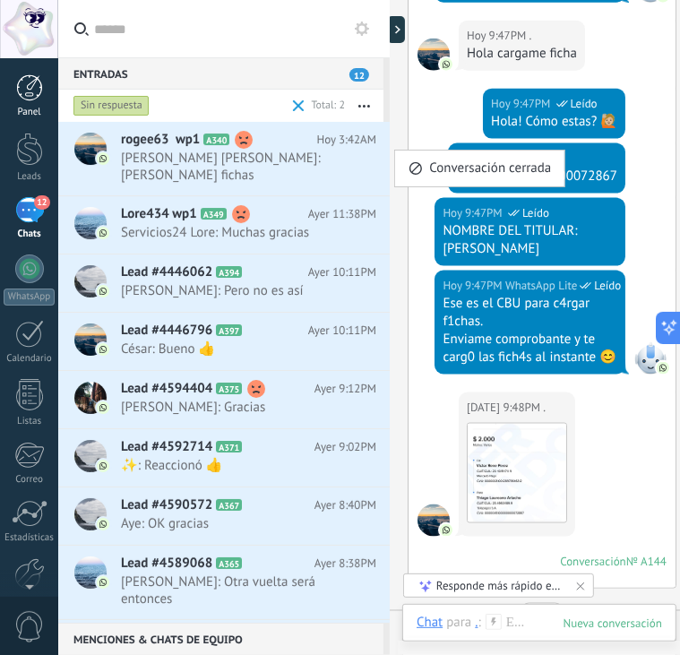
click at [24, 79] on div at bounding box center [29, 87] width 27 height 27
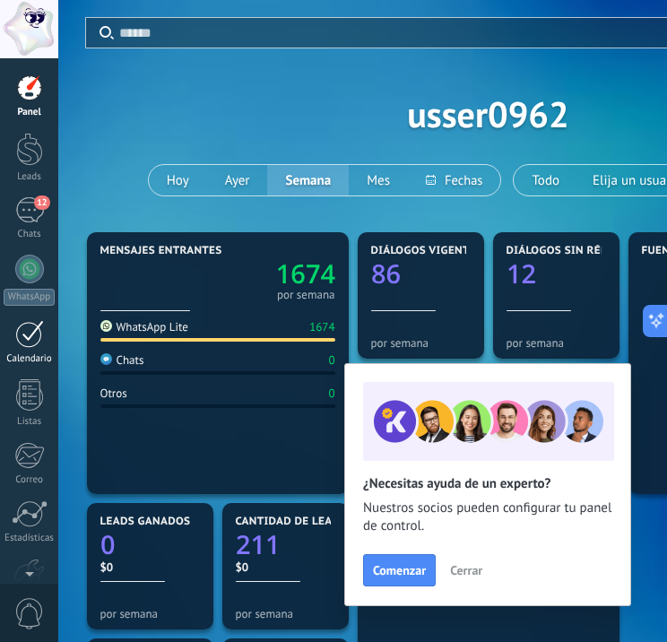
click at [32, 329] on div at bounding box center [29, 334] width 29 height 28
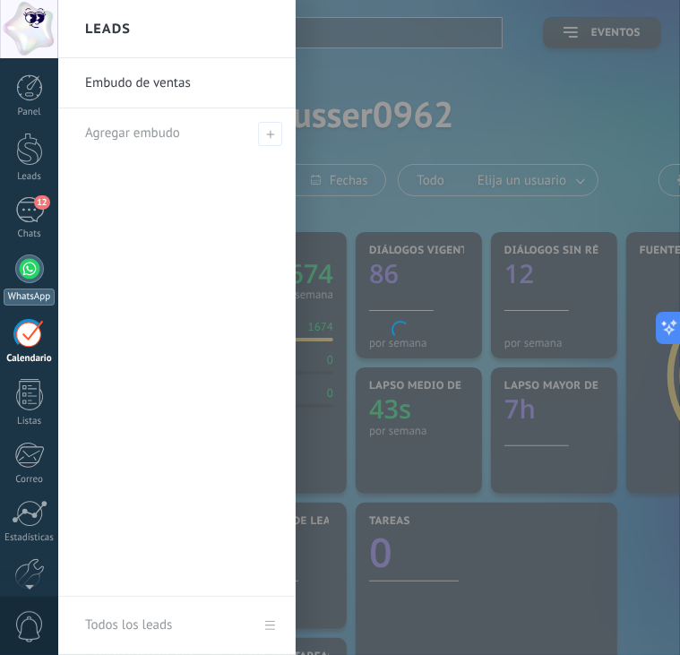
click at [34, 280] on div at bounding box center [29, 268] width 29 height 29
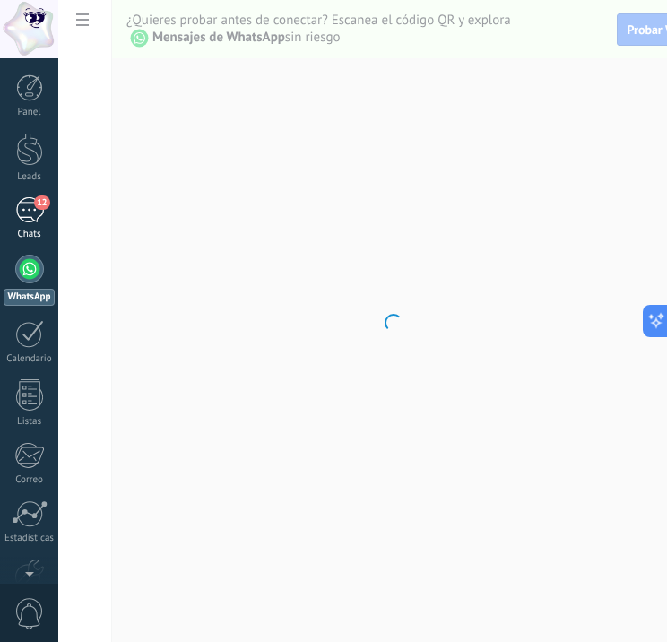
click at [30, 228] on div "Chats" at bounding box center [30, 234] width 52 height 12
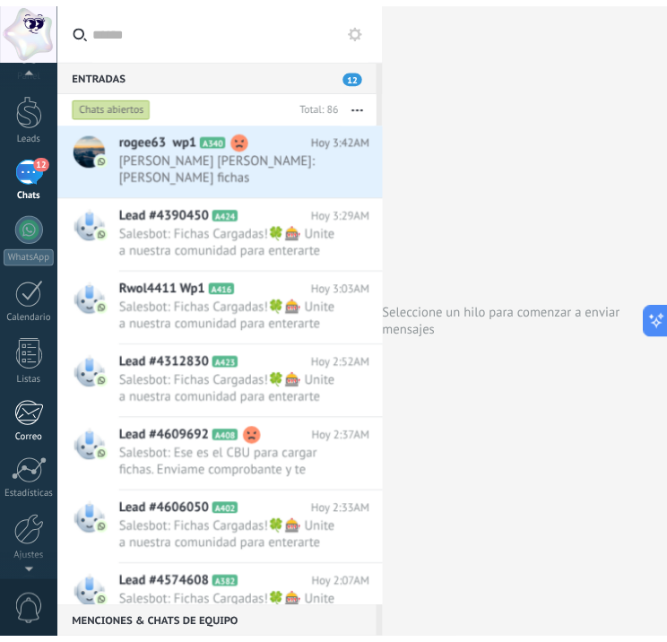
scroll to position [103, 0]
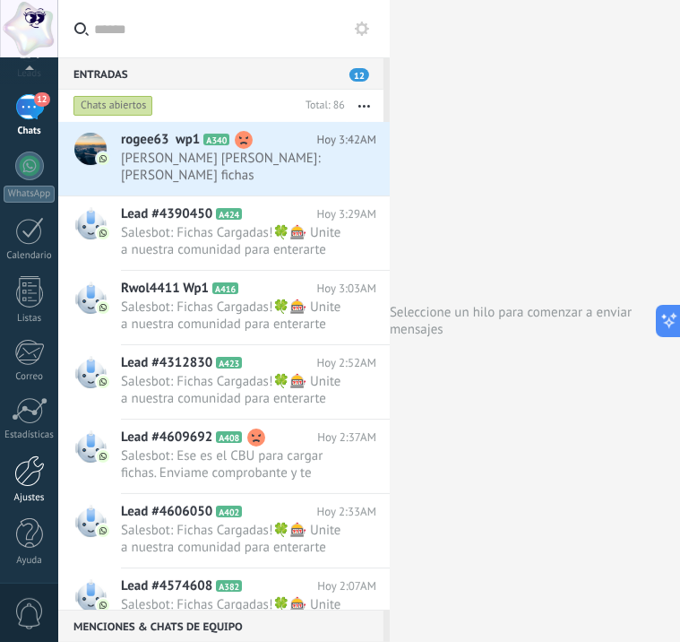
click at [15, 474] on div at bounding box center [29, 470] width 30 height 31
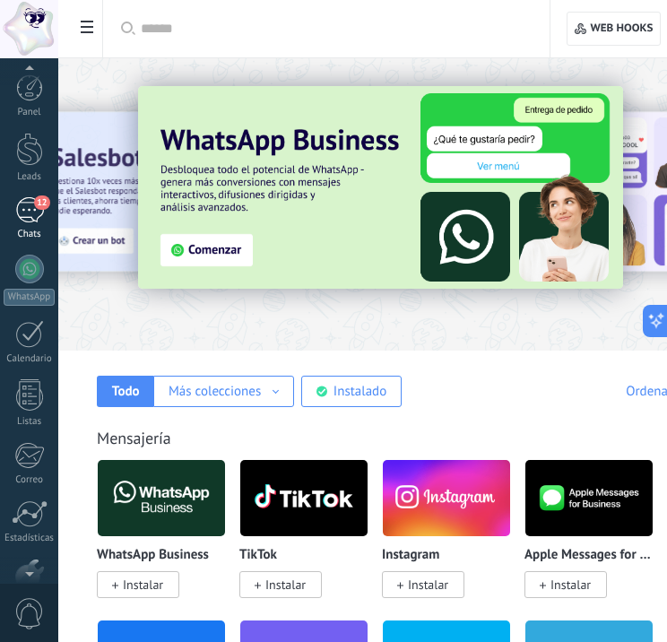
click at [31, 211] on div "12" at bounding box center [29, 210] width 29 height 26
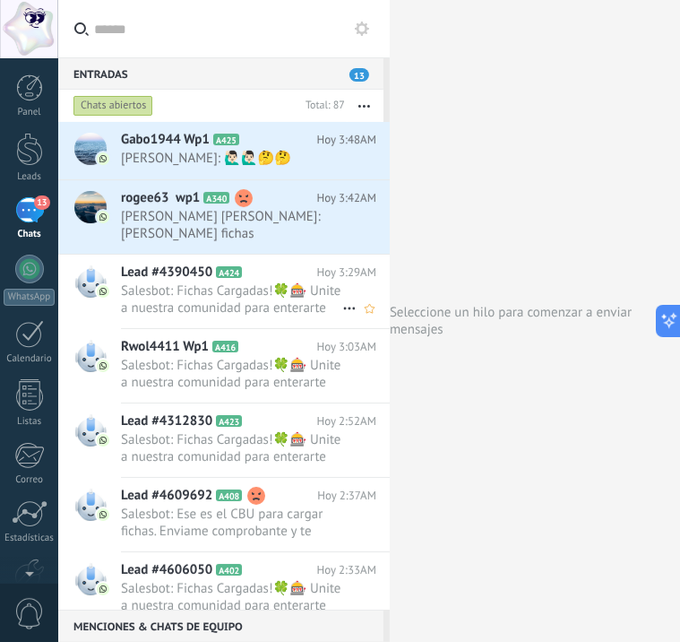
click at [247, 297] on span "Salesbot: Fichas Cargadas!🍀🎰 Unite a nuestra comunidad para enterarte de bonos …" at bounding box center [231, 299] width 221 height 34
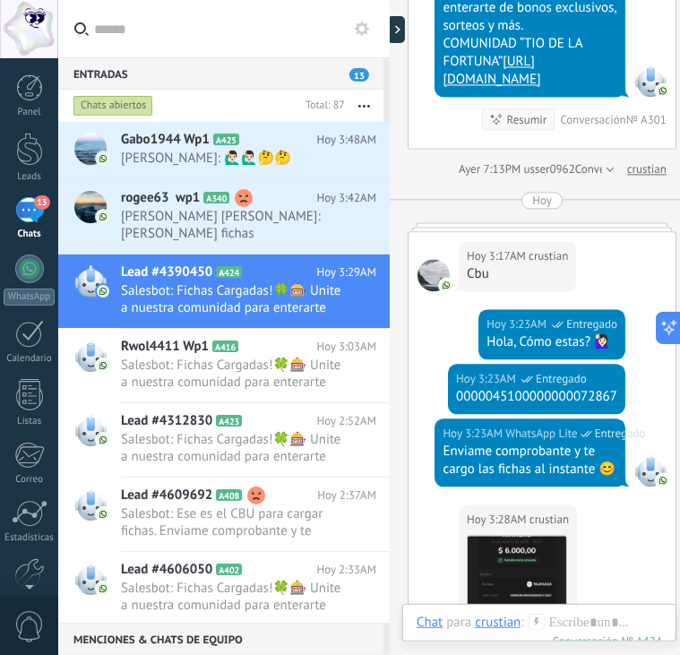
scroll to position [1512, 0]
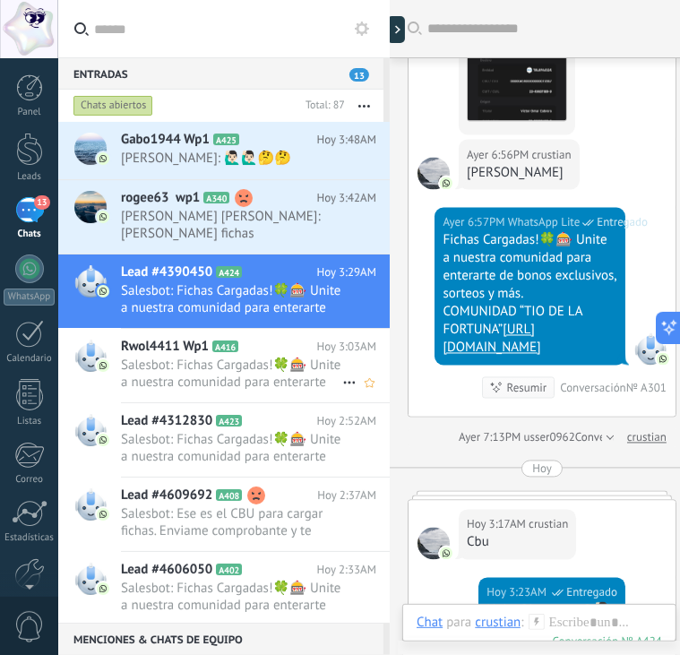
click at [283, 357] on span "Salesbot: Fichas Cargadas!🍀🎰 Unite a nuestra comunidad para enterarte de bonos …" at bounding box center [231, 374] width 221 height 34
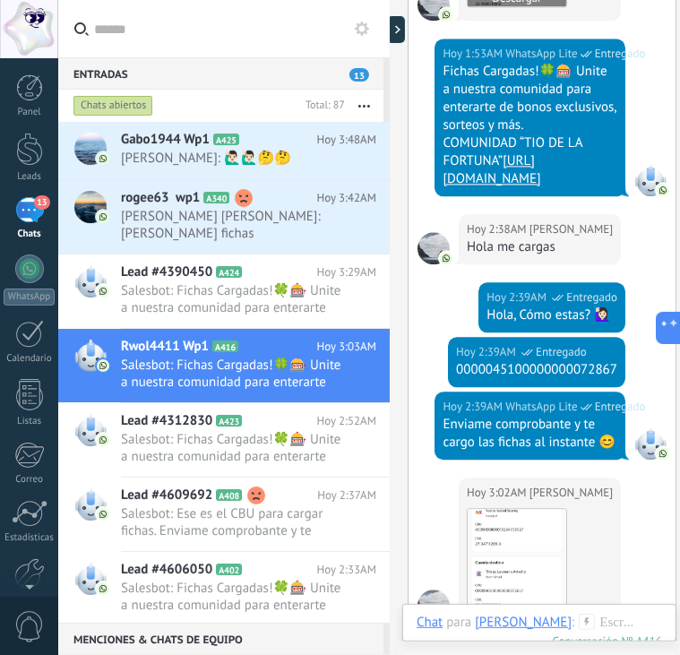
scroll to position [2404, 0]
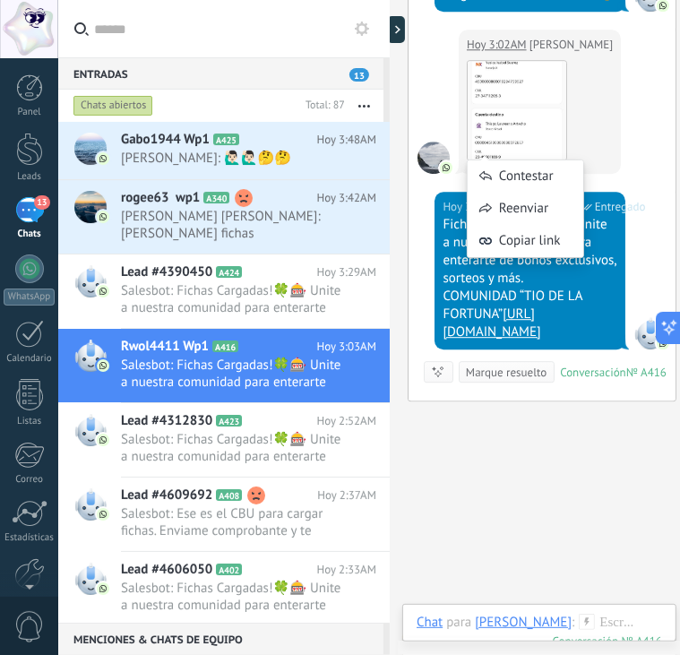
click at [516, 148] on div "Contestar Reenviar Copiar link" at bounding box center [525, 200] width 117 height 134
click at [545, 144] on div "Contestar Reenviar Copiar link" at bounding box center [525, 200] width 117 height 134
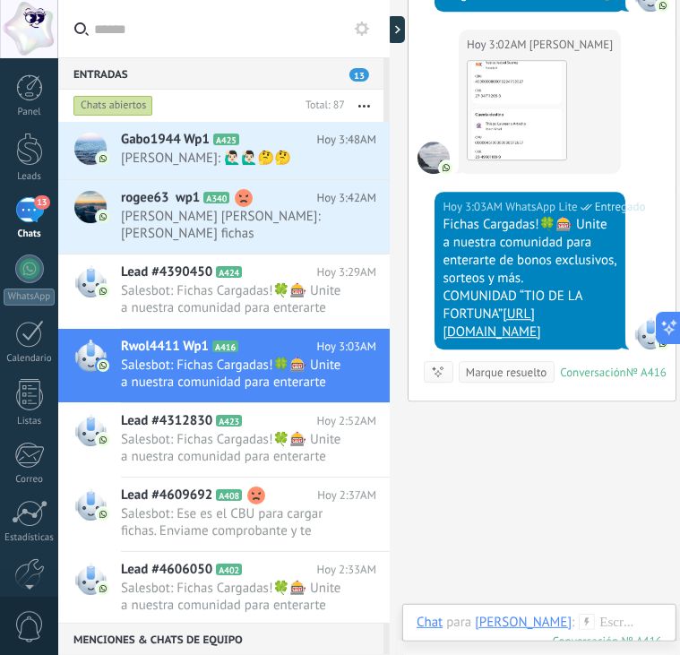
click at [595, 168] on div "Hoy 3:02AM Walter Descargar" at bounding box center [542, 111] width 267 height 162
click at [276, 412] on h2 "Lead #4312830 A423" at bounding box center [218, 421] width 195 height 18
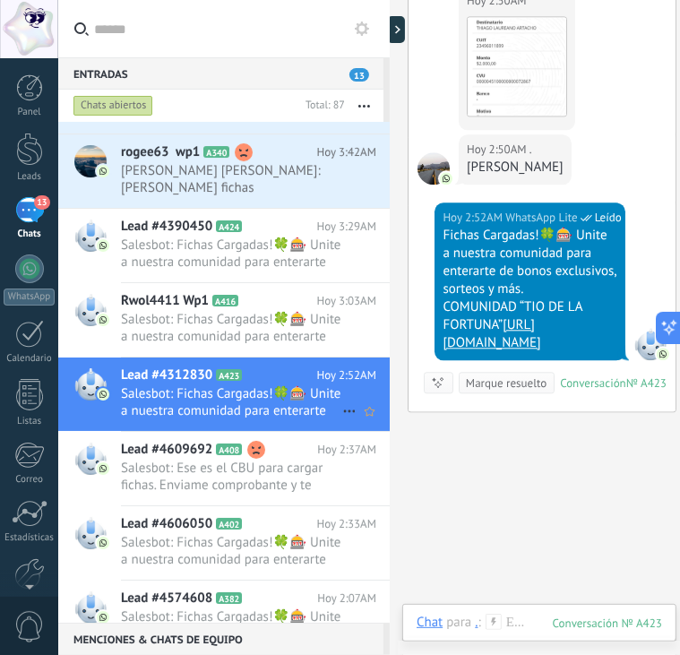
scroll to position [90, 0]
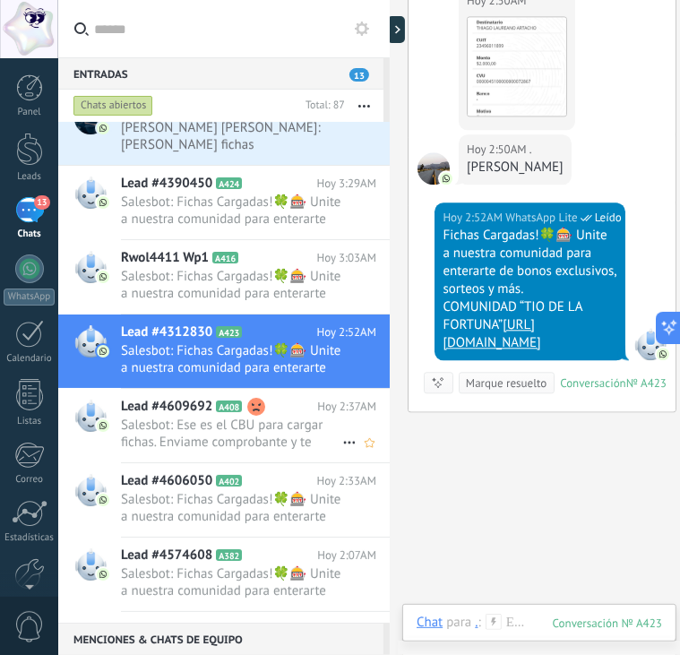
click at [256, 422] on span "Salesbot: Ese es el CBU para cargar fichas. Enviame comprobante y te cargo las …" at bounding box center [231, 434] width 221 height 34
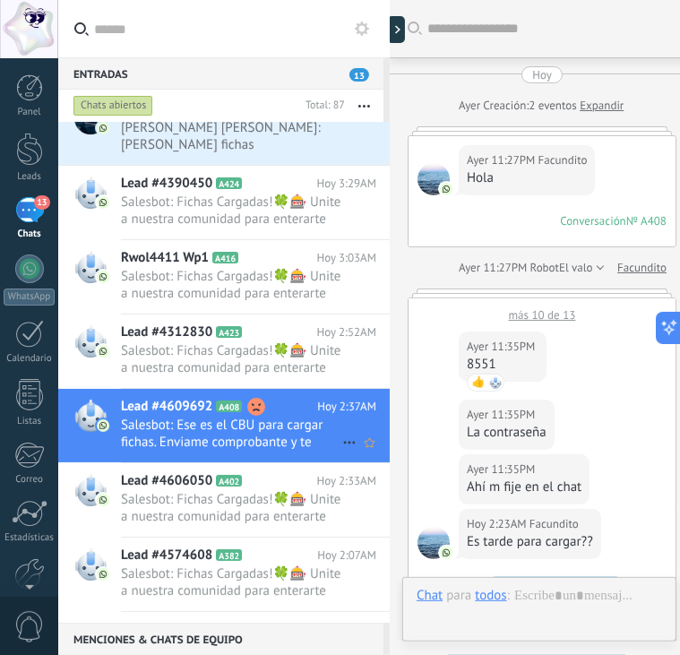
scroll to position [781, 0]
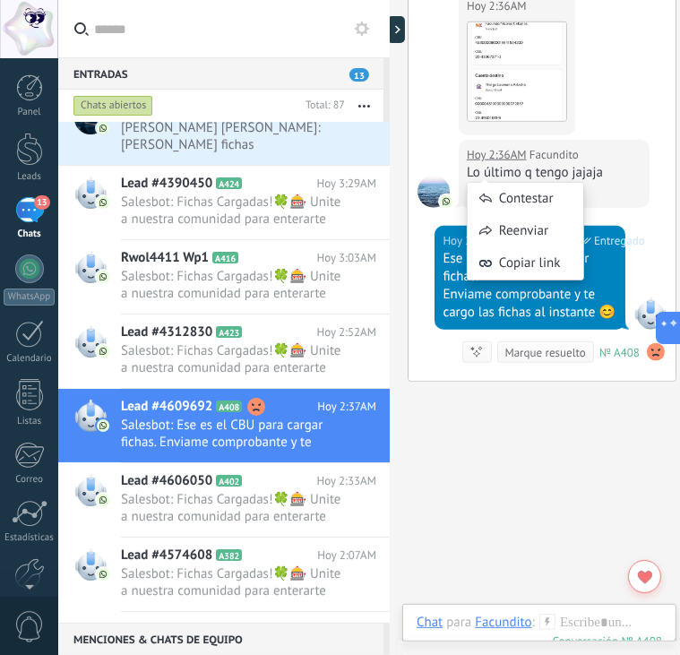
click at [575, 171] on div "Contestar Reenviar Copiar link" at bounding box center [525, 222] width 117 height 134
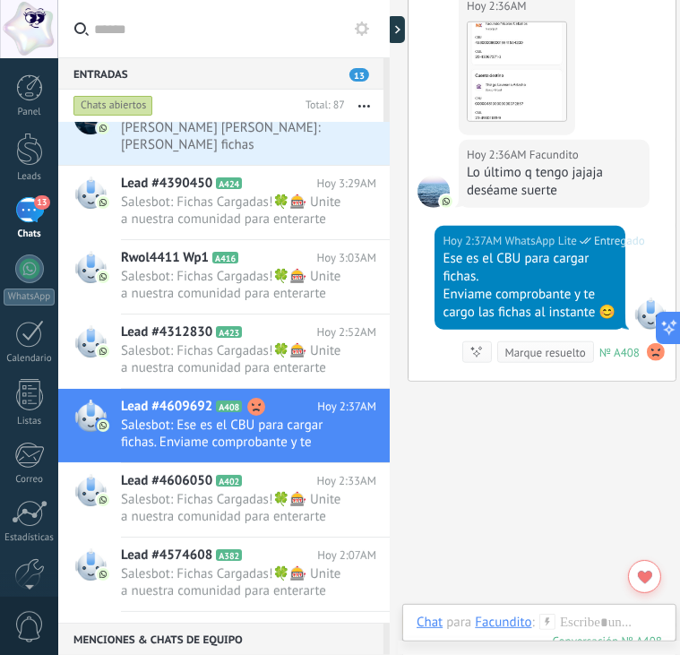
drag, startPoint x: 557, startPoint y: 168, endPoint x: 582, endPoint y: 151, distance: 30.3
click at [582, 140] on div "Hoy 2:36AM Facundito Descargar" at bounding box center [542, 65] width 267 height 149
click at [564, 180] on div "Lo último q tengo jajaja deséame suerte" at bounding box center [554, 182] width 175 height 36
click at [564, 178] on div "Lo último q tengo jajaja deséame suerte" at bounding box center [554, 182] width 175 height 36
drag, startPoint x: 564, startPoint y: 178, endPoint x: 564, endPoint y: 164, distance: 14.4
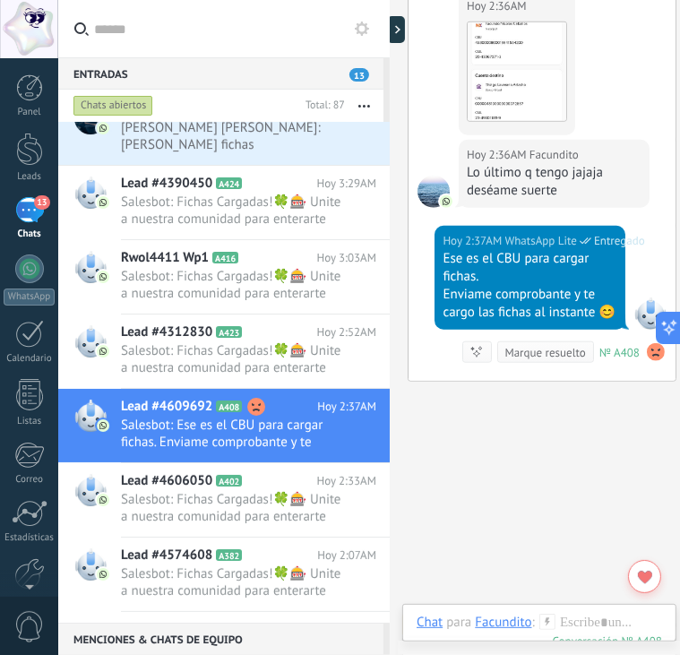
click at [564, 164] on span "Facundito" at bounding box center [554, 155] width 49 height 18
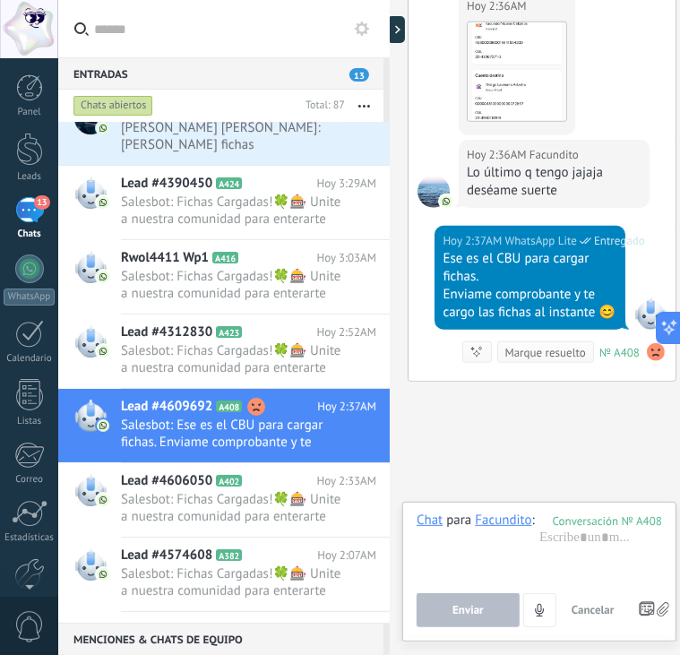
click at [564, 164] on span "Facundito" at bounding box center [554, 155] width 49 height 18
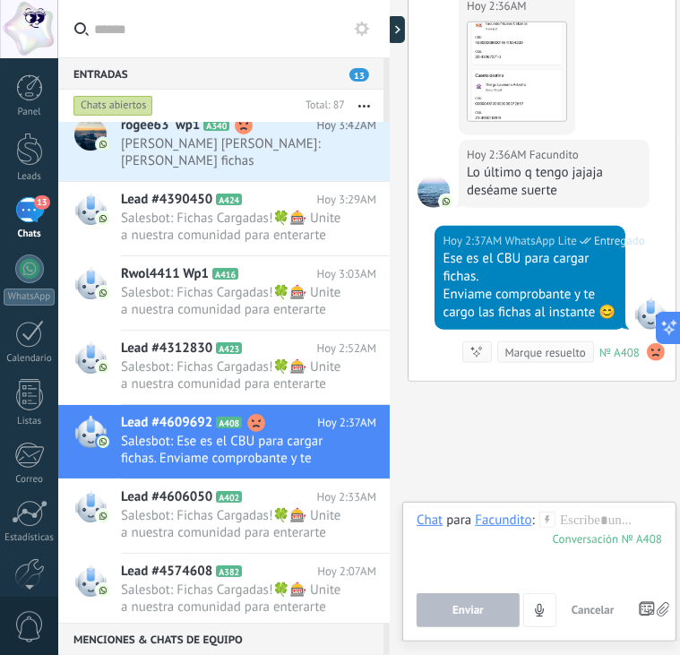
click at [487, 513] on div "Facundito" at bounding box center [503, 520] width 56 height 16
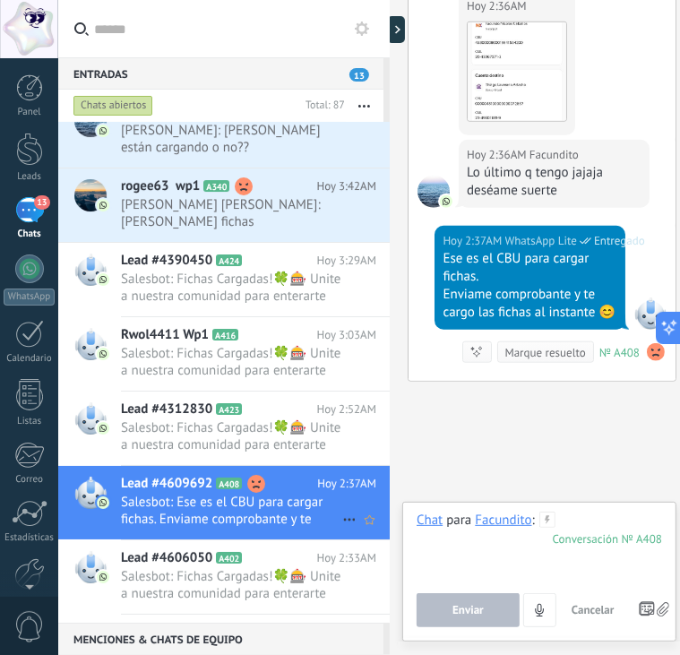
scroll to position [0, 0]
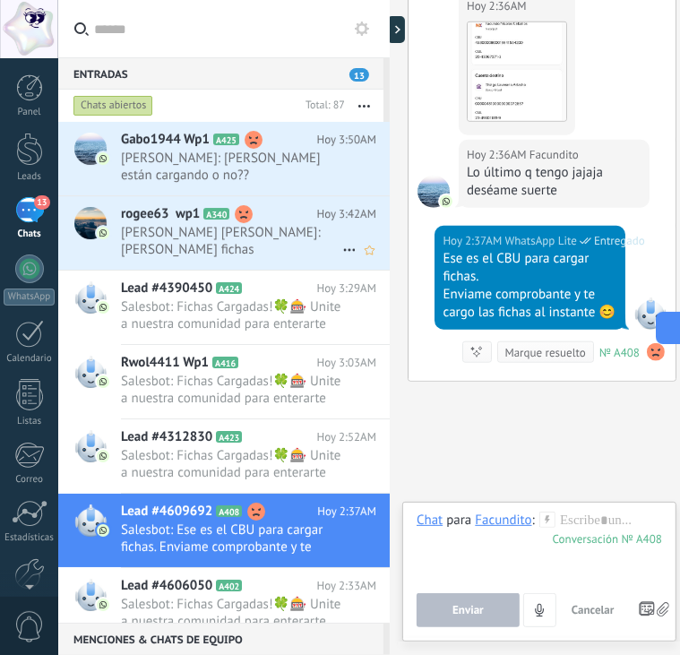
click at [177, 219] on span "rogee63 wp1" at bounding box center [160, 214] width 79 height 18
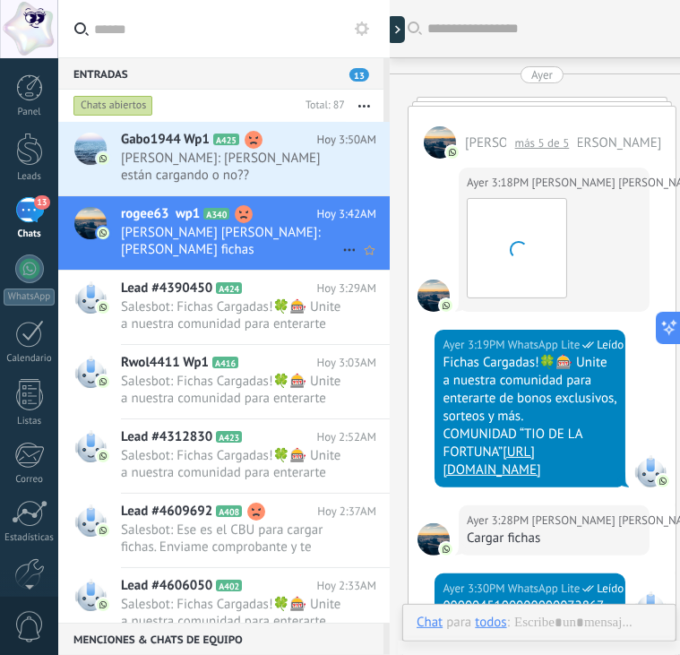
scroll to position [2305, 0]
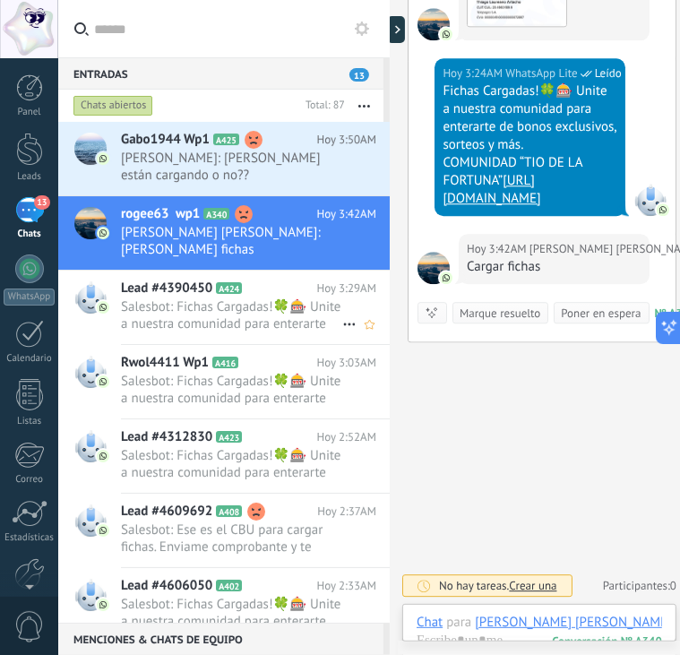
click at [173, 280] on span "Lead #4390450" at bounding box center [166, 289] width 91 height 18
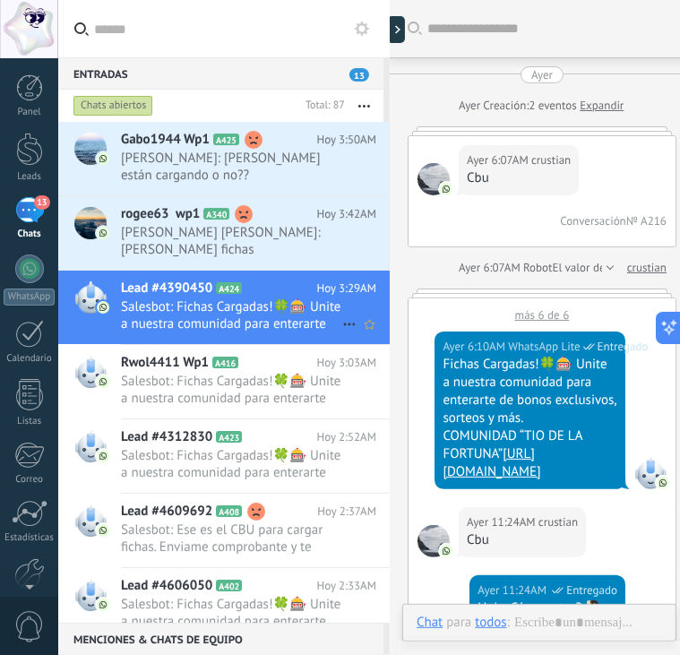
scroll to position [2318, 0]
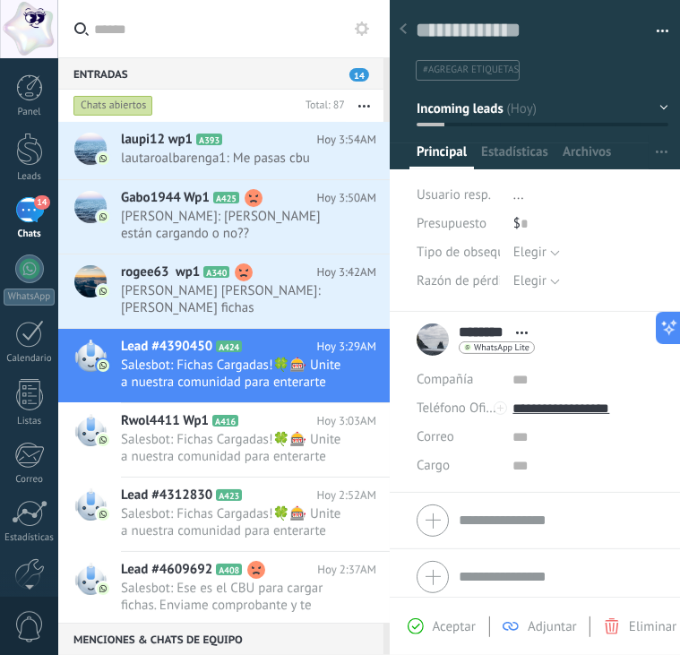
click at [403, 27] on use at bounding box center [403, 28] width 7 height 11
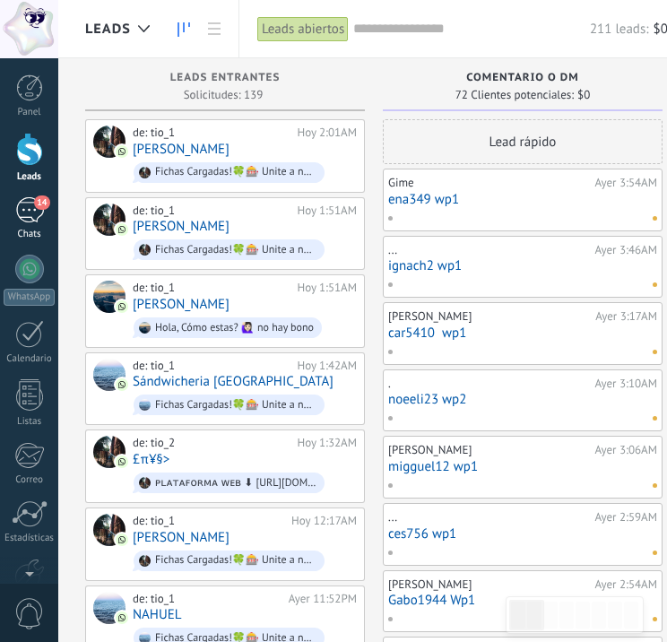
click at [47, 228] on div "Chats" at bounding box center [30, 234] width 52 height 12
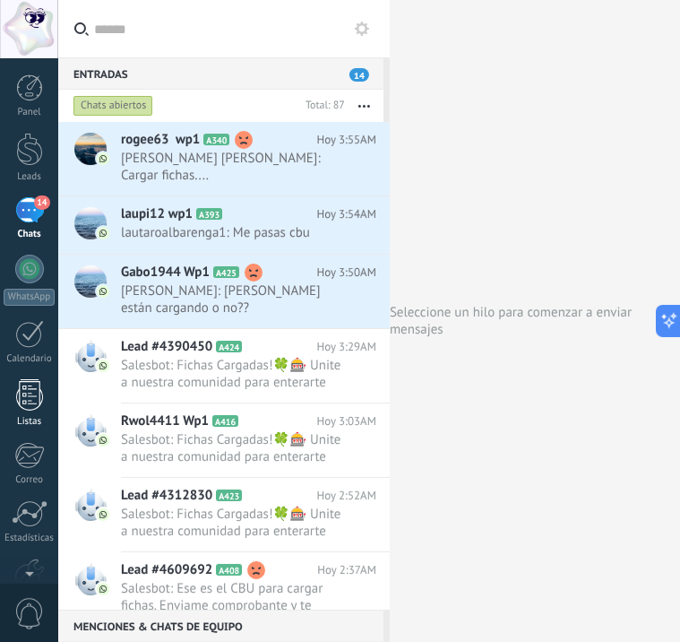
click at [33, 398] on div at bounding box center [29, 394] width 27 height 31
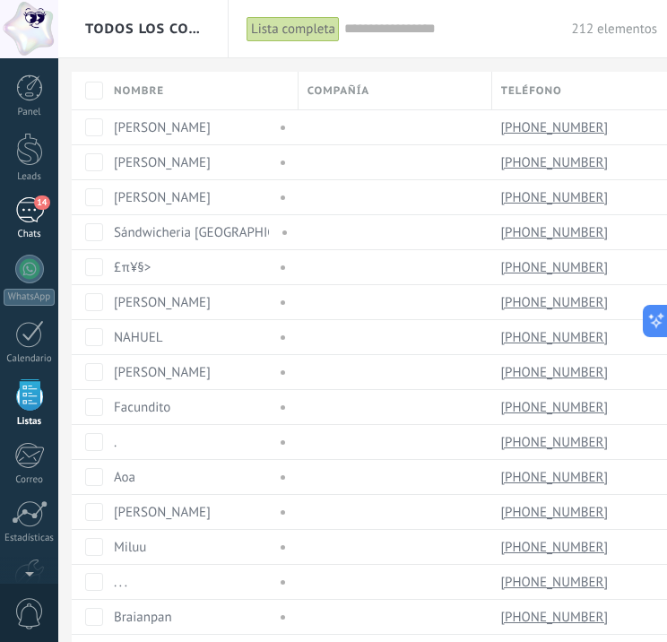
click at [37, 229] on div "Chats" at bounding box center [30, 234] width 52 height 12
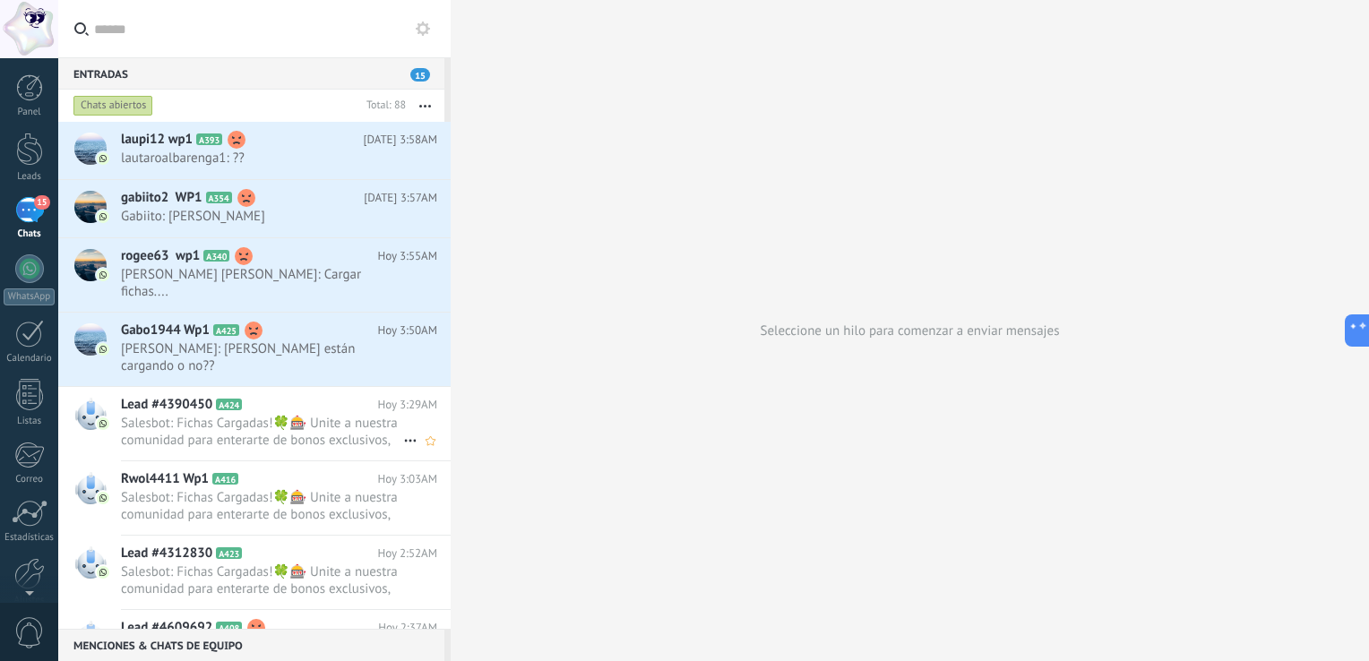
click at [175, 420] on span "Salesbot: Fichas Cargadas!🍀🎰 Unite a nuestra comunidad para enterarte de bonos …" at bounding box center [262, 432] width 282 height 34
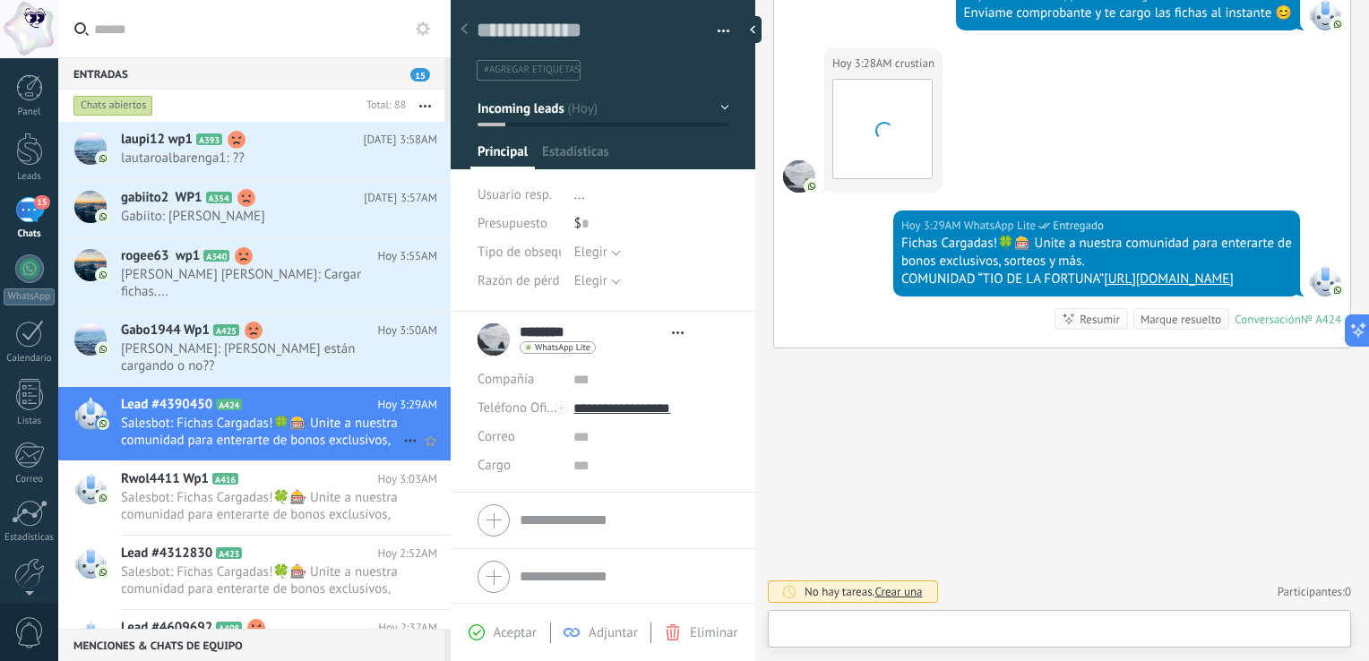
scroll to position [26, 0]
click at [524, 21] on textarea at bounding box center [591, 30] width 228 height 27
click at [666, 26] on div at bounding box center [757, 29] width 27 height 27
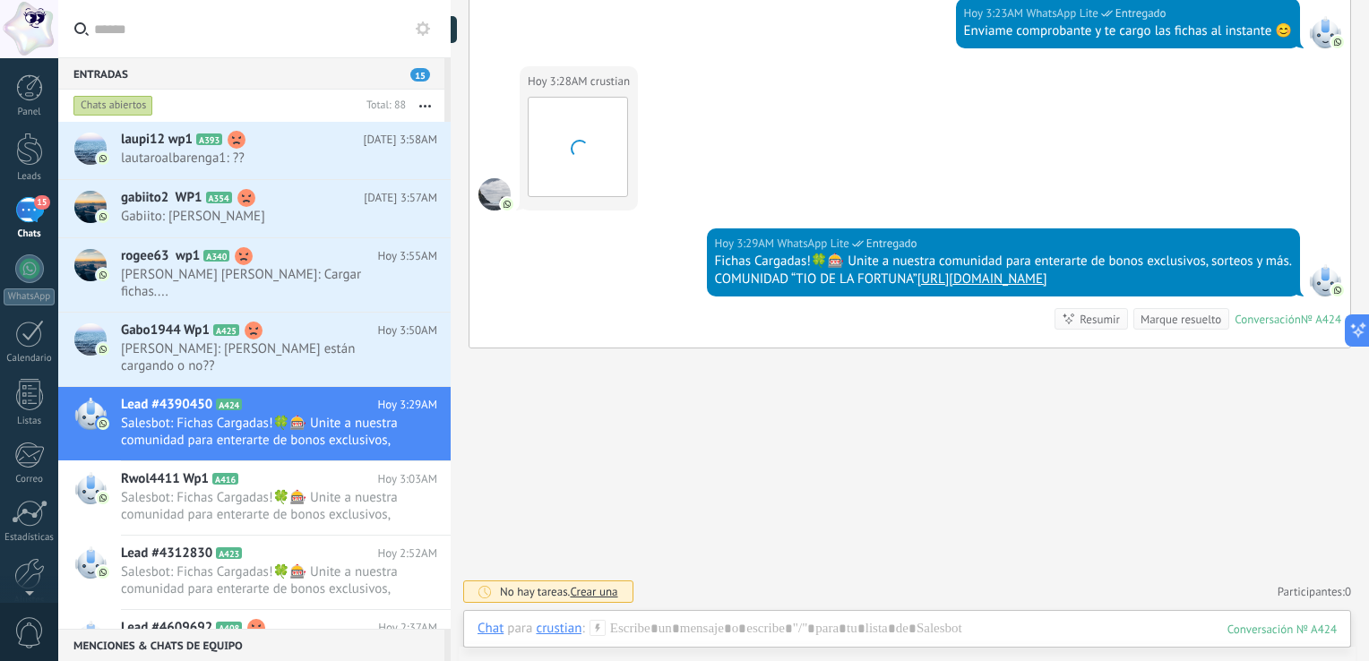
scroll to position [1875, 0]
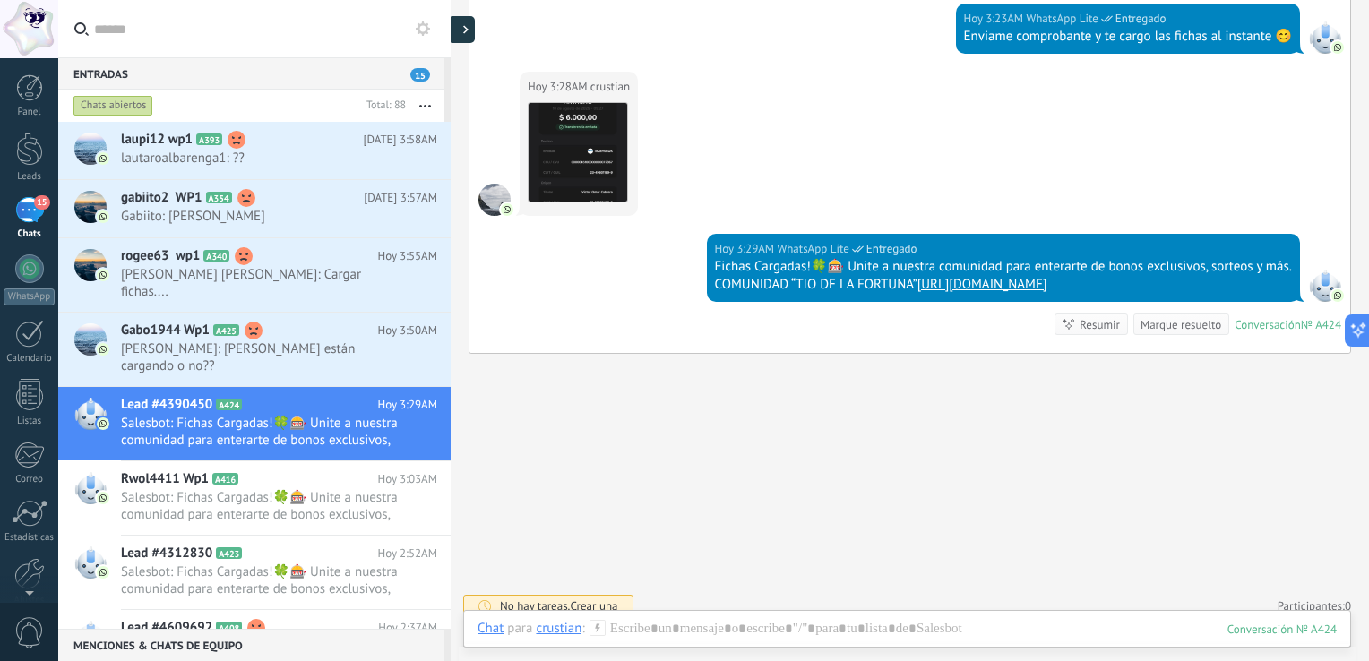
click at [459, 20] on div at bounding box center [461, 29] width 27 height 27
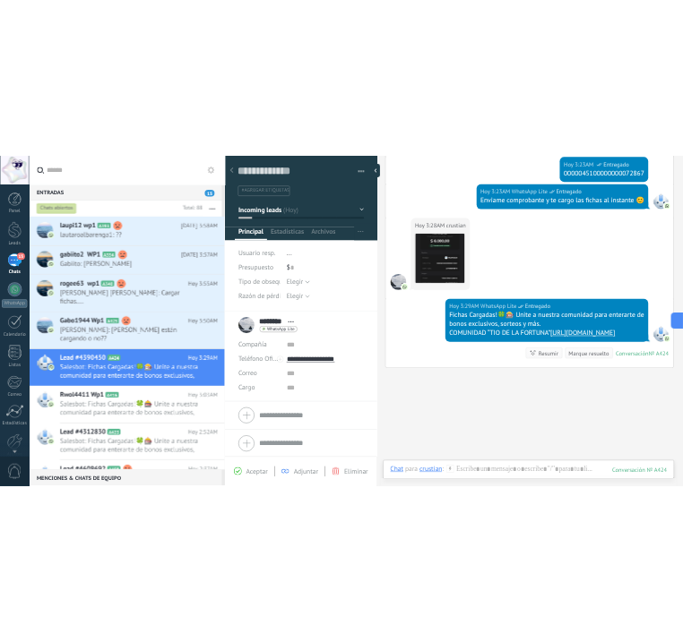
scroll to position [26, 0]
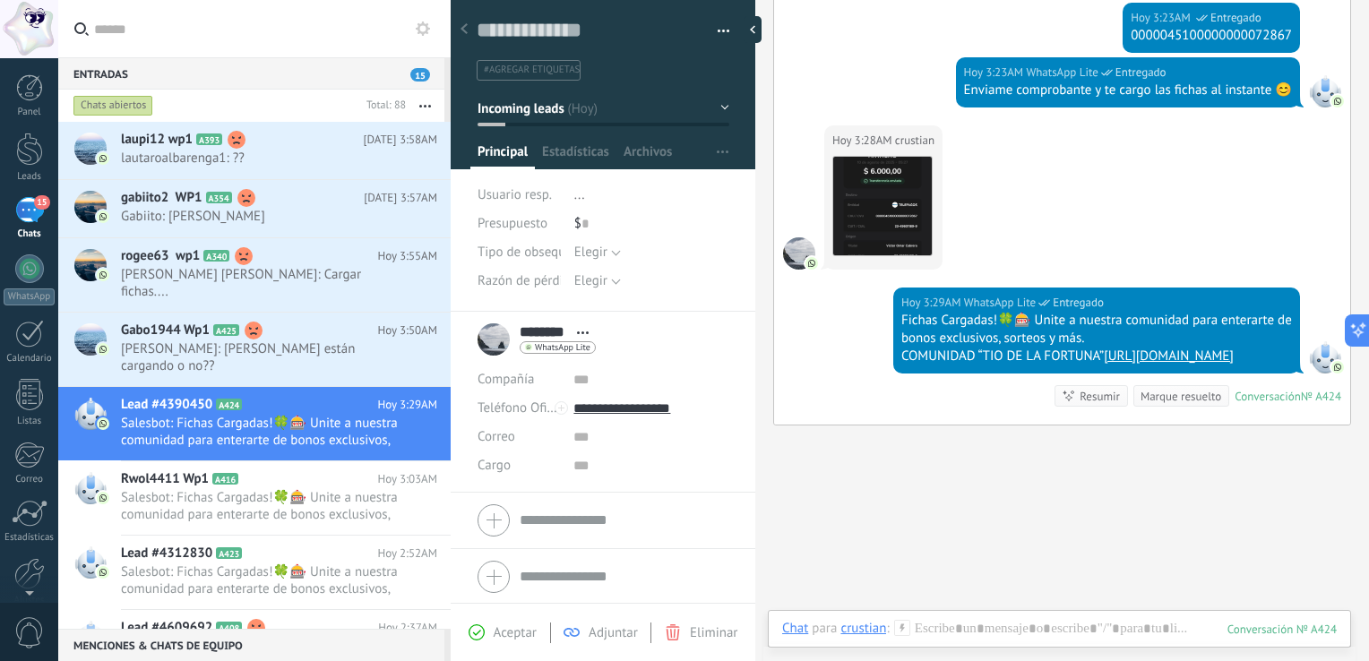
click at [461, 28] on icon at bounding box center [464, 28] width 7 height 11
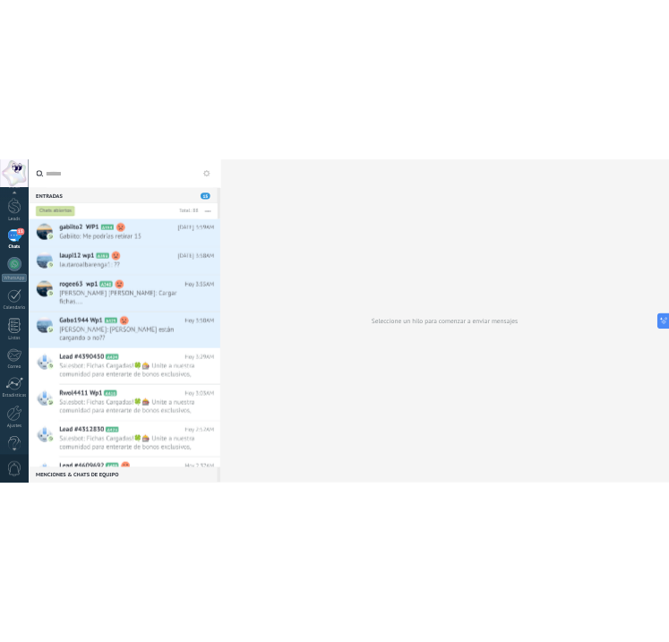
scroll to position [82, 0]
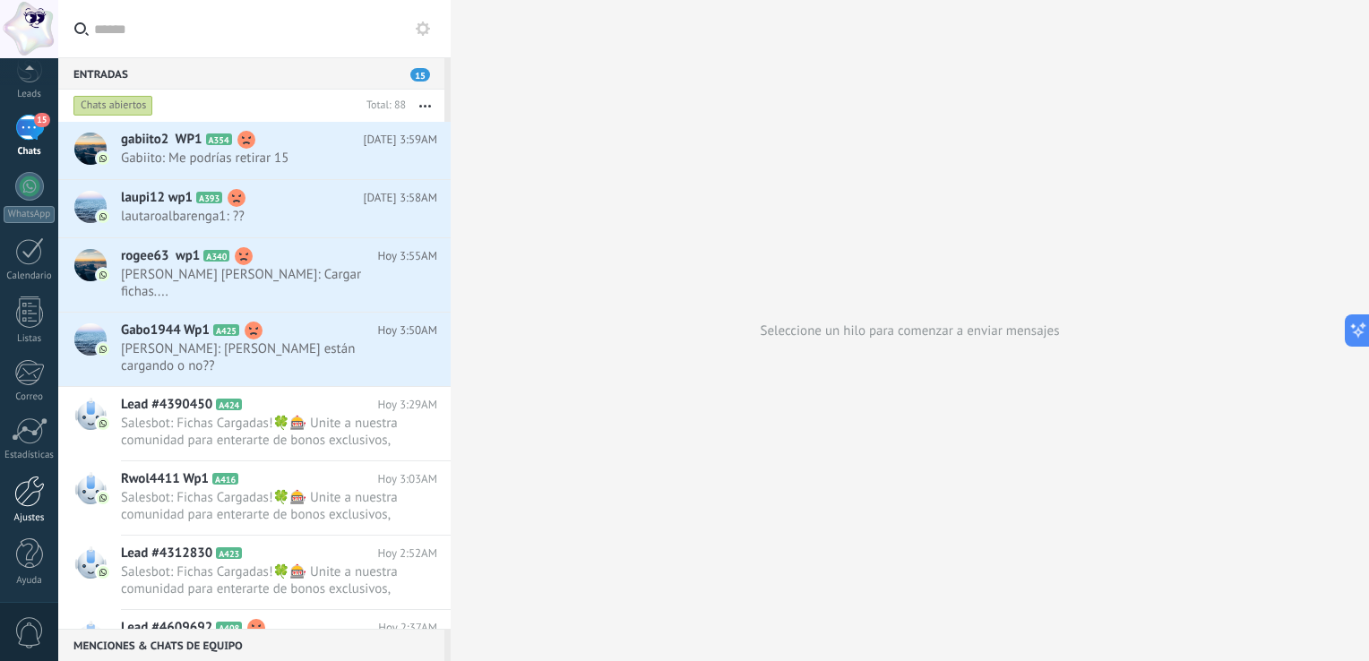
click at [22, 494] on div at bounding box center [29, 491] width 30 height 31
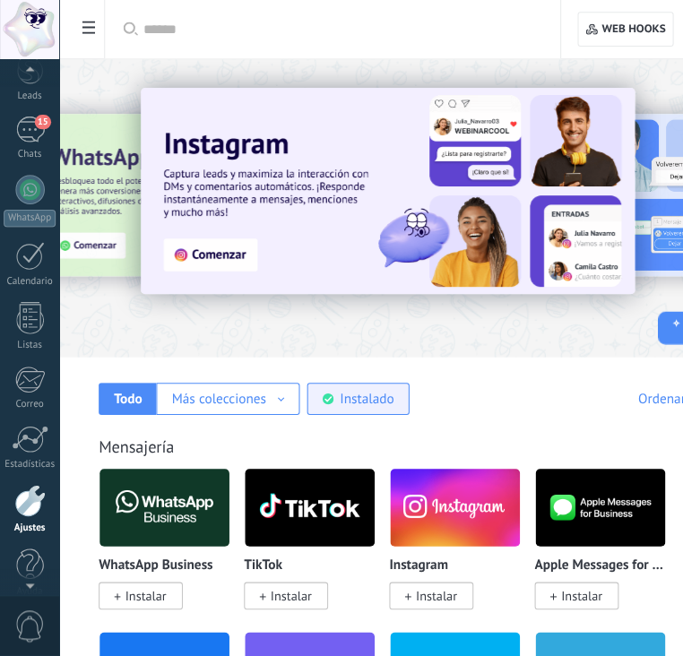
scroll to position [102, 0]
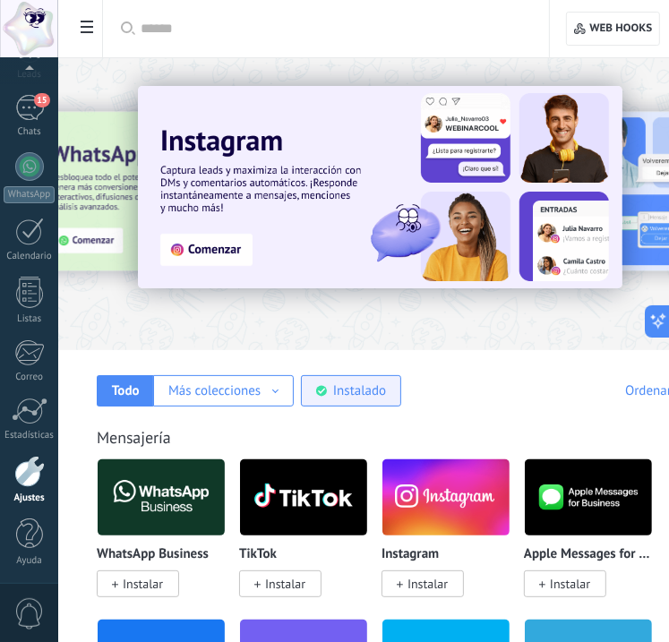
click at [381, 383] on div "Instalado" at bounding box center [359, 391] width 53 height 17
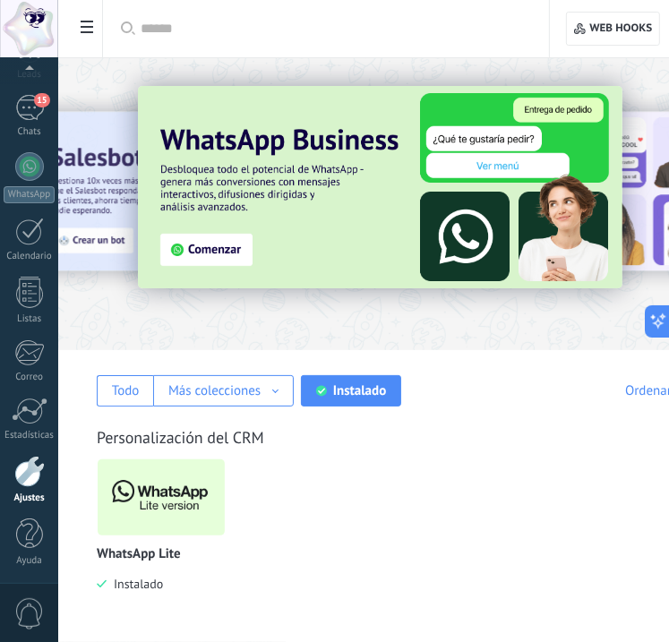
click at [186, 504] on img at bounding box center [161, 497] width 127 height 87
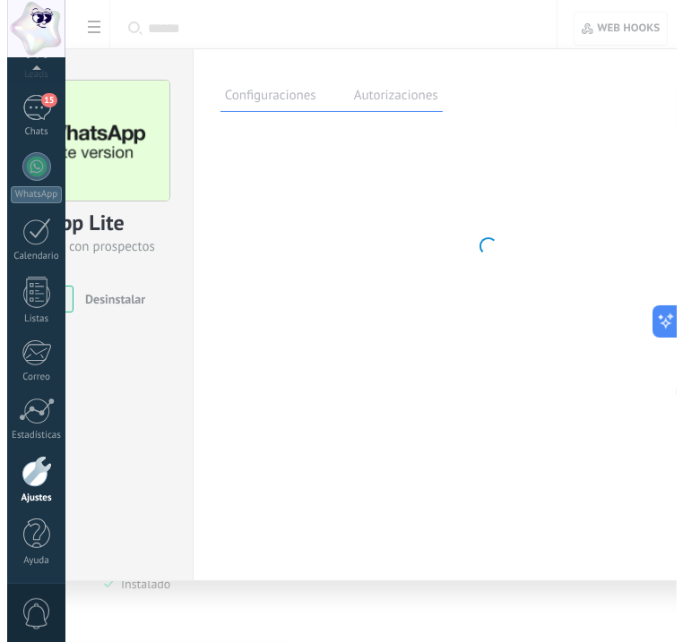
scroll to position [89, 0]
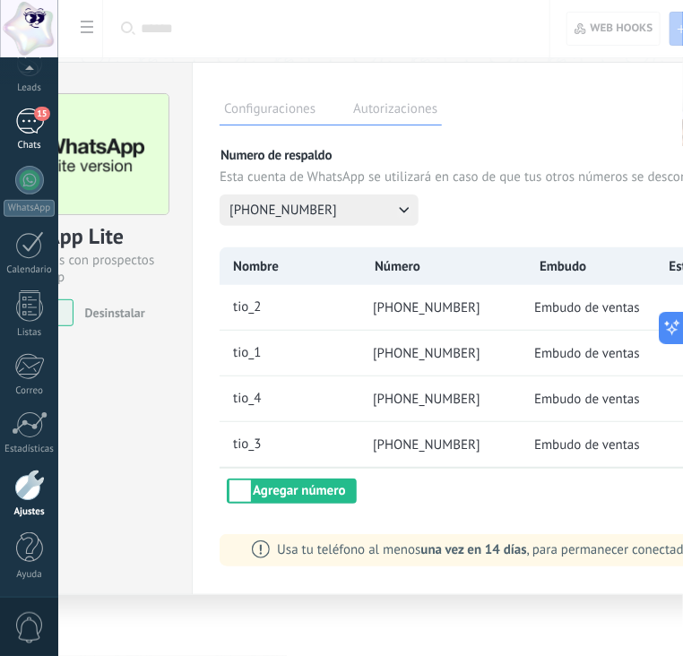
click at [38, 130] on div "15" at bounding box center [29, 121] width 29 height 26
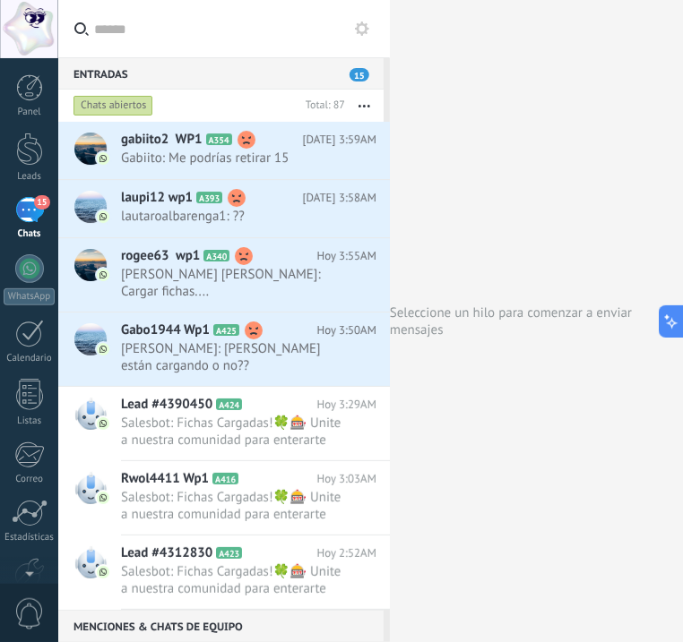
click at [108, 107] on div "Chats abiertos" at bounding box center [113, 106] width 80 height 22
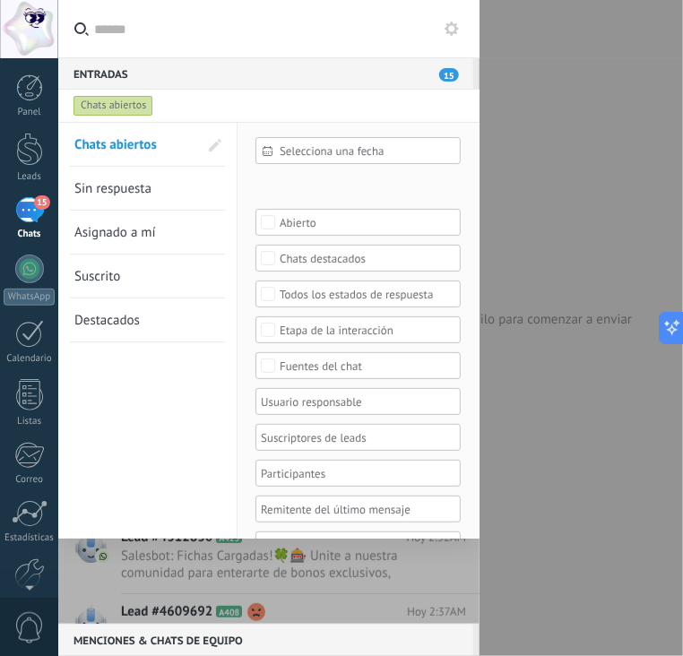
click at [129, 193] on span "Sin respuesta" at bounding box center [112, 188] width 77 height 17
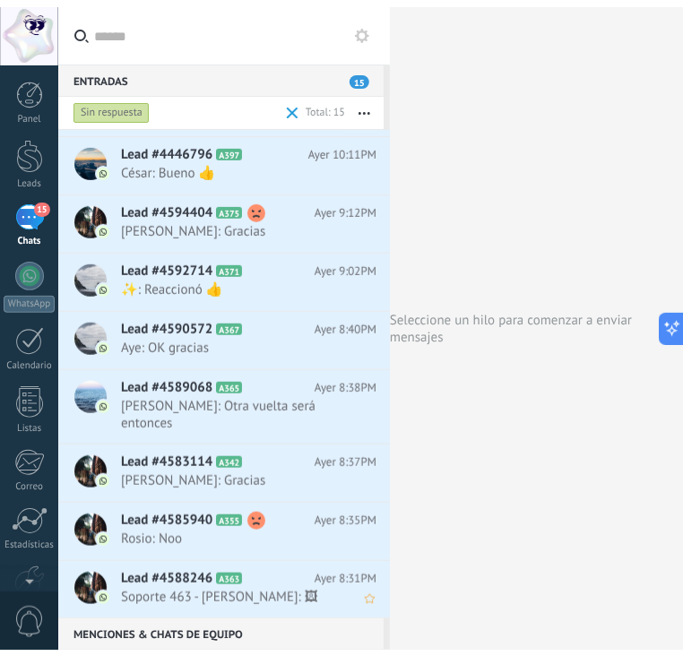
scroll to position [416, 0]
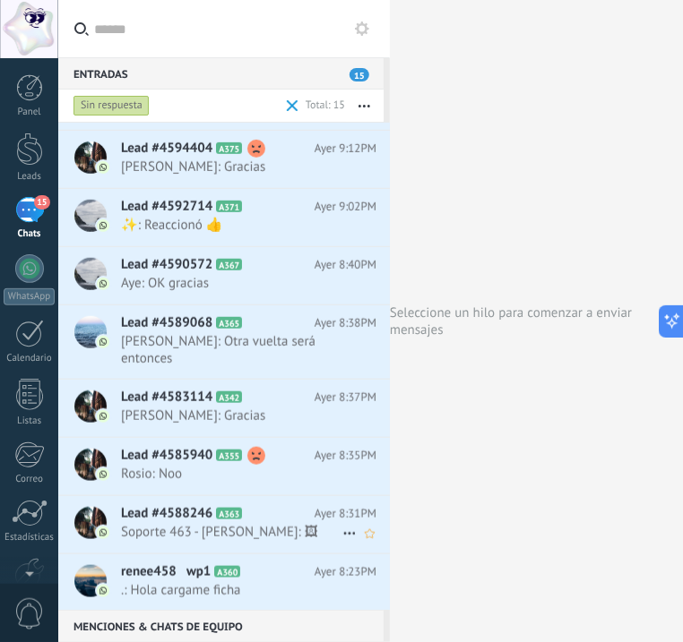
click at [251, 530] on span "Soporte 463 - Pedro David: 🖼" at bounding box center [231, 532] width 221 height 17
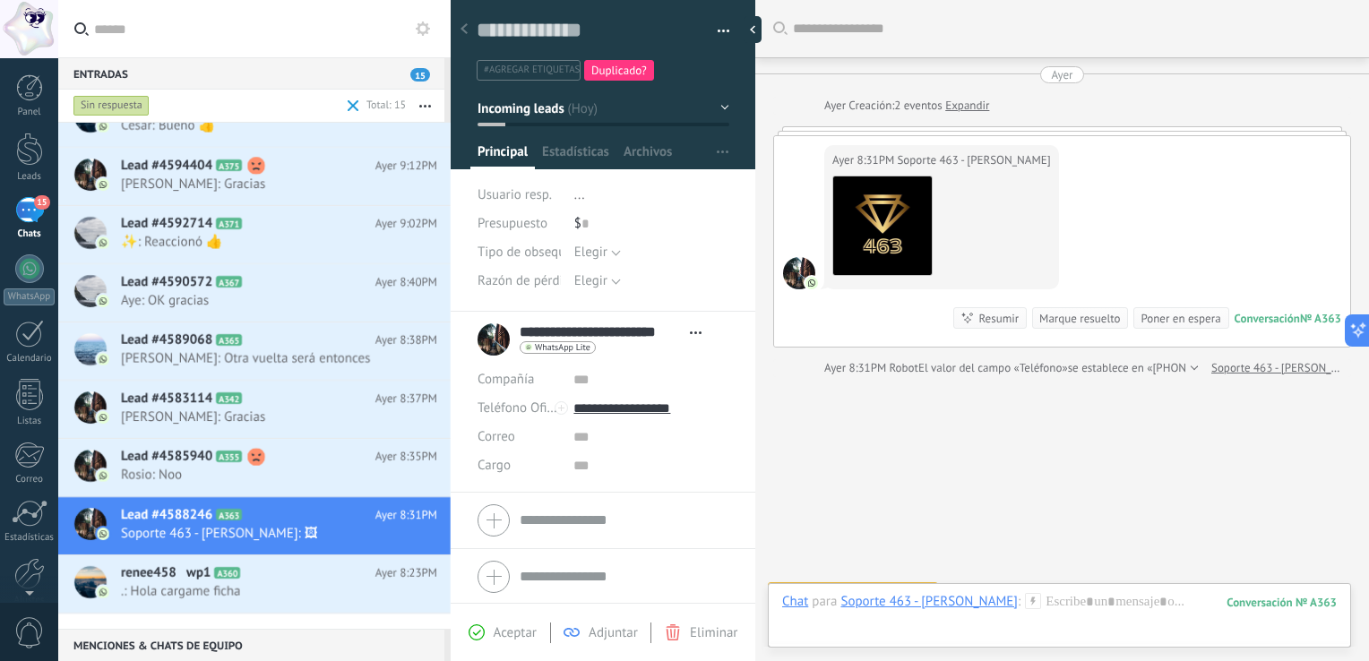
click at [666, 311] on div "Marque resuelto" at bounding box center [1079, 318] width 81 height 17
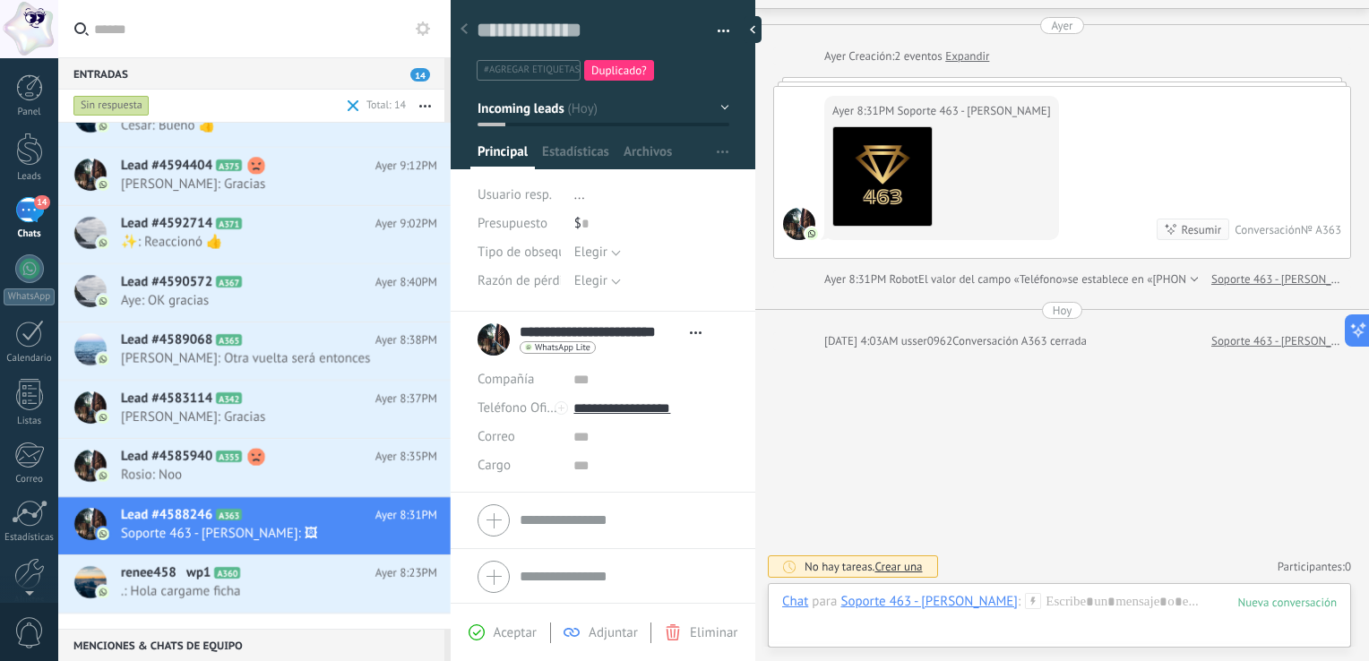
scroll to position [340, 0]
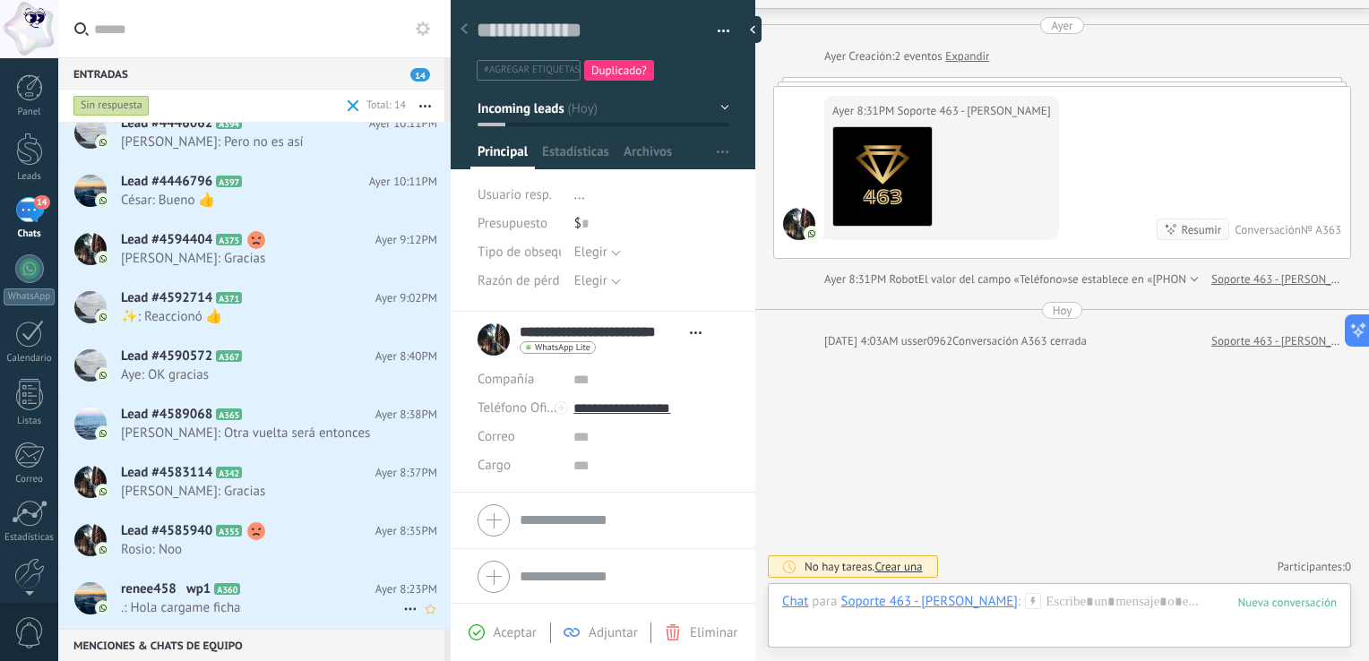
click at [276, 599] on span ".: Hola cargame ficha" at bounding box center [262, 607] width 282 height 17
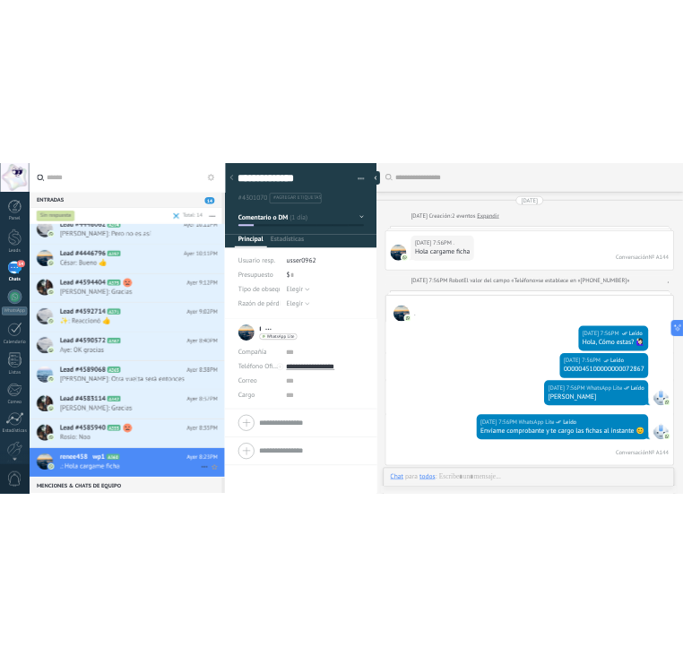
scroll to position [26, 0]
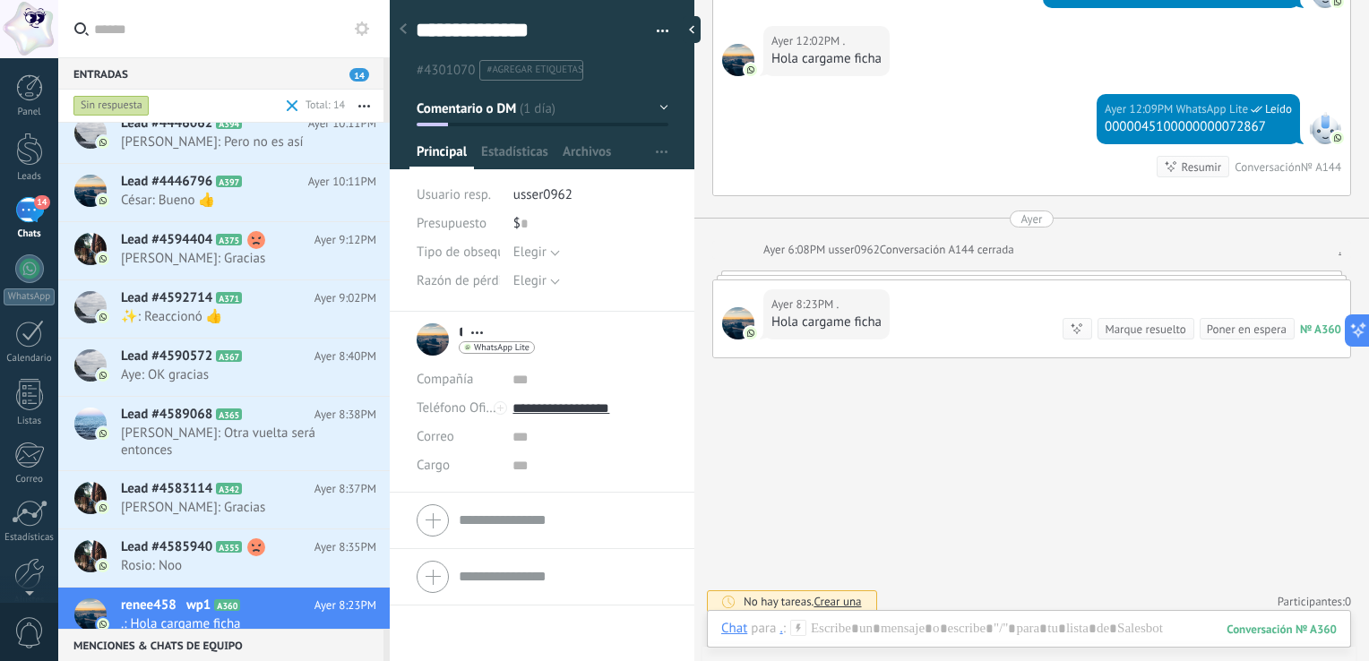
type textarea "**********"
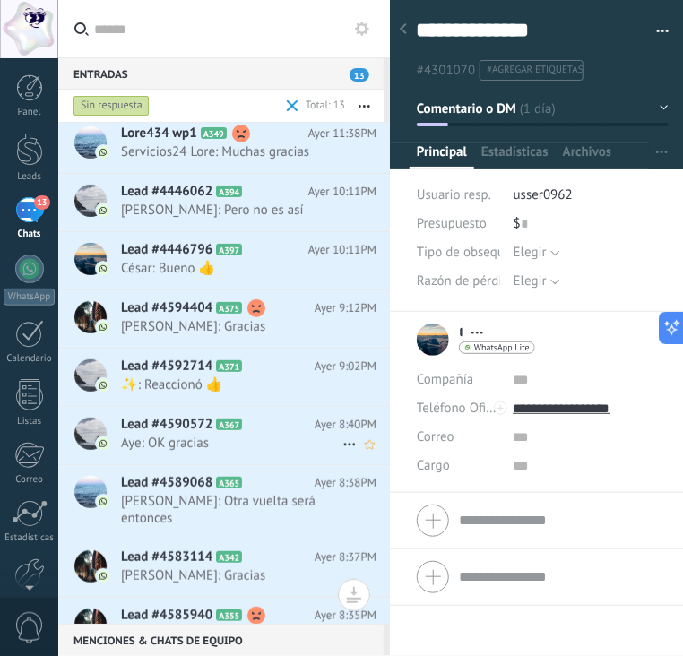
scroll to position [288, 0]
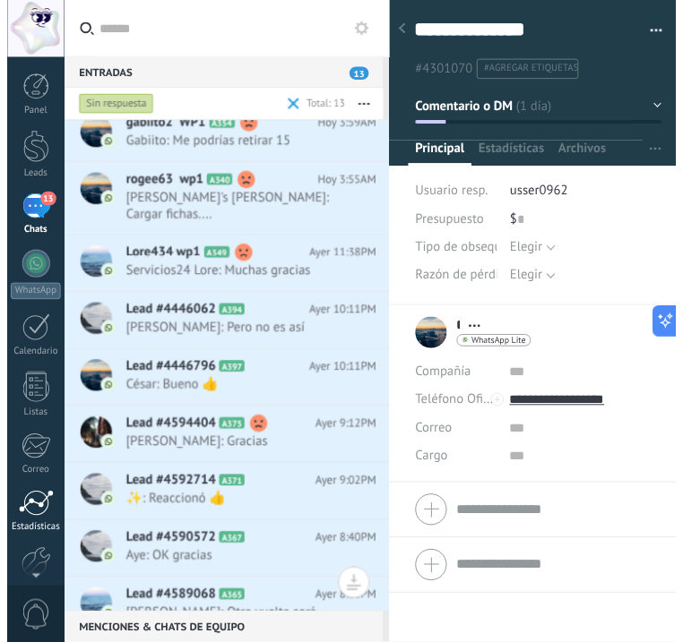
scroll to position [89, 0]
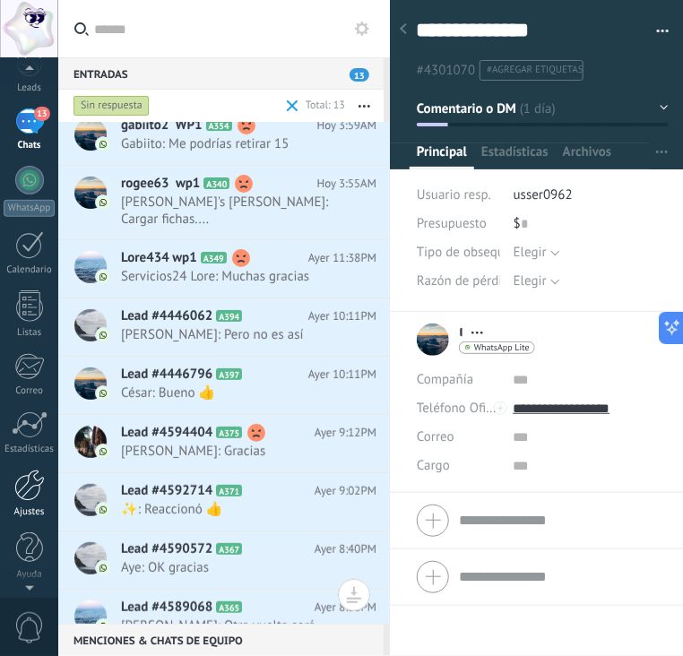
click at [33, 478] on div at bounding box center [29, 485] width 30 height 31
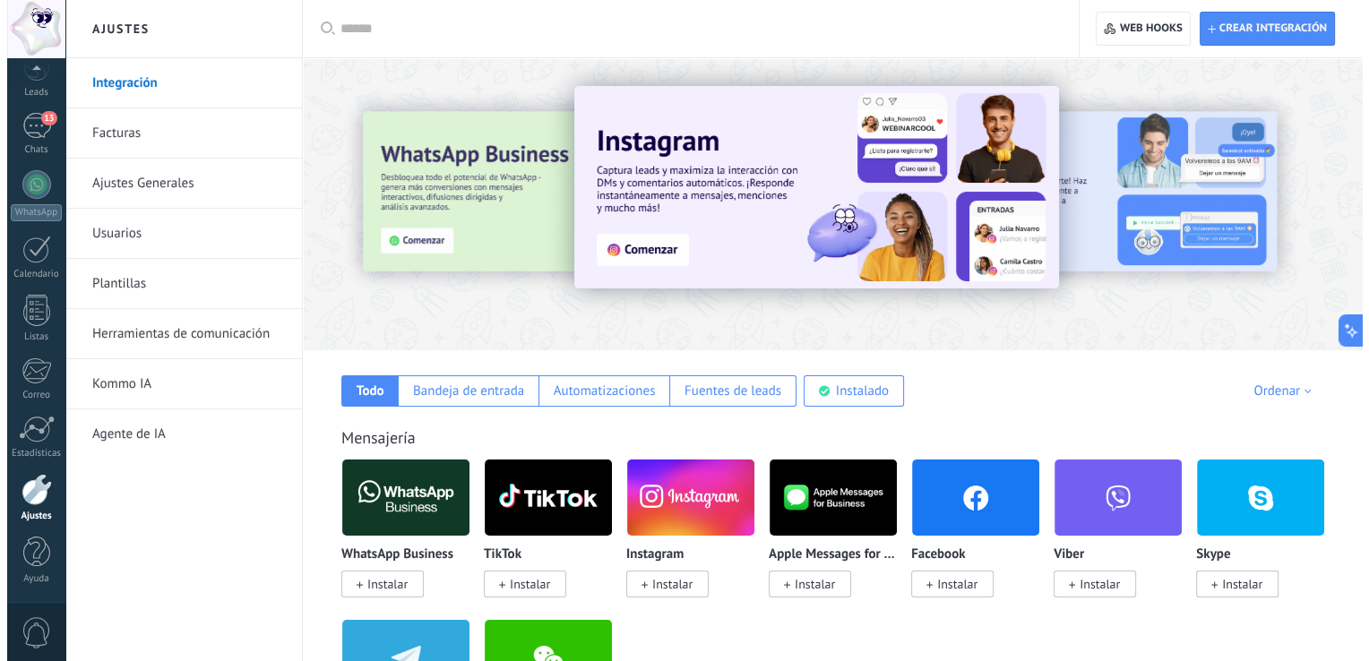
scroll to position [26, 0]
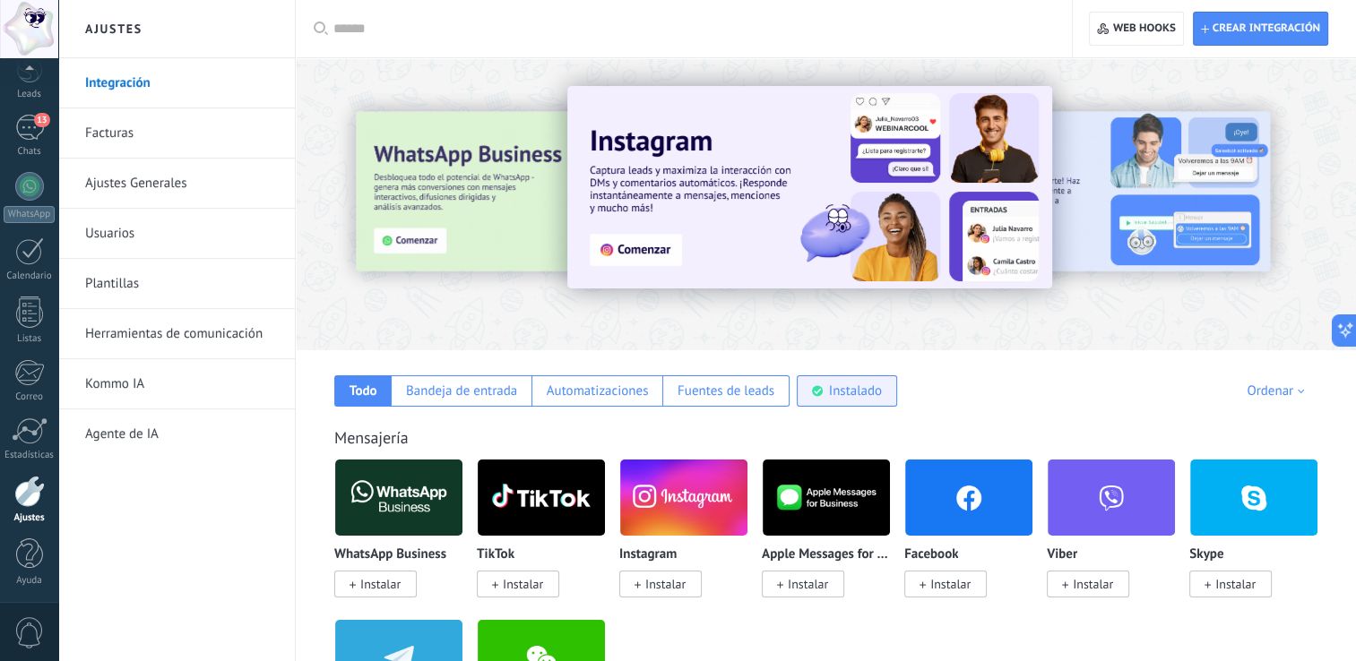
click at [682, 383] on div "Instalado" at bounding box center [855, 391] width 53 height 17
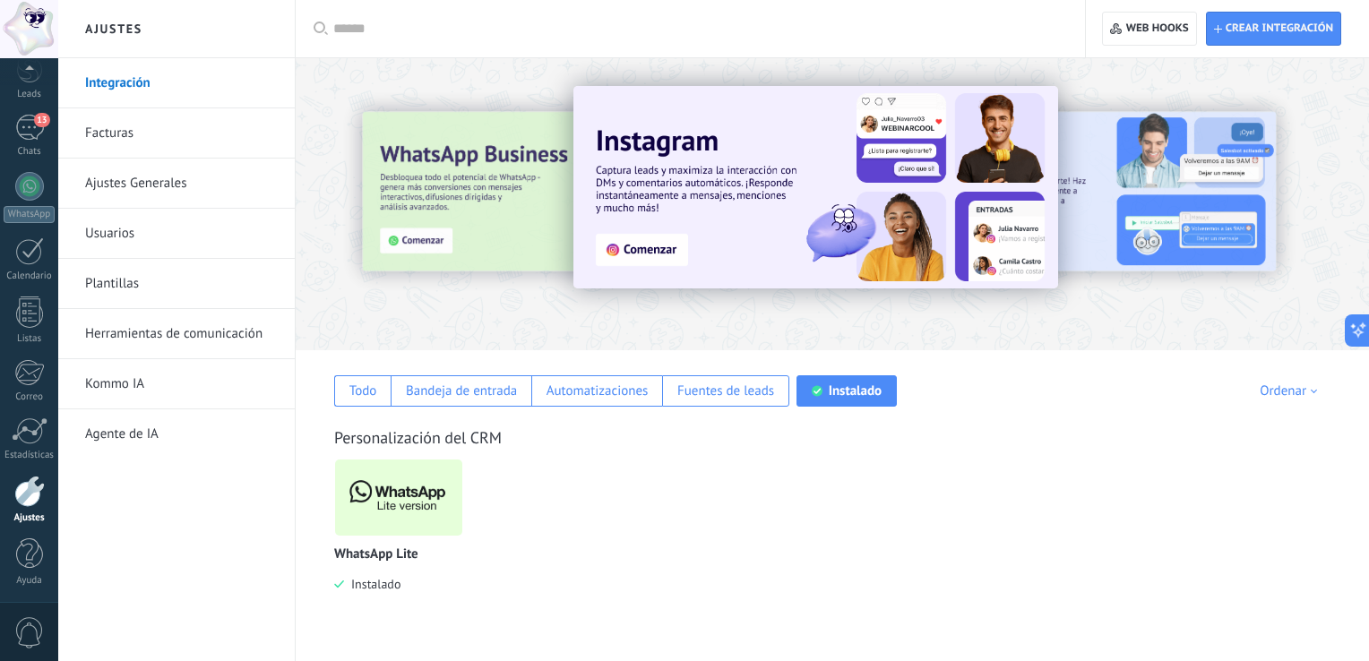
click at [437, 501] on img at bounding box center [398, 497] width 127 height 87
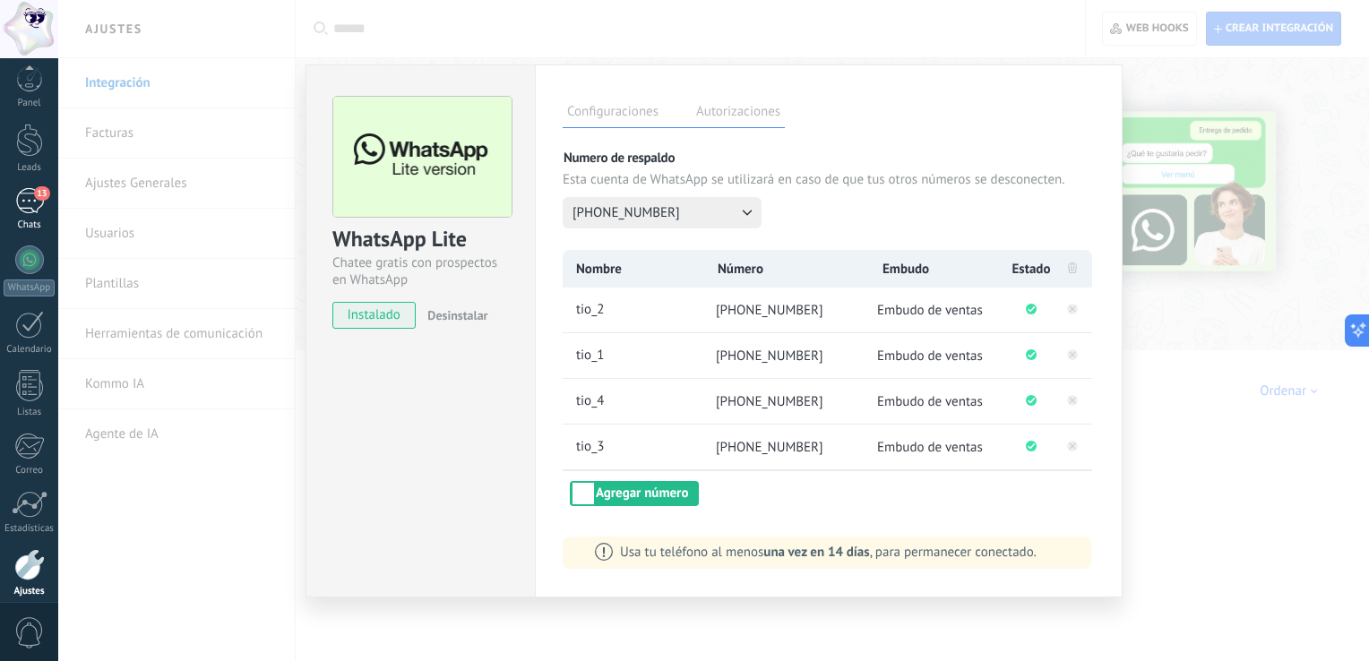
scroll to position [82, 0]
click at [29, 128] on div "13" at bounding box center [29, 128] width 29 height 26
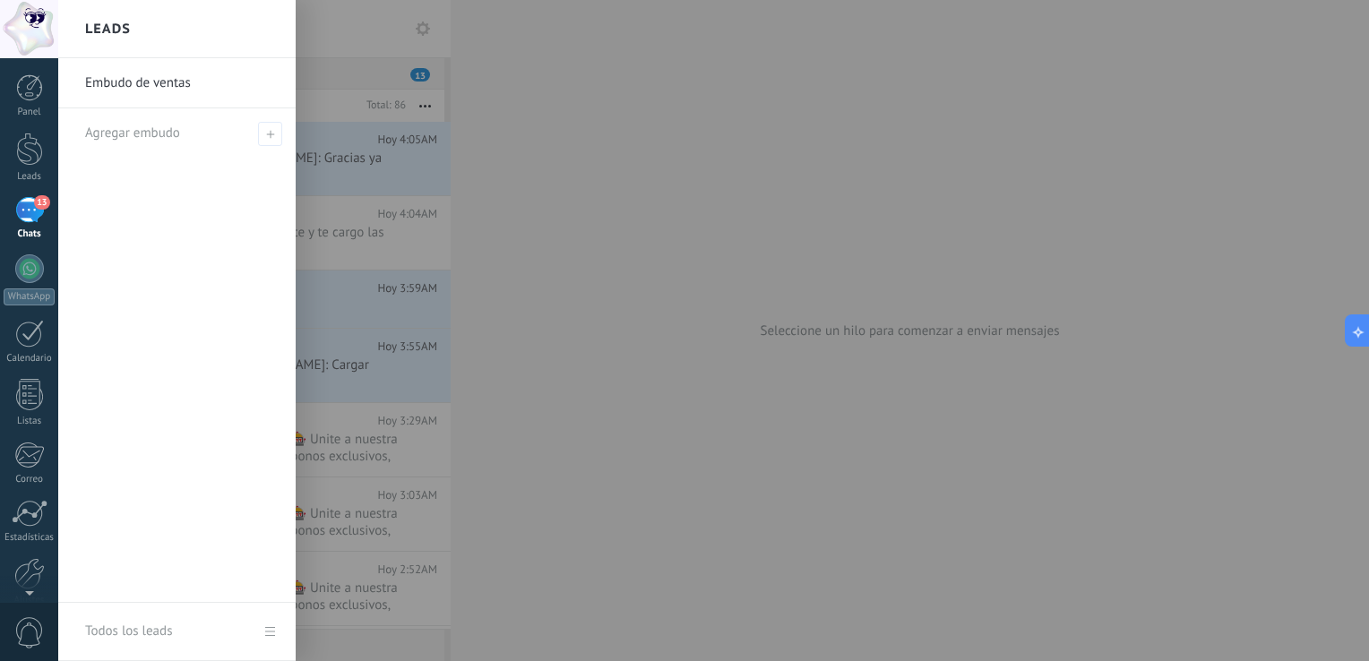
click at [603, 251] on div at bounding box center [742, 330] width 1369 height 661
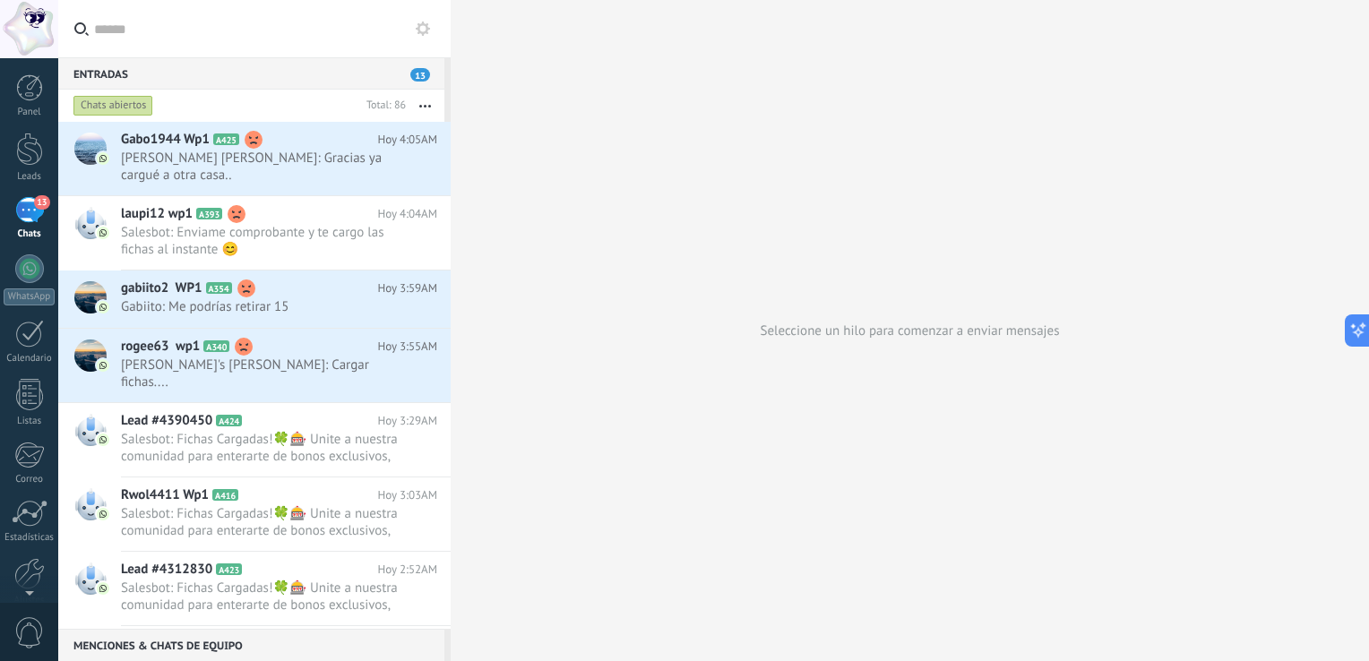
click at [147, 102] on div "Chats abiertos" at bounding box center [113, 106] width 80 height 22
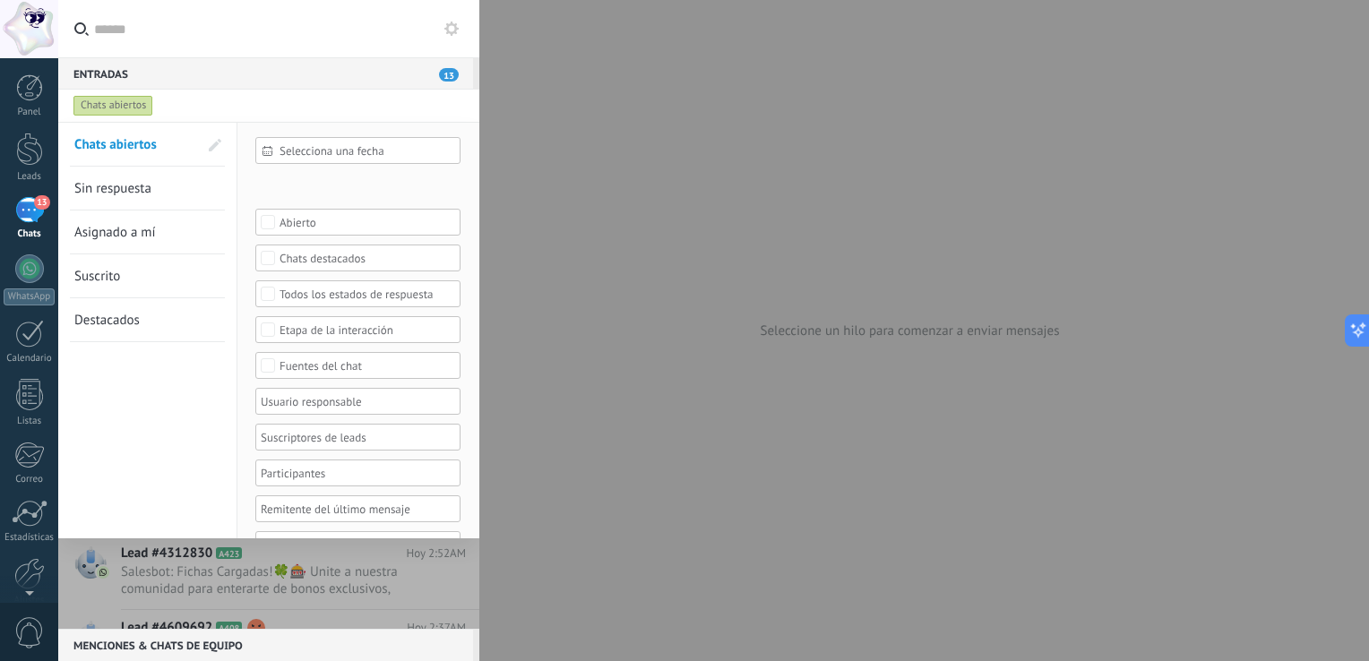
click at [145, 188] on span "Sin respuesta" at bounding box center [112, 188] width 77 height 17
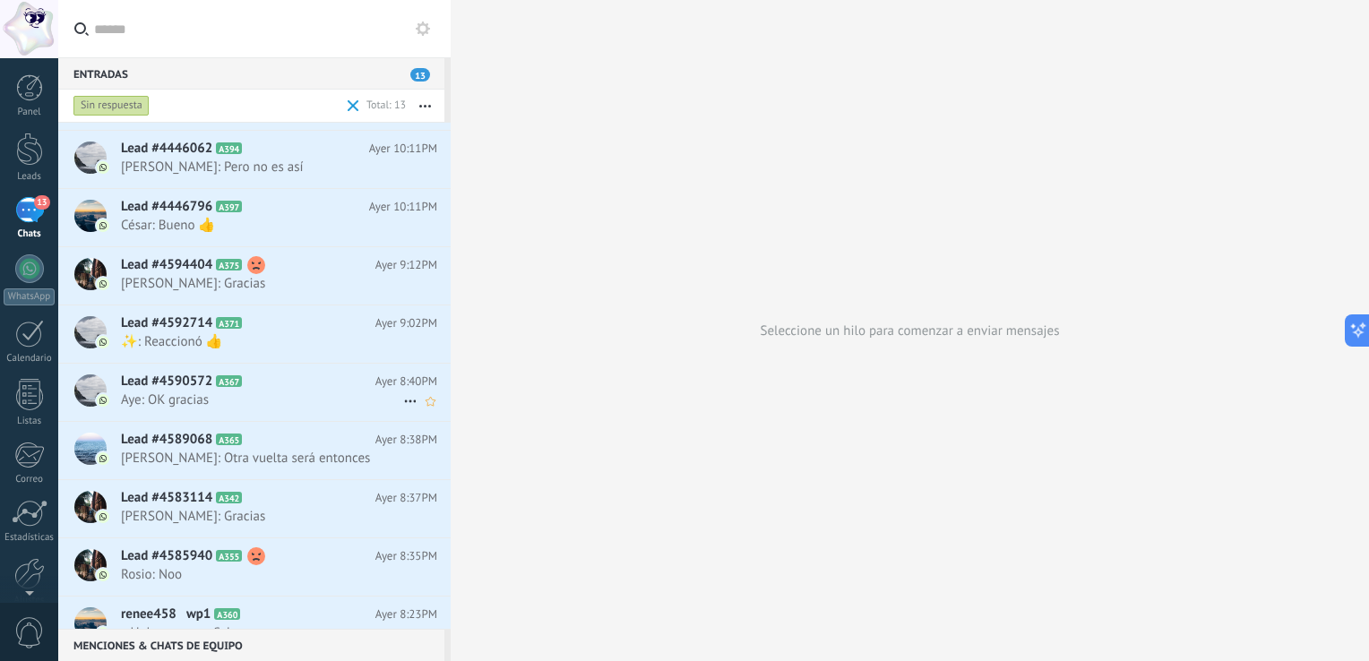
scroll to position [265, 0]
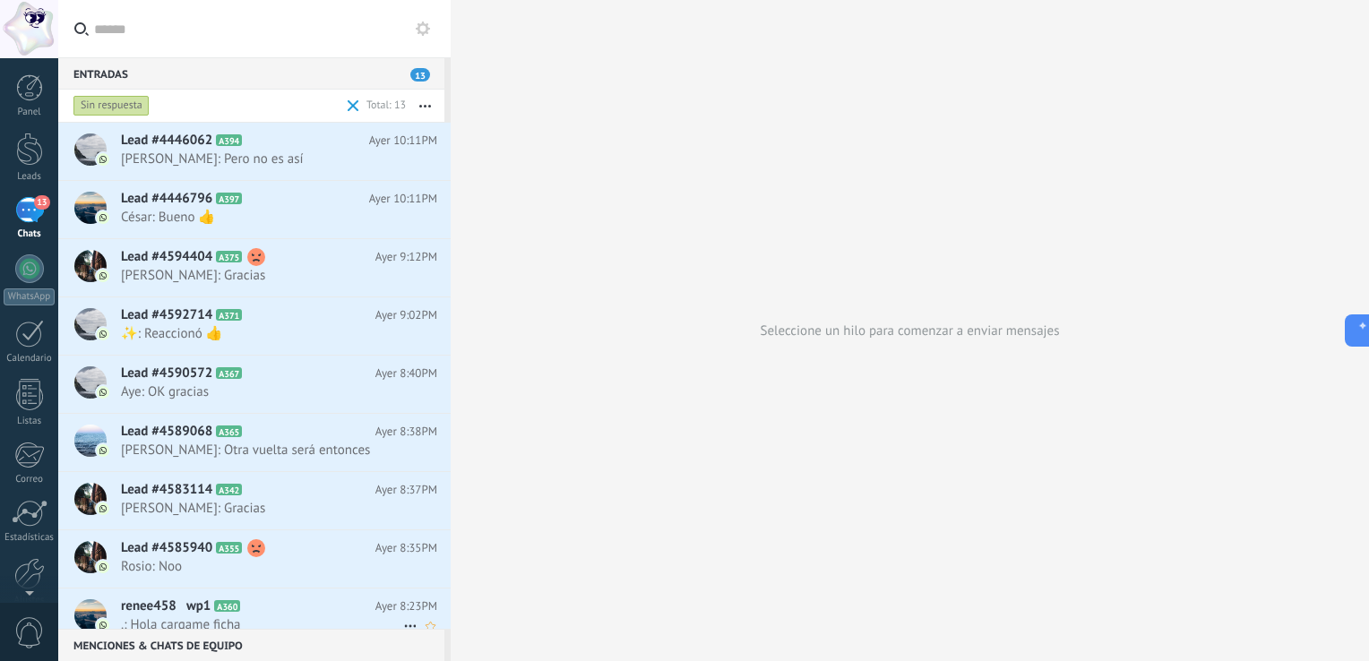
click at [276, 616] on span ".: Hola cargame ficha" at bounding box center [262, 624] width 282 height 17
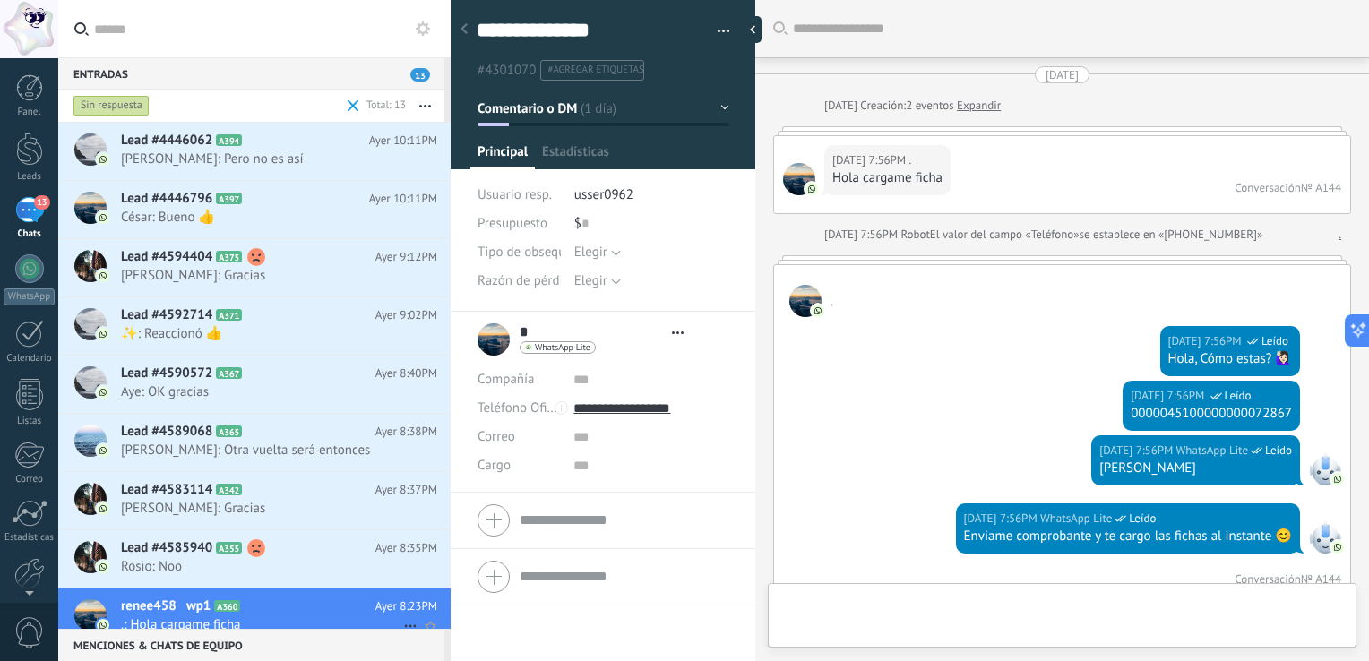
type textarea "**********"
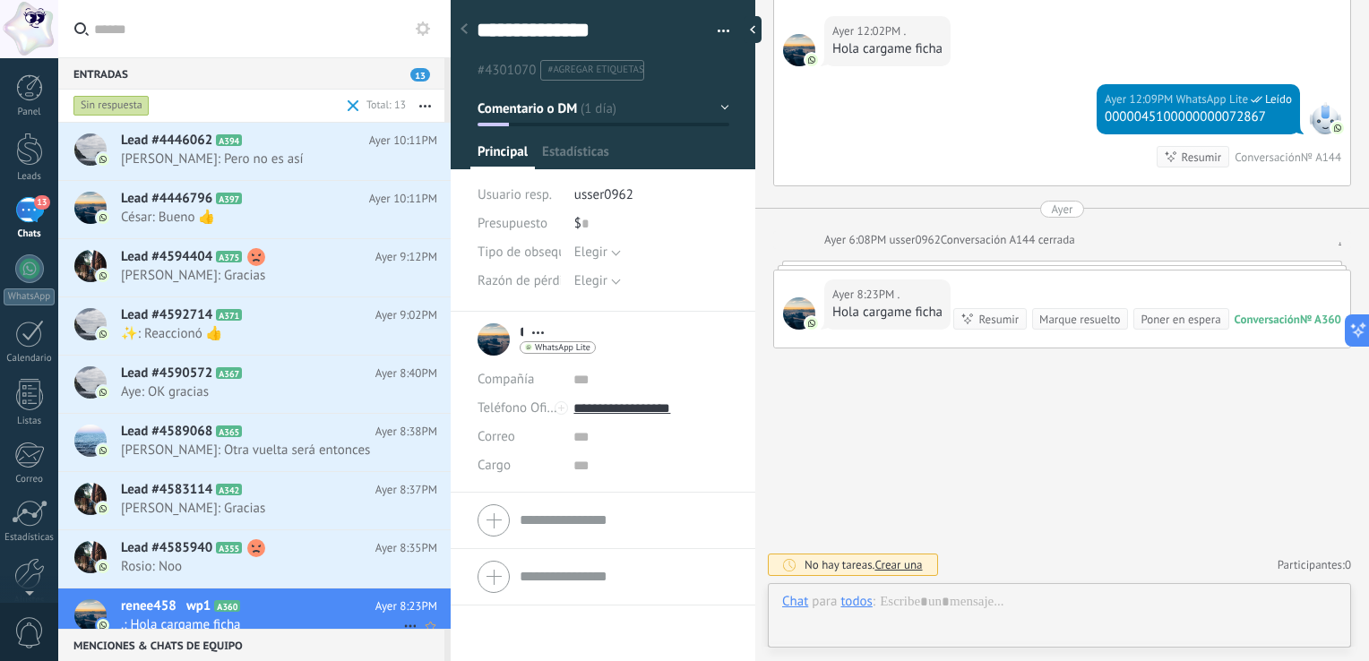
scroll to position [26, 0]
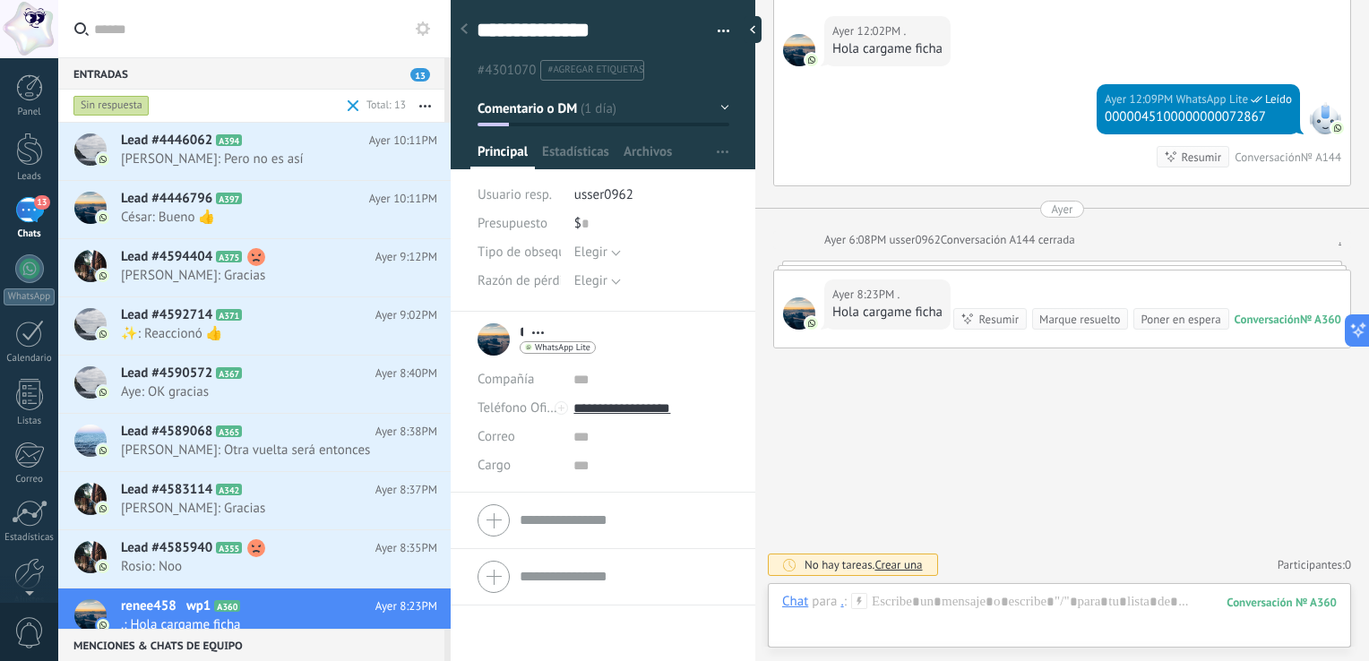
click at [682, 617] on div at bounding box center [1059, 620] width 555 height 54
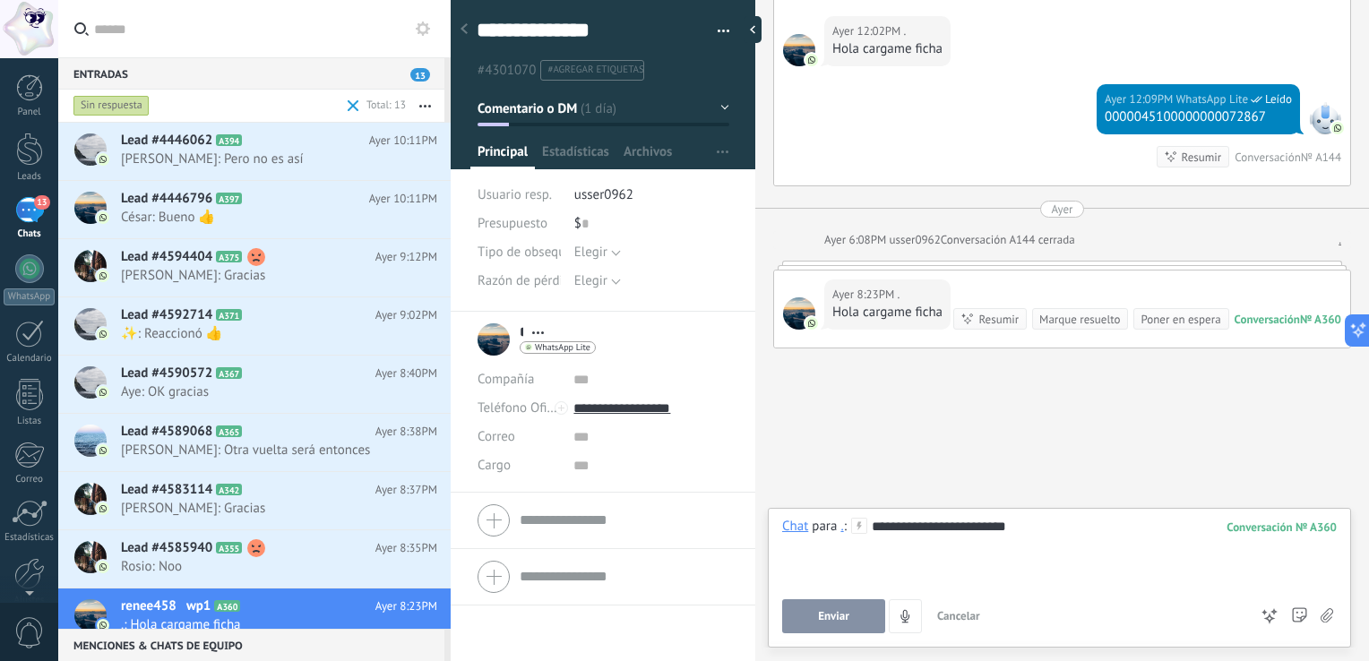
click at [682, 617] on button "Enviar" at bounding box center [833, 616] width 103 height 34
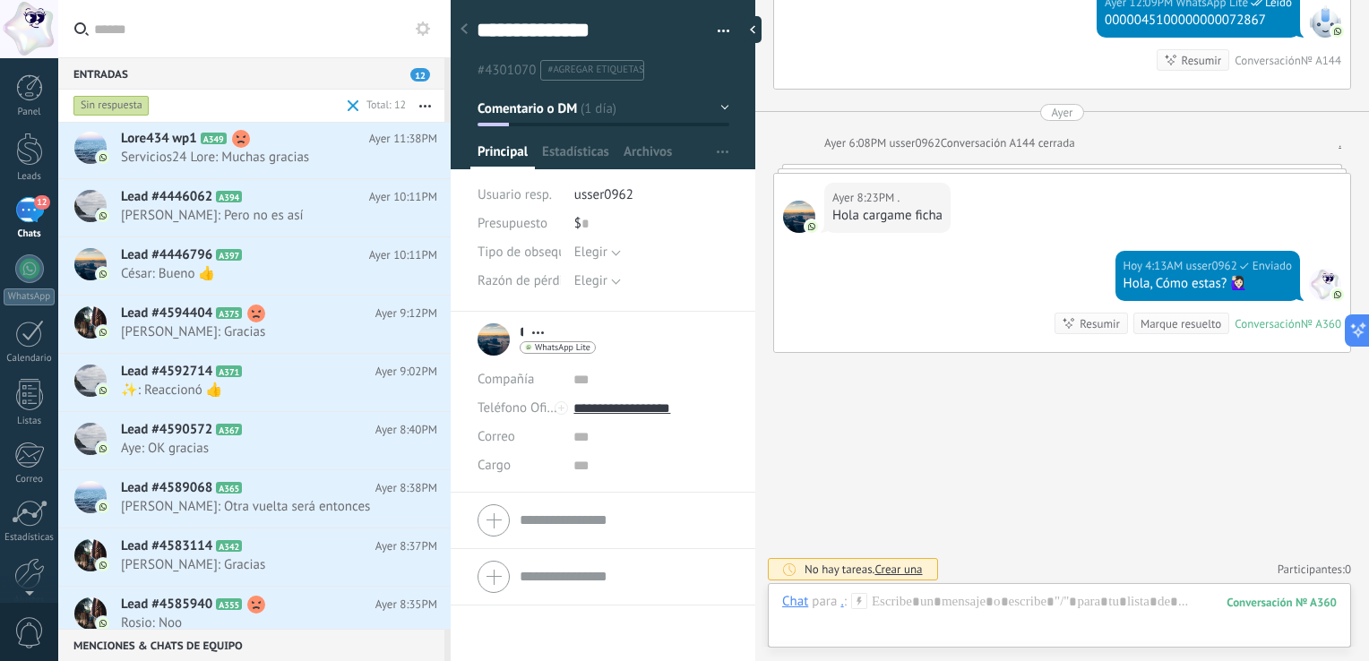
scroll to position [208, 0]
click at [682, 604] on div at bounding box center [1059, 620] width 555 height 54
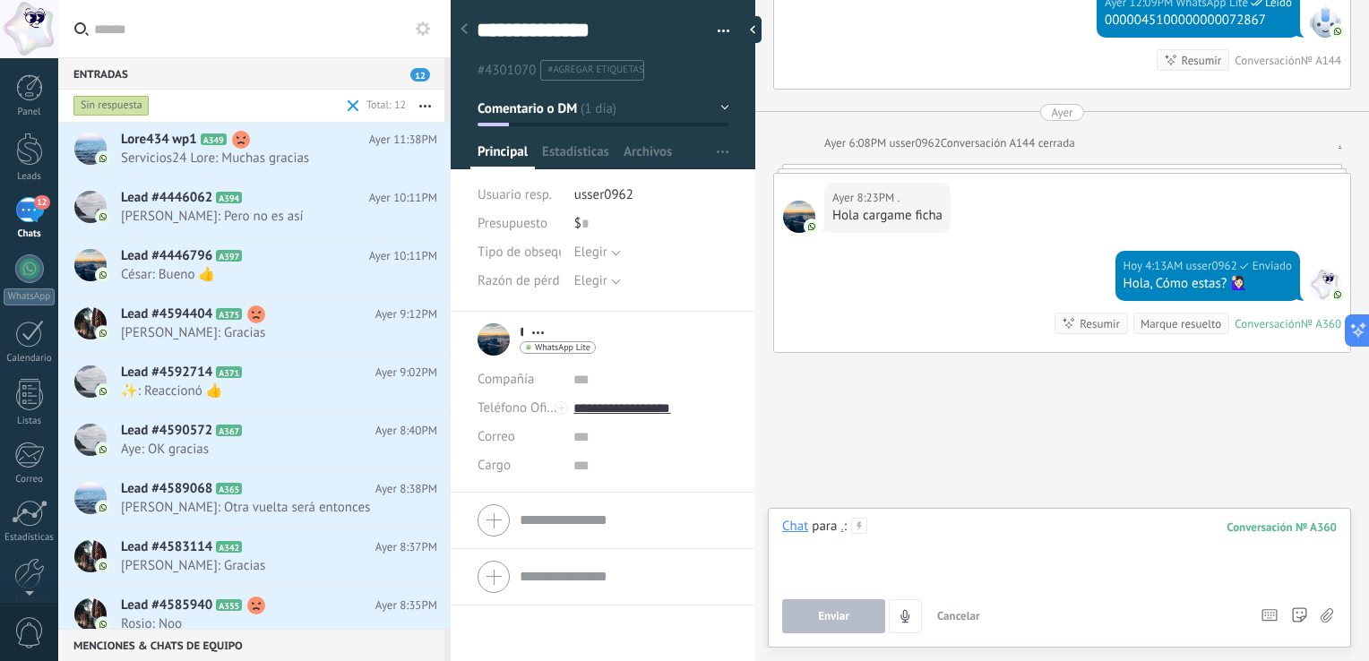
paste div
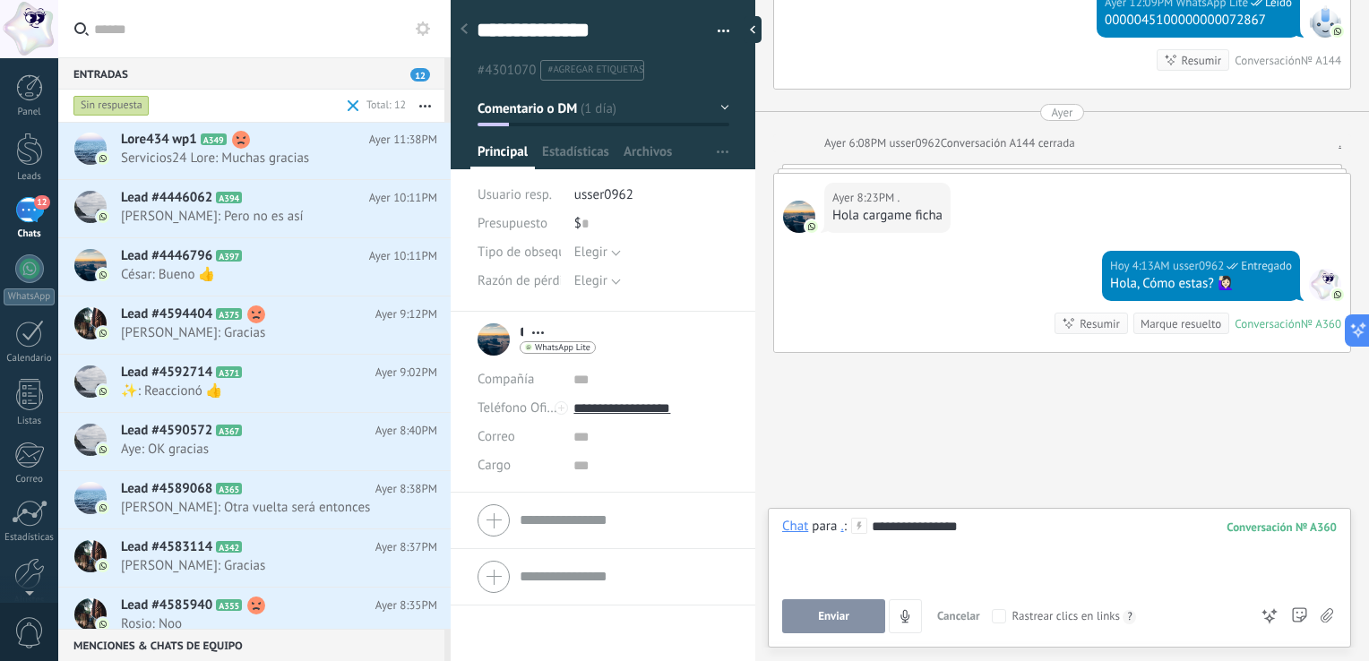
click at [682, 611] on span "Enviar" at bounding box center [833, 616] width 31 height 13
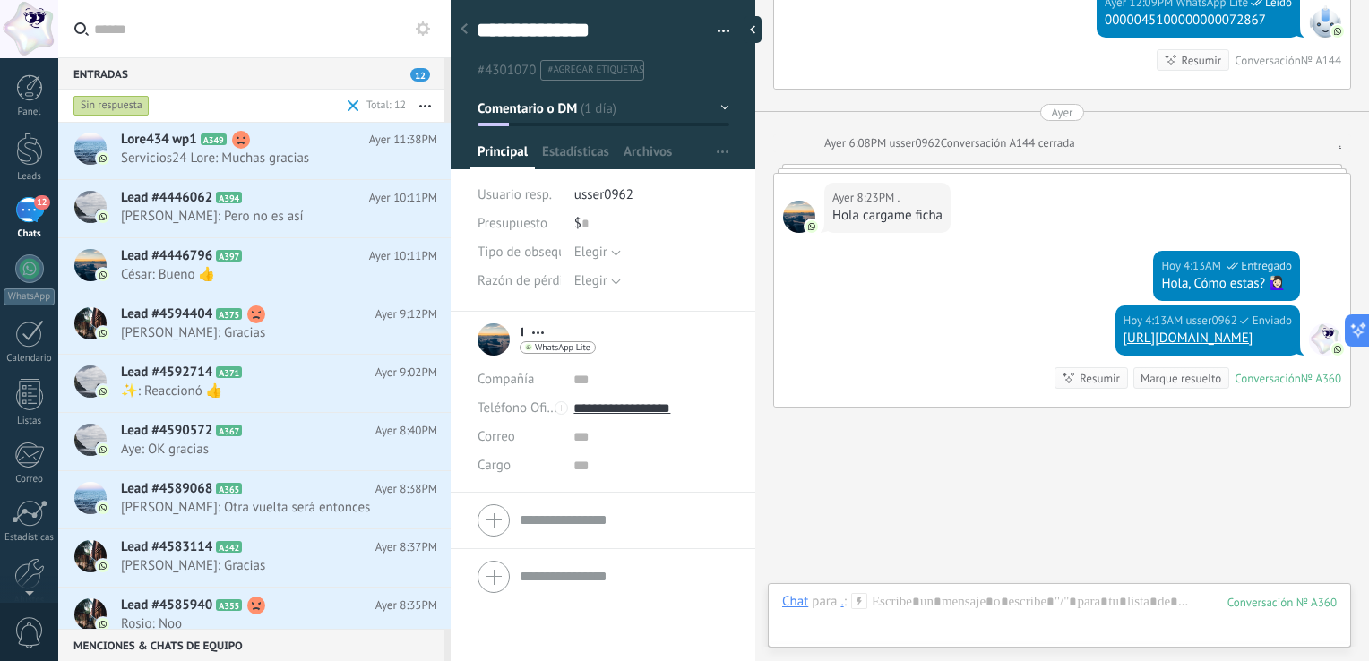
scroll to position [1490, 0]
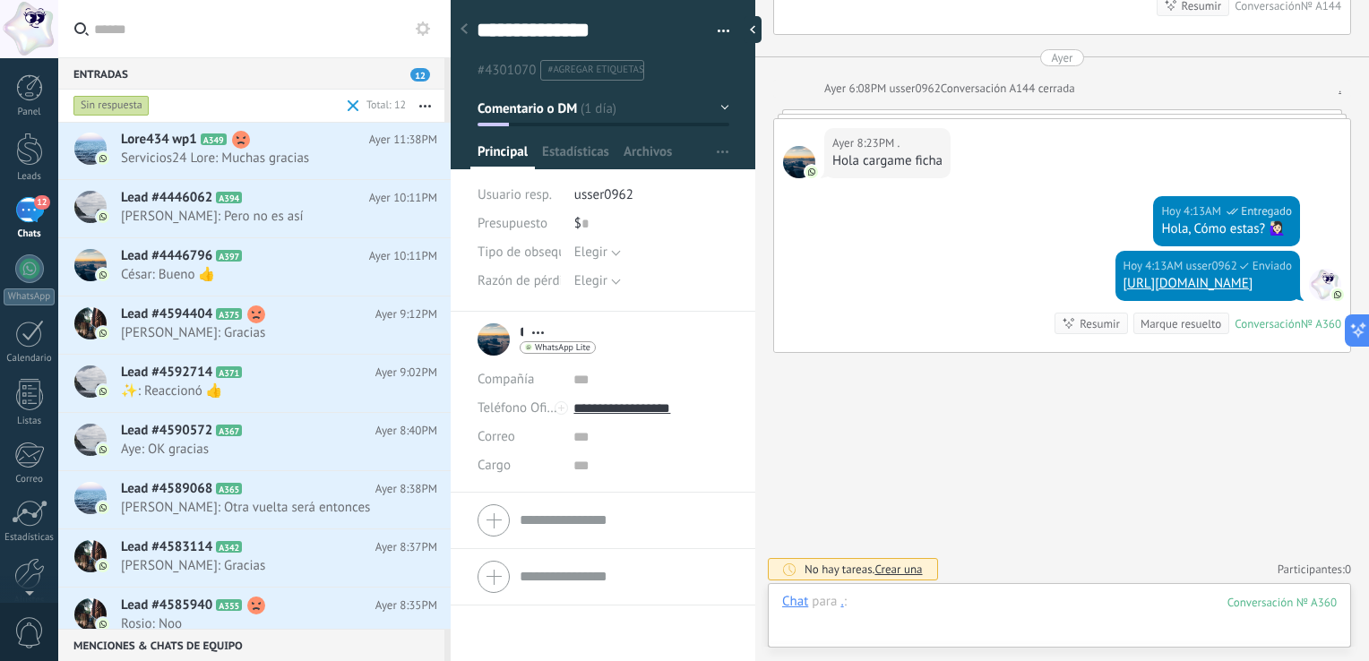
click at [682, 625] on div at bounding box center [1059, 620] width 555 height 54
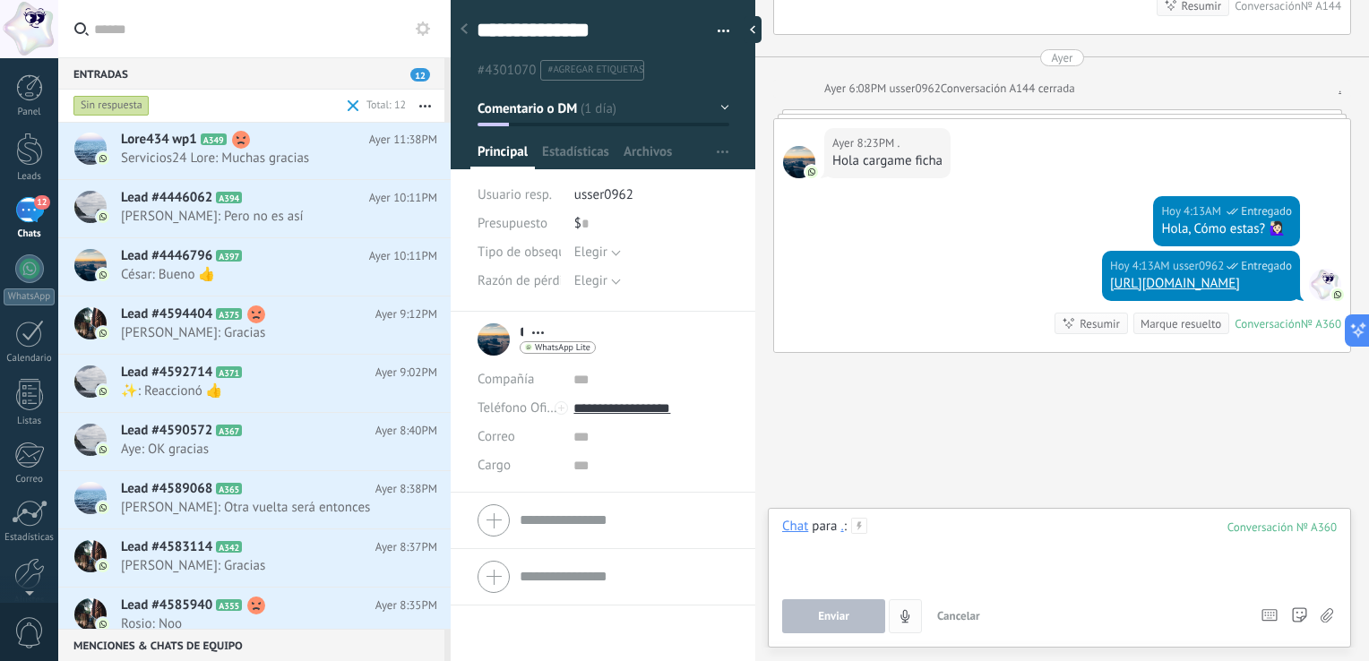
paste div
click at [682, 610] on button "Enviar" at bounding box center [833, 616] width 103 height 34
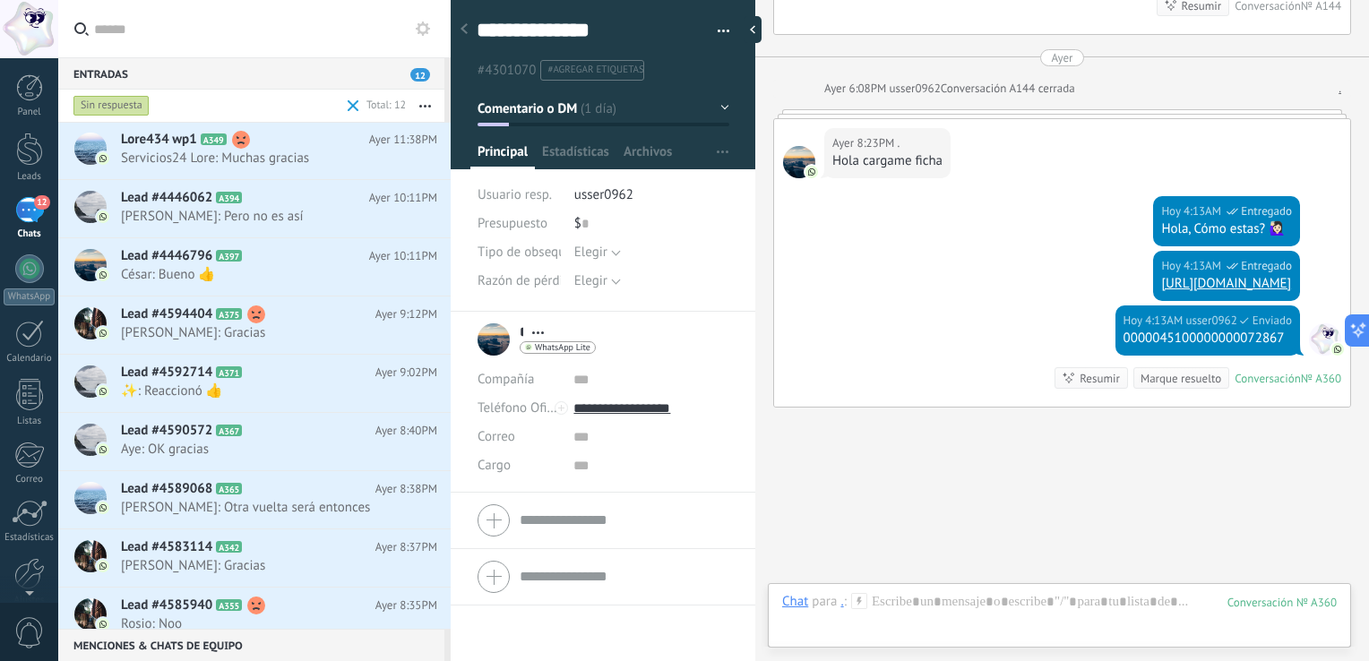
scroll to position [1545, 0]
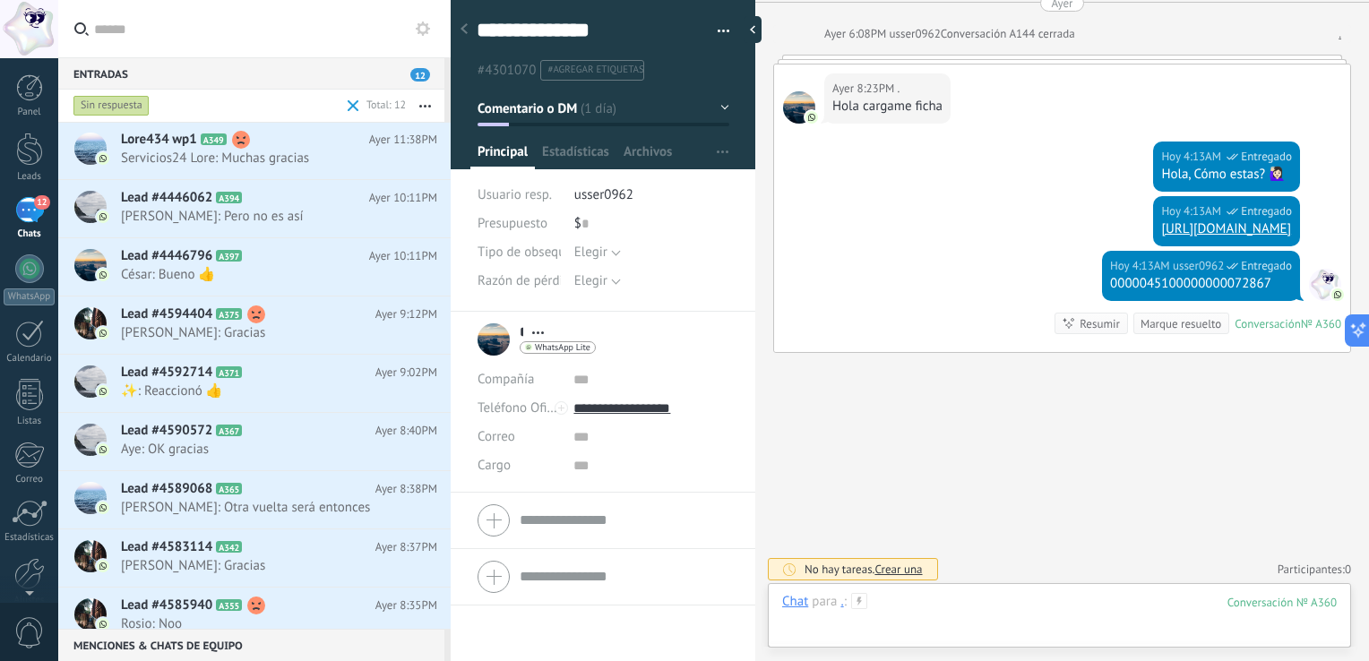
click at [682, 618] on div at bounding box center [1059, 620] width 555 height 54
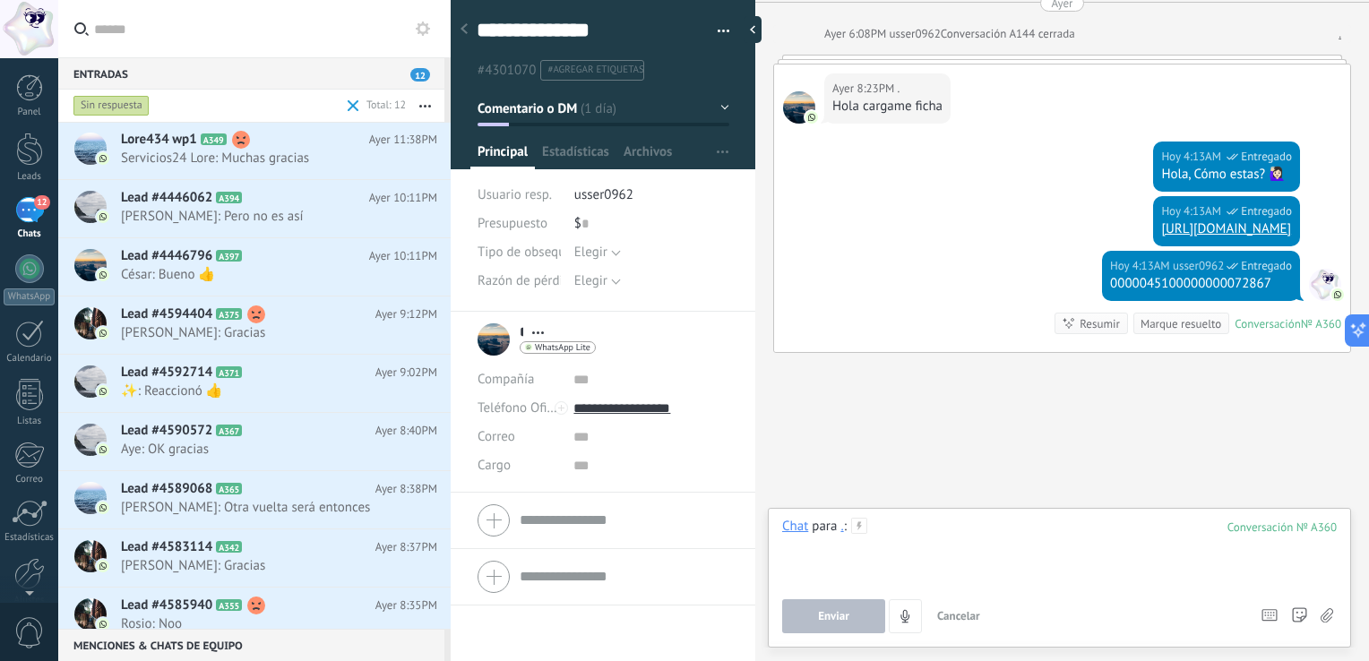
paste div
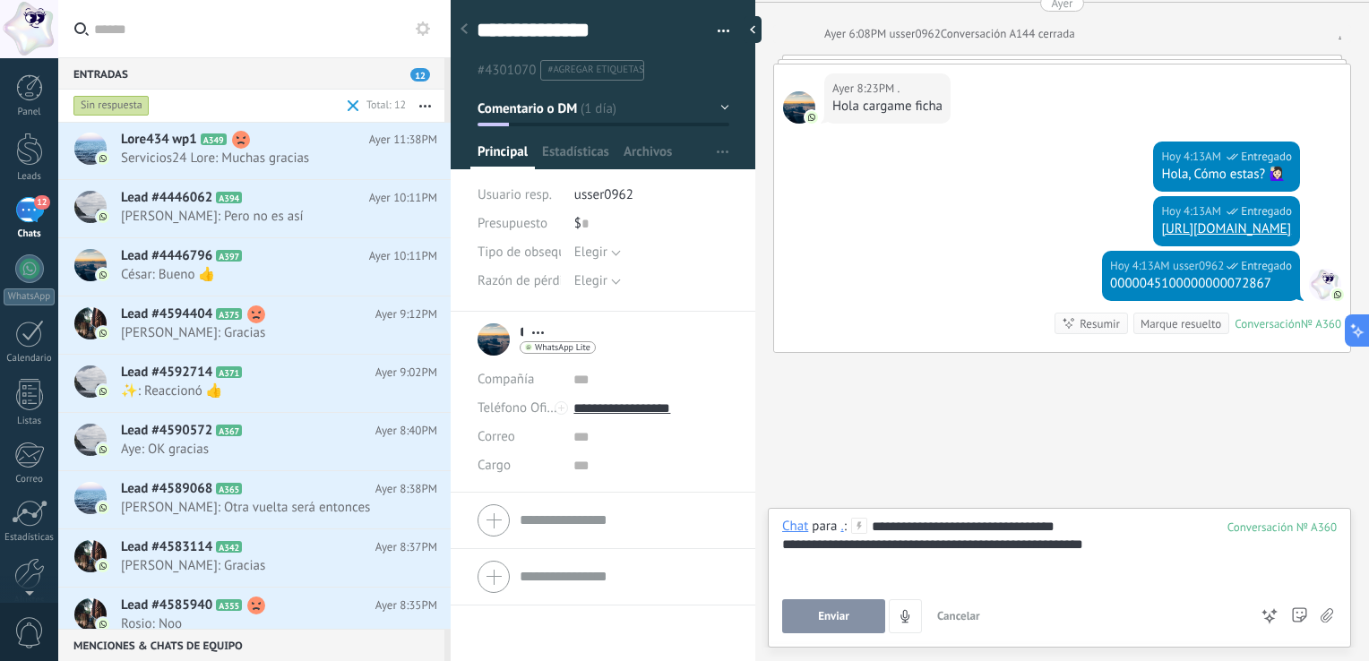
click at [682, 626] on button "Enviar" at bounding box center [833, 616] width 103 height 34
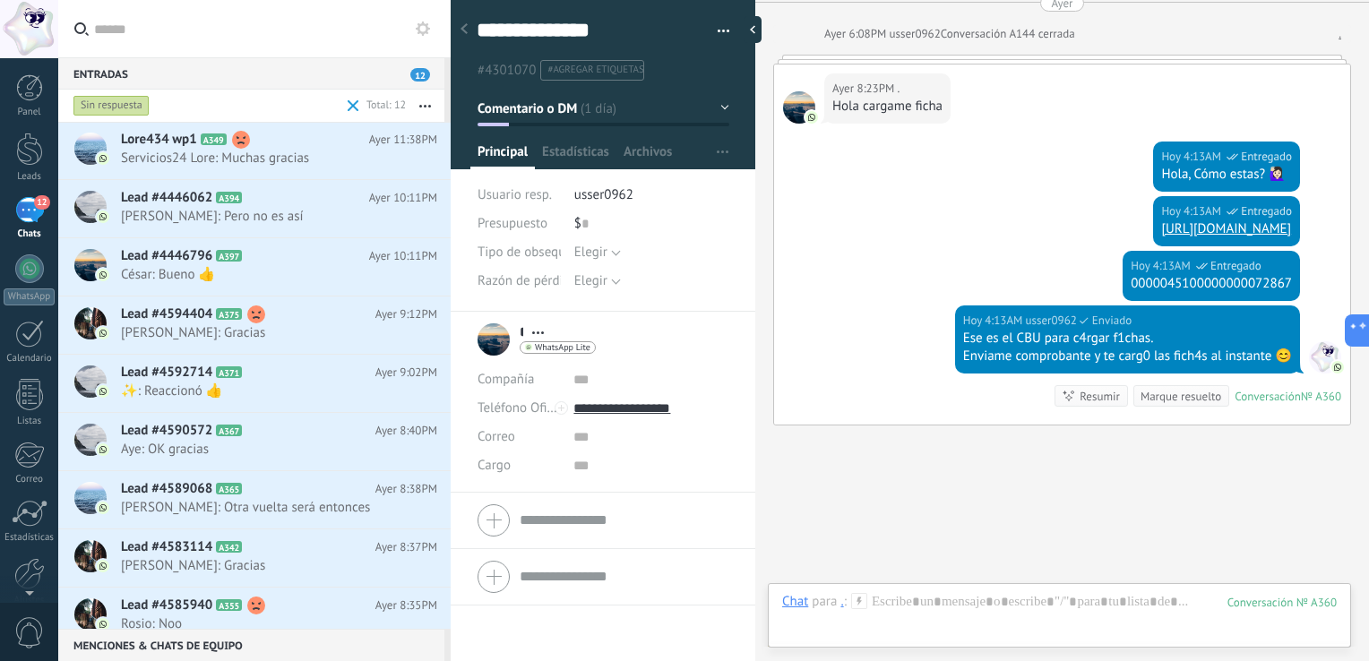
scroll to position [1617, 0]
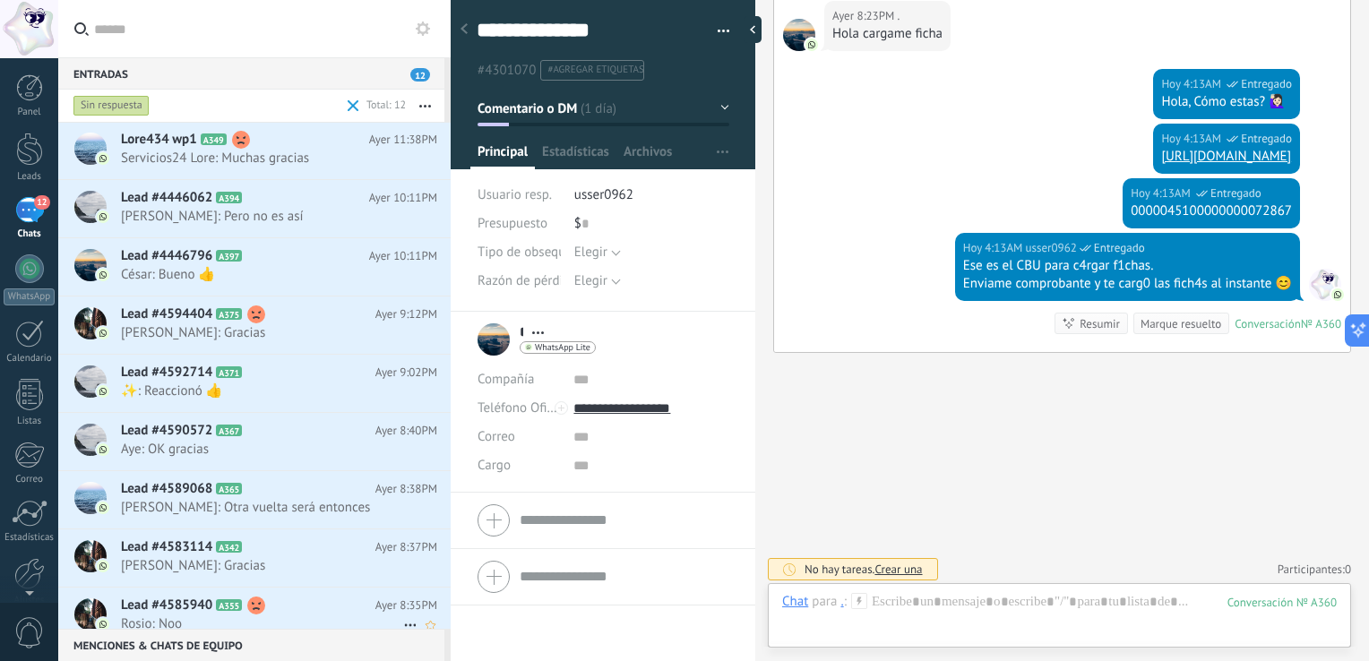
click at [317, 597] on h2 "Lead #4585940 A355" at bounding box center [248, 606] width 254 height 18
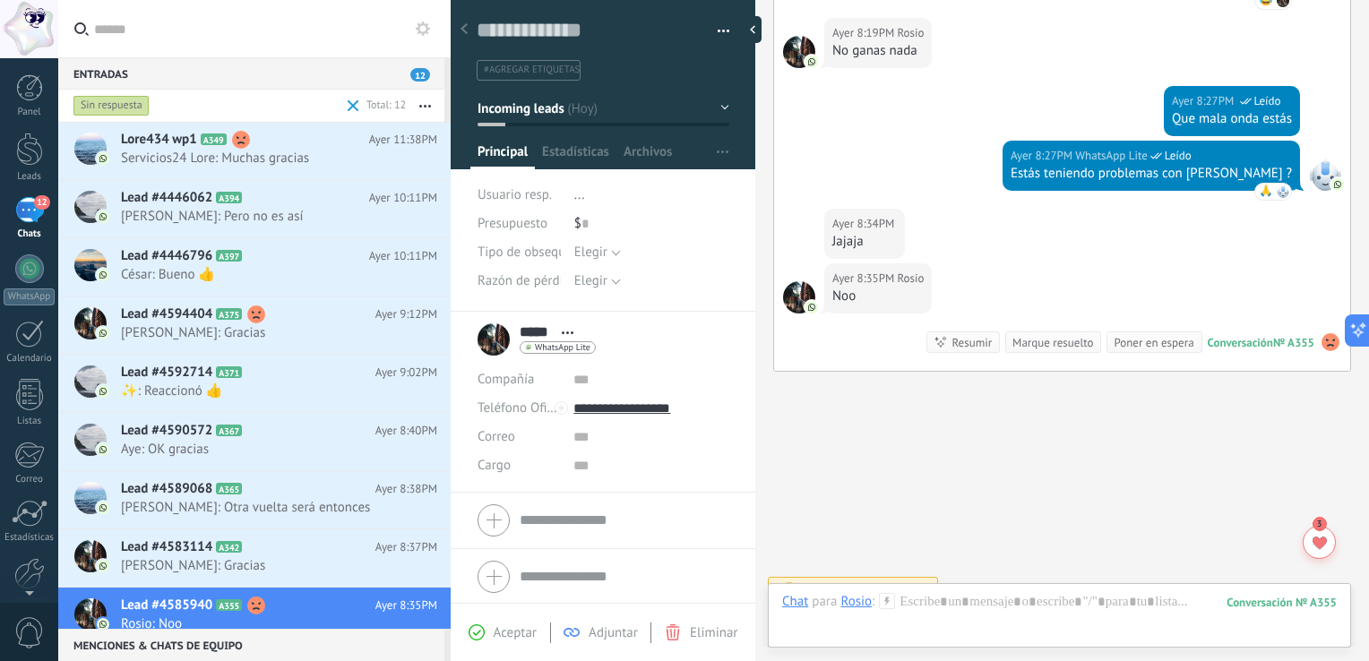
scroll to position [1614, 0]
click at [682, 332] on div "Marque resuelto" at bounding box center [1052, 340] width 81 height 17
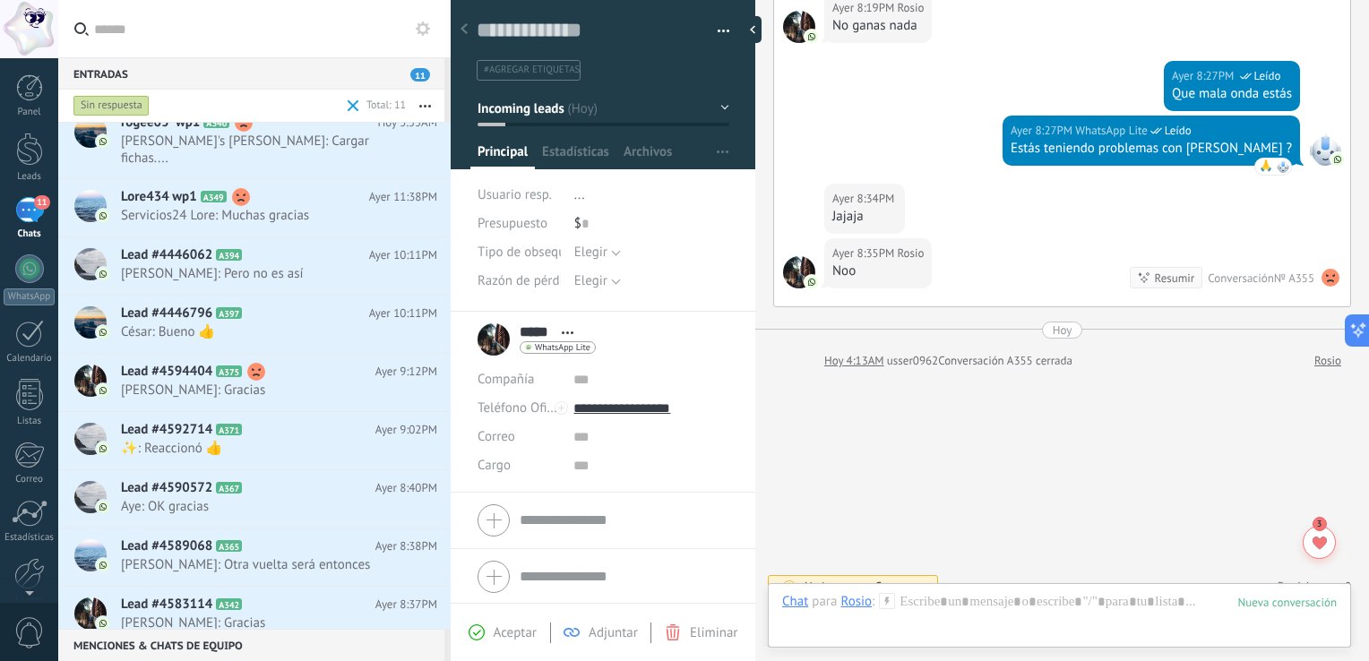
scroll to position [150, 0]
click at [222, 597] on h2 "Lead #4583114 A342" at bounding box center [248, 606] width 254 height 18
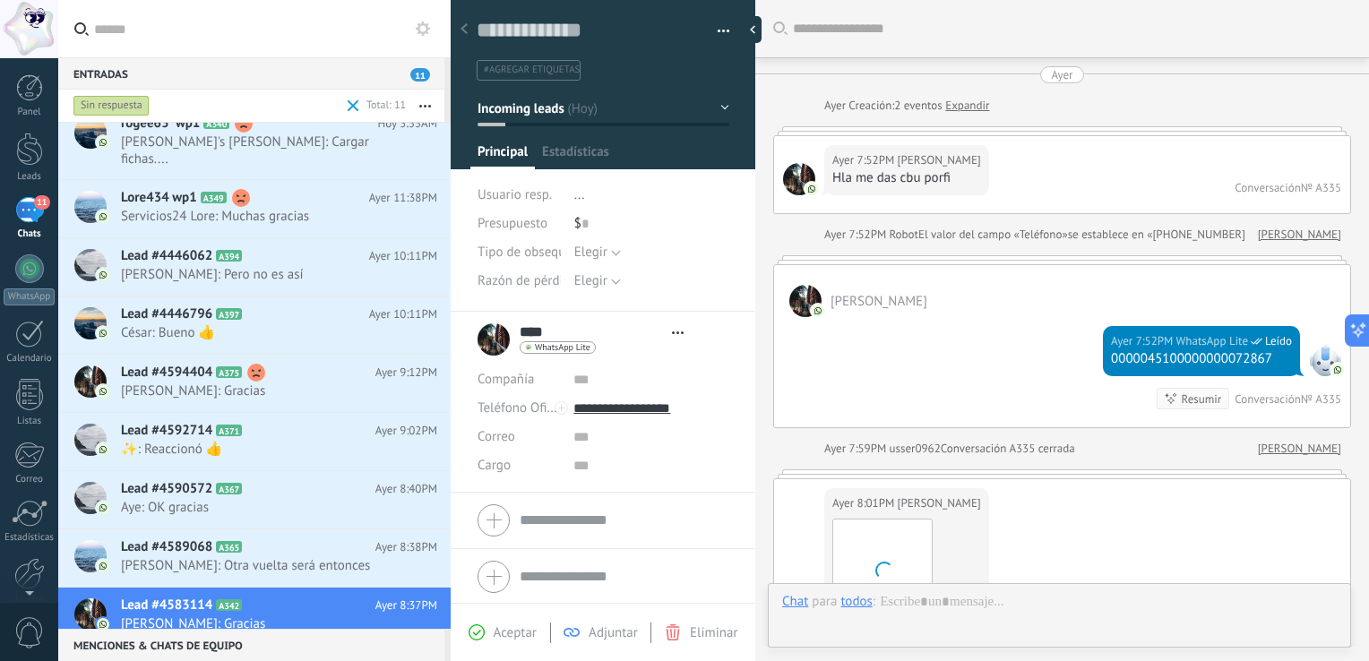
scroll to position [26, 0]
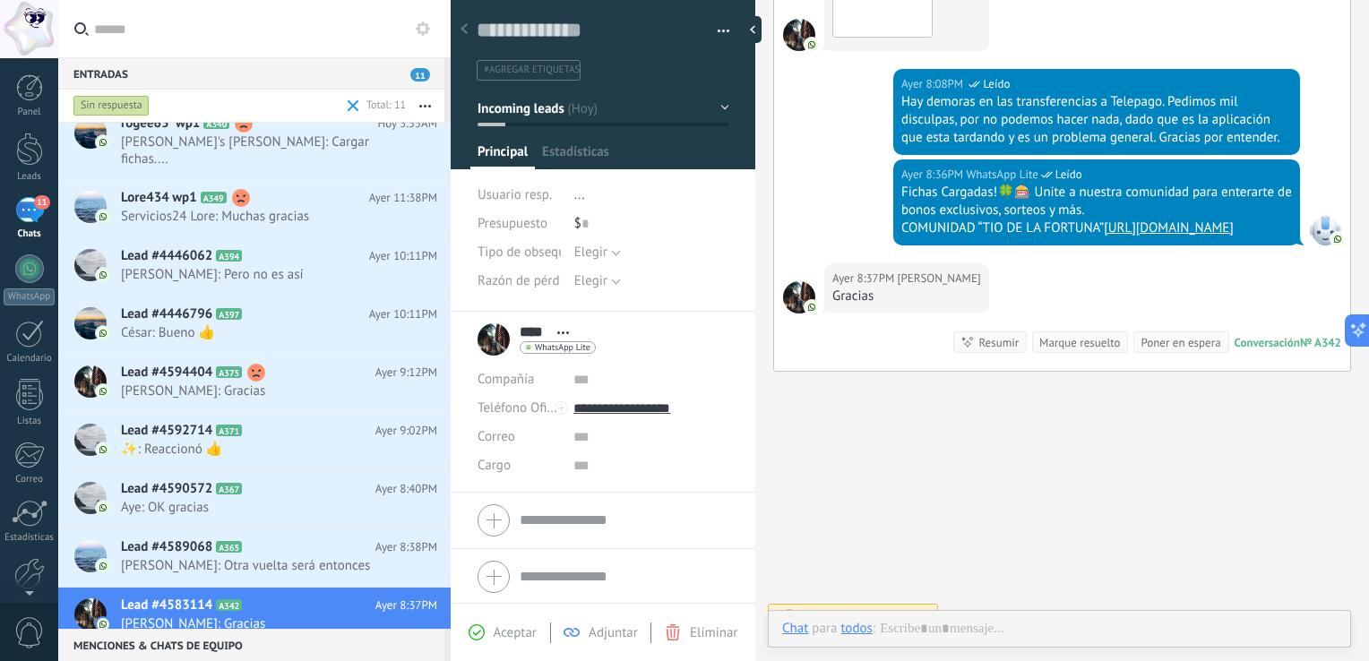
click at [682, 335] on div "Marque resuelto" at bounding box center [1079, 342] width 81 height 17
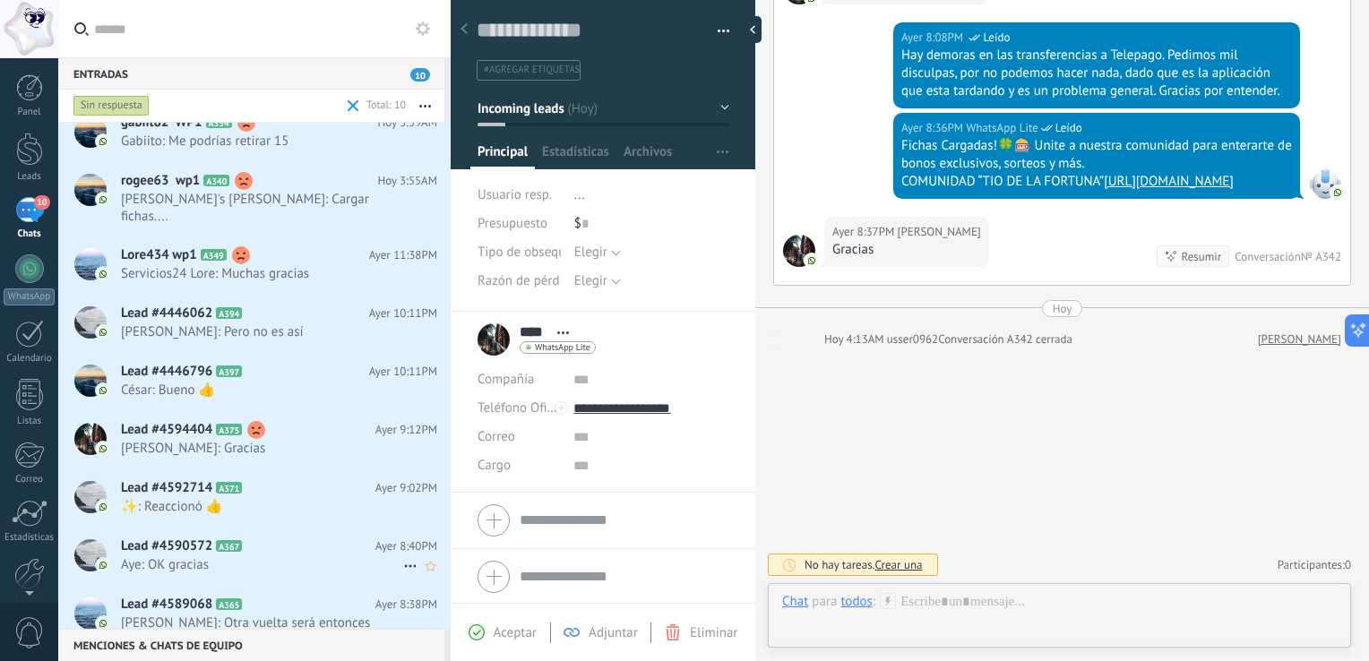
scroll to position [91, 0]
click at [308, 597] on h2 "Lead #4589068 A365" at bounding box center [248, 606] width 254 height 18
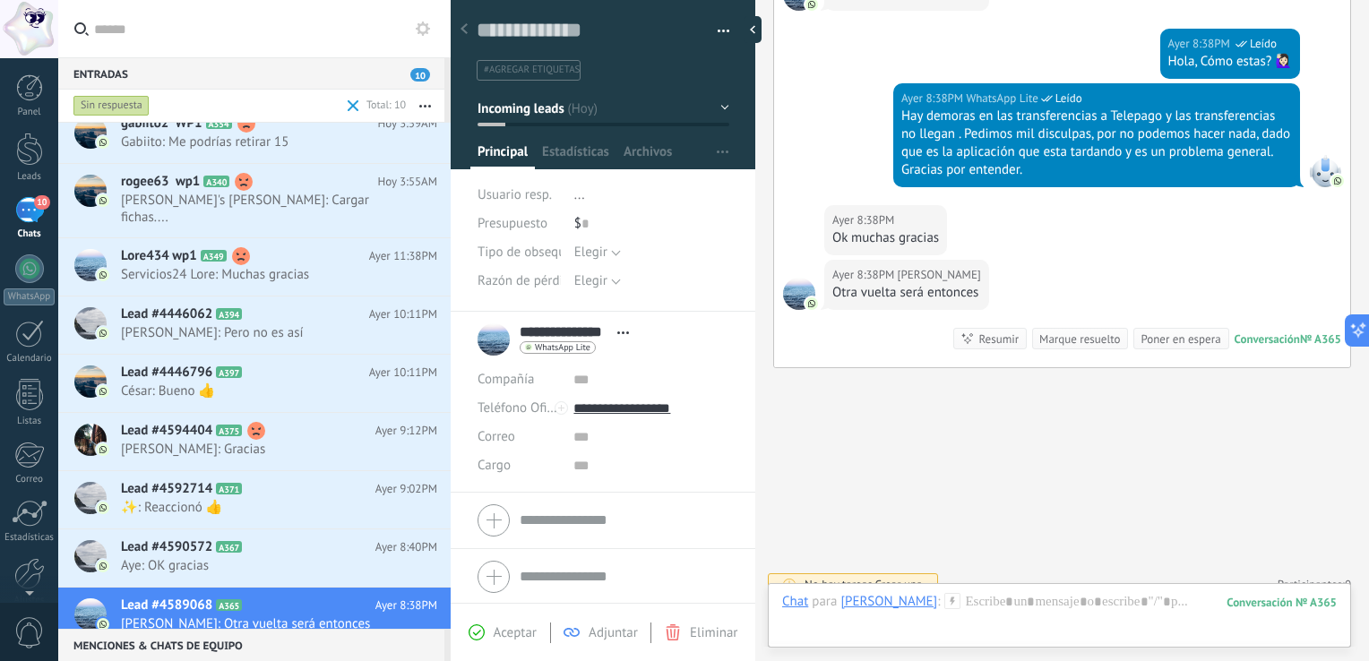
scroll to position [441, 0]
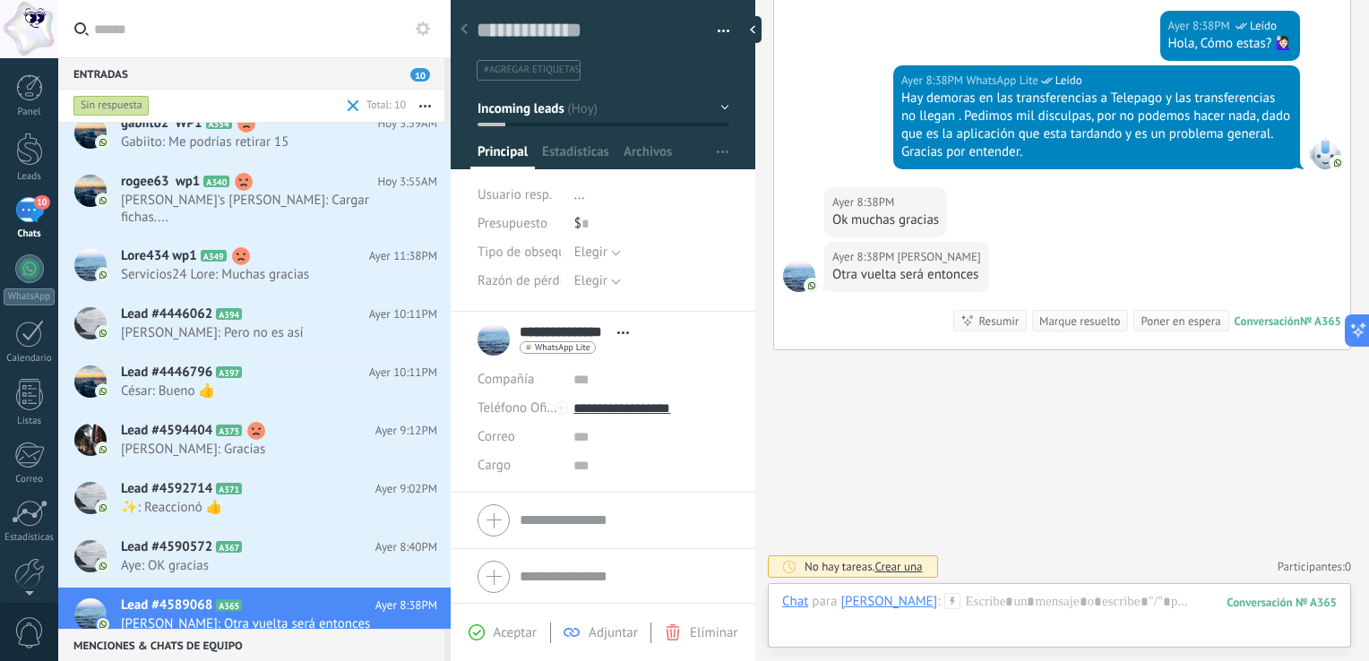
click at [682, 321] on div "Marque resuelto" at bounding box center [1079, 321] width 81 height 17
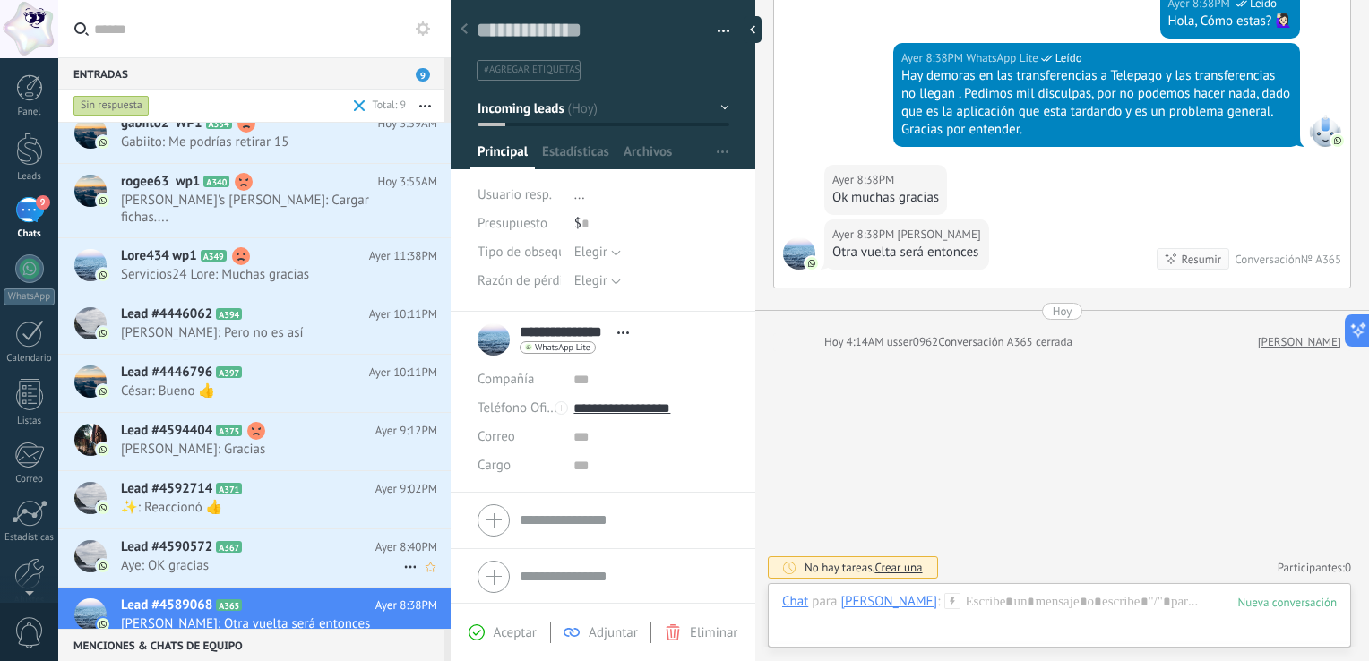
scroll to position [33, 0]
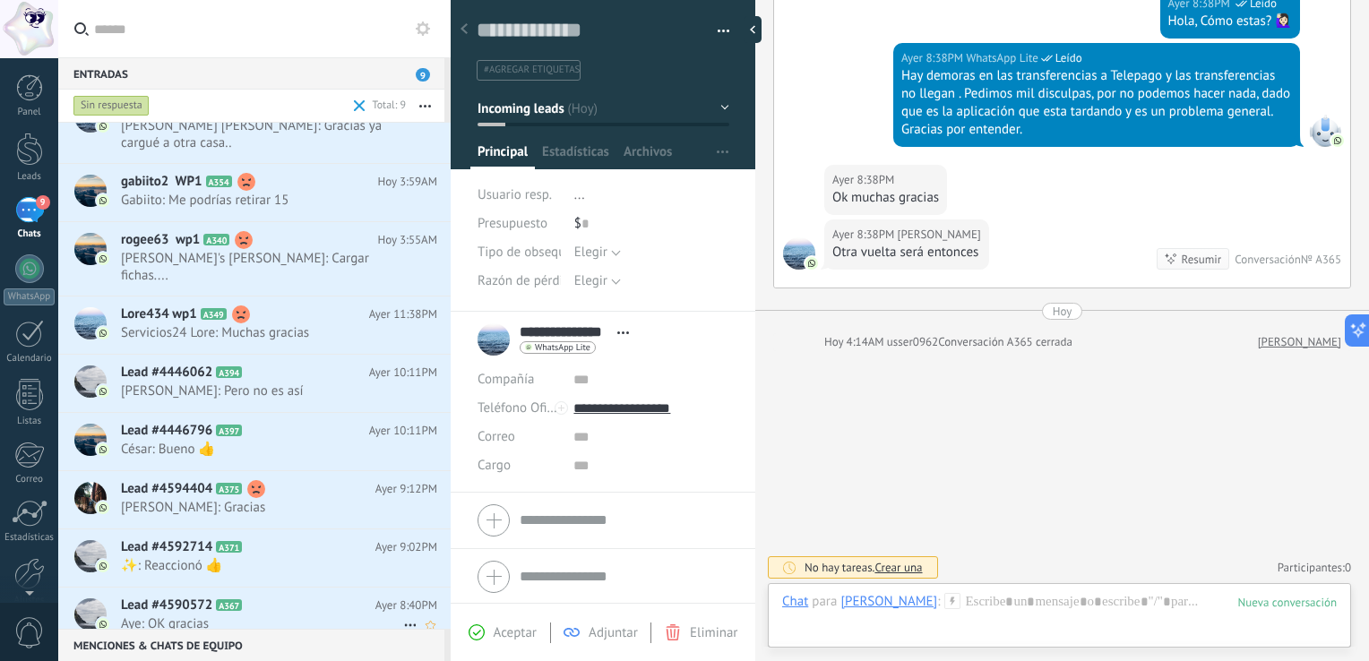
click at [267, 616] on span "Aye: OK gracias" at bounding box center [262, 624] width 282 height 17
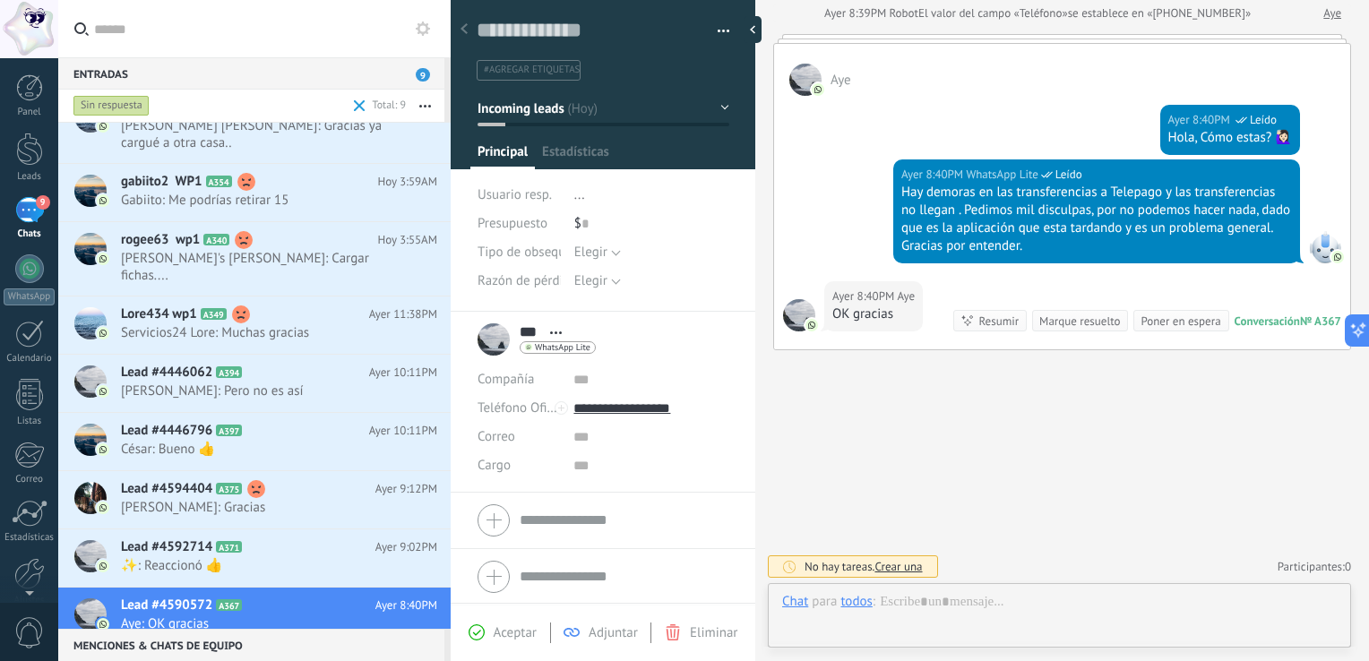
scroll to position [26, 0]
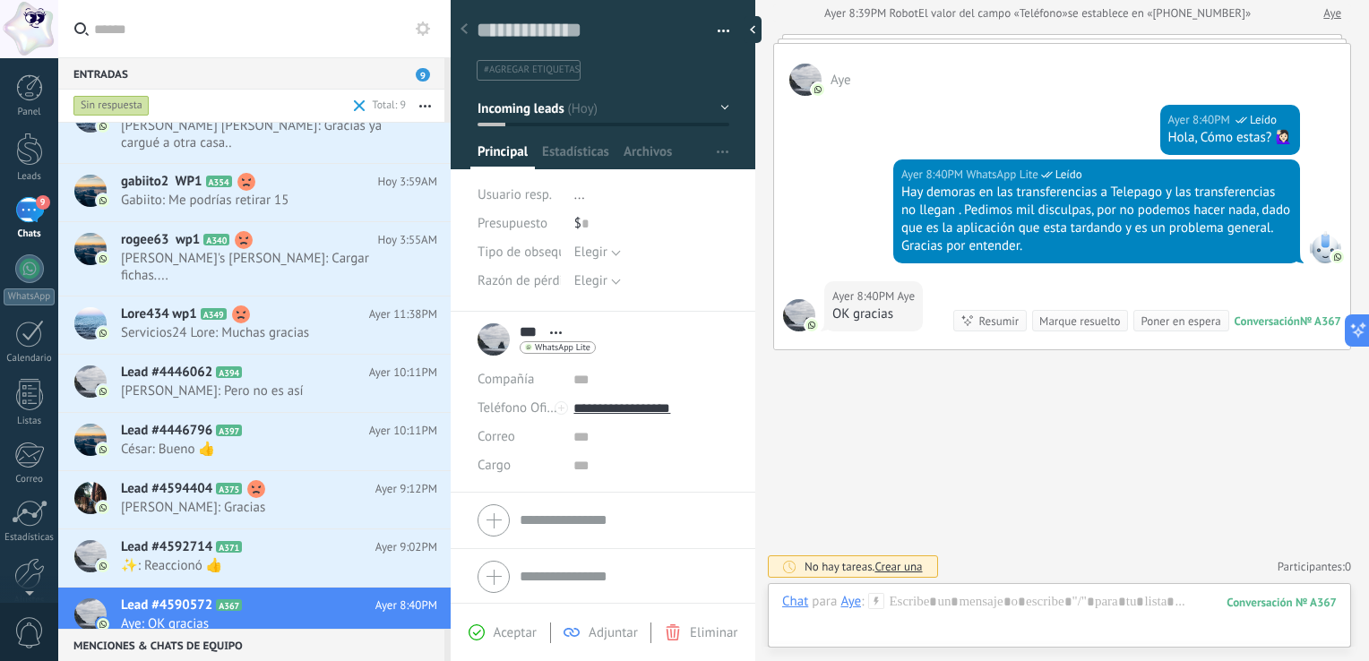
click at [682, 320] on div "Marque resuelto" at bounding box center [1079, 321] width 81 height 17
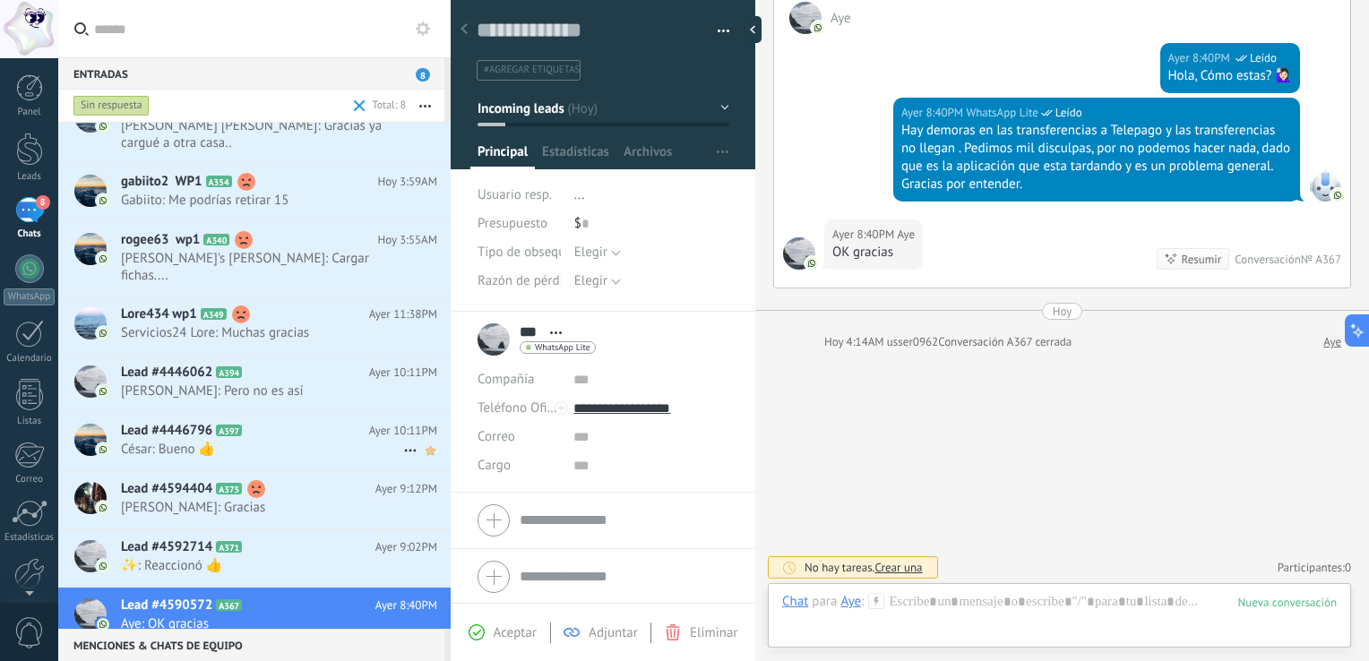
scroll to position [0, 0]
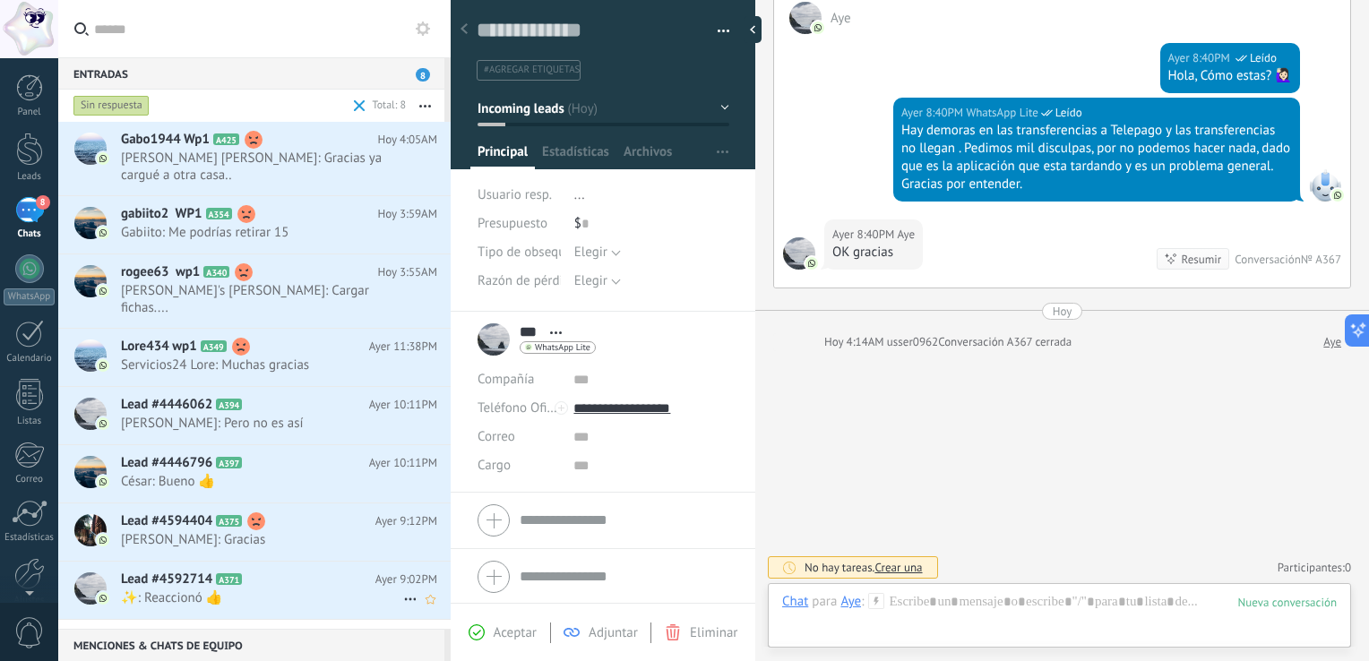
click at [298, 590] on span "✨: Reaccionó 👍" at bounding box center [262, 598] width 282 height 17
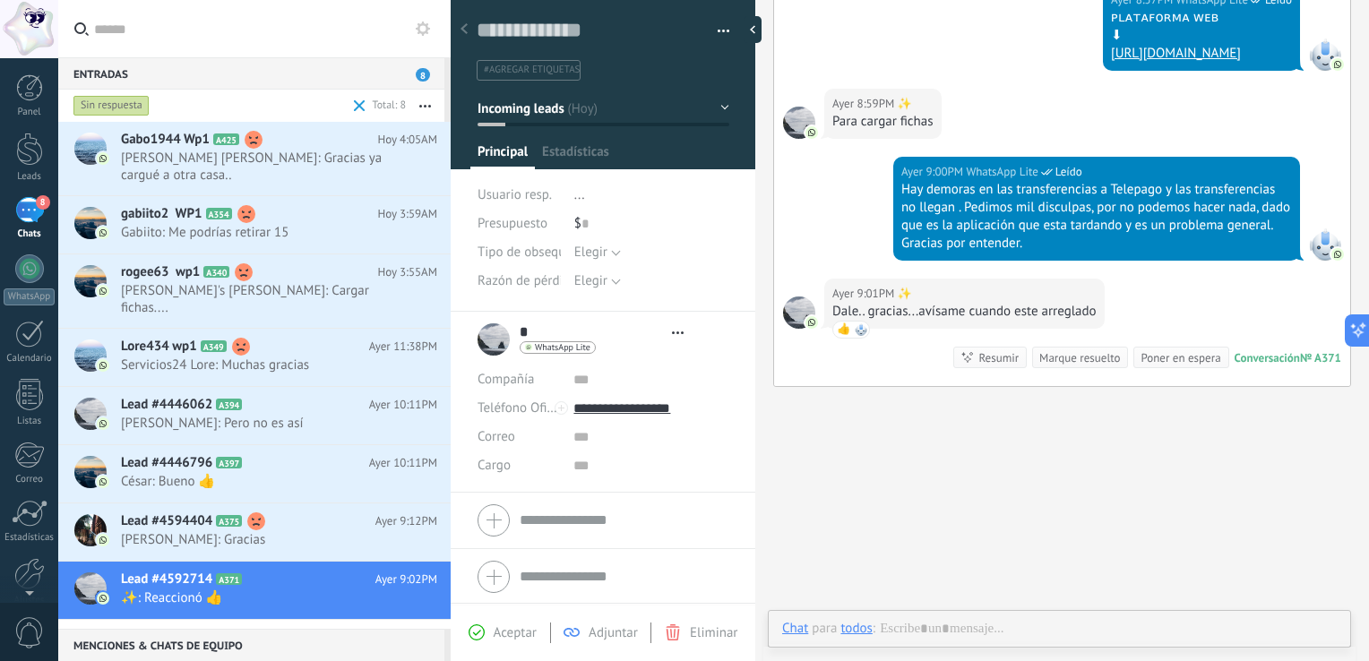
scroll to position [26, 0]
click at [682, 357] on div "Marque resuelto" at bounding box center [1079, 357] width 81 height 17
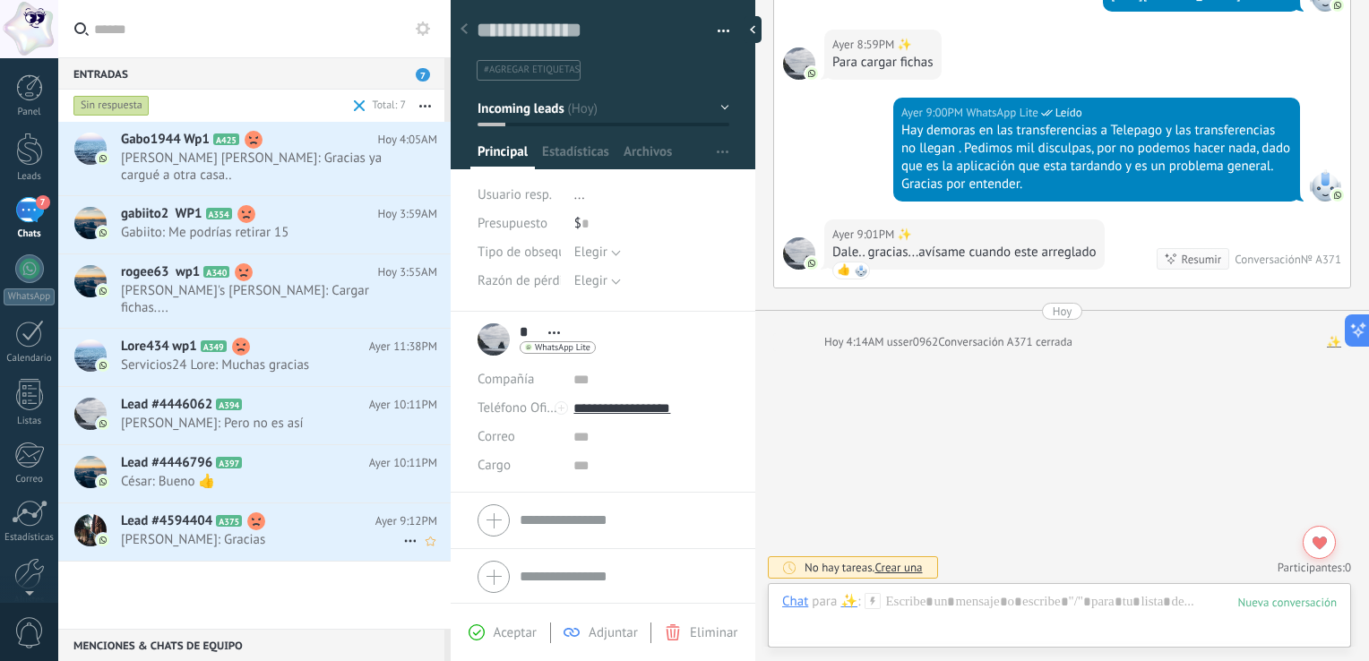
click at [300, 513] on h2 "Lead #4594404 A375" at bounding box center [248, 522] width 254 height 18
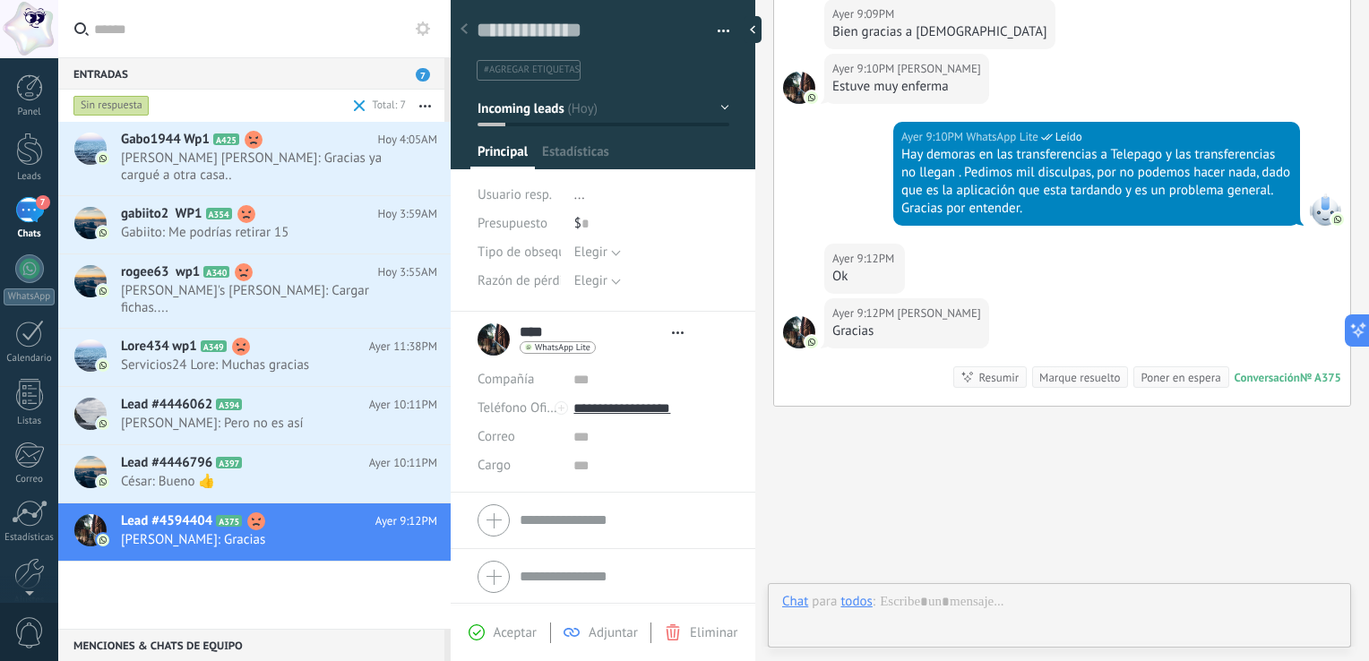
scroll to position [26, 0]
click at [682, 375] on div "Marque resuelto" at bounding box center [1052, 377] width 81 height 17
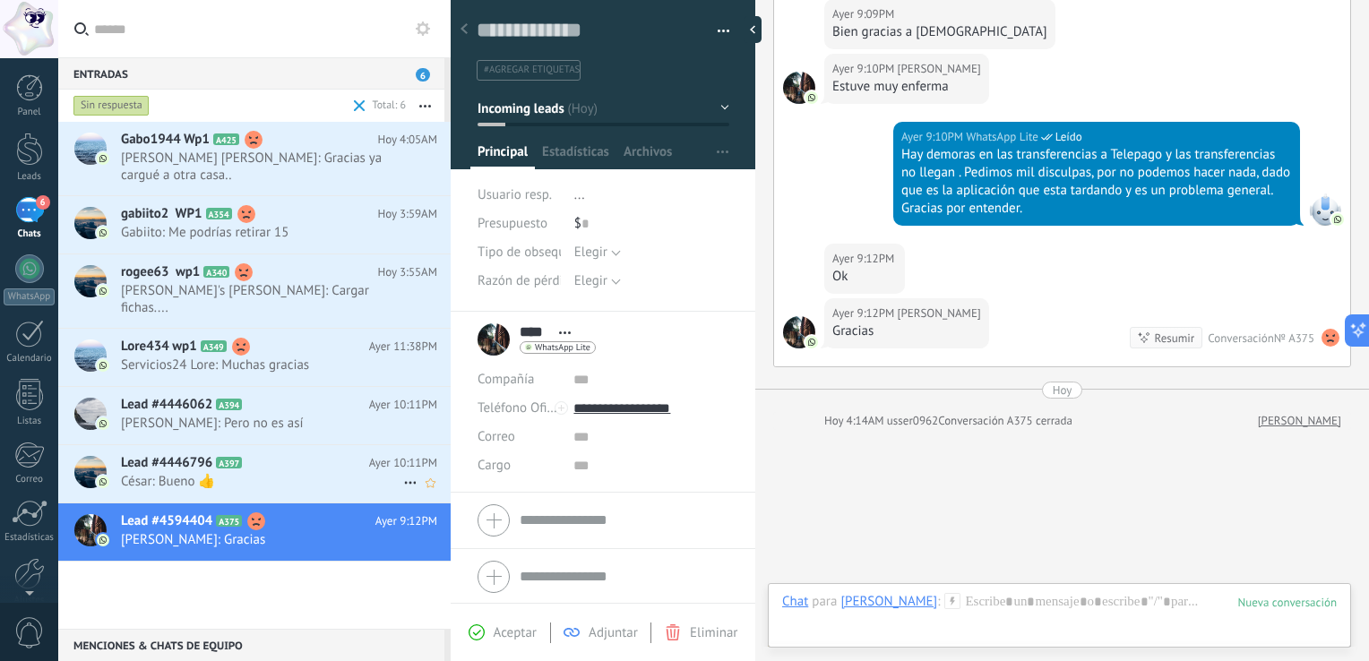
scroll to position [0, 0]
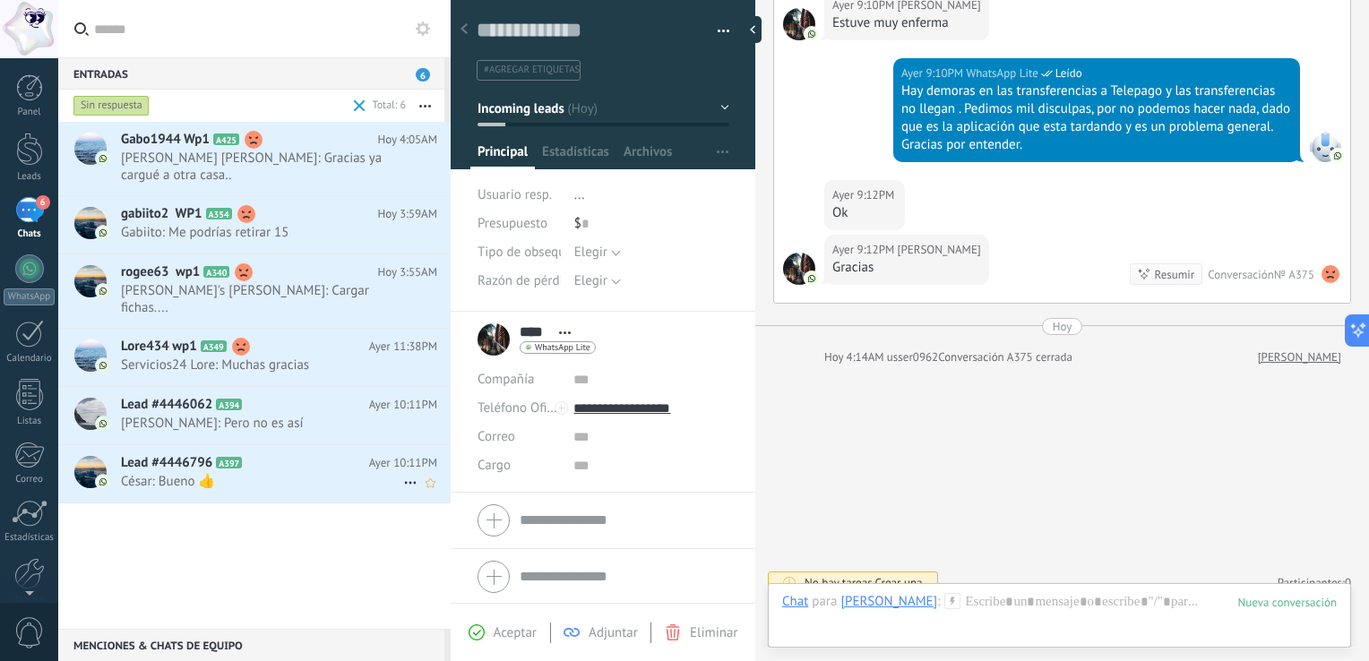
click at [251, 473] on span "César: Bueno 👍" at bounding box center [262, 481] width 282 height 17
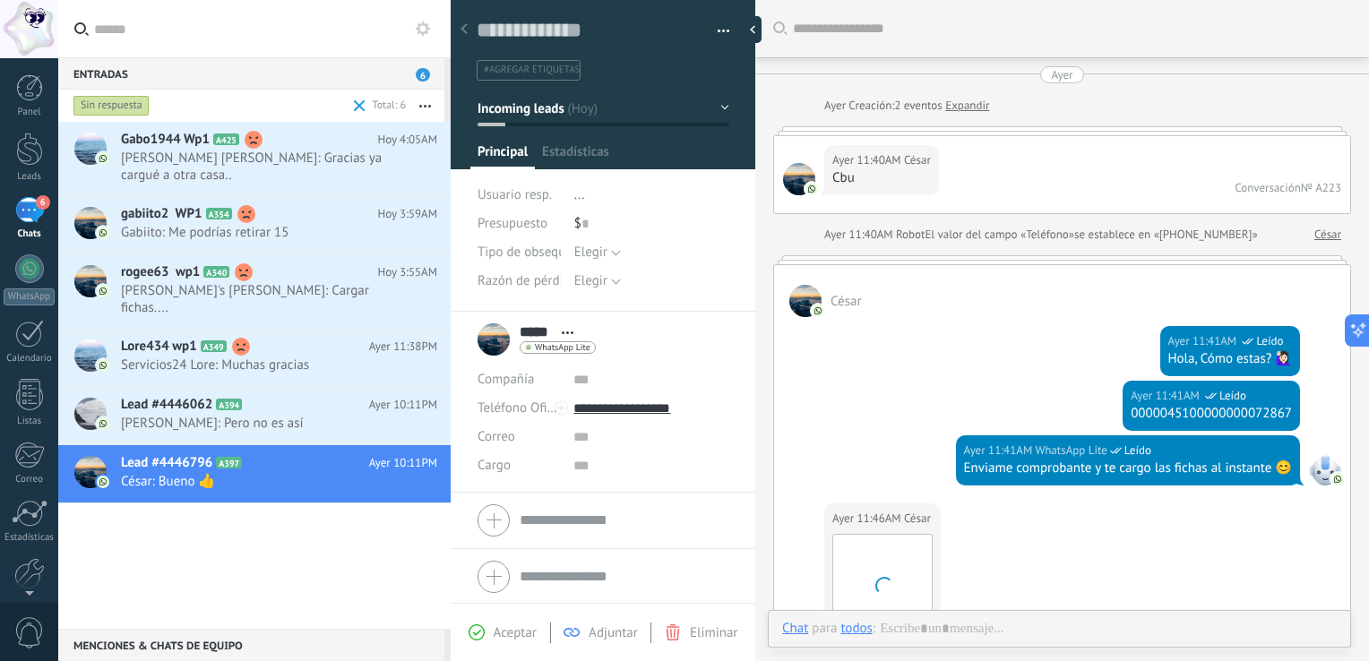
scroll to position [26, 0]
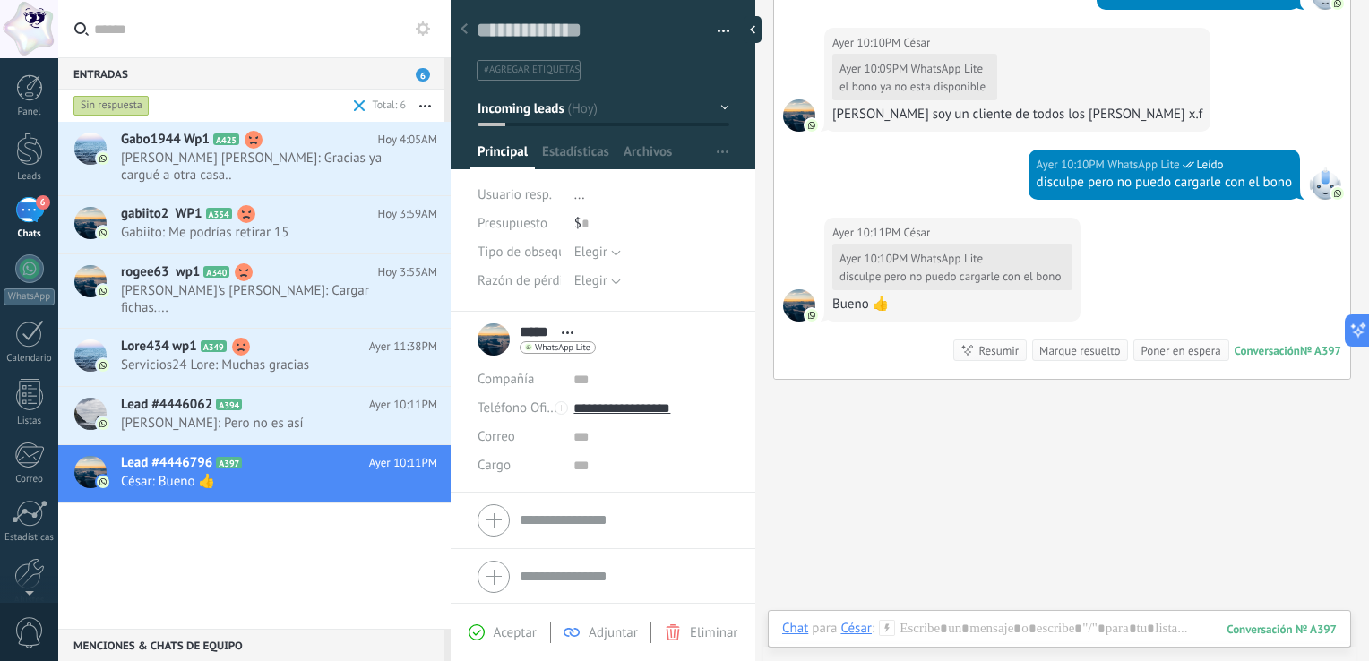
click at [682, 359] on div "Marque resuelto" at bounding box center [1079, 350] width 81 height 17
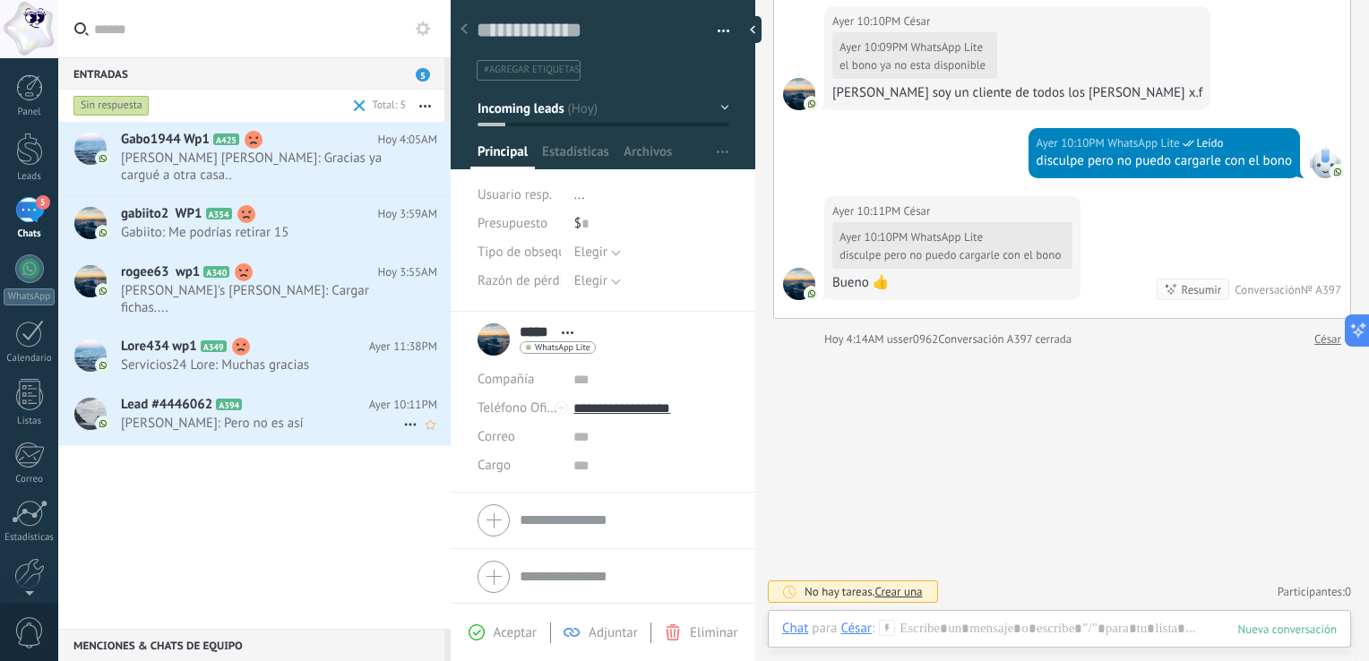
click at [267, 415] on span "[PERSON_NAME]: Pero no es así" at bounding box center [262, 423] width 282 height 17
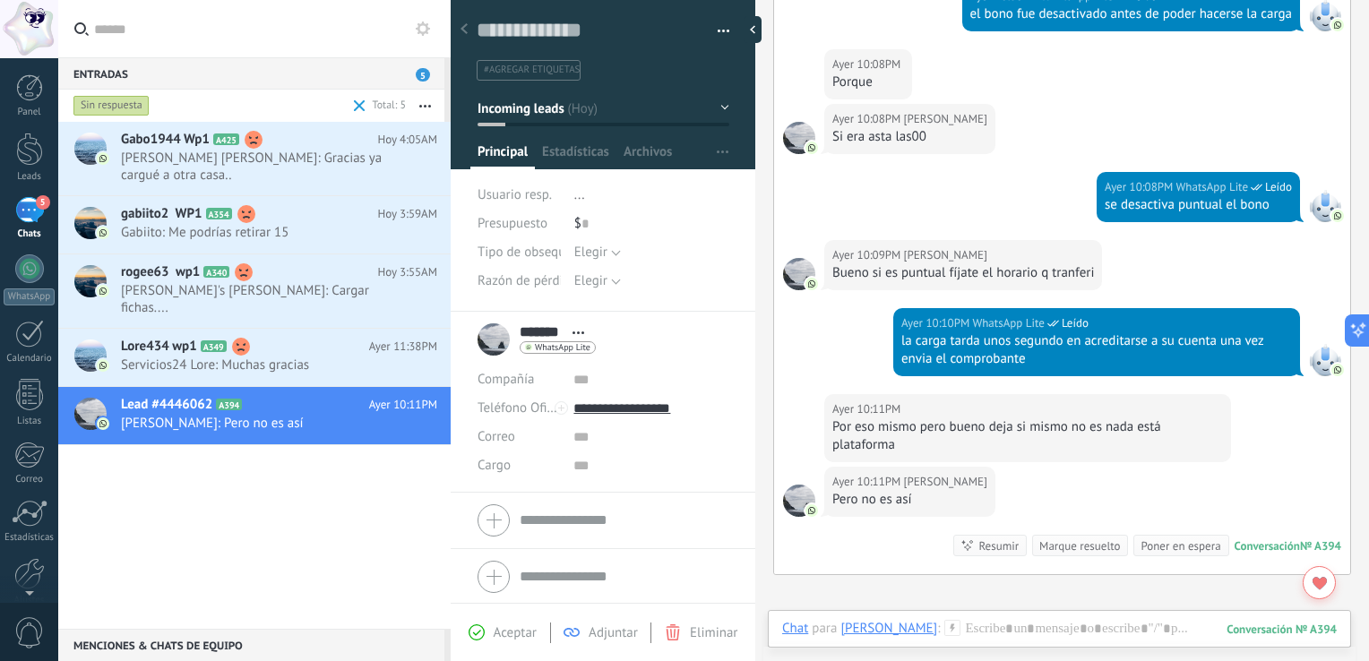
scroll to position [1204, 0]
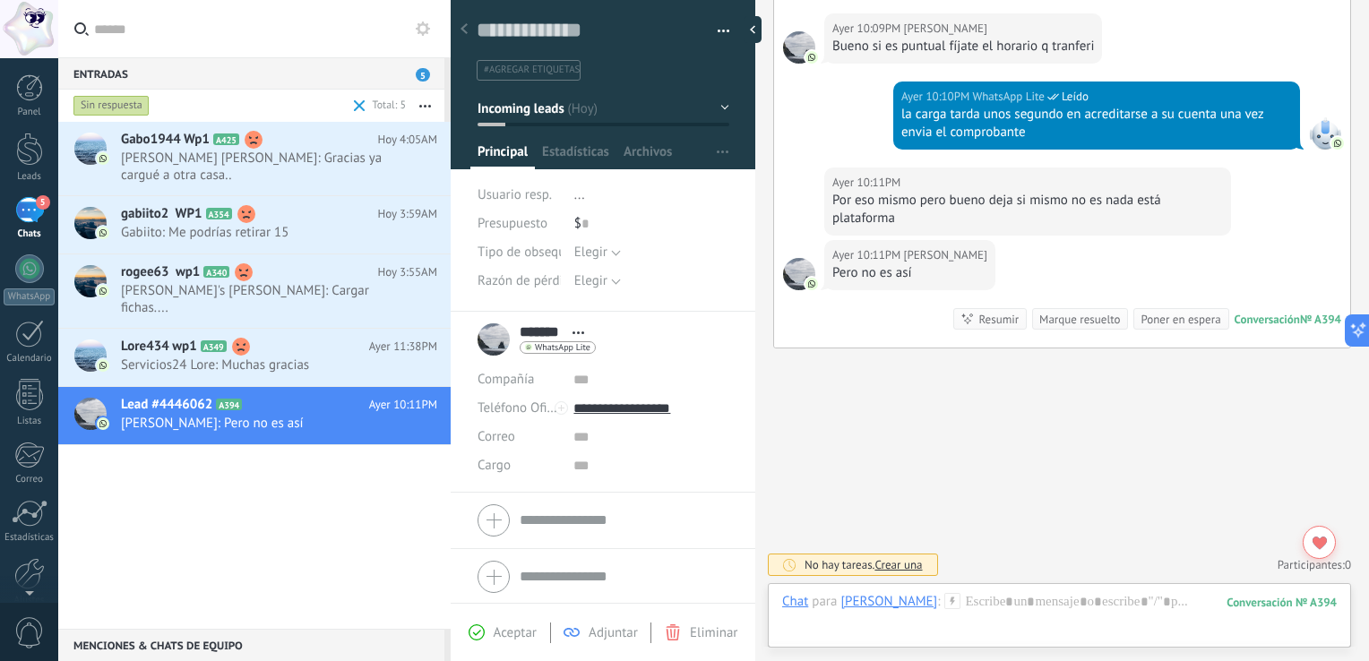
click at [682, 311] on div "Marque resuelto" at bounding box center [1079, 319] width 81 height 17
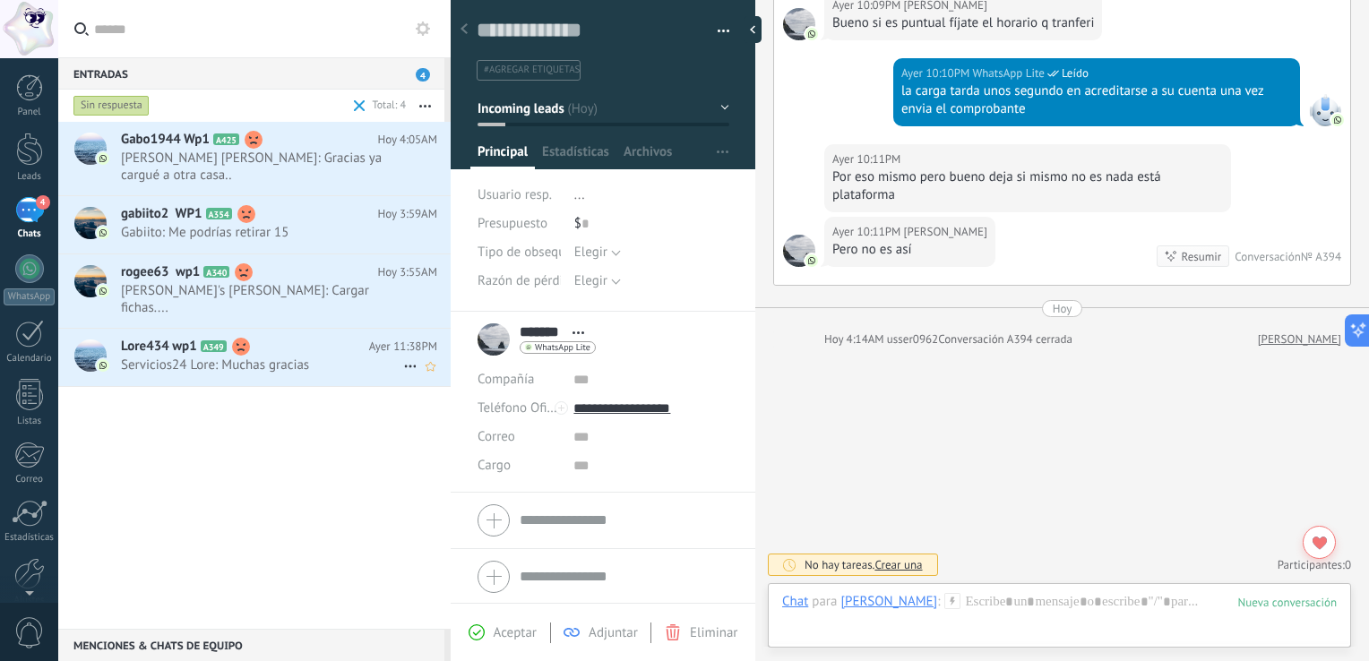
click at [225, 357] on span "Servicios24 Lore: Muchas gracias" at bounding box center [262, 365] width 282 height 17
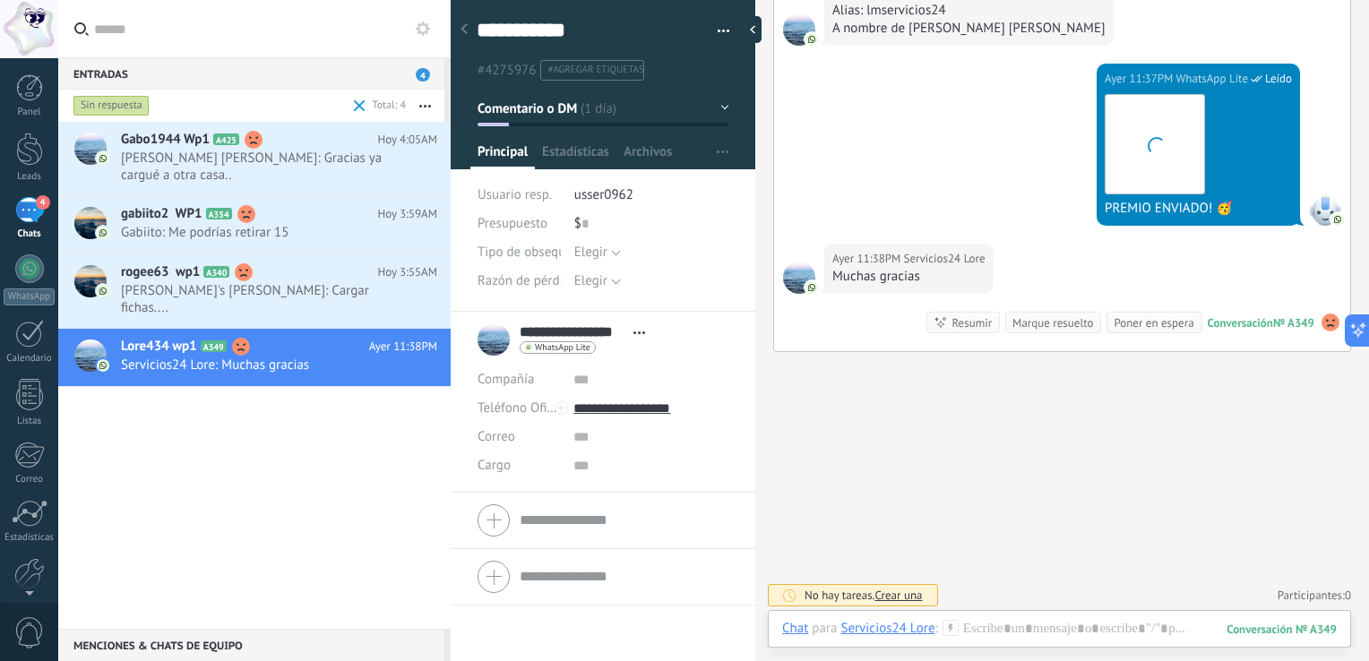
click at [682, 332] on div "Marque resuelto" at bounding box center [1052, 322] width 81 height 17
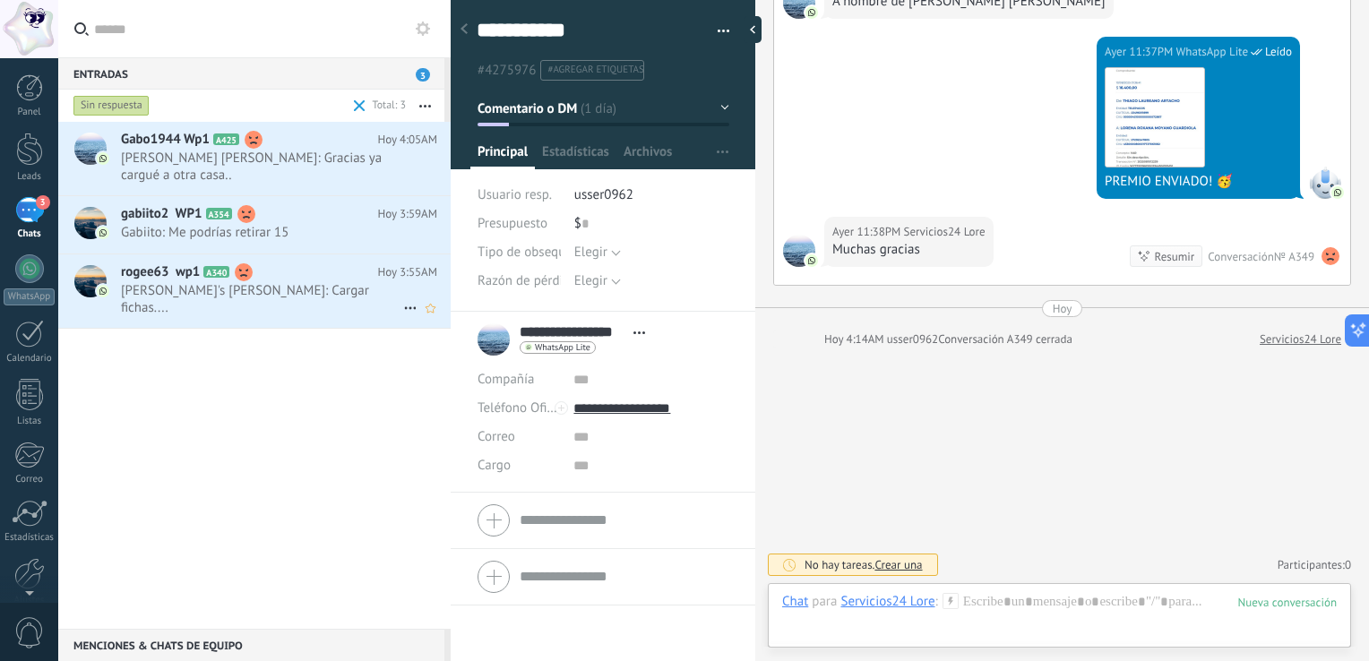
click at [311, 294] on span "[PERSON_NAME]'s [PERSON_NAME]: Cargar fichas...." at bounding box center [262, 299] width 282 height 34
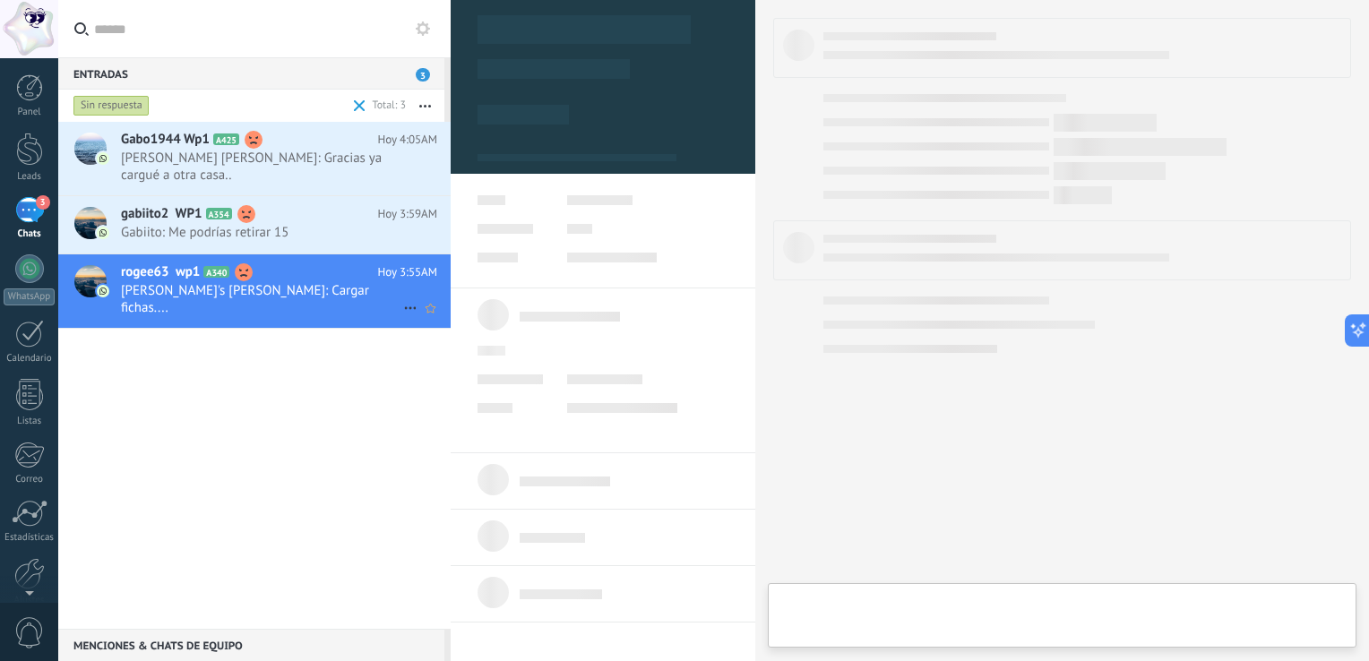
type textarea "**********"
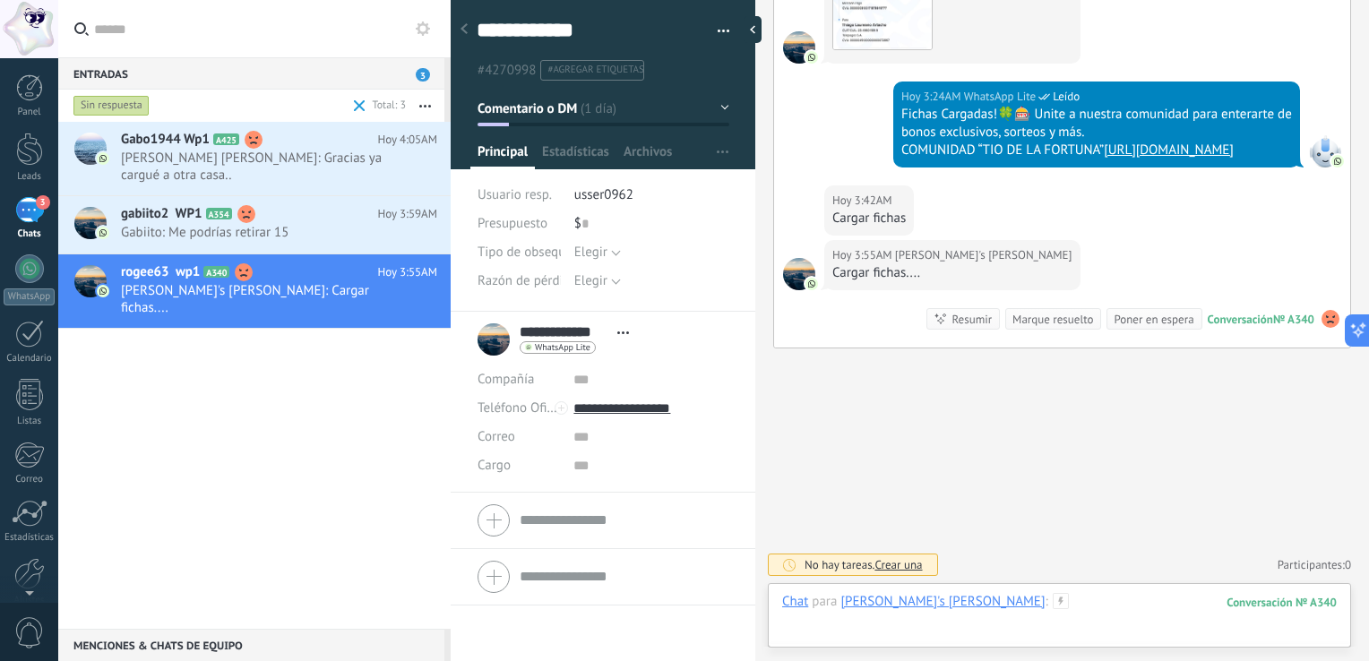
click at [682, 617] on div at bounding box center [1059, 620] width 555 height 54
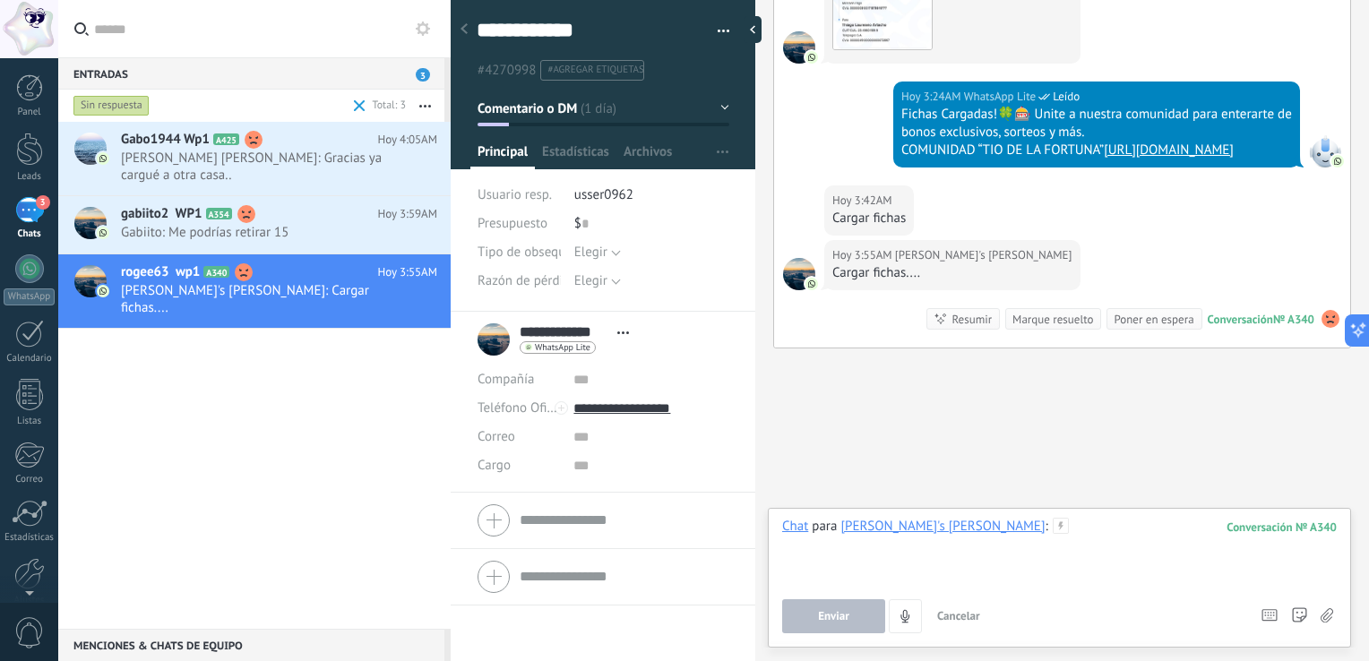
paste div
click at [682, 613] on span "Enviar" at bounding box center [833, 616] width 31 height 13
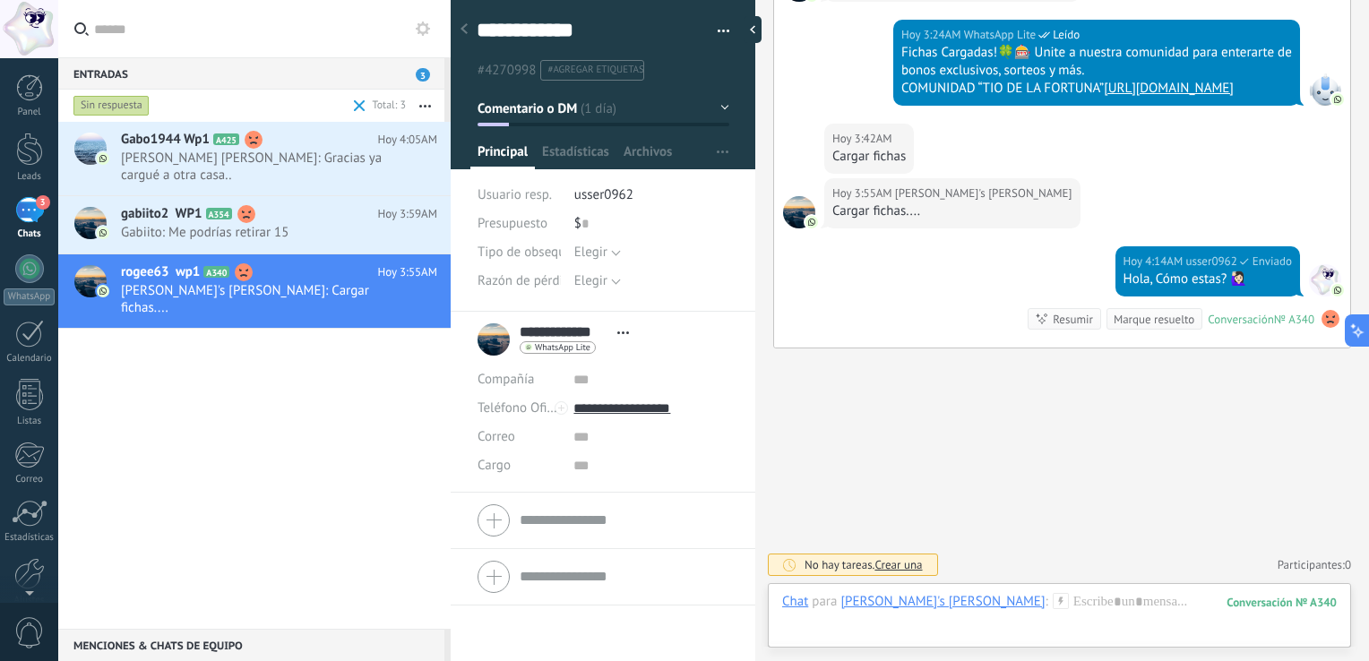
scroll to position [2122, 0]
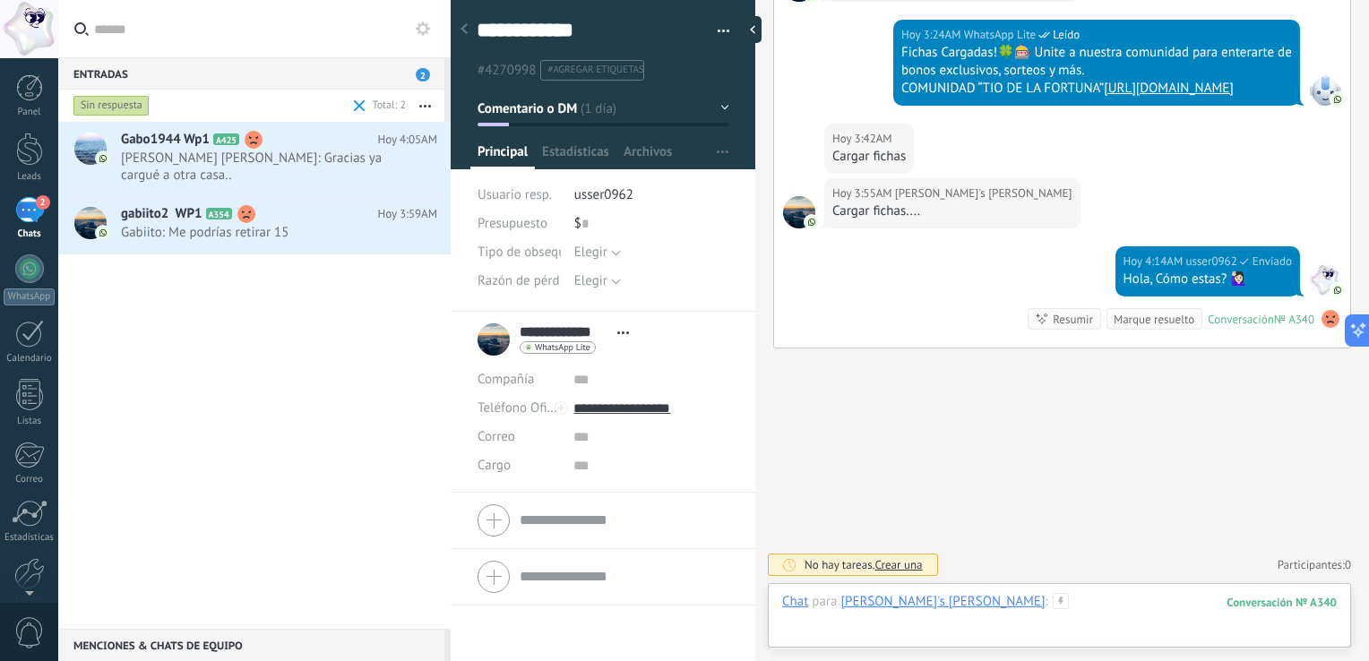
click at [682, 615] on div at bounding box center [1059, 620] width 555 height 54
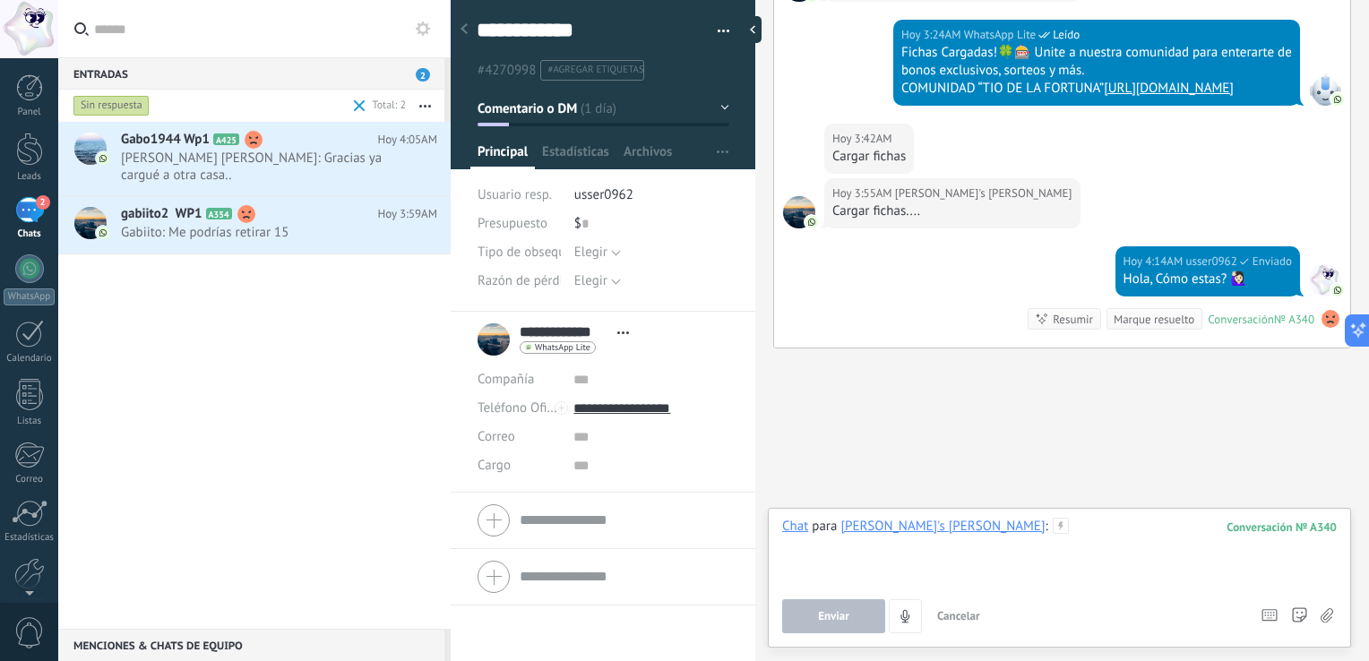
paste div
click at [682, 608] on button "Enviar" at bounding box center [833, 616] width 103 height 34
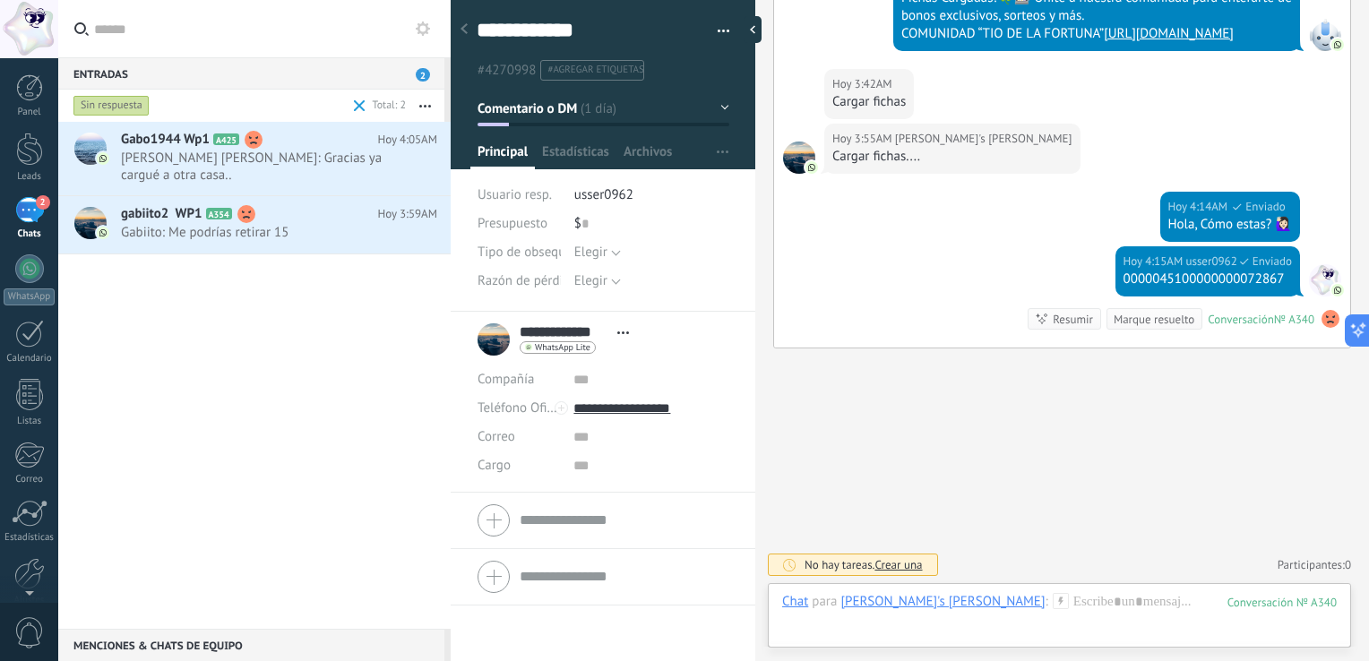
scroll to position [2176, 0]
click at [682, 625] on div at bounding box center [1059, 620] width 555 height 54
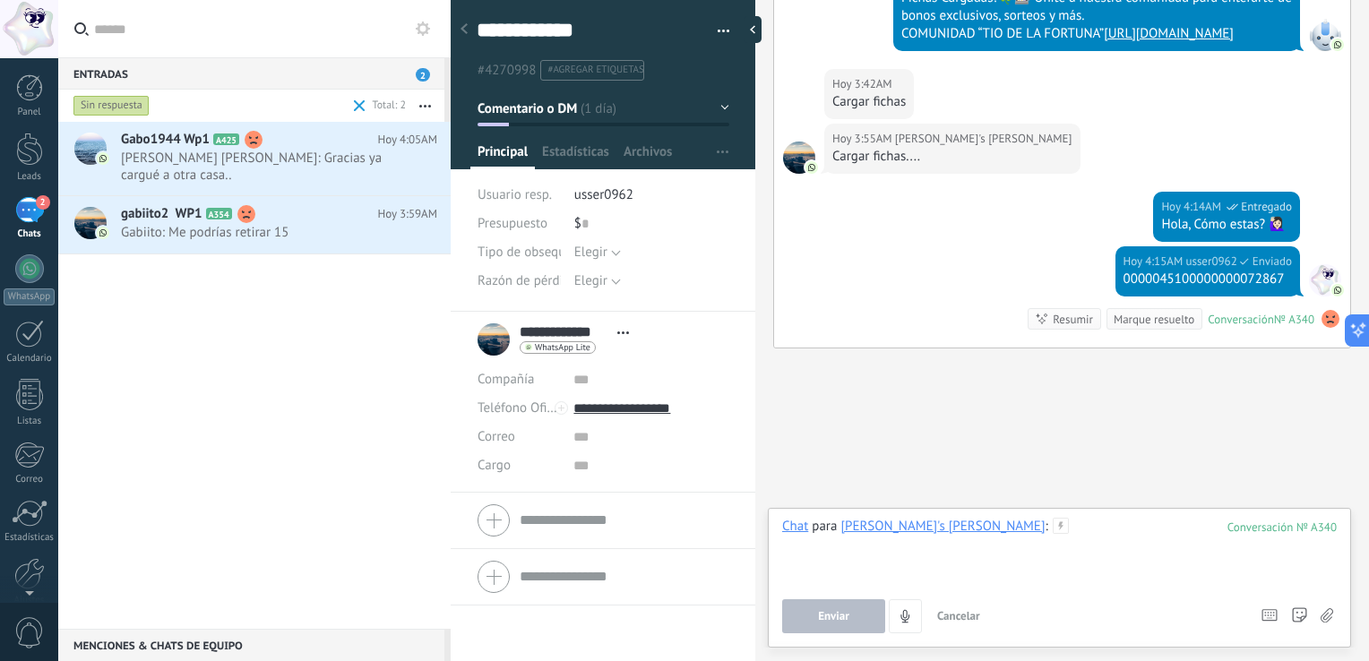
paste div
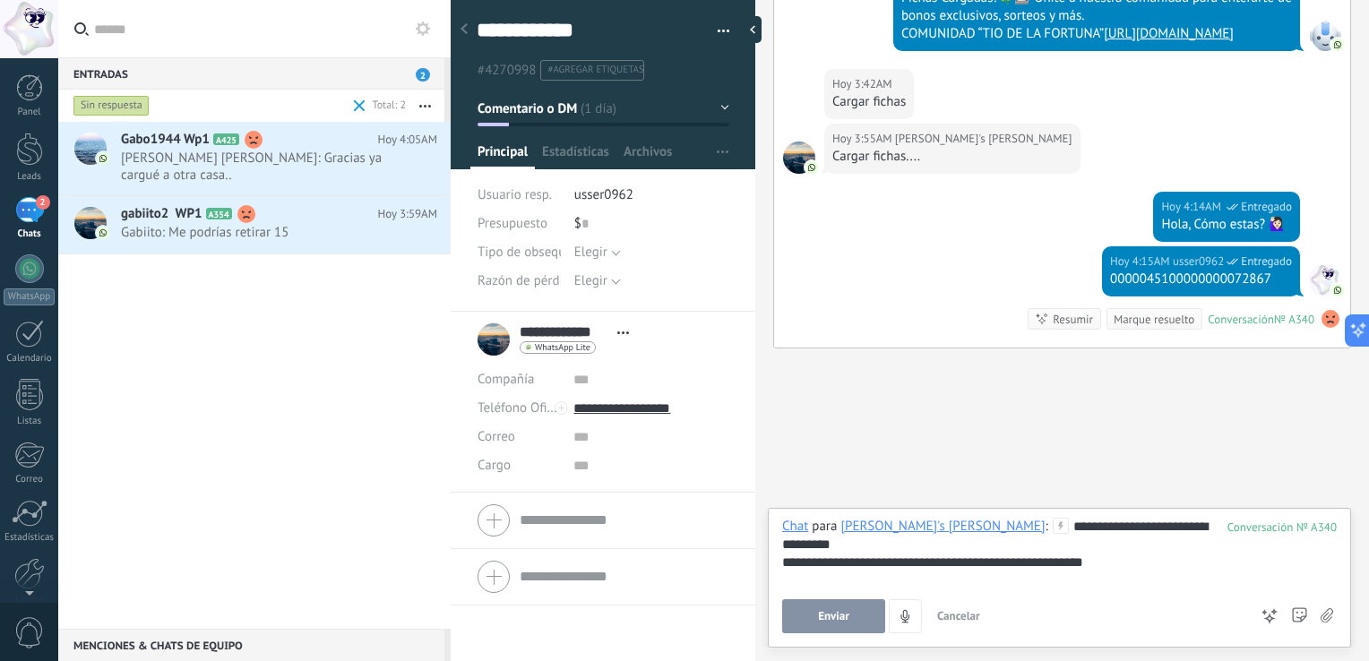
click at [682, 615] on span "Enviar" at bounding box center [833, 616] width 31 height 13
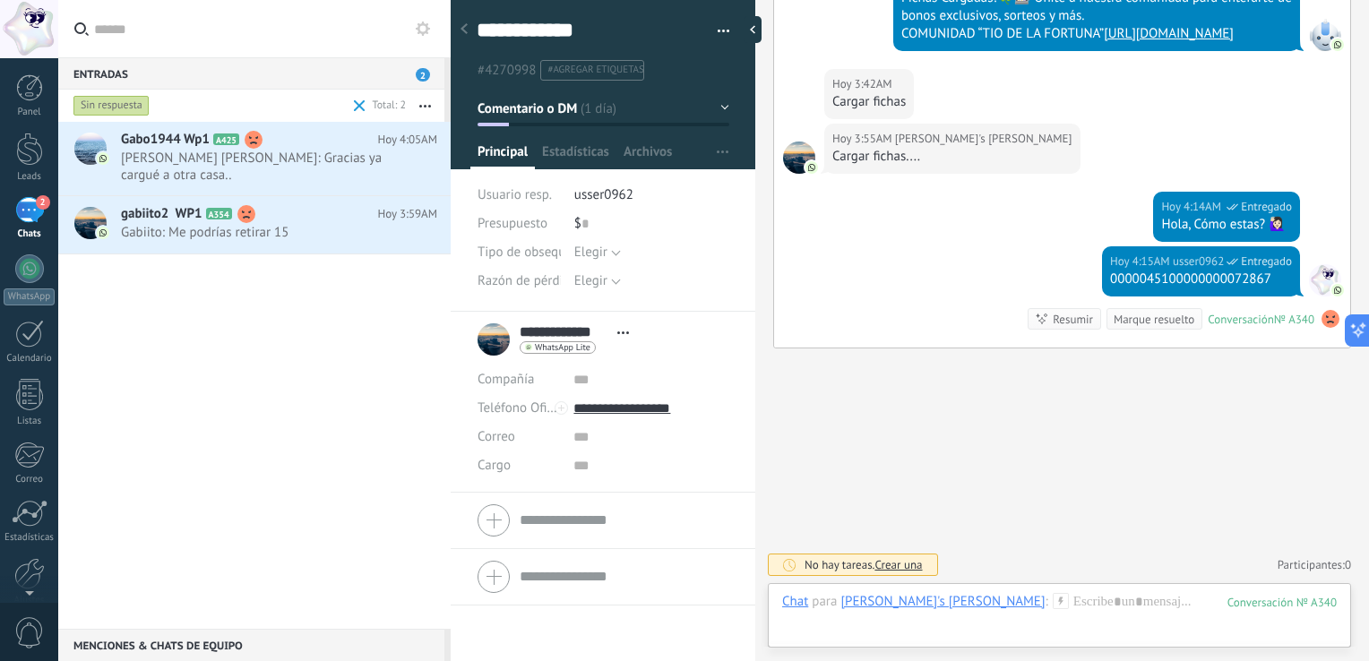
scroll to position [2249, 0]
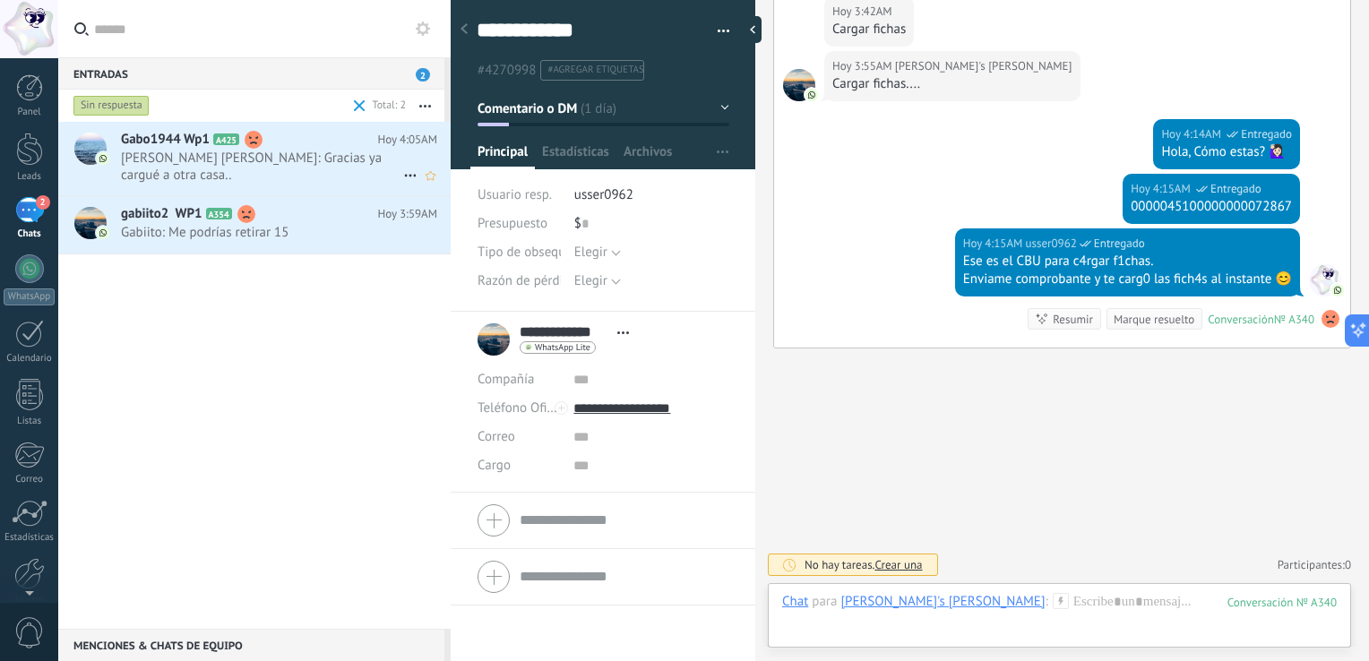
click at [290, 165] on span "[PERSON_NAME] [PERSON_NAME]: Gracias ya cargué a otra casa.." at bounding box center [262, 167] width 282 height 34
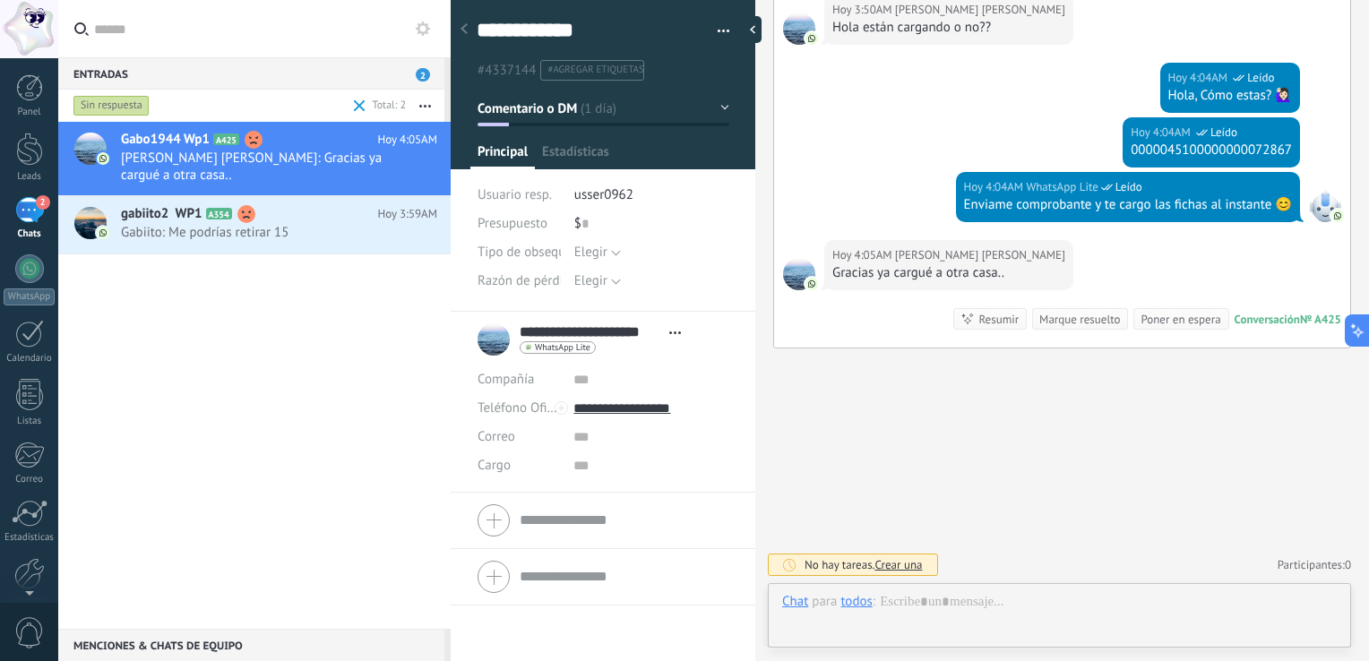
scroll to position [26, 0]
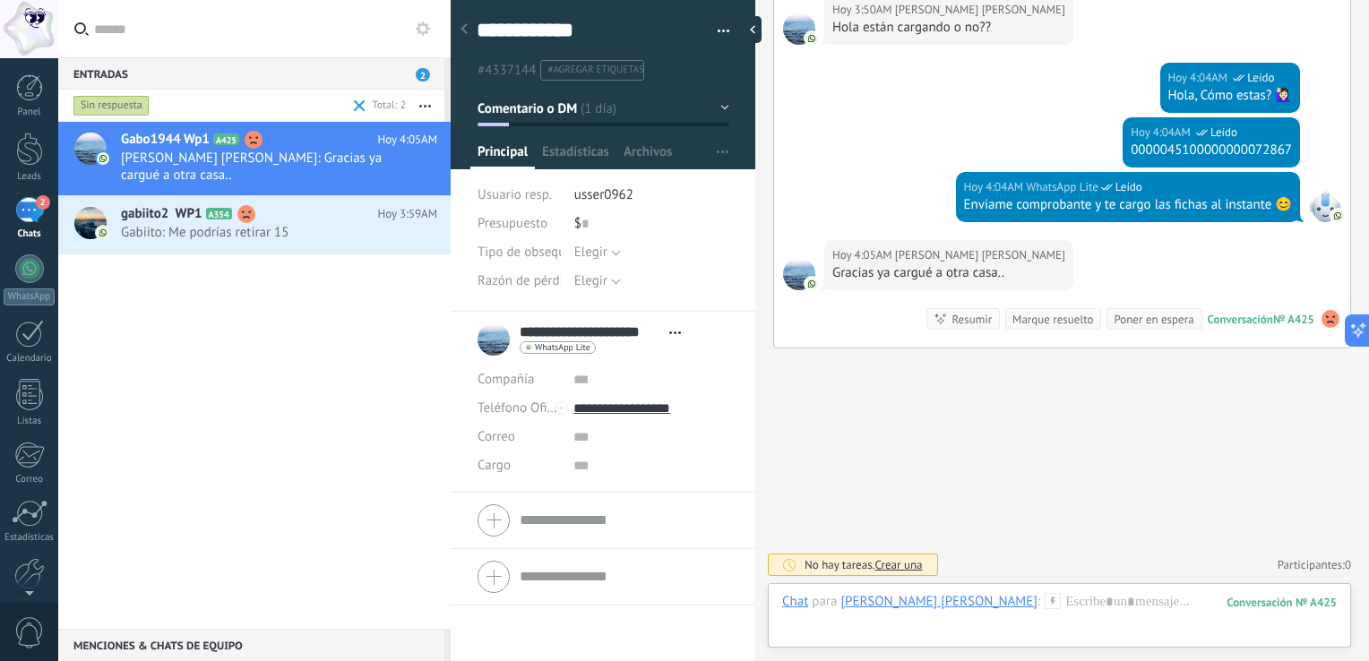
click at [682, 316] on div "Marque resuelto" at bounding box center [1052, 319] width 81 height 17
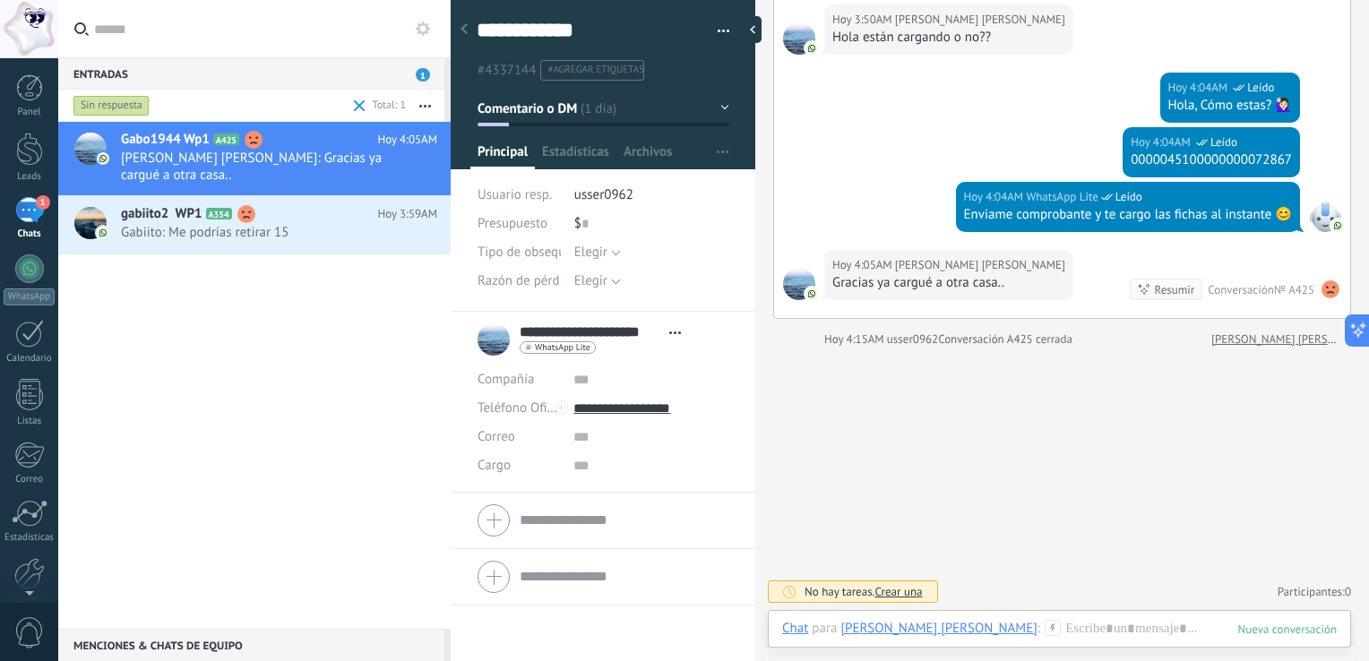
scroll to position [2236, 0]
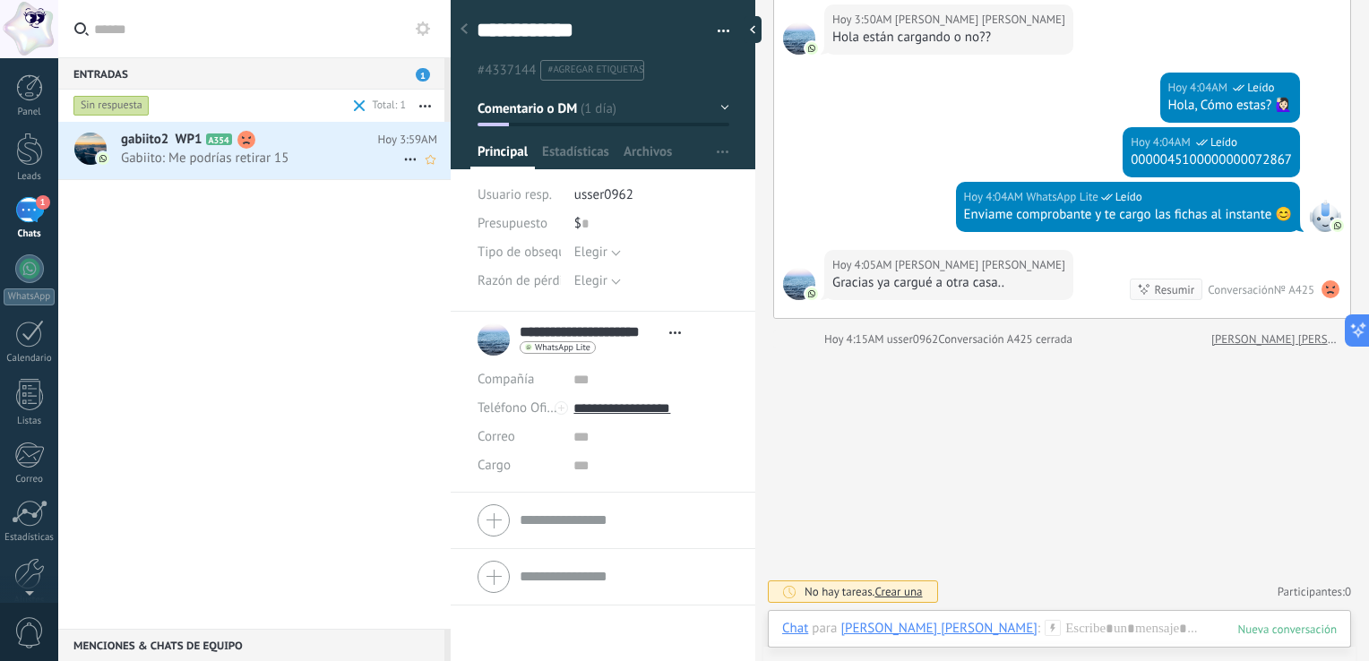
click at [269, 159] on span "Gabiito: Me podrías retirar 15" at bounding box center [262, 158] width 282 height 17
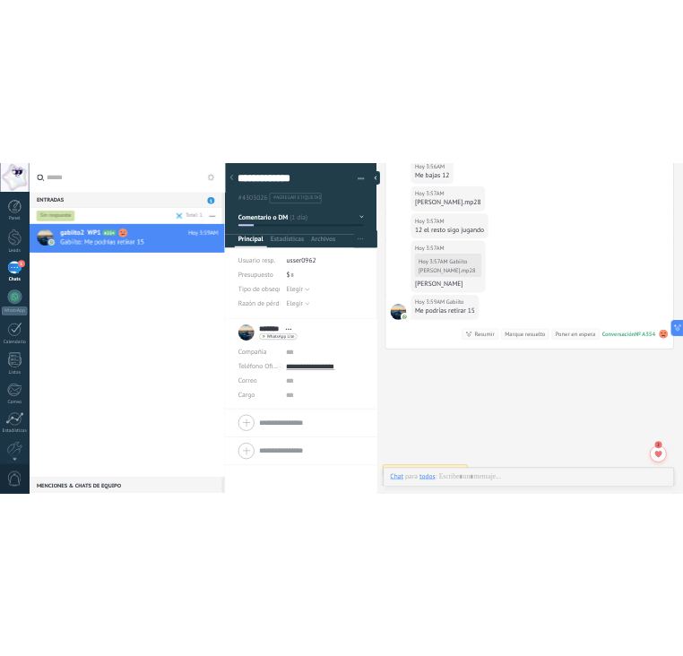
scroll to position [2080, 0]
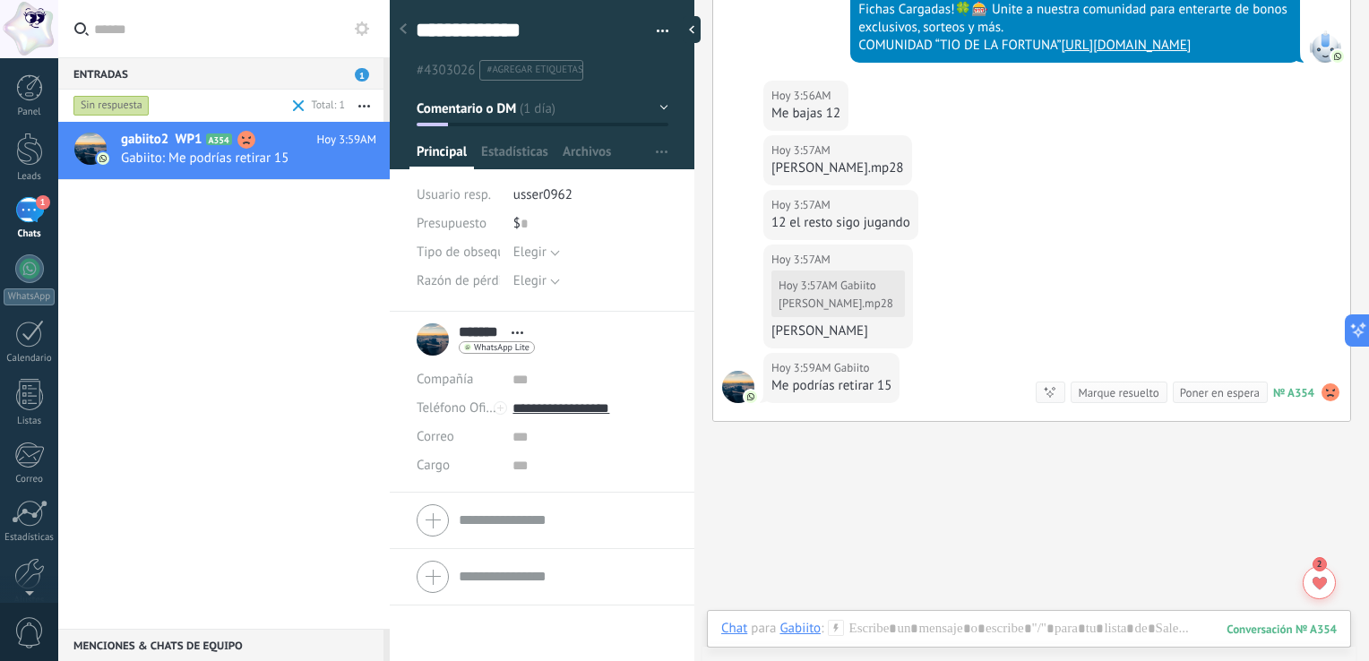
type textarea "**********"
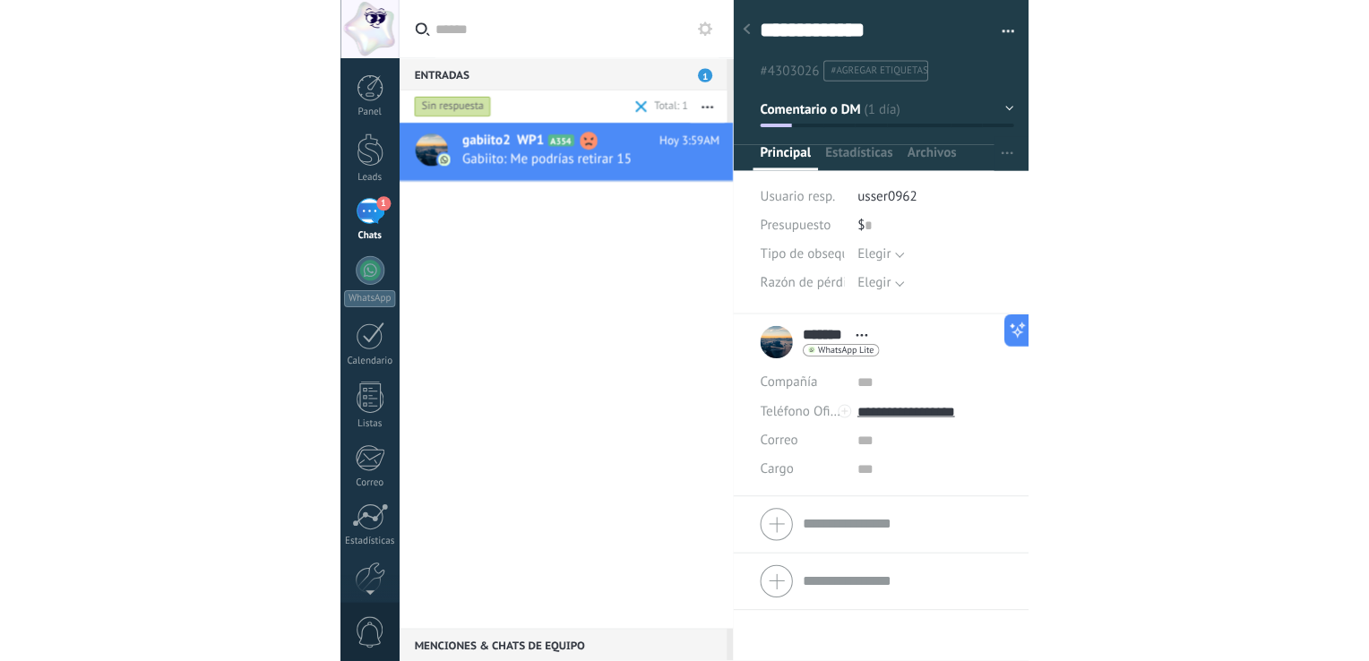
scroll to position [17, 0]
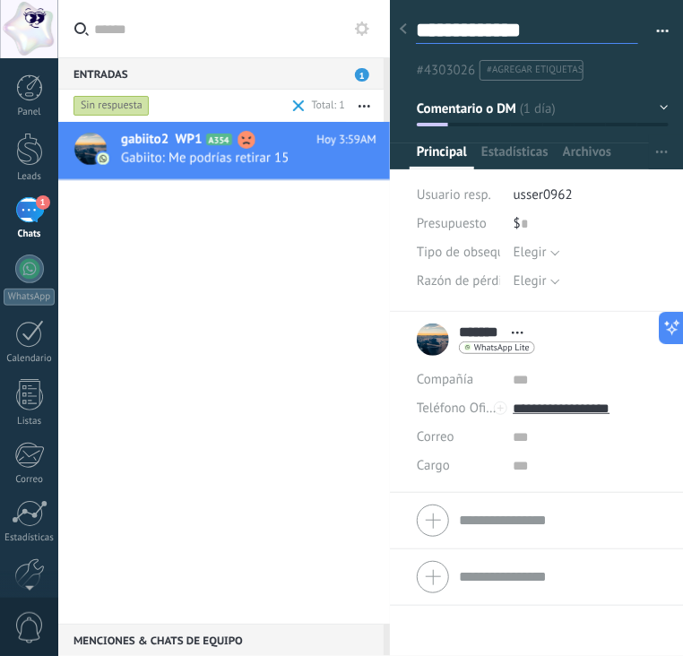
click at [452, 24] on textarea "**********" at bounding box center [527, 30] width 222 height 27
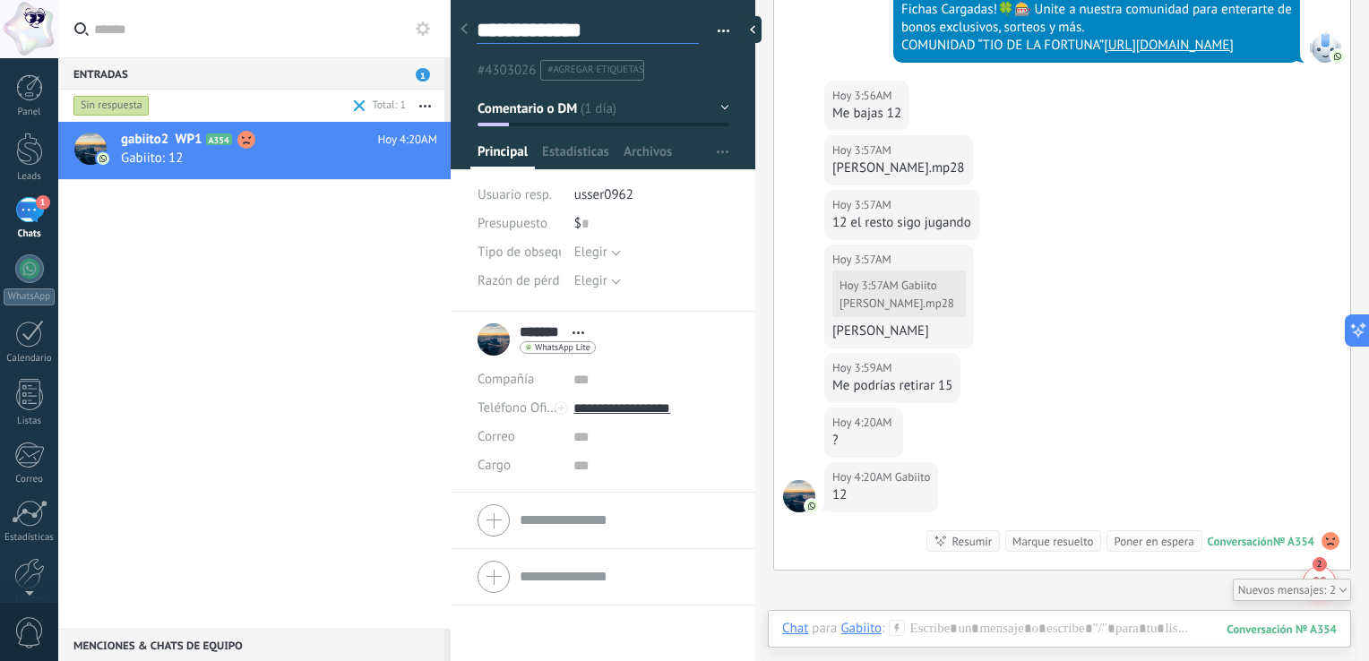
scroll to position [2211, 0]
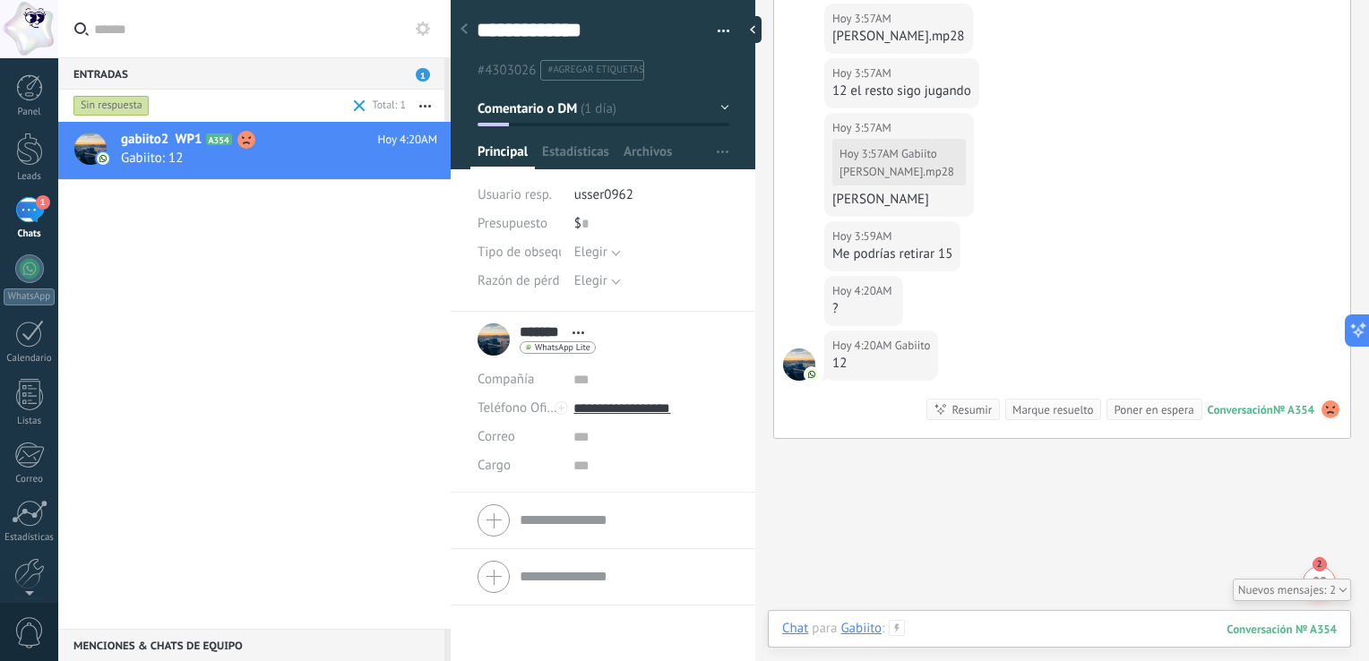
click at [682, 630] on div at bounding box center [1059, 647] width 555 height 54
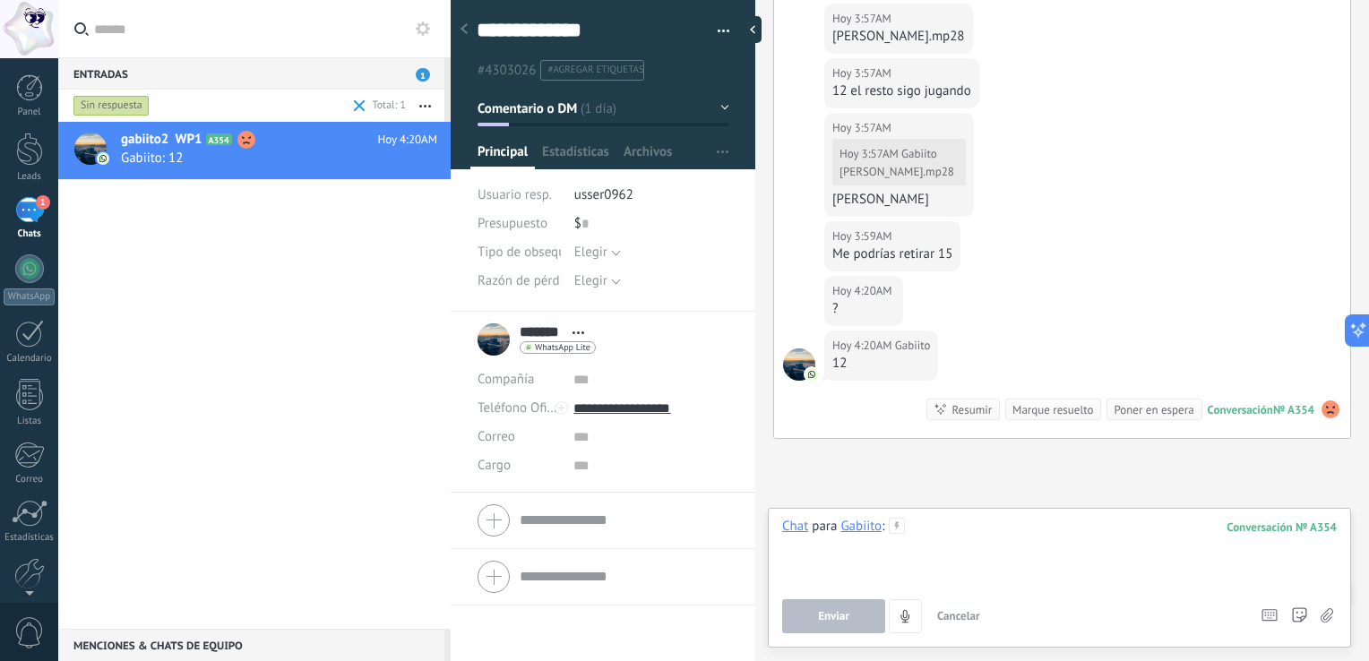
paste div
click at [682, 608] on button "Enviar" at bounding box center [833, 616] width 103 height 34
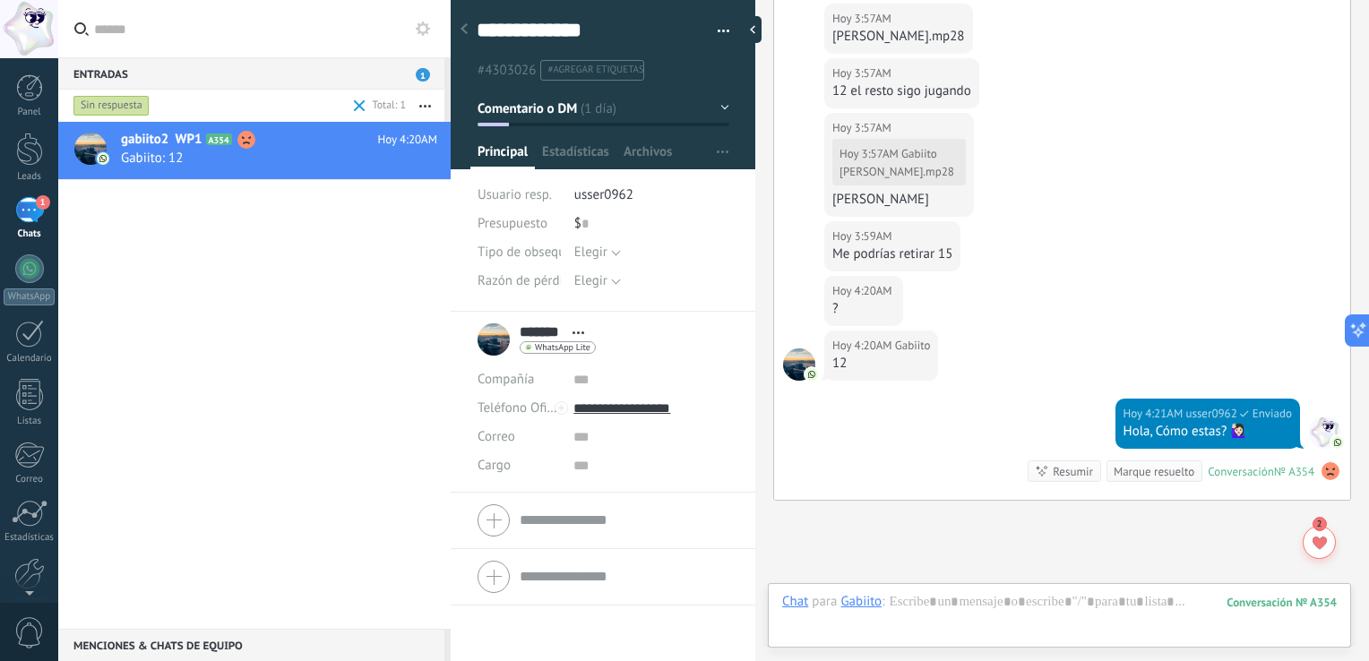
scroll to position [2430, 0]
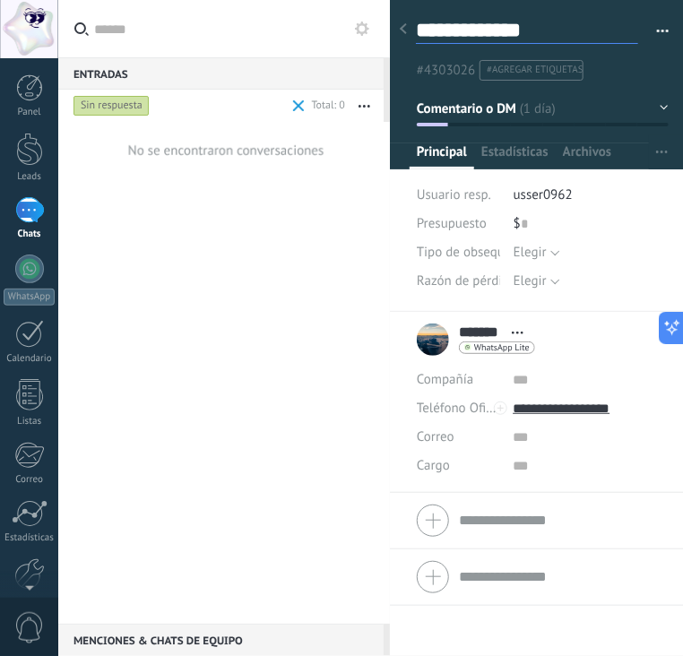
click at [441, 30] on textarea "**********" at bounding box center [527, 30] width 222 height 27
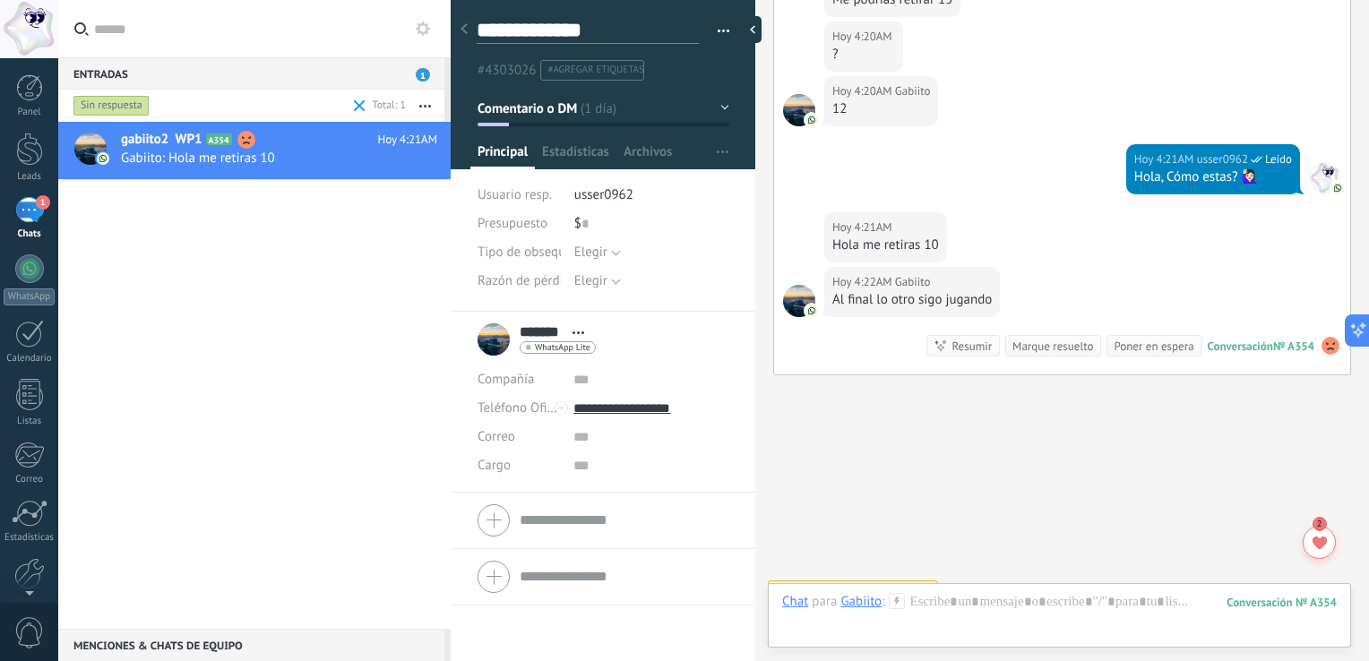
scroll to position [2559, 0]
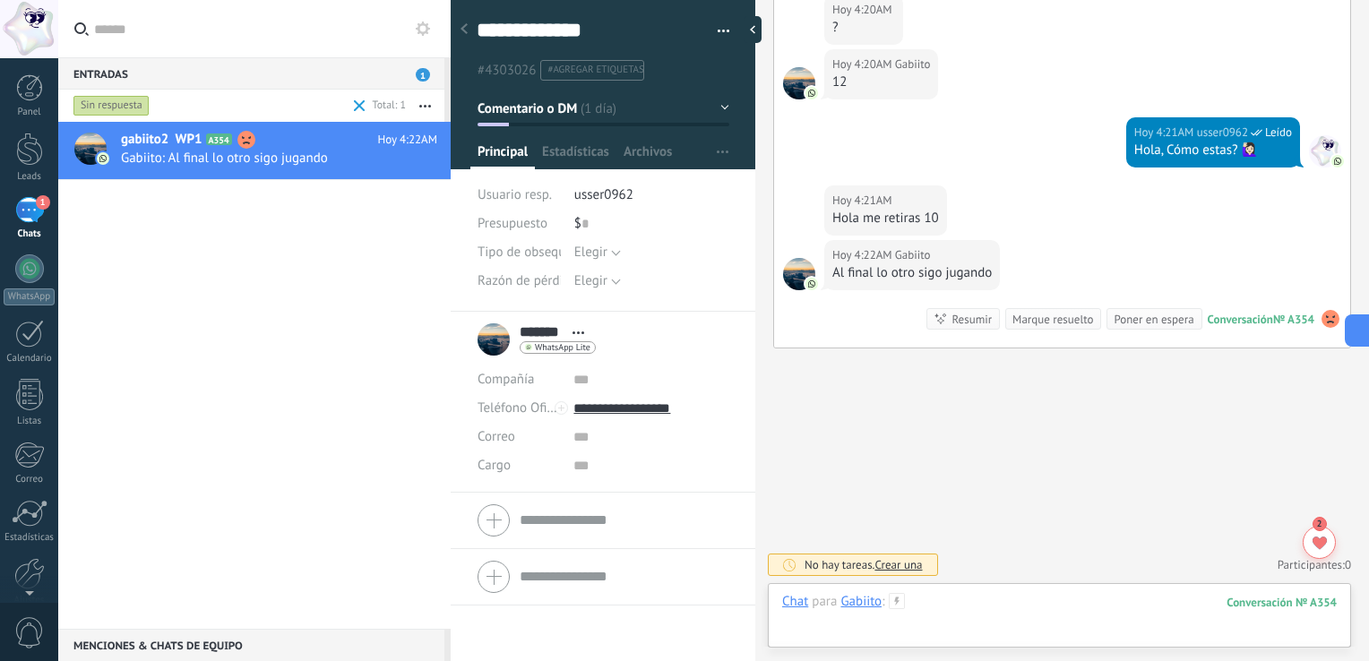
click at [682, 623] on div at bounding box center [1059, 620] width 555 height 54
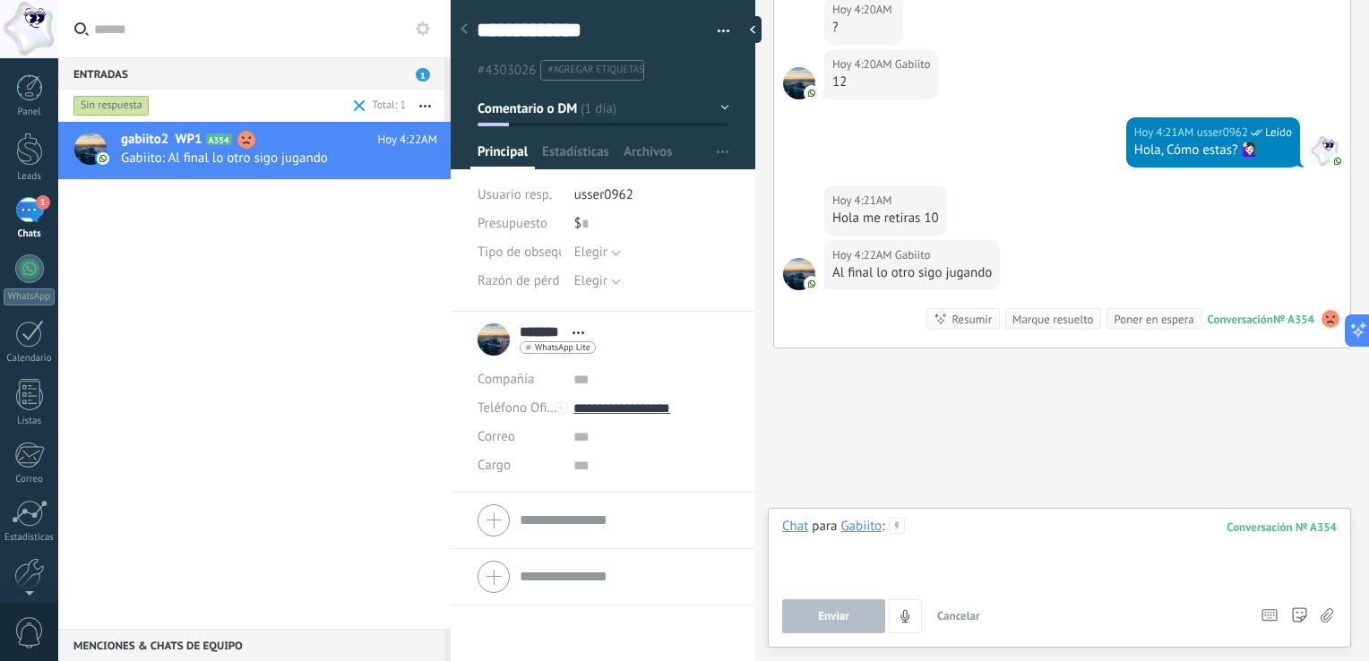
paste div
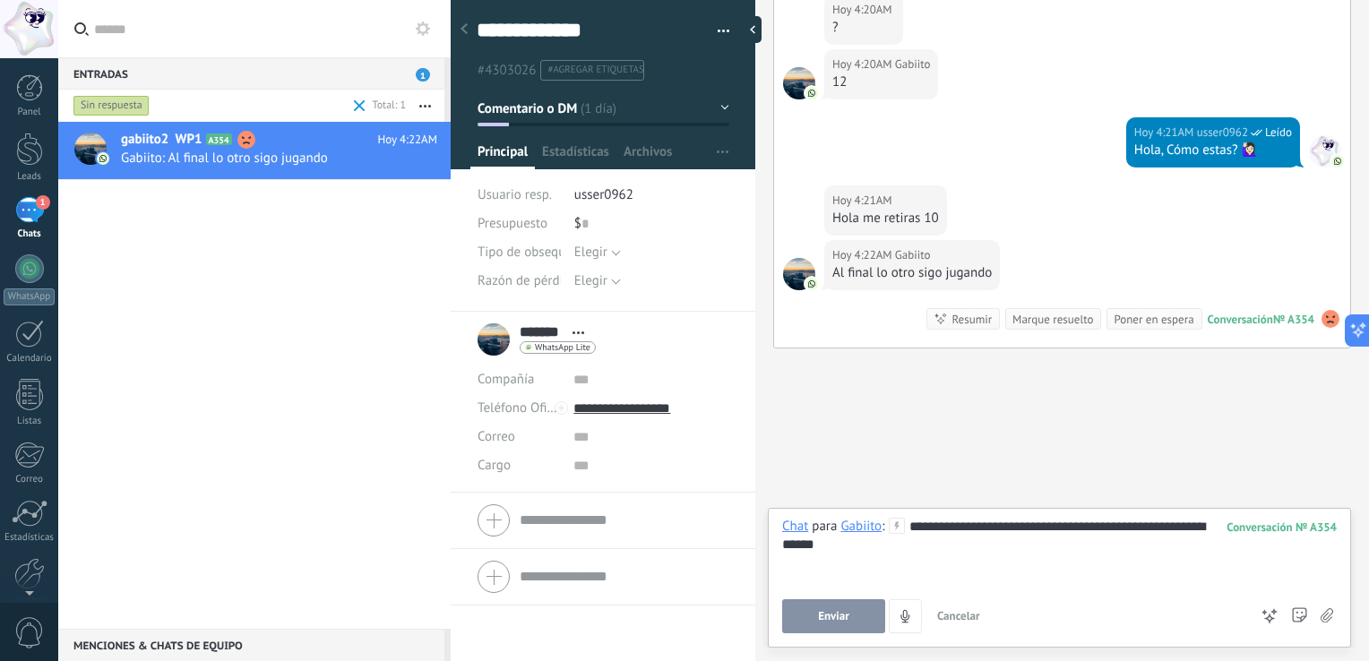
click at [682, 616] on button "Enviar" at bounding box center [833, 616] width 103 height 34
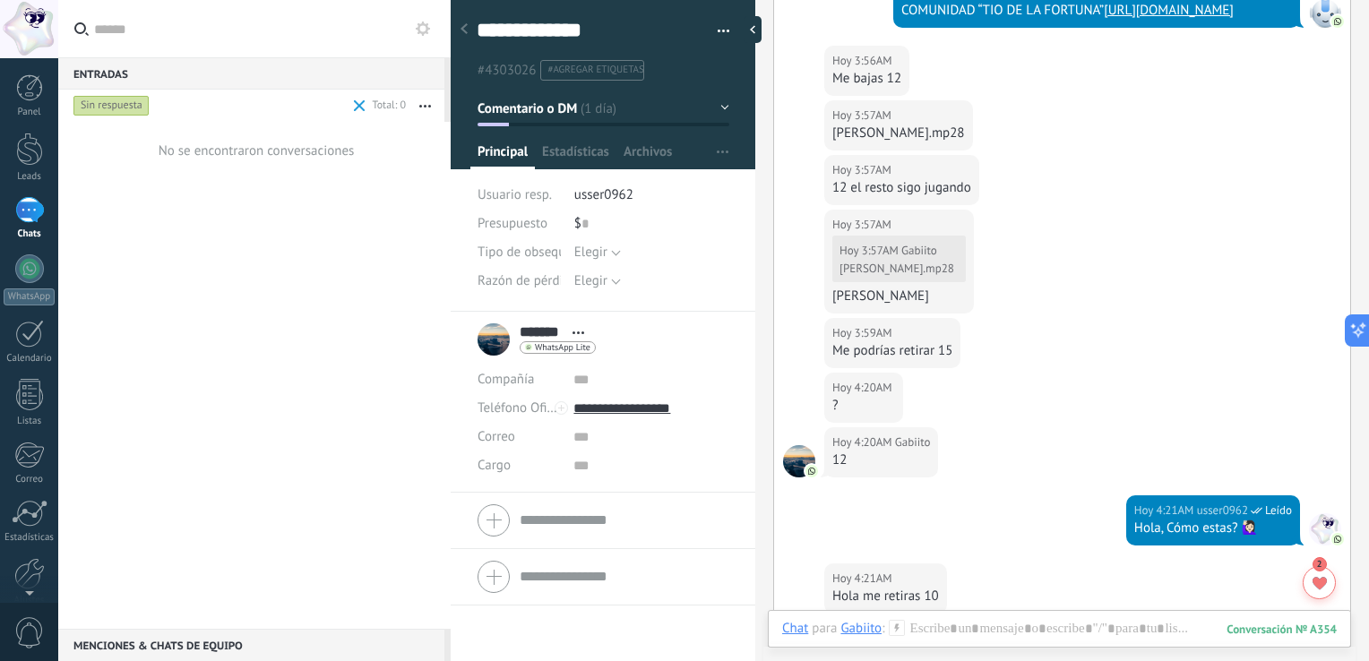
scroll to position [2083, 0]
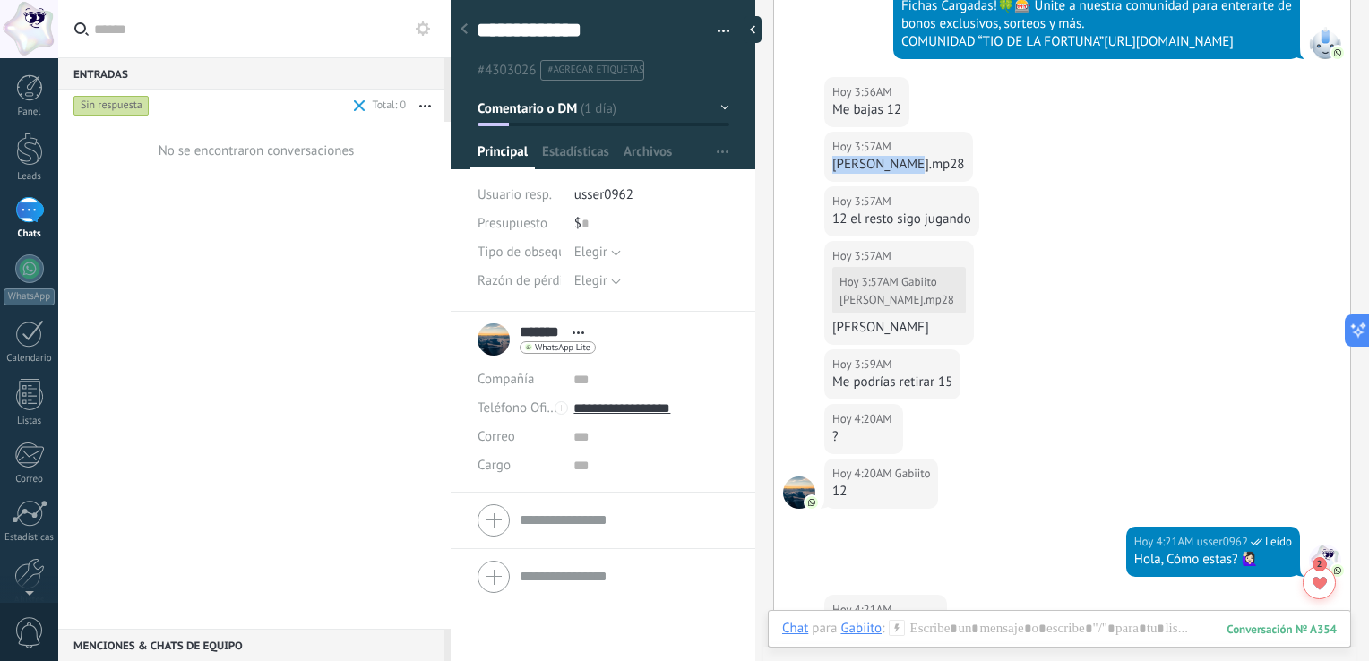
drag, startPoint x: 831, startPoint y: 228, endPoint x: 926, endPoint y: 228, distance: 95.0
click at [682, 186] on div "Hoy 3:57AM Gabiito [PERSON_NAME].mp28" at bounding box center [1062, 159] width 576 height 55
copy div "[PERSON_NAME].mp28"
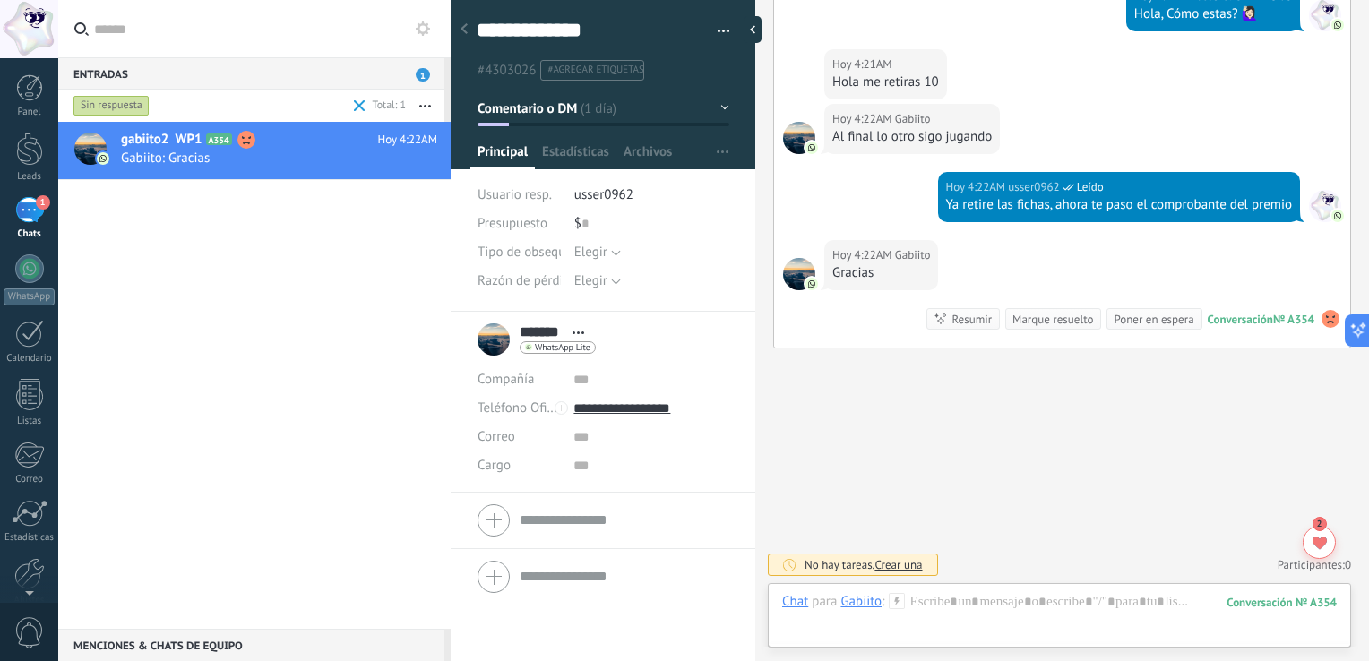
scroll to position [2656, 0]
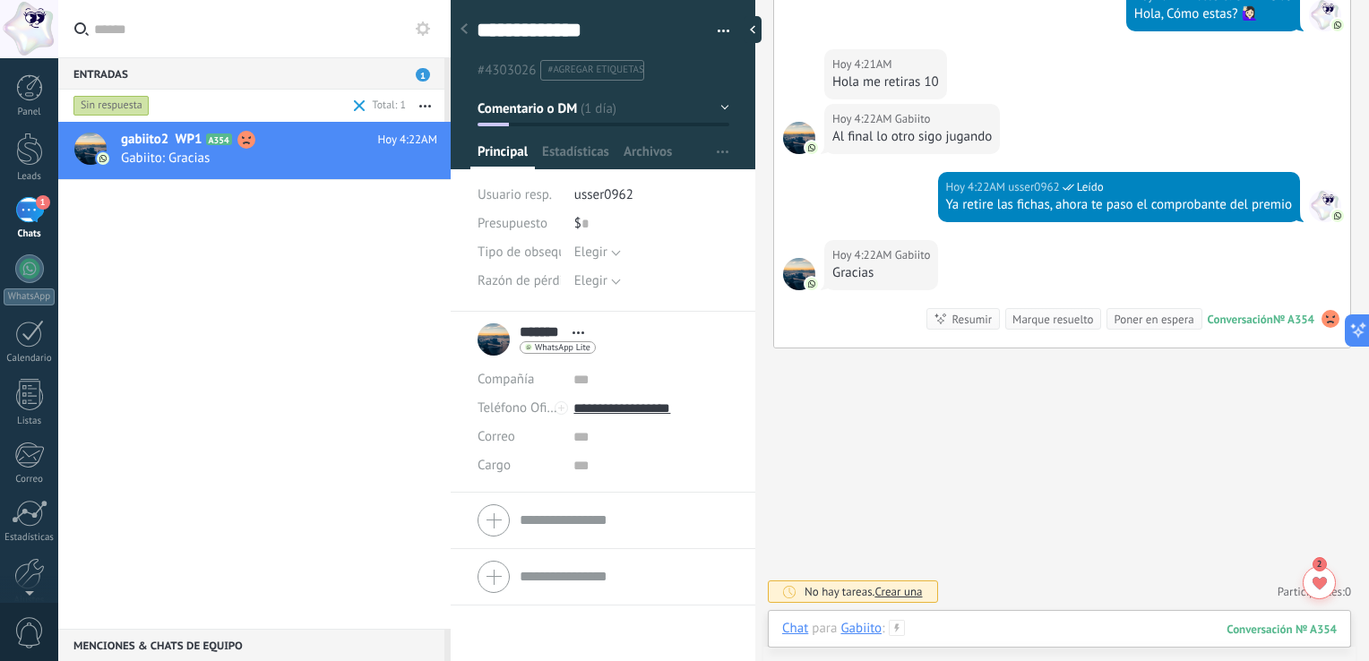
click at [682, 625] on div at bounding box center [1059, 647] width 555 height 54
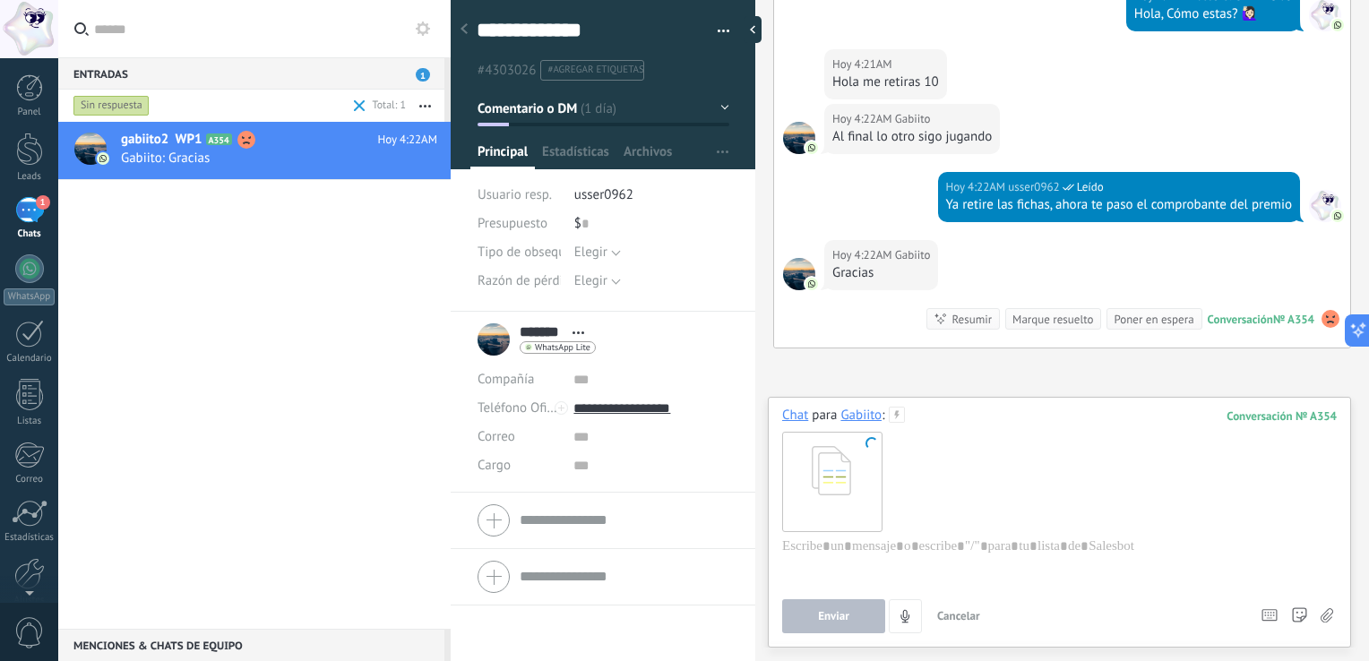
click at [682, 610] on span "Enviar" at bounding box center [833, 616] width 31 height 13
paste div
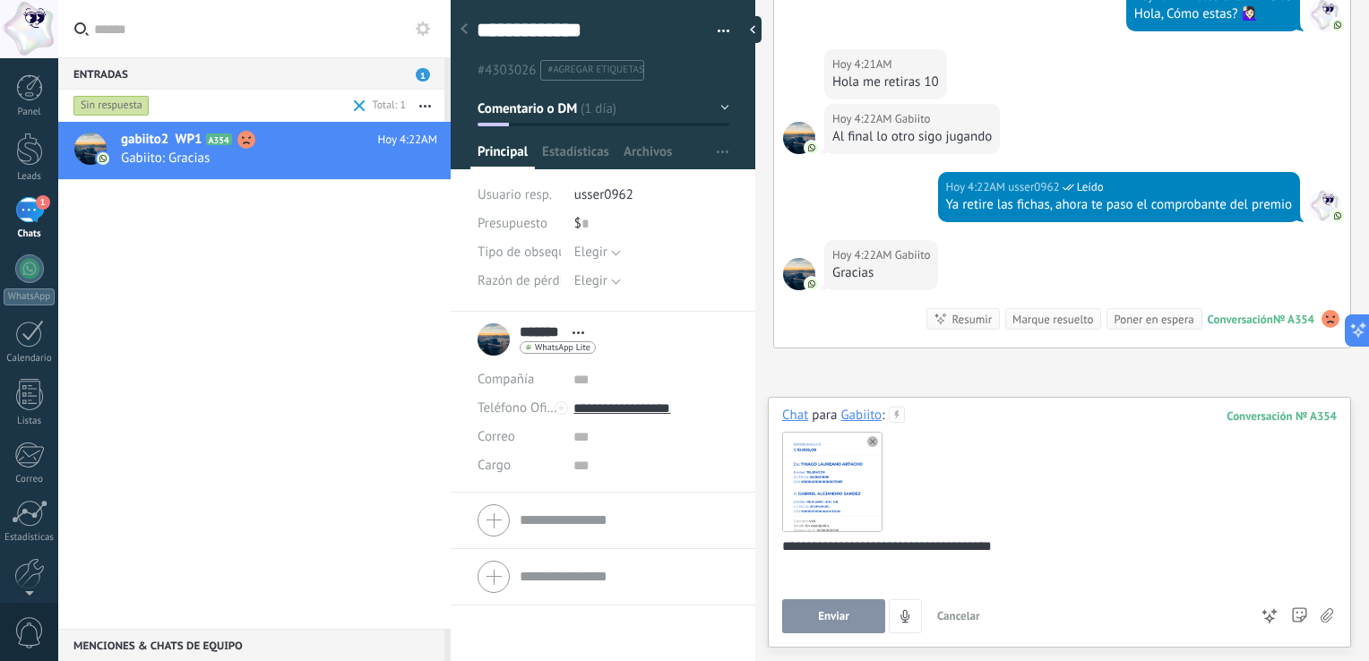
click at [682, 611] on span "Enviar" at bounding box center [833, 616] width 31 height 13
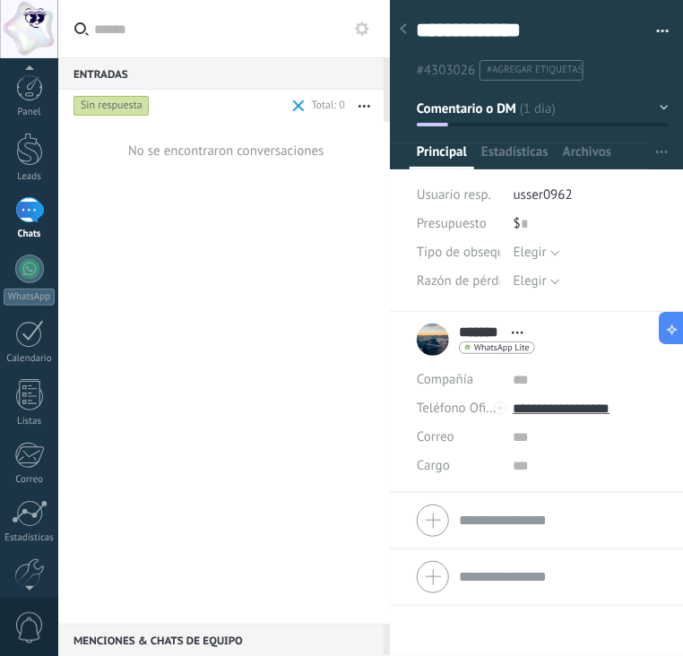
scroll to position [0, 0]
click at [120, 104] on div "Sin respuesta" at bounding box center [111, 106] width 76 height 22
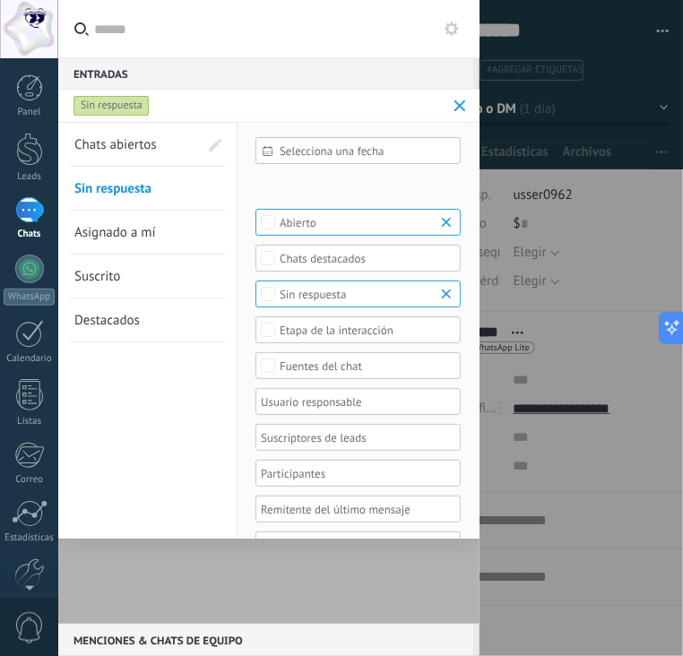
click at [129, 141] on span "Chats abiertos" at bounding box center [115, 144] width 82 height 17
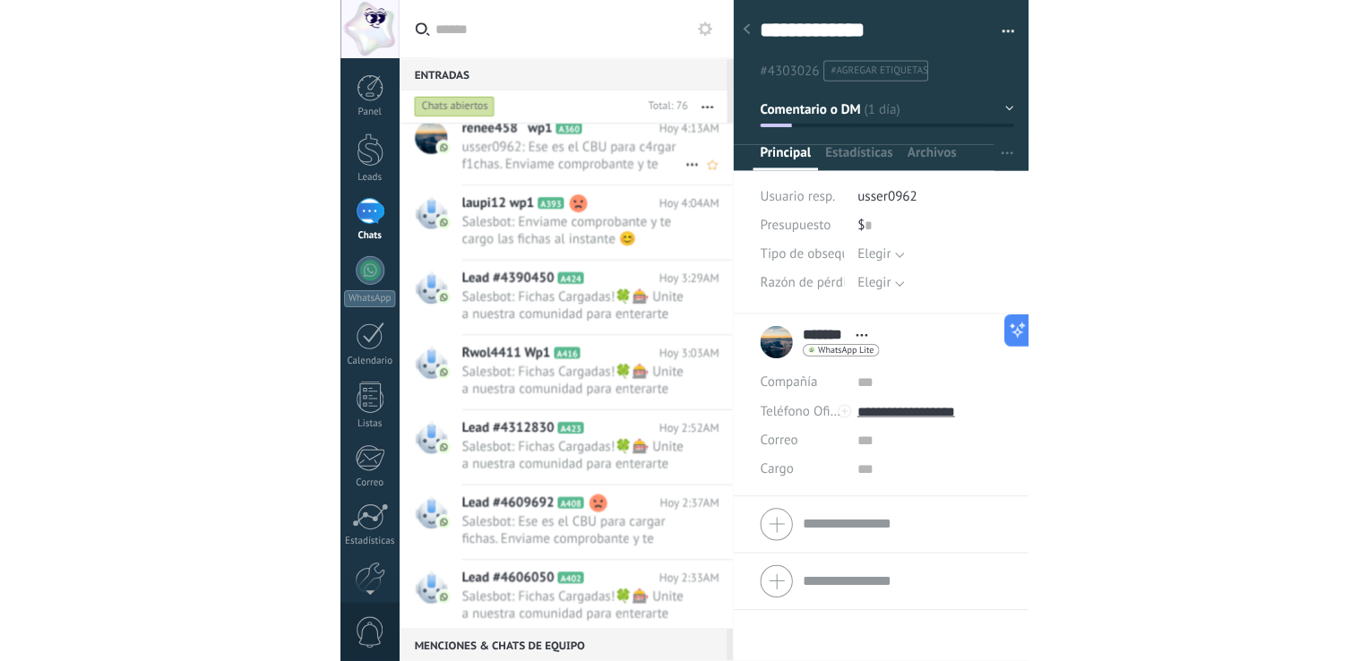
scroll to position [179, 0]
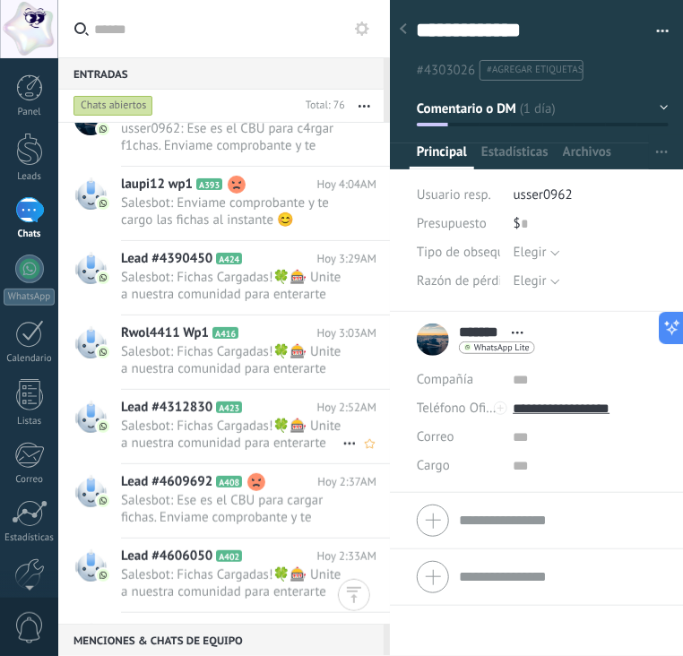
click at [179, 436] on span "Salesbot: Fichas Cargadas!🍀🎰 Unite a nuestra comunidad para enterarte de bonos …" at bounding box center [231, 435] width 221 height 34
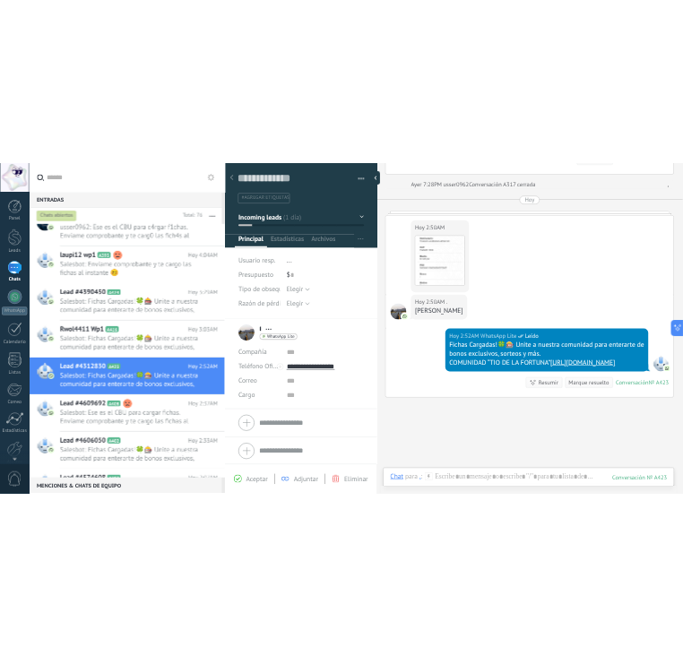
scroll to position [1702, 0]
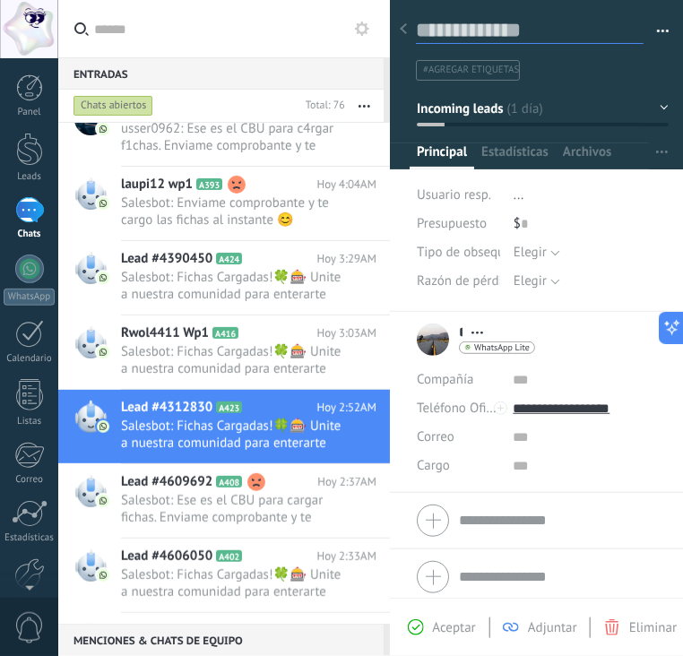
click at [463, 23] on textarea at bounding box center [530, 30] width 228 height 27
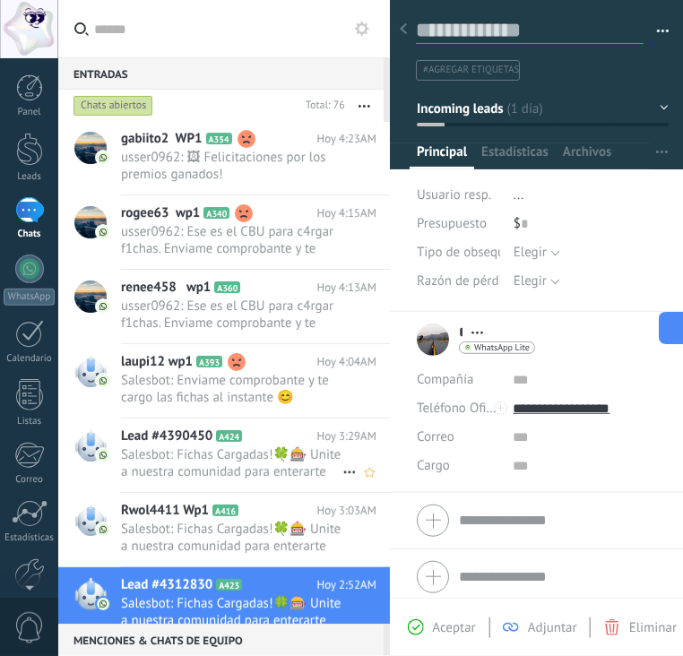
scroll to position [0, 0]
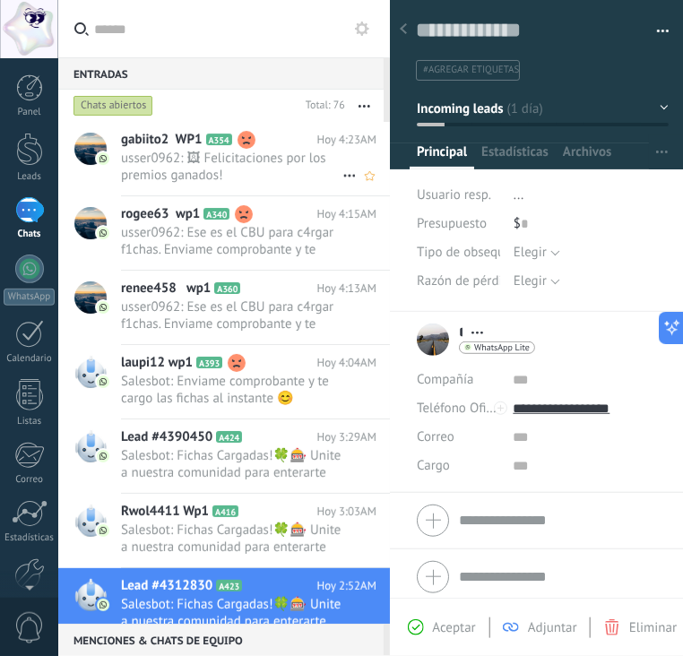
click at [126, 142] on span "gabiito2 WP1" at bounding box center [162, 140] width 82 height 18
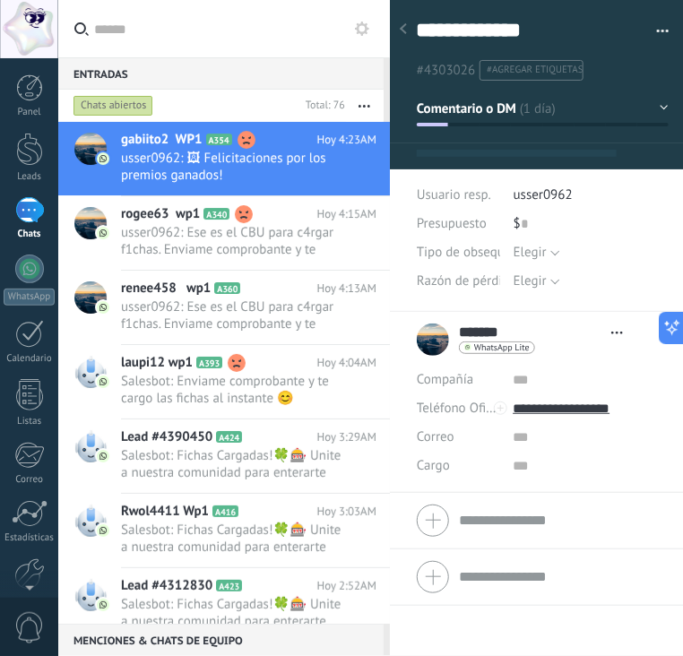
click at [129, 99] on div "Chats abiertos" at bounding box center [113, 106] width 80 height 22
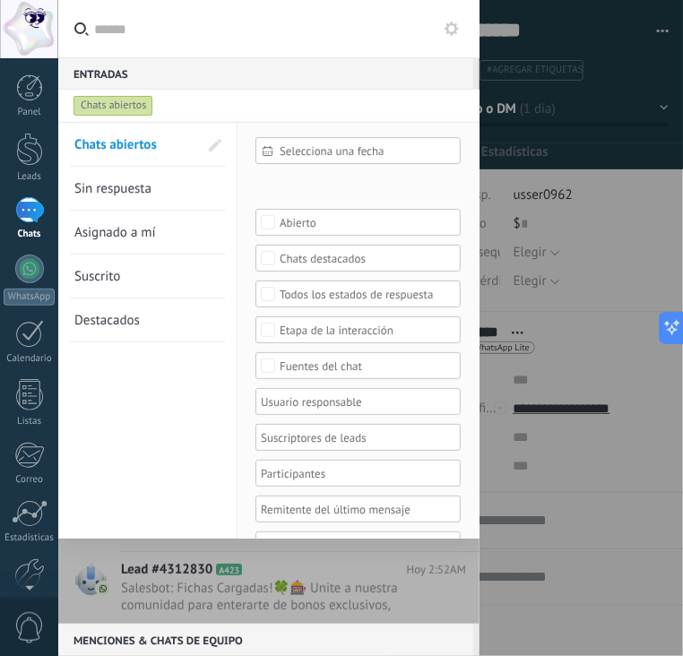
scroll to position [26, 0]
click at [150, 193] on span "Sin respuesta" at bounding box center [112, 188] width 77 height 17
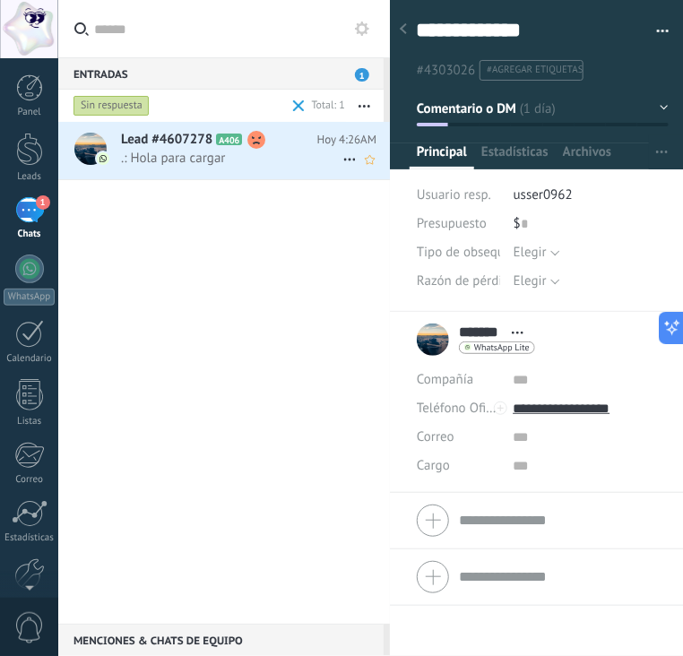
click at [286, 150] on span ".: Hola para cargar" at bounding box center [231, 158] width 221 height 17
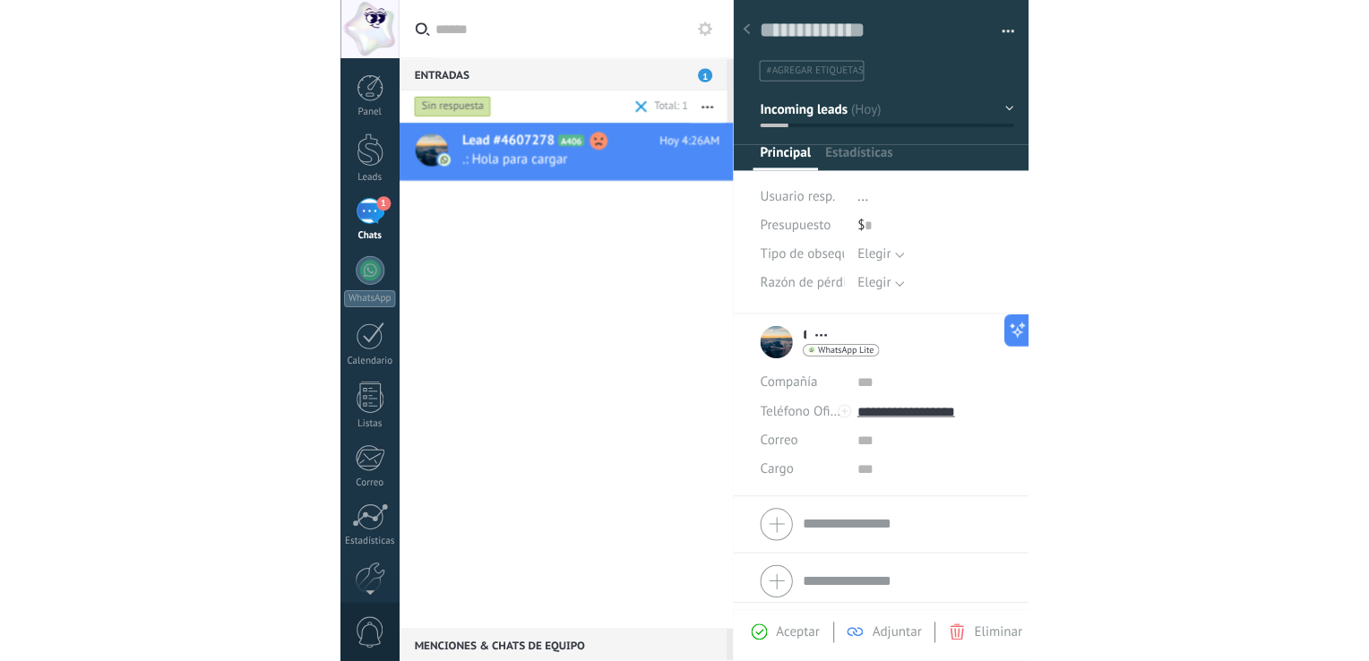
scroll to position [1314, 0]
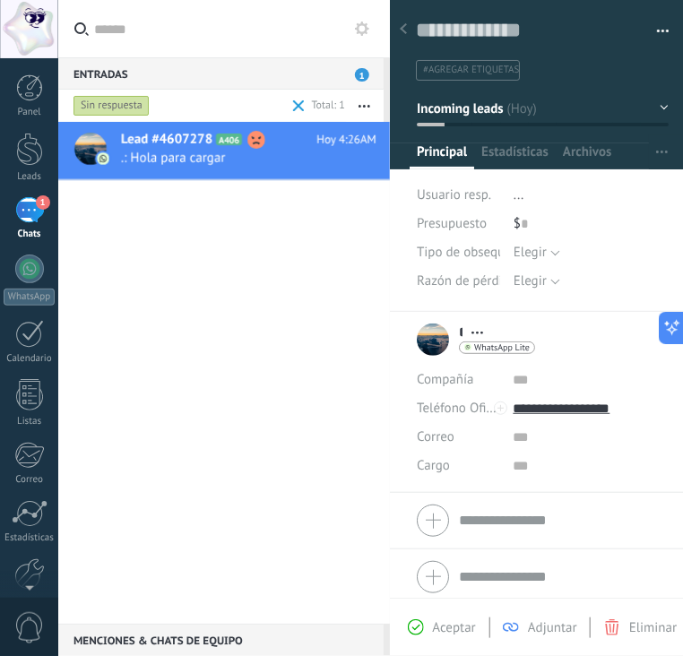
type textarea "**********"
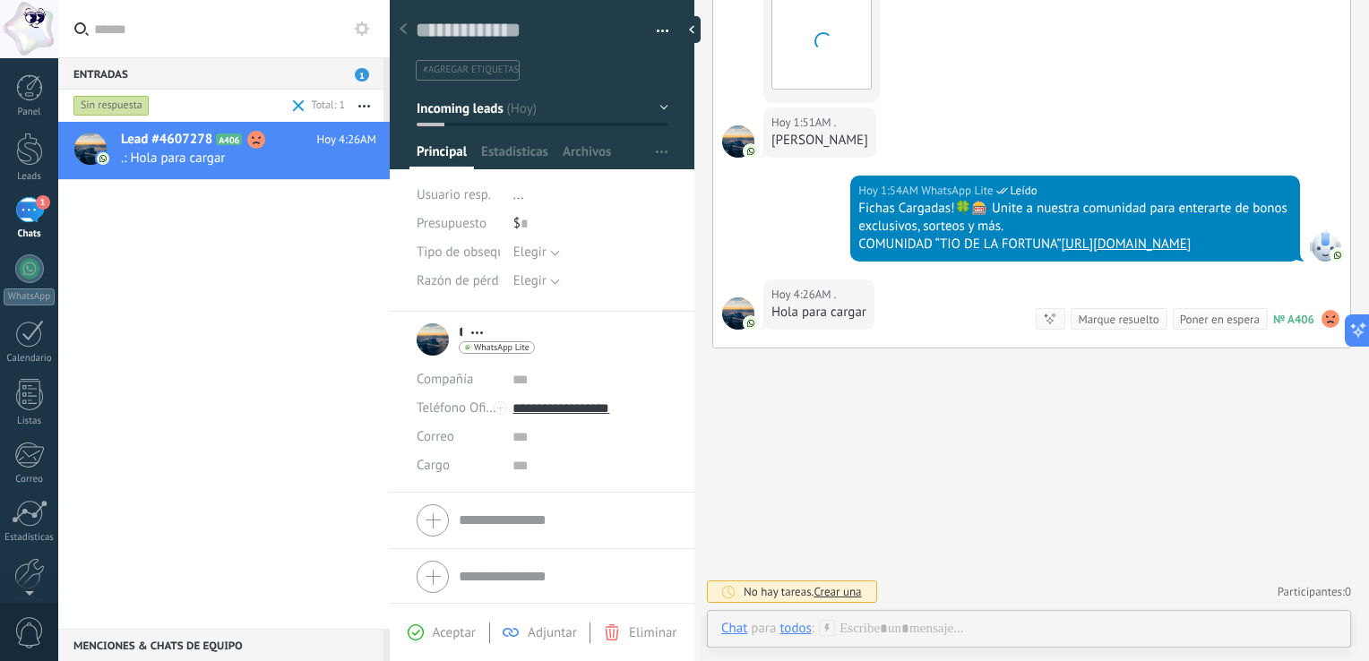
scroll to position [17, 0]
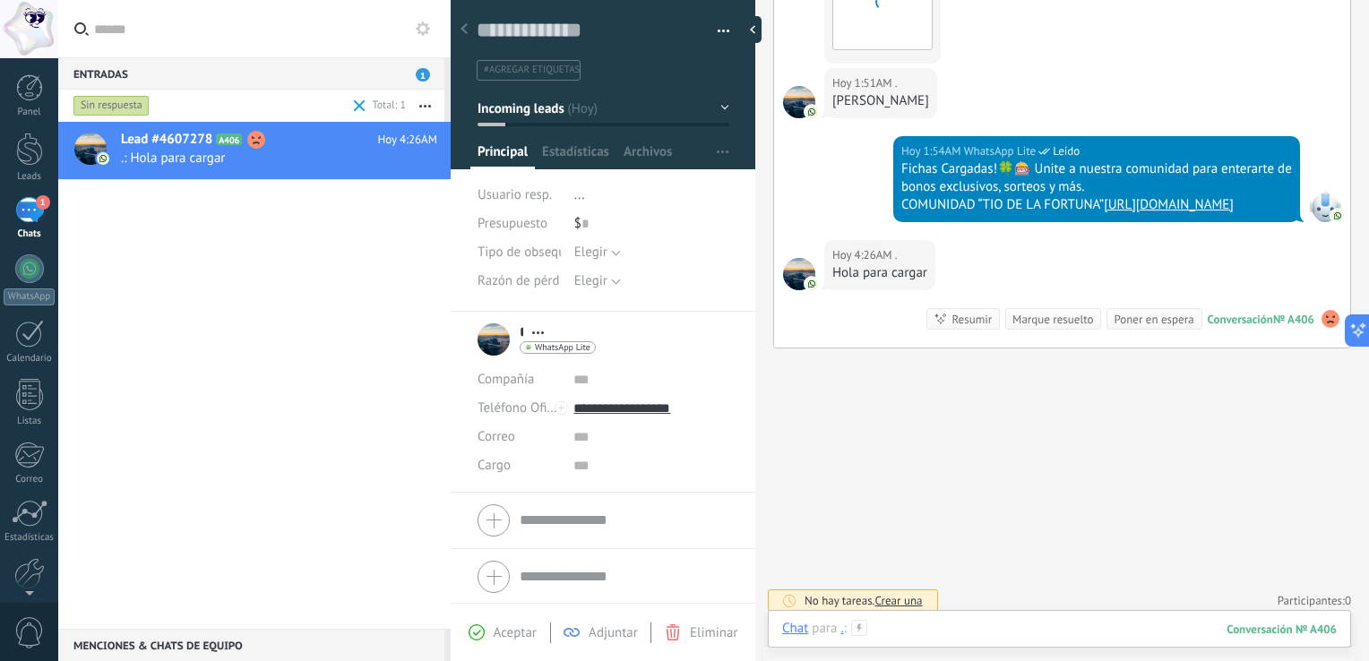
click at [682, 628] on div at bounding box center [1059, 647] width 555 height 54
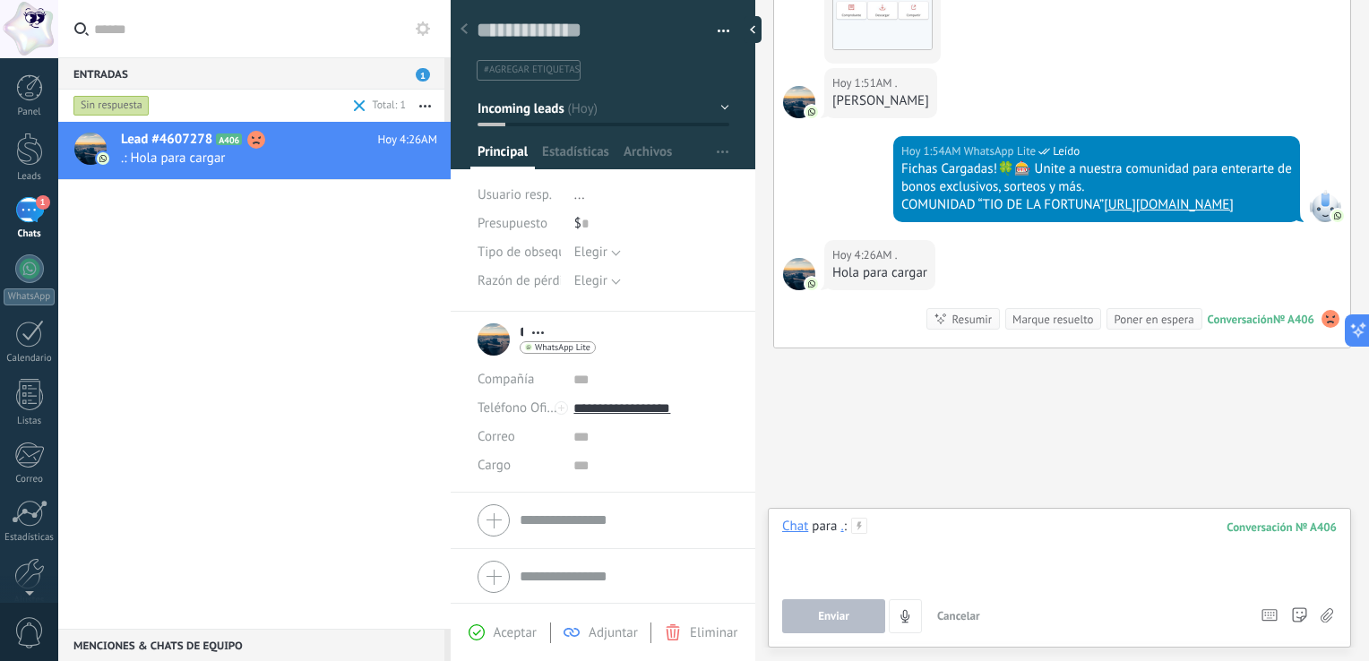
paste div
click at [682, 616] on span "Enviar" at bounding box center [833, 616] width 31 height 13
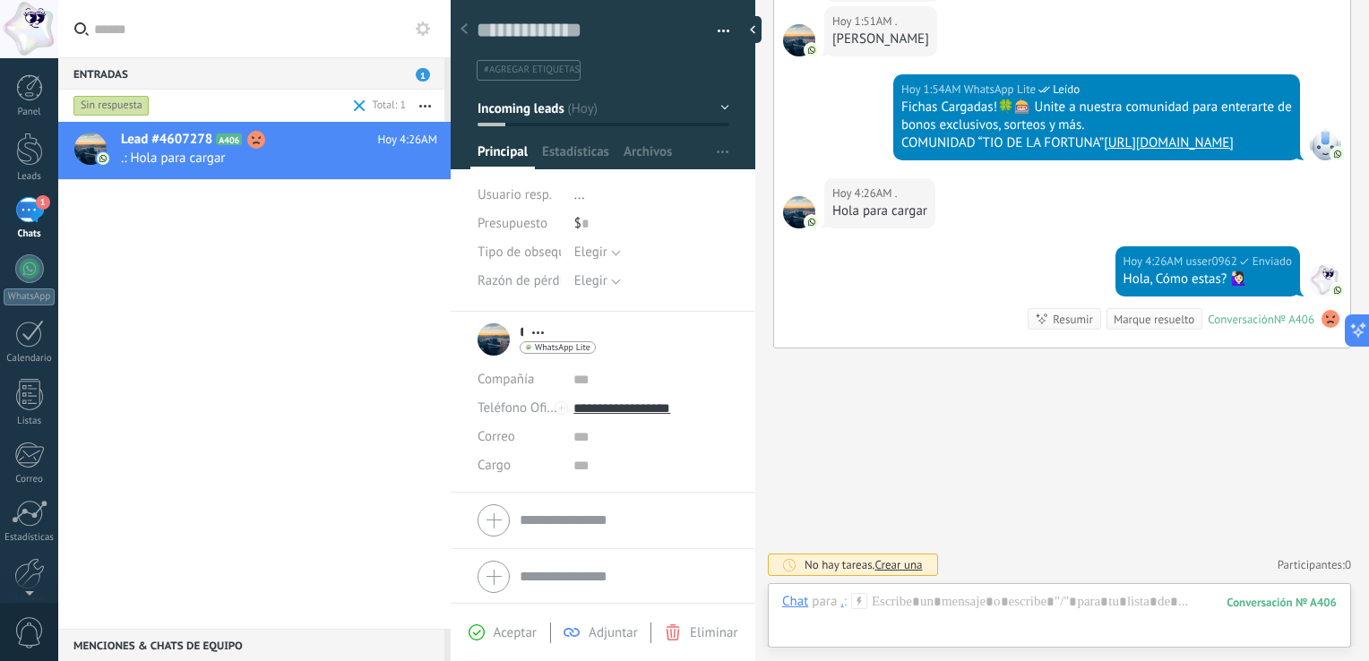
scroll to position [1107, 0]
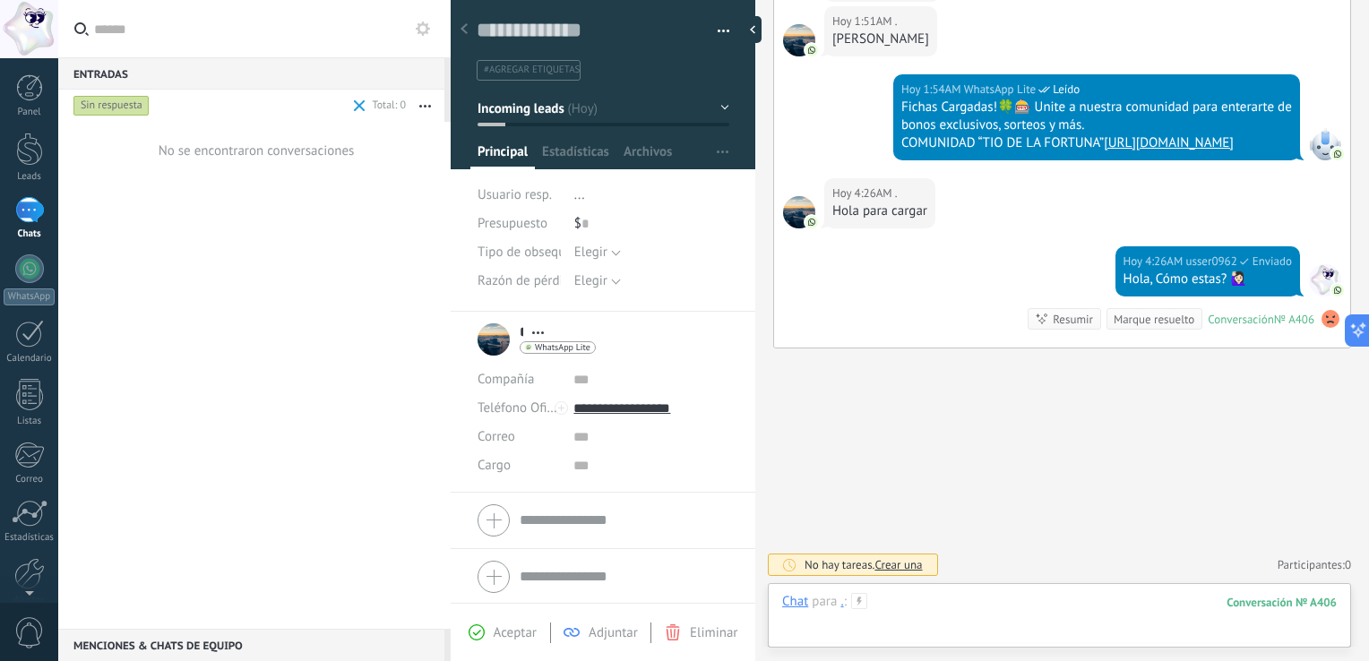
click at [682, 610] on div at bounding box center [1059, 620] width 555 height 54
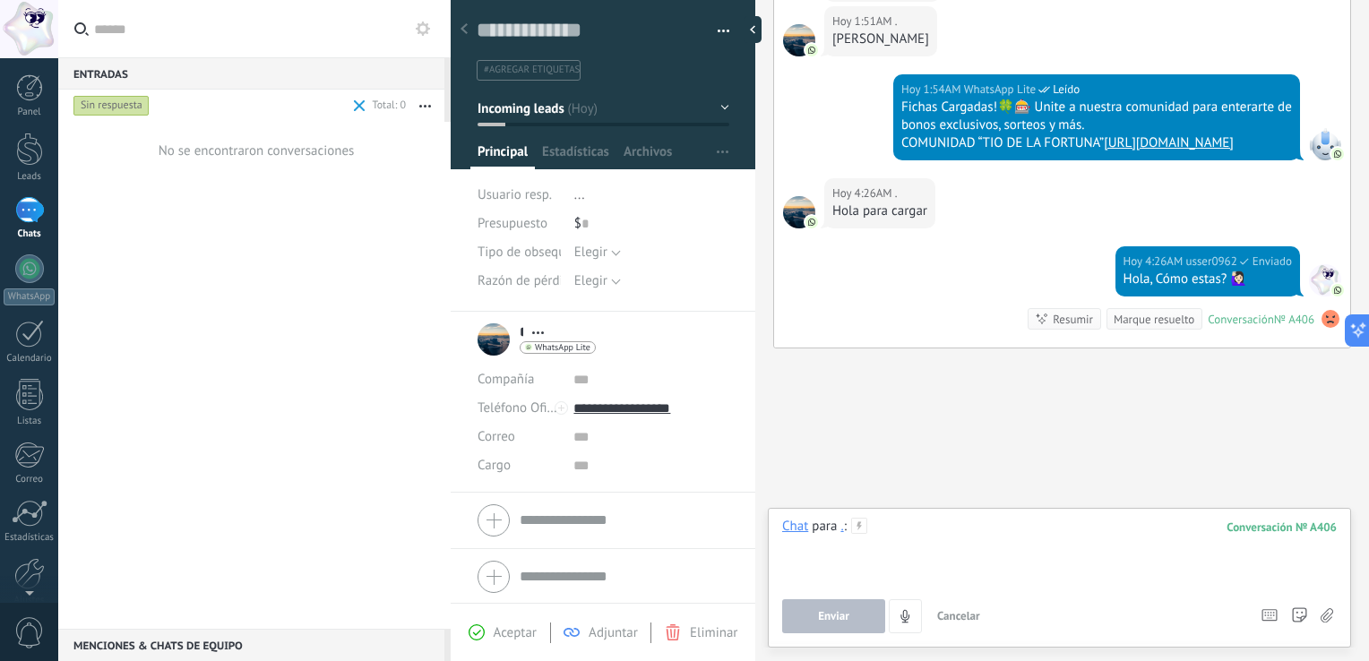
paste div
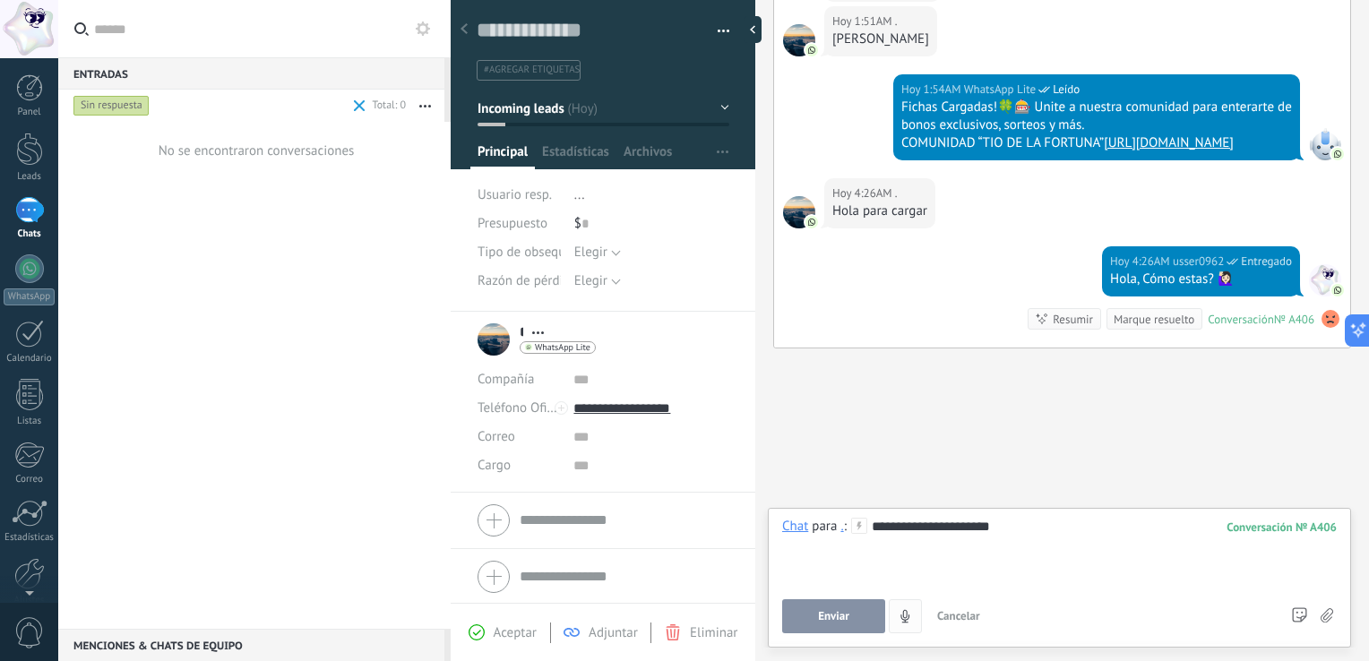
click at [682, 614] on span "Enviar" at bounding box center [833, 616] width 31 height 13
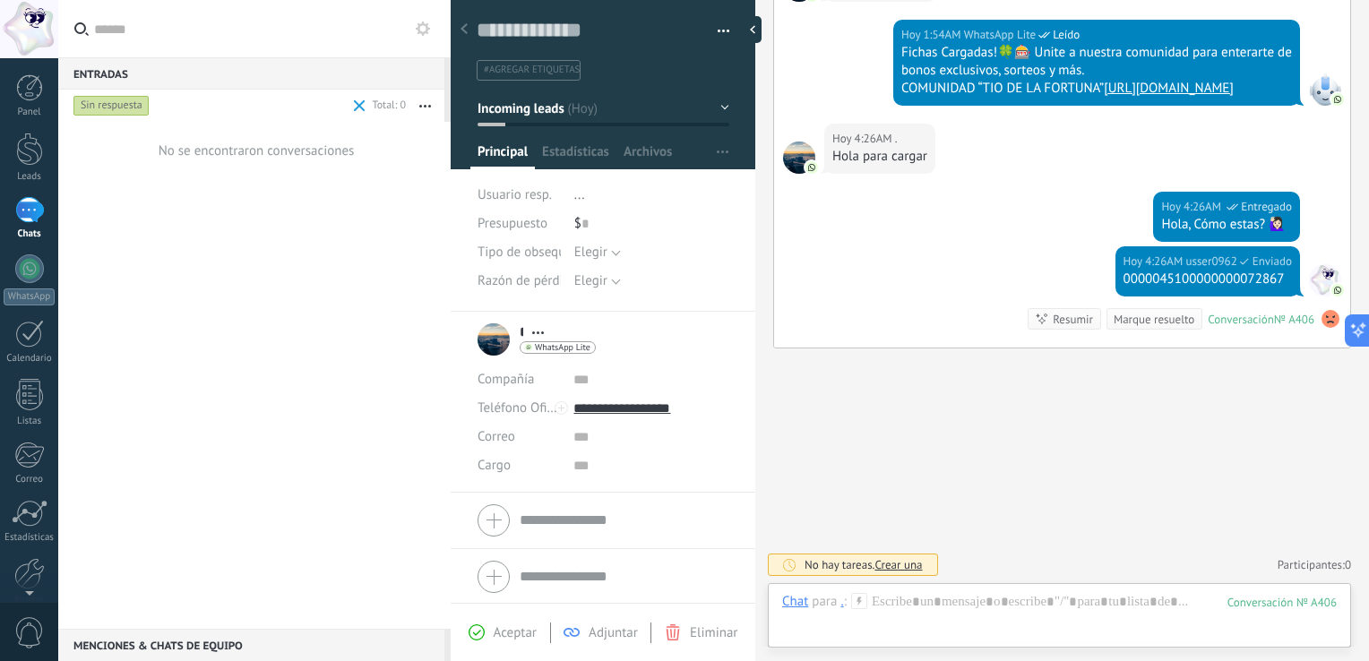
scroll to position [1161, 0]
click at [682, 599] on div at bounding box center [1059, 620] width 555 height 54
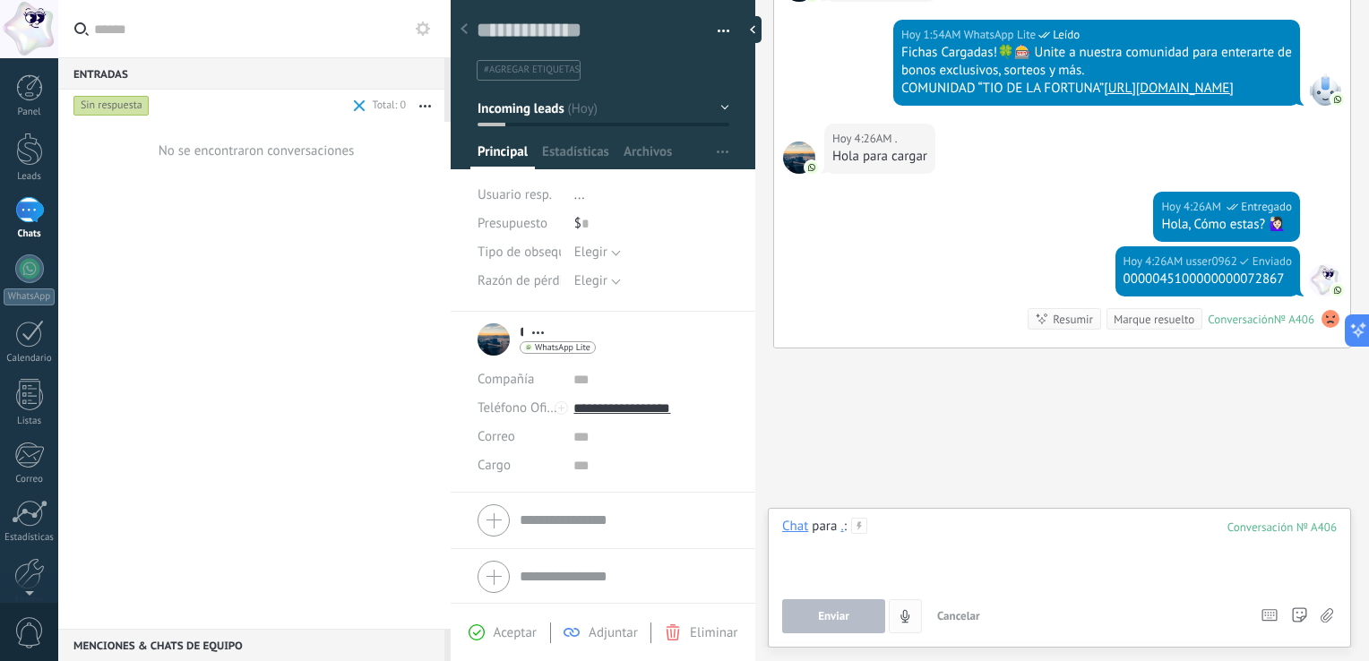
paste div
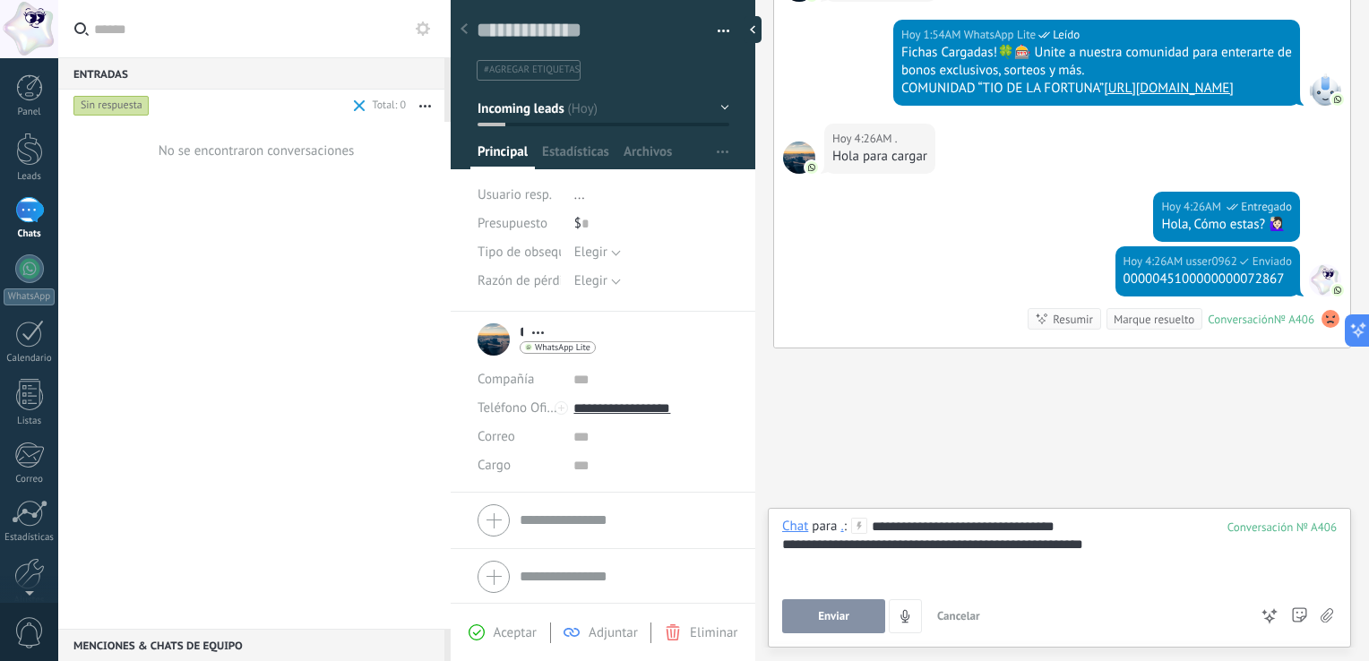
click at [682, 629] on button "Enviar" at bounding box center [833, 616] width 103 height 34
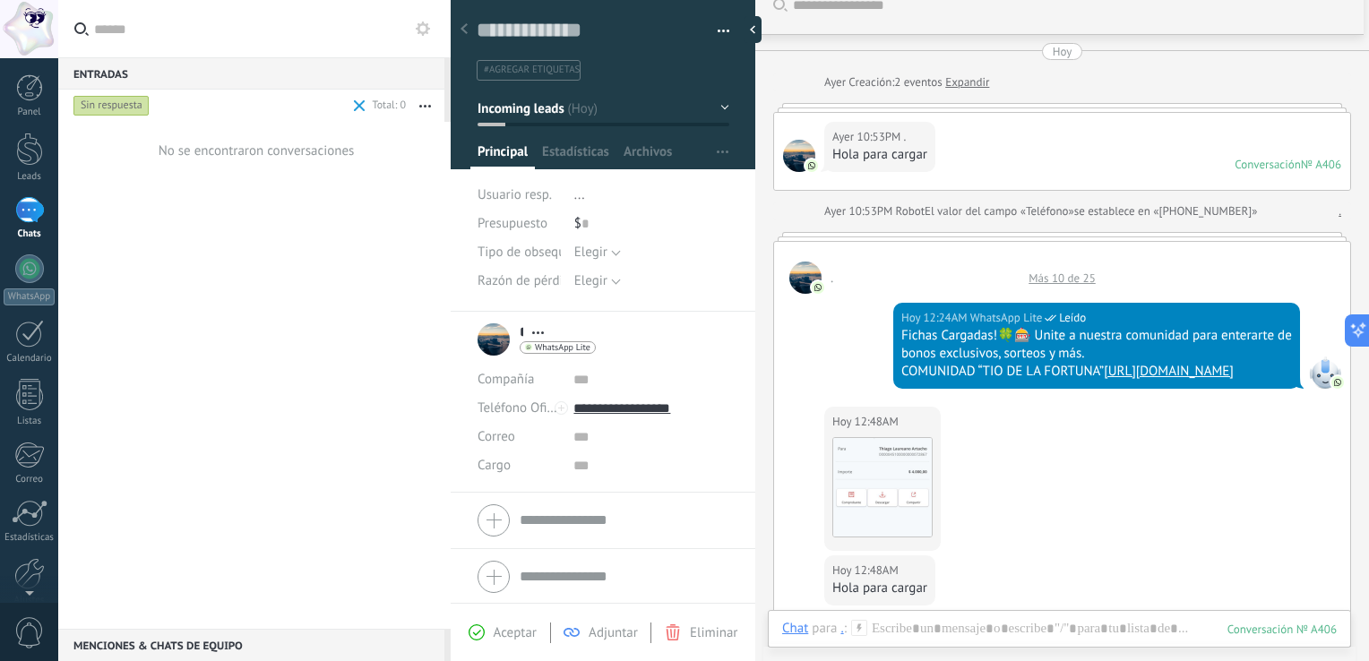
scroll to position [0, 0]
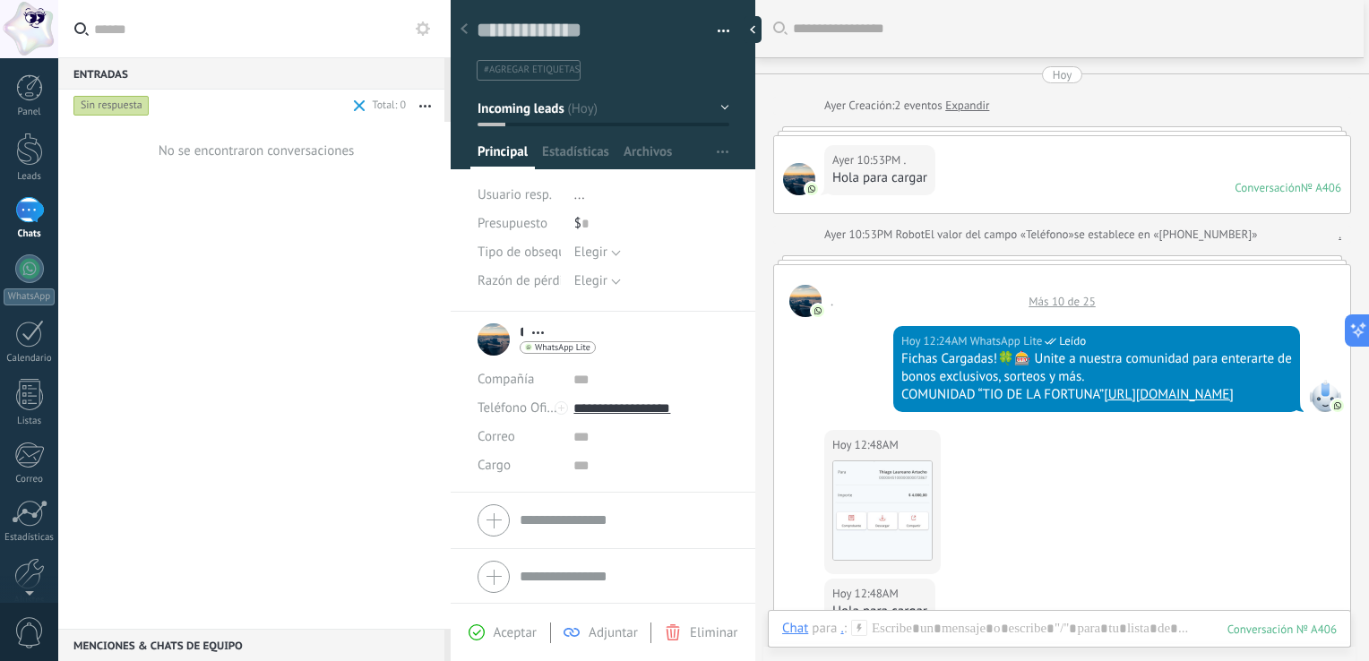
click at [682, 297] on div "Más 10 de 25" at bounding box center [1062, 301] width 85 height 15
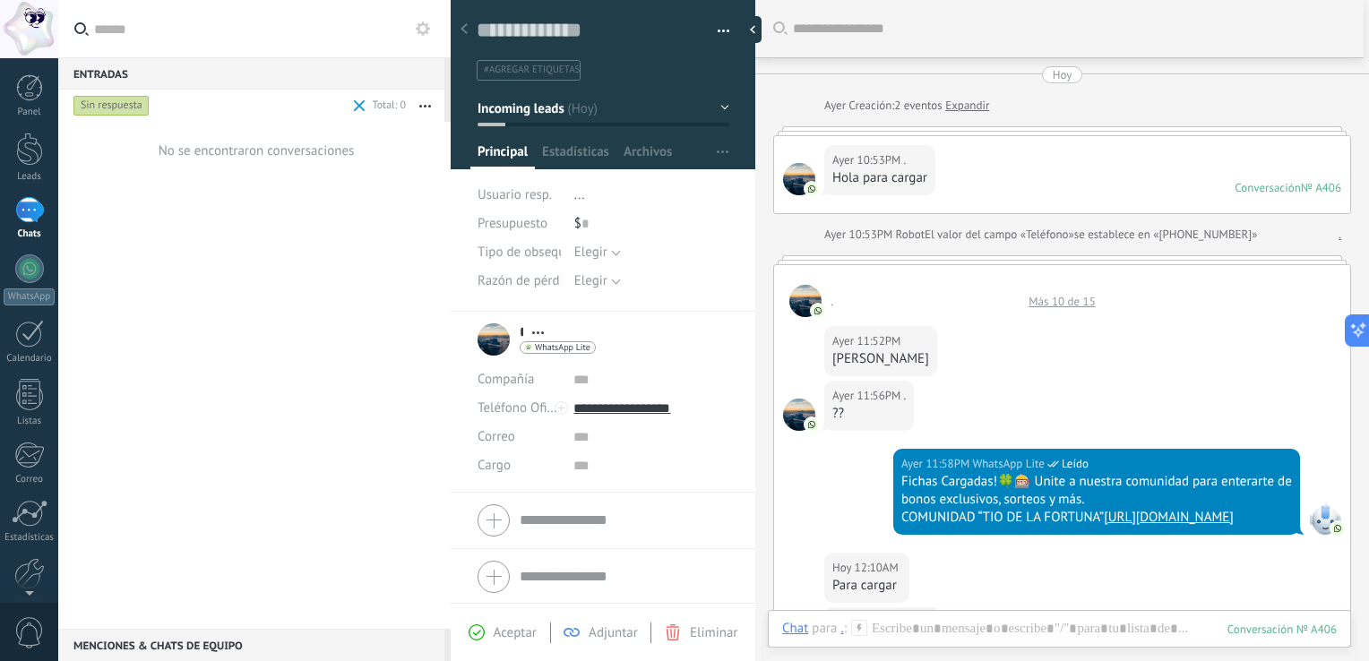
click at [682, 307] on div ". Más 10 de 15" at bounding box center [1062, 291] width 576 height 52
click at [682, 299] on div "Más 10 de 15" at bounding box center [1062, 301] width 85 height 15
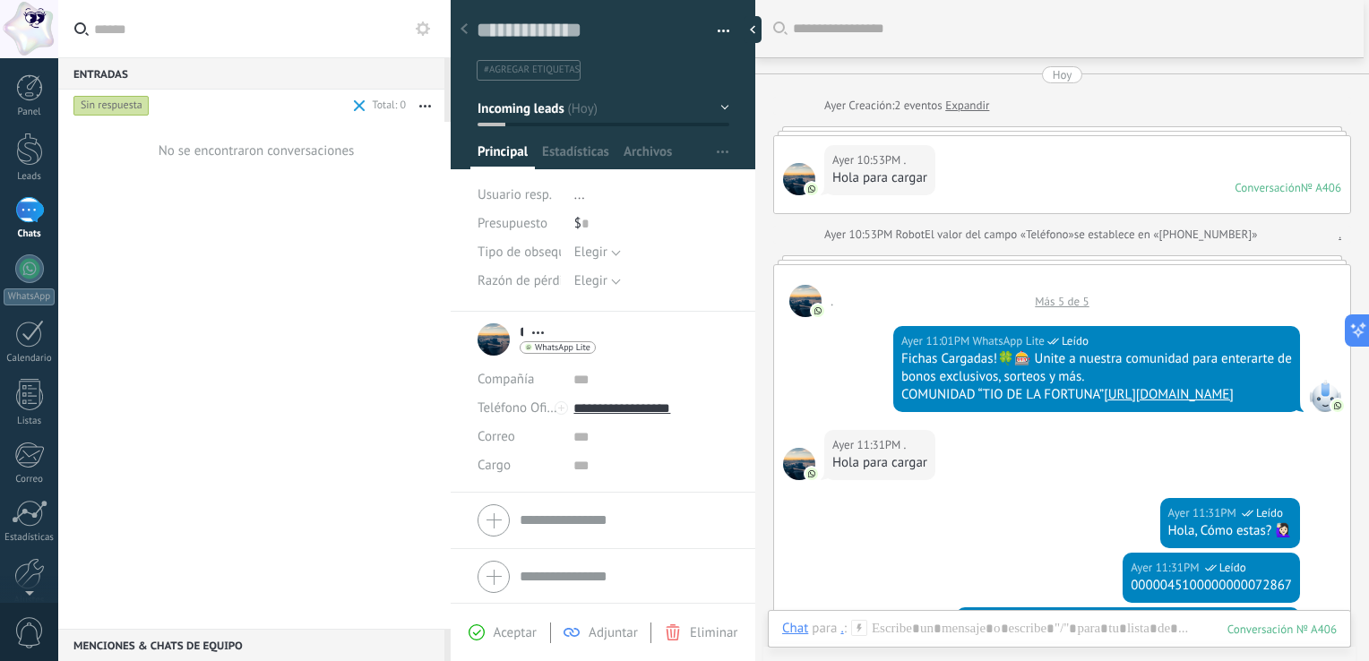
click at [682, 299] on div "Más 5 de 5" at bounding box center [1062, 301] width 72 height 15
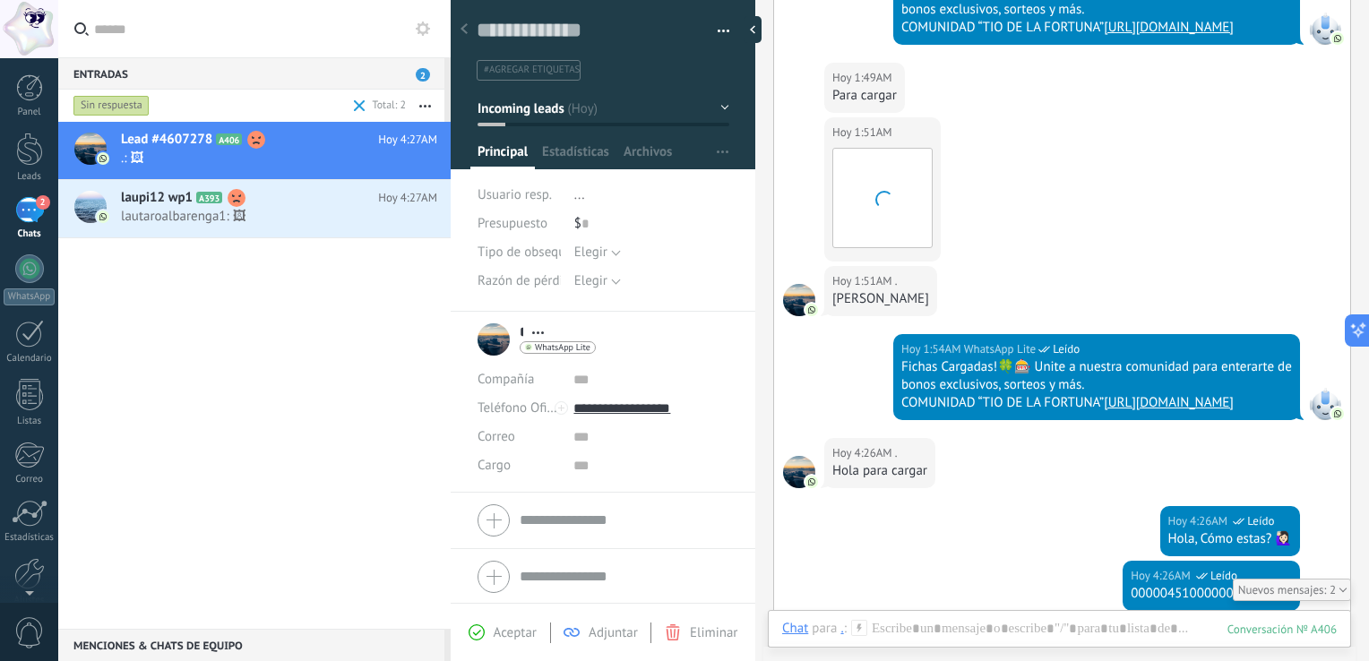
scroll to position [2996, 0]
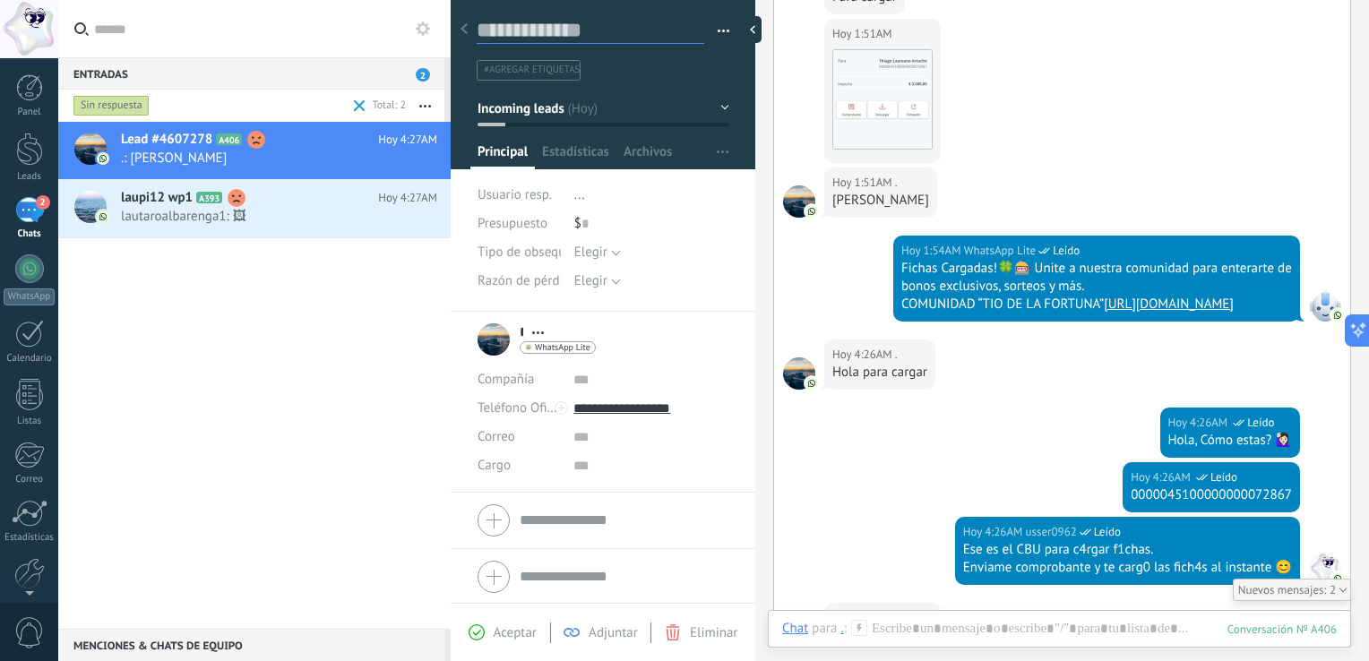
click at [552, 30] on textarea at bounding box center [591, 30] width 228 height 27
type textarea "*"
type textarea "**"
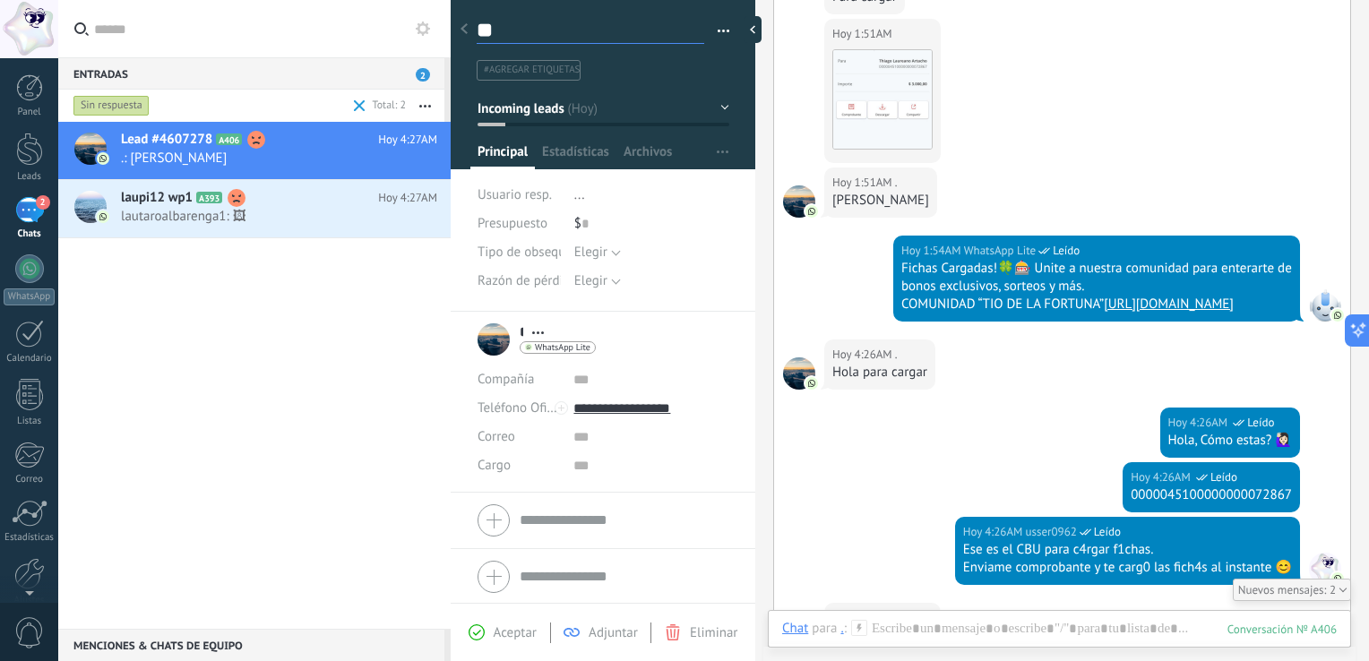
type textarea "***"
type textarea "****"
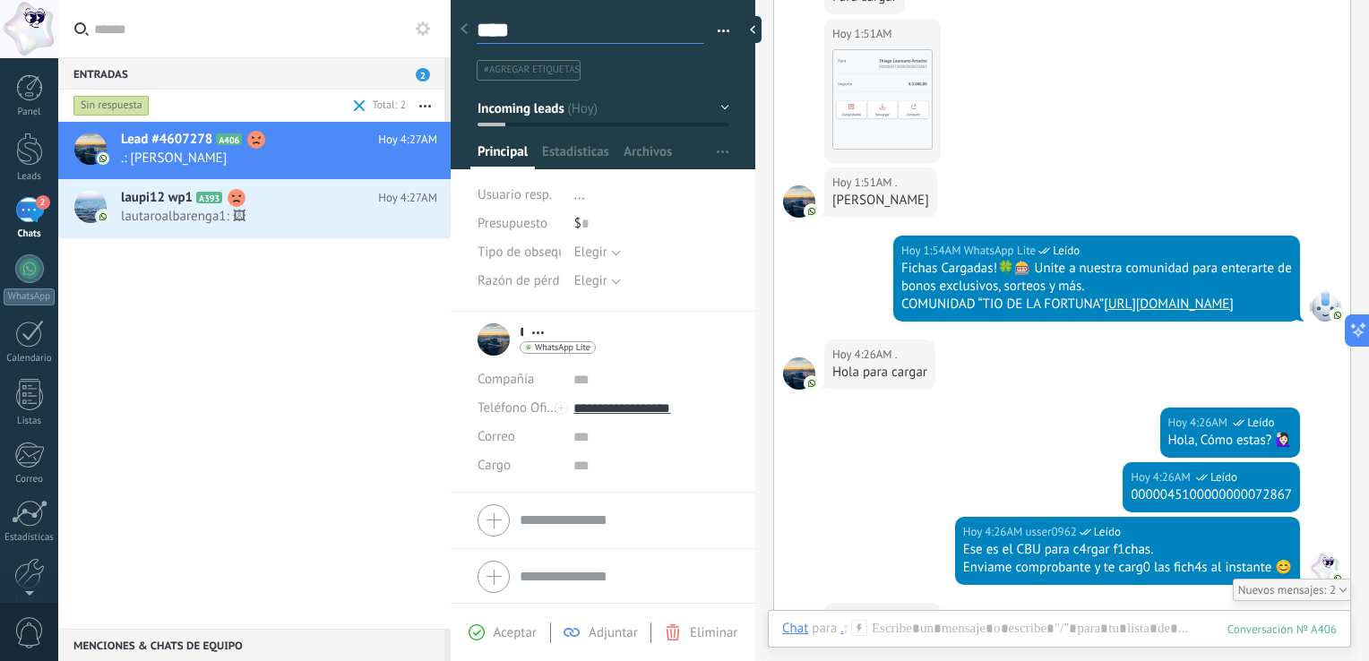
type textarea "*****"
type textarea "******"
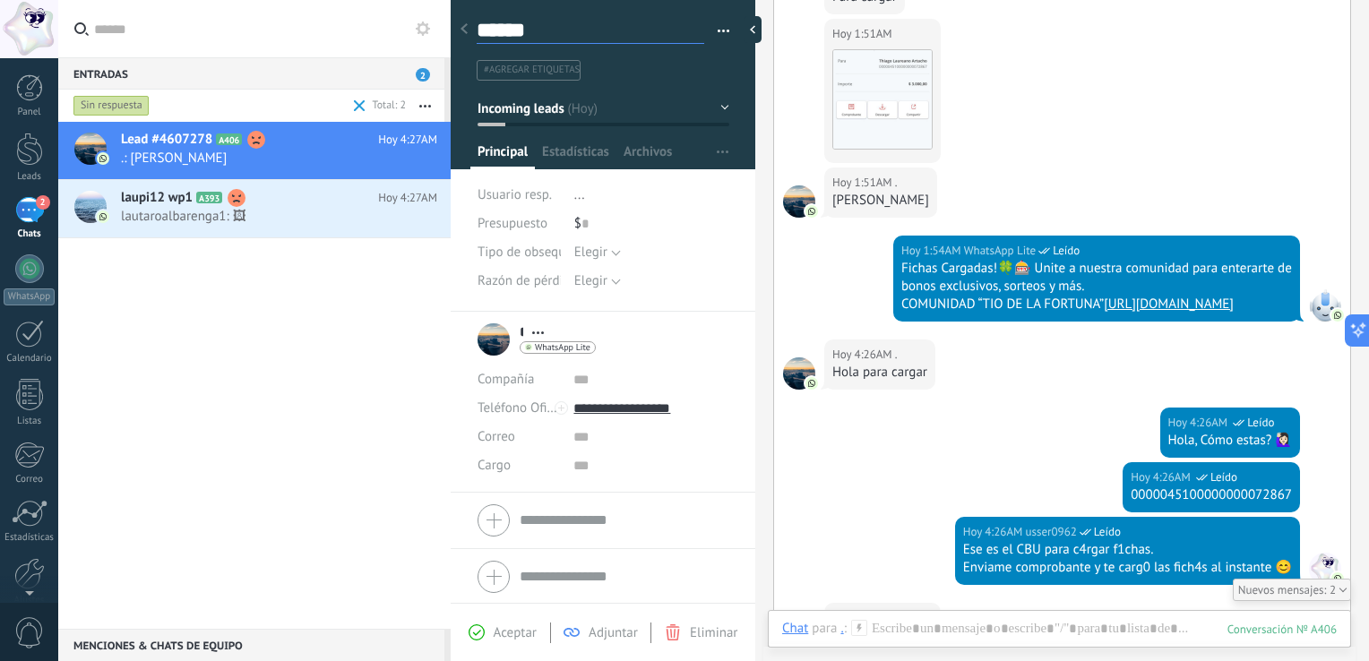
type textarea "******"
type textarea "********"
type textarea "*********"
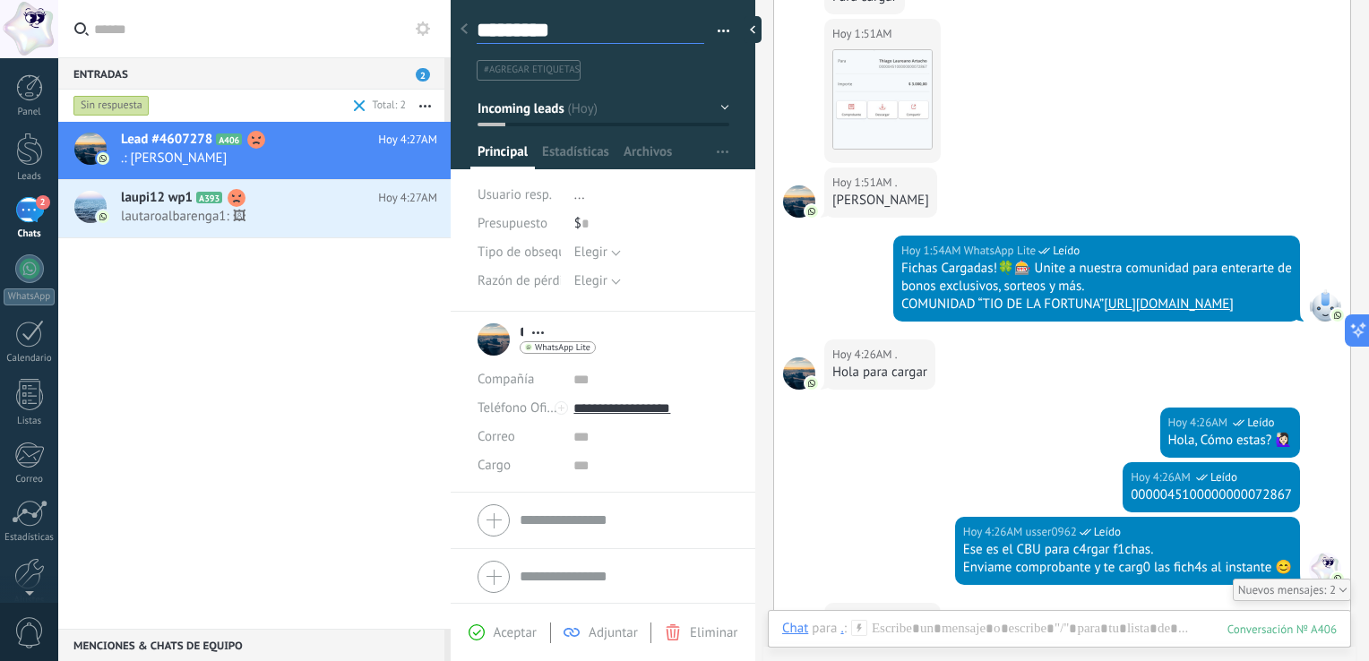
type textarea "**********"
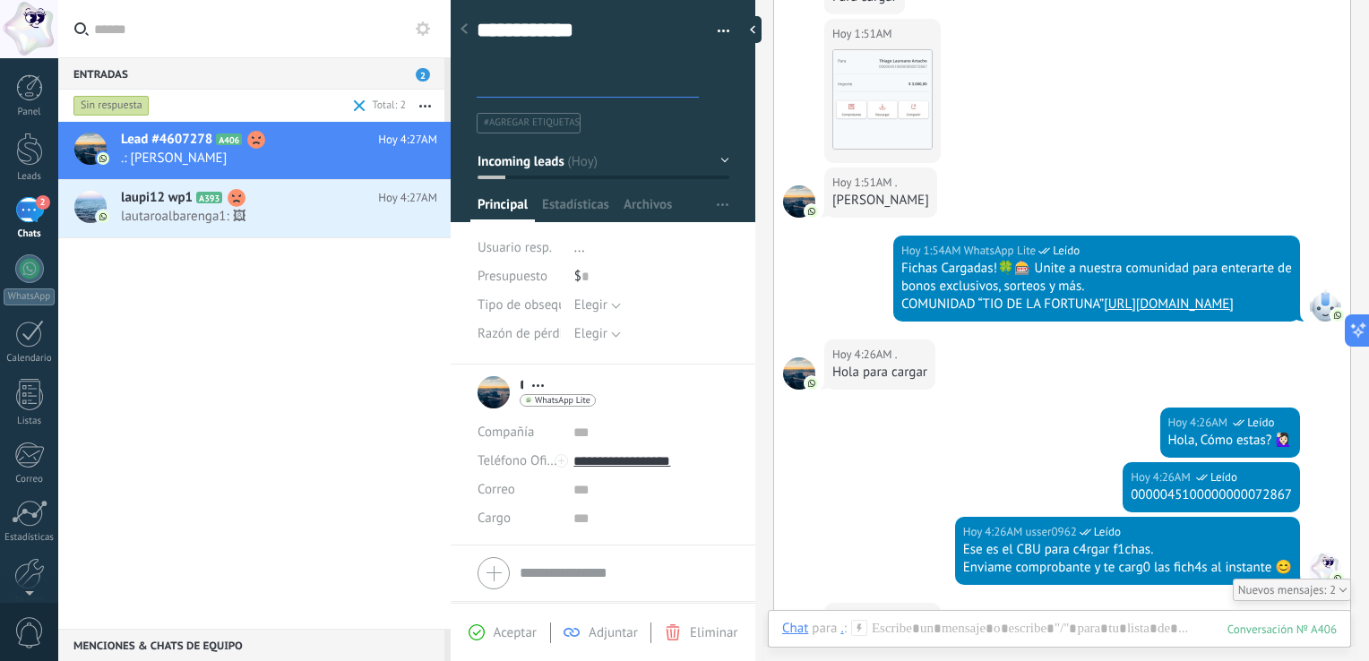
type textarea "**********"
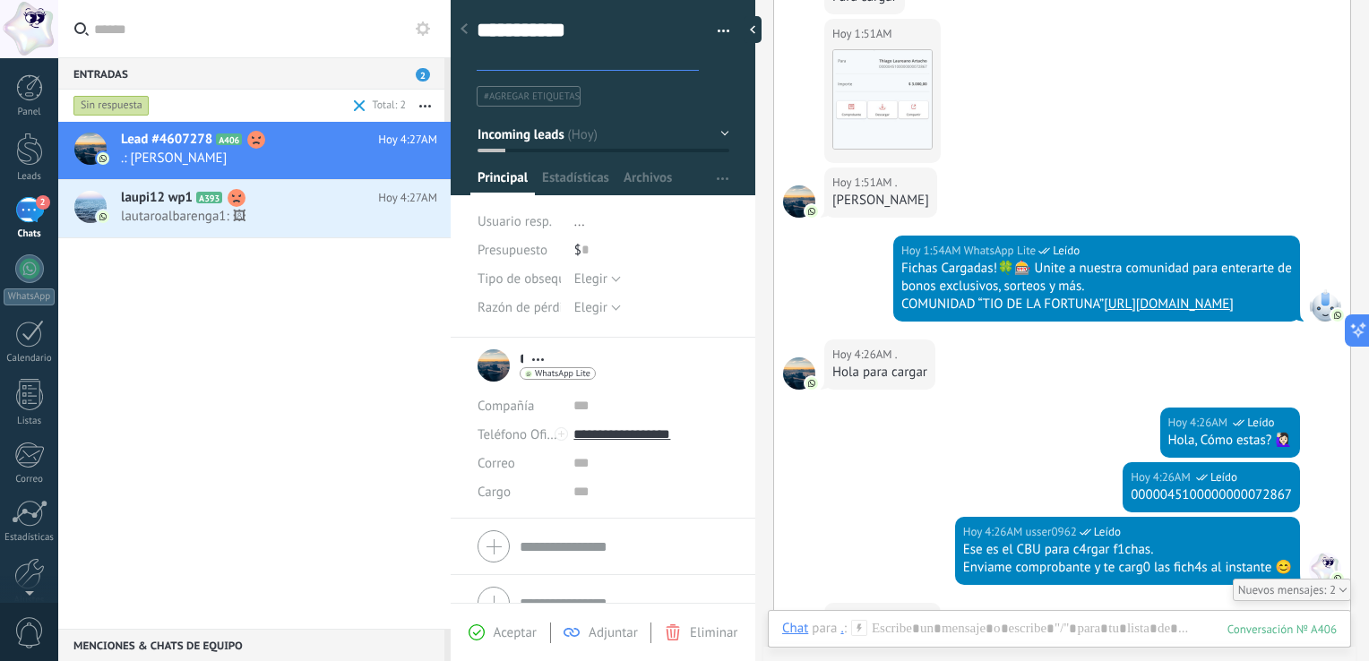
type textarea "**********"
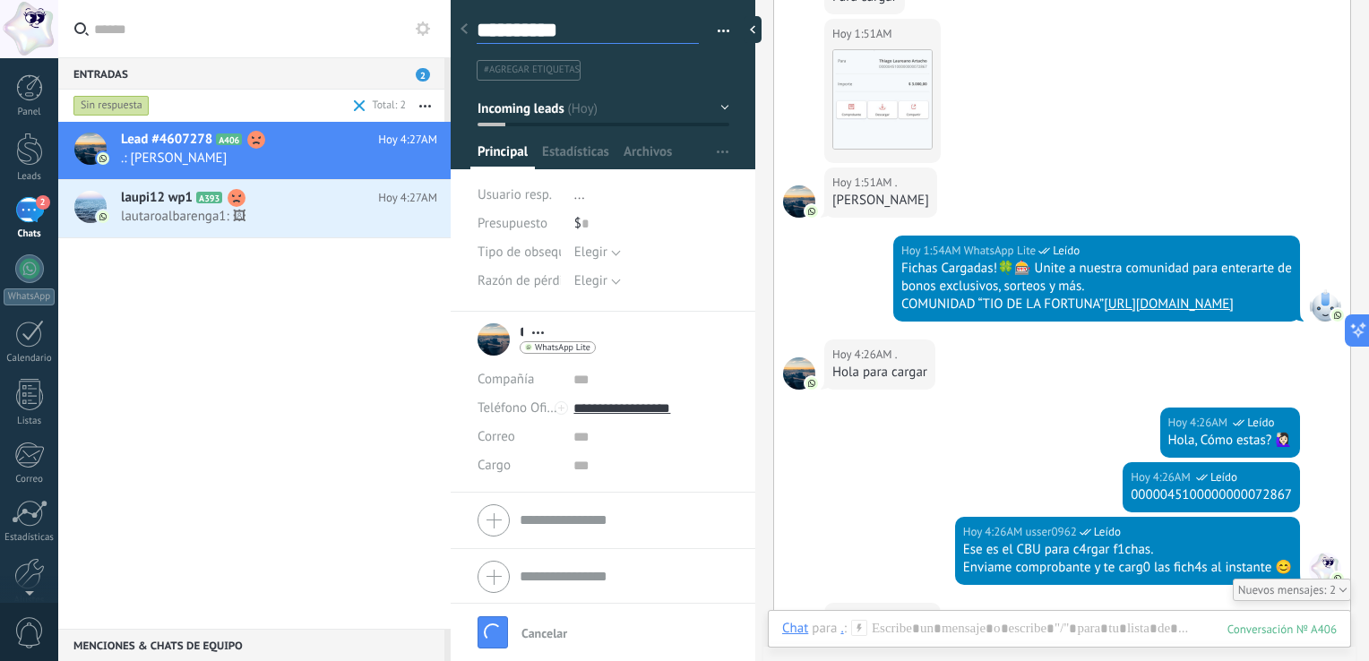
type textarea "**********"
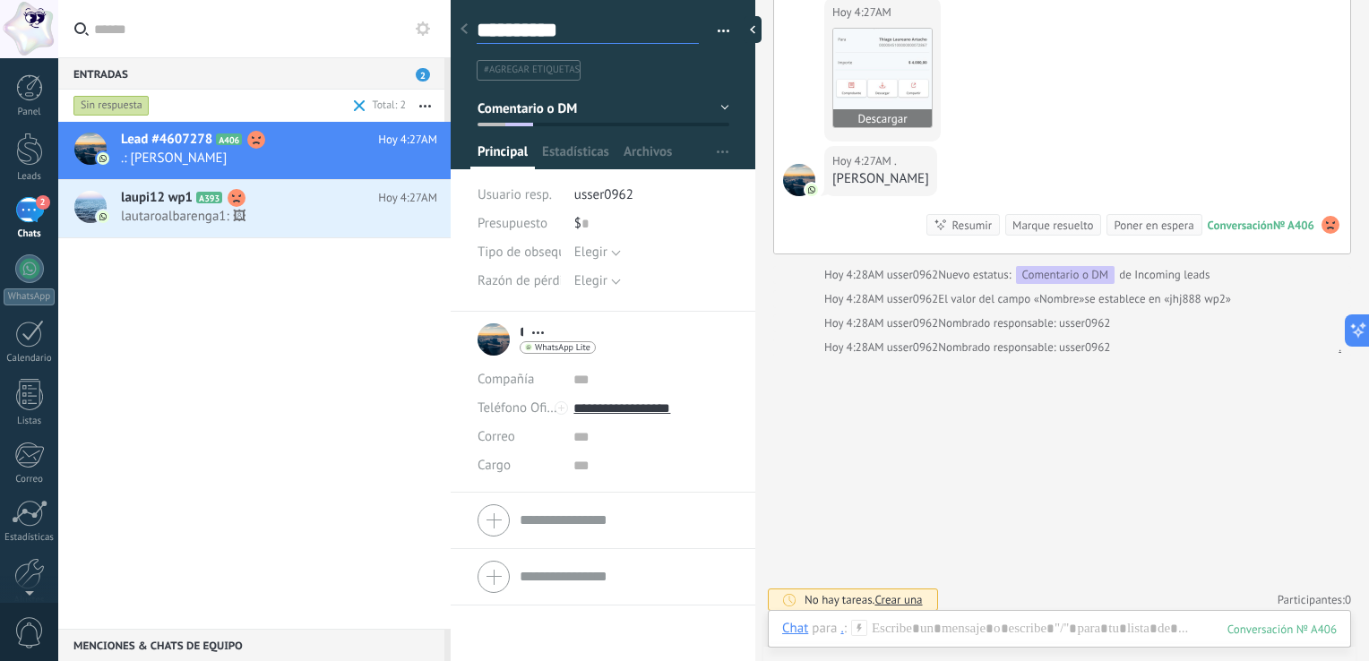
scroll to position [3588, 0]
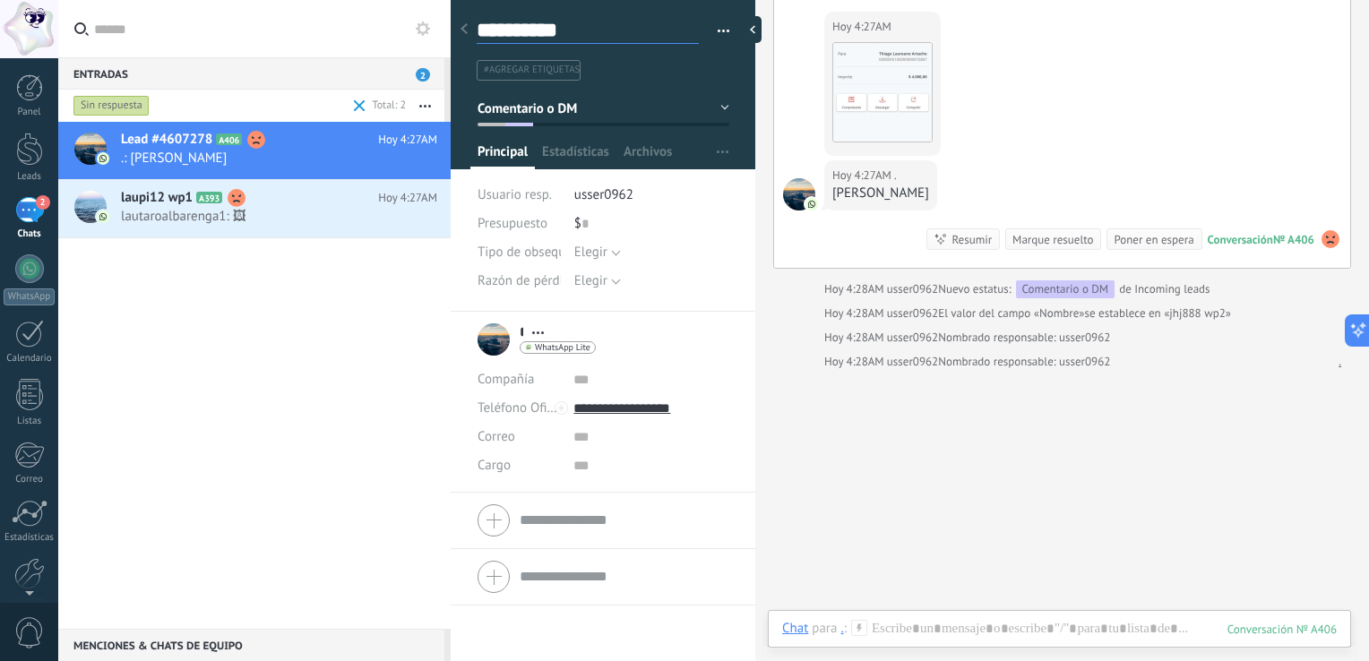
type textarea "**********"
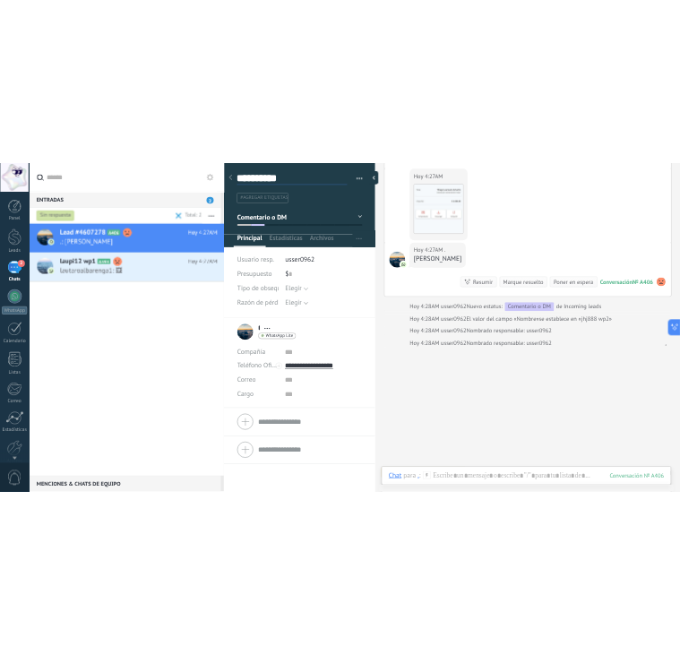
scroll to position [0, 0]
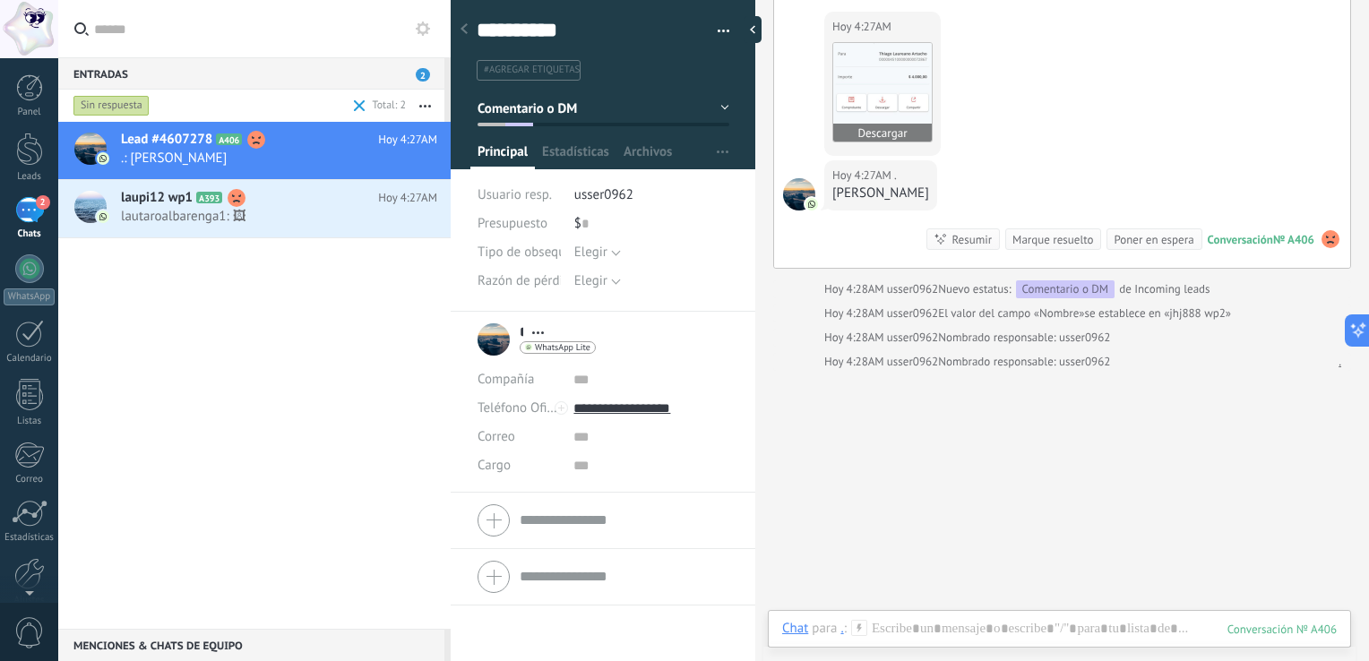
click at [682, 142] on img at bounding box center [882, 92] width 99 height 99
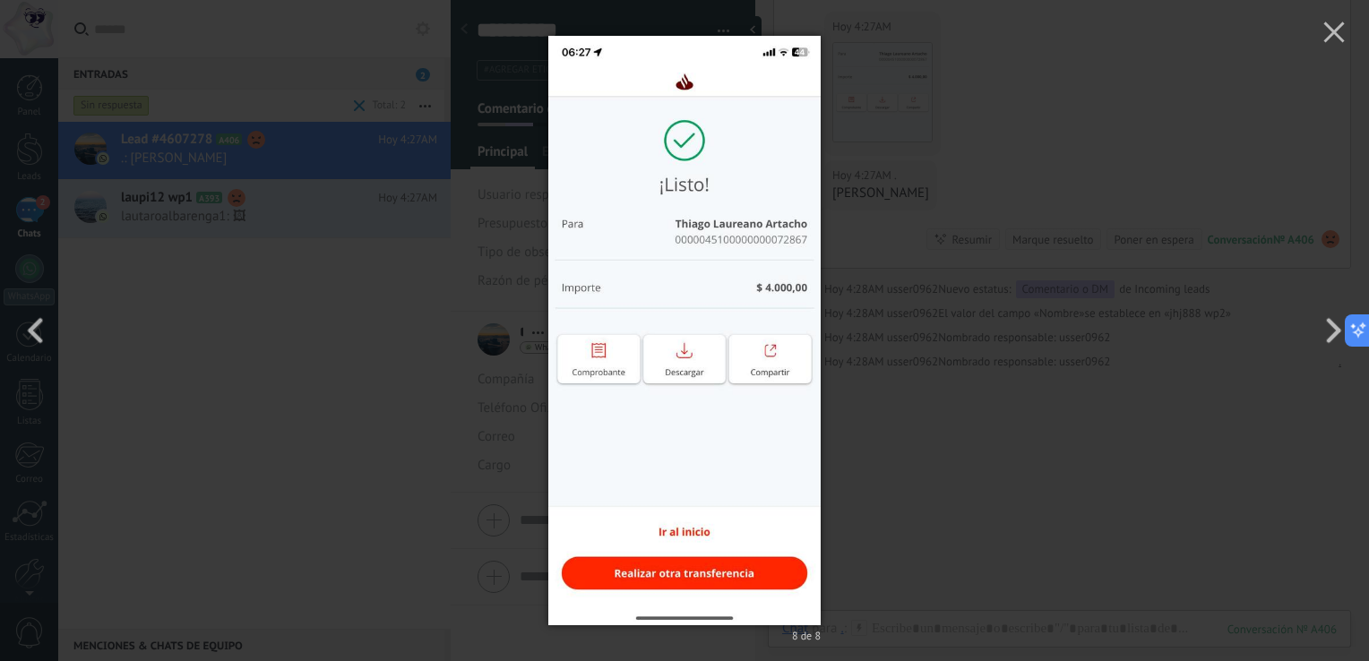
click at [646, 327] on img at bounding box center [684, 330] width 272 height 661
click at [682, 31] on use "button" at bounding box center [1333, 32] width 21 height 21
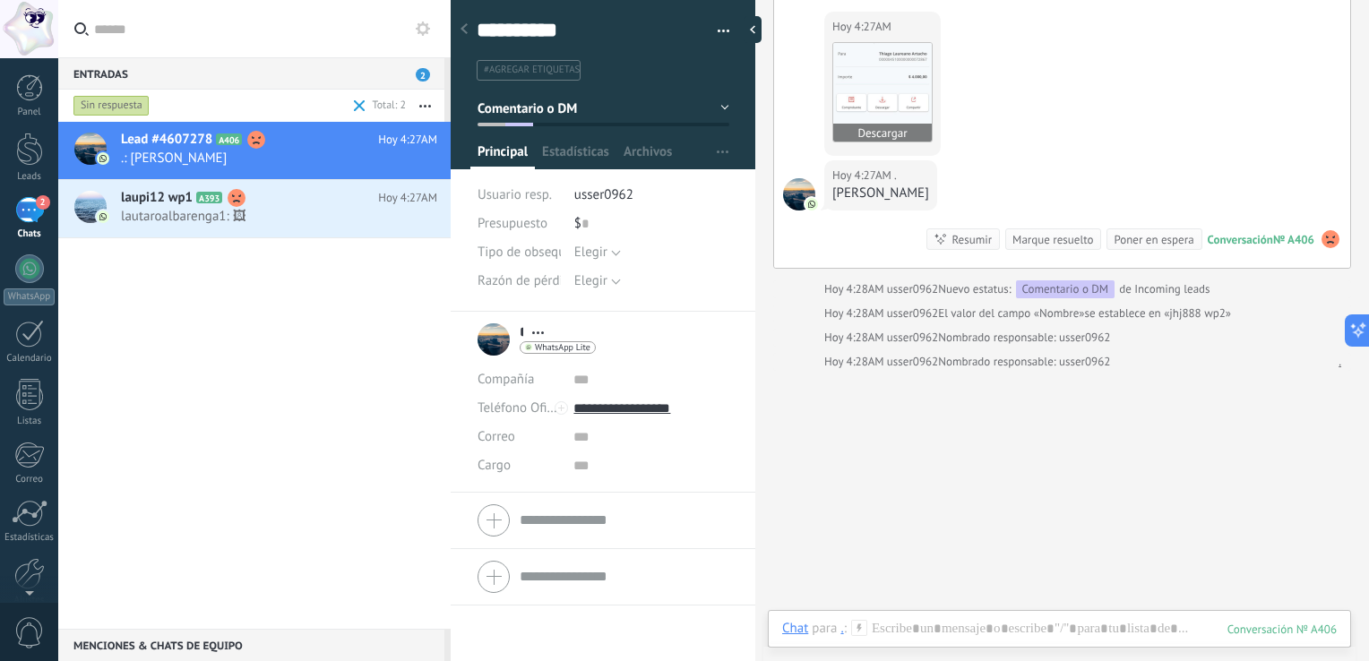
click at [682, 142] on img at bounding box center [882, 92] width 99 height 99
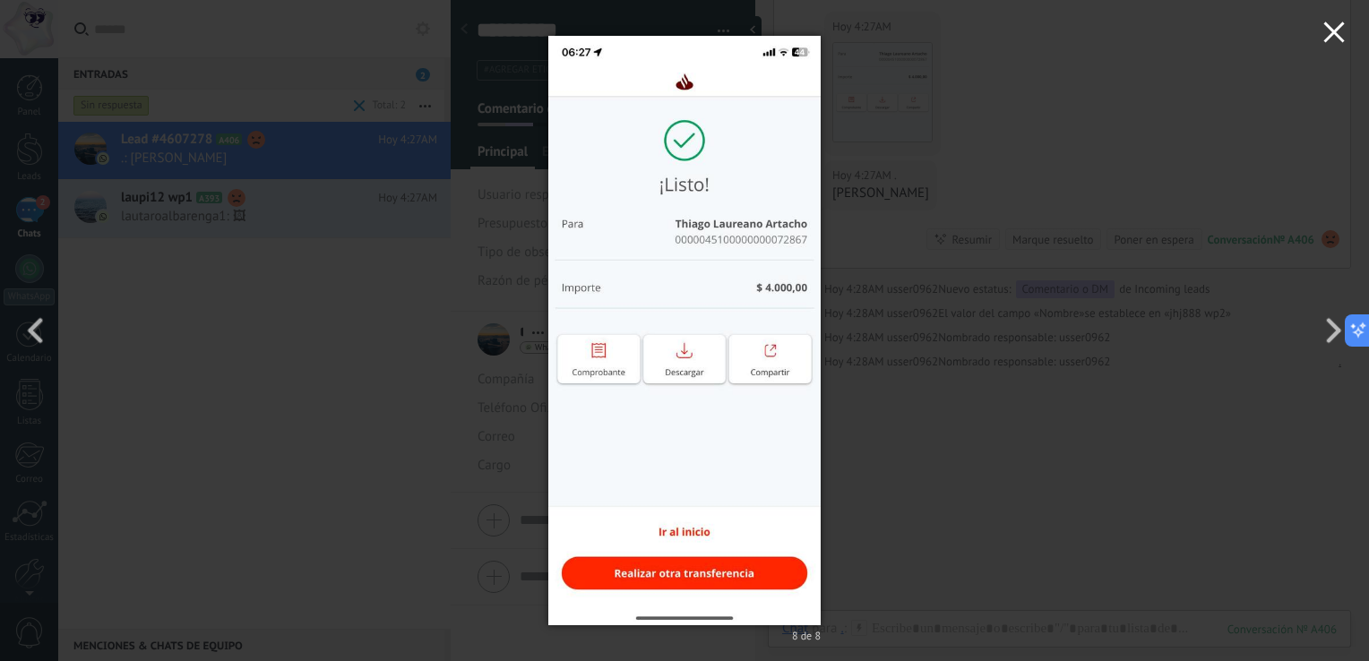
click at [682, 32] on use "button" at bounding box center [1333, 32] width 21 height 21
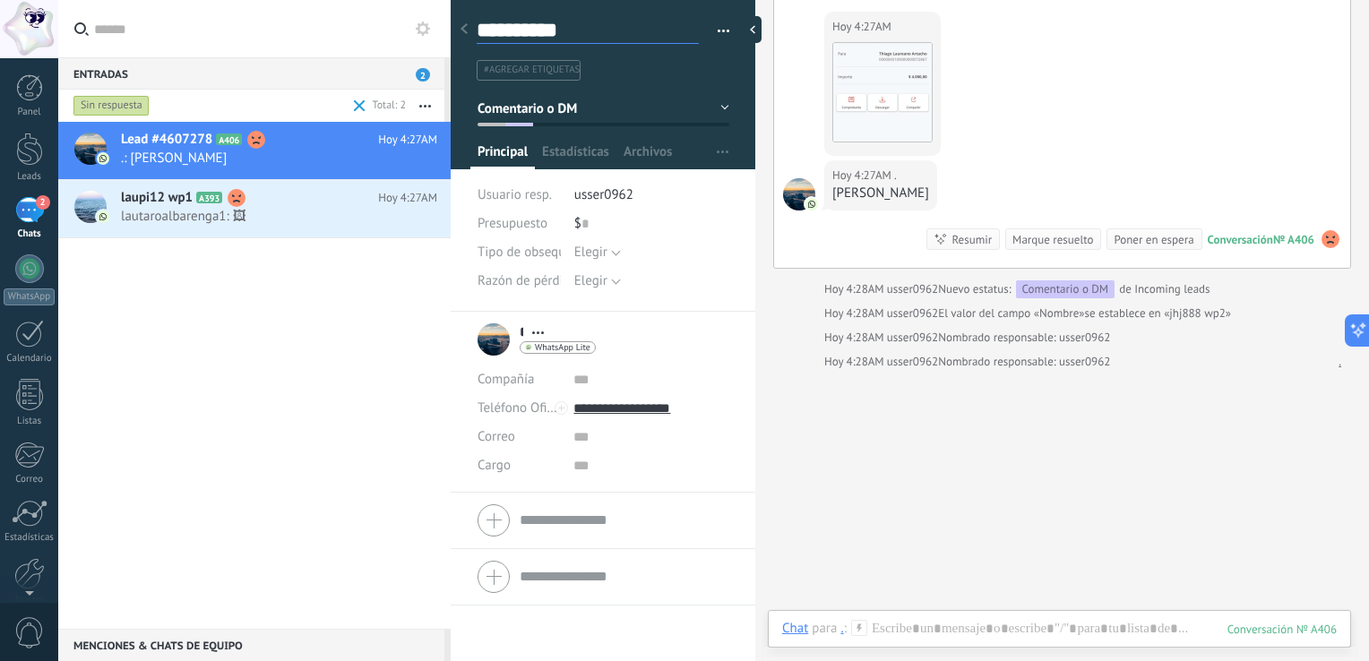
click at [491, 17] on textarea "**********" at bounding box center [588, 30] width 222 height 27
click at [682, 142] on img at bounding box center [882, 92] width 99 height 99
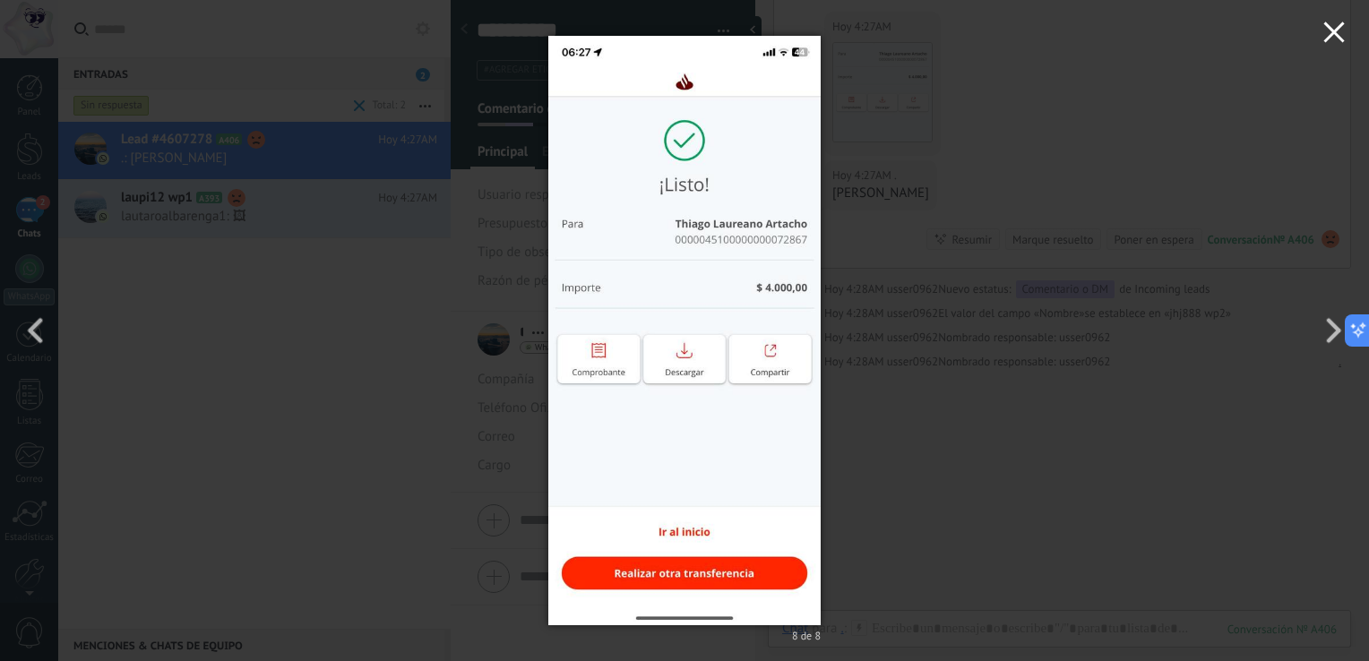
drag, startPoint x: 1330, startPoint y: 41, endPoint x: 1290, endPoint y: 41, distance: 39.4
click at [682, 41] on icon "button" at bounding box center [1334, 33] width 22 height 22
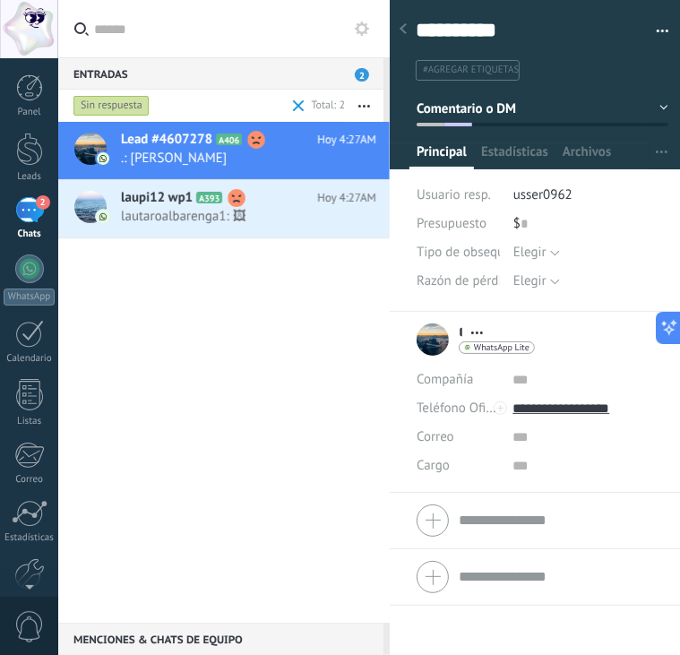
click at [408, 34] on div at bounding box center [403, 30] width 25 height 35
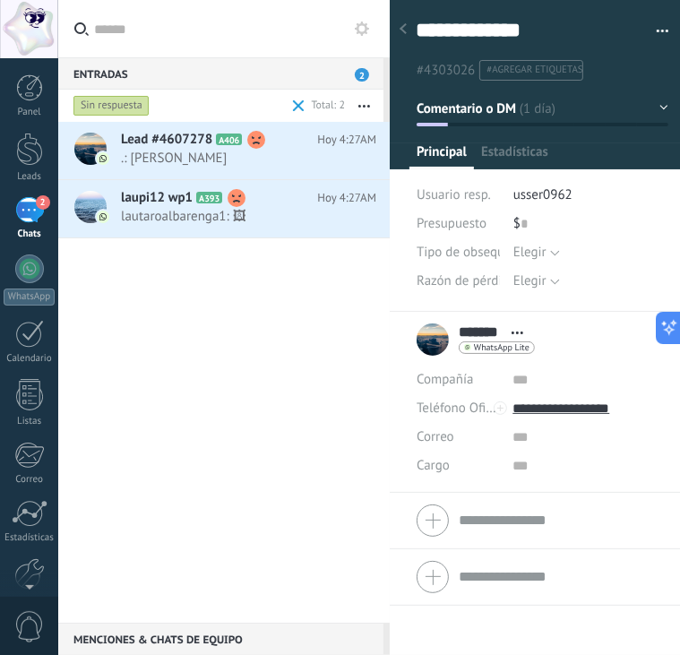
scroll to position [26, 0]
click at [145, 148] on span "Lead #4607278" at bounding box center [166, 140] width 91 height 18
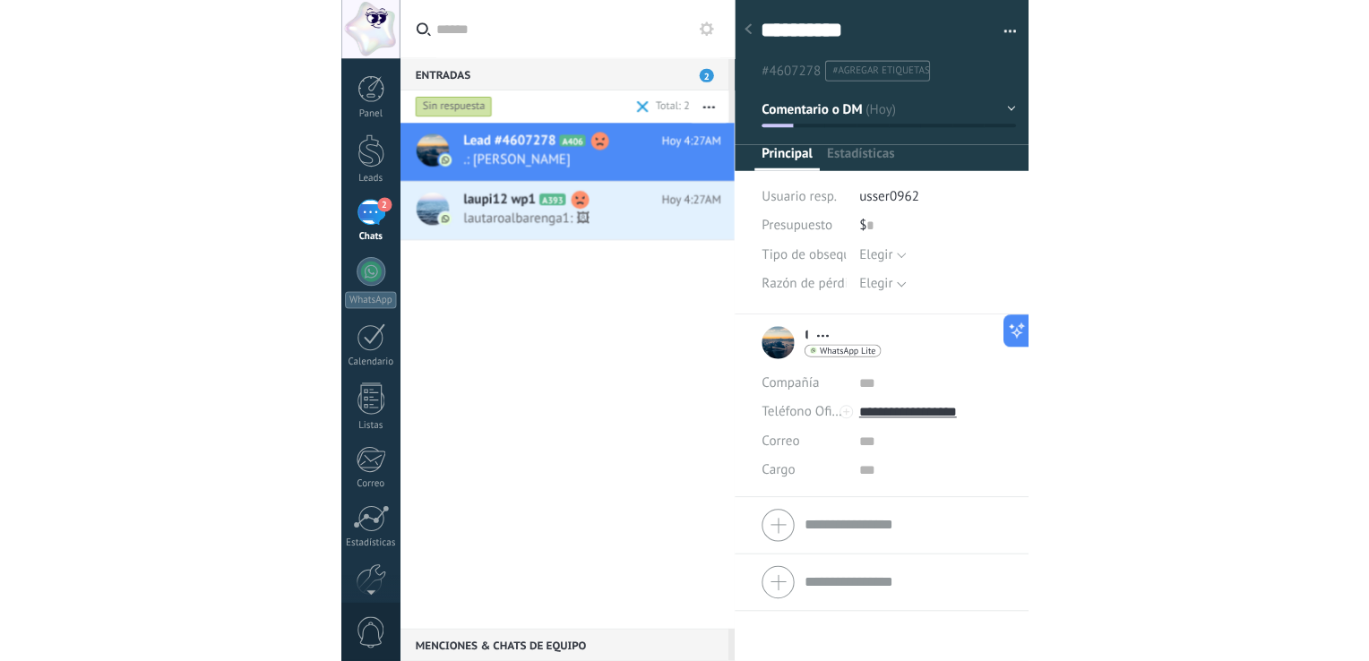
scroll to position [26, 0]
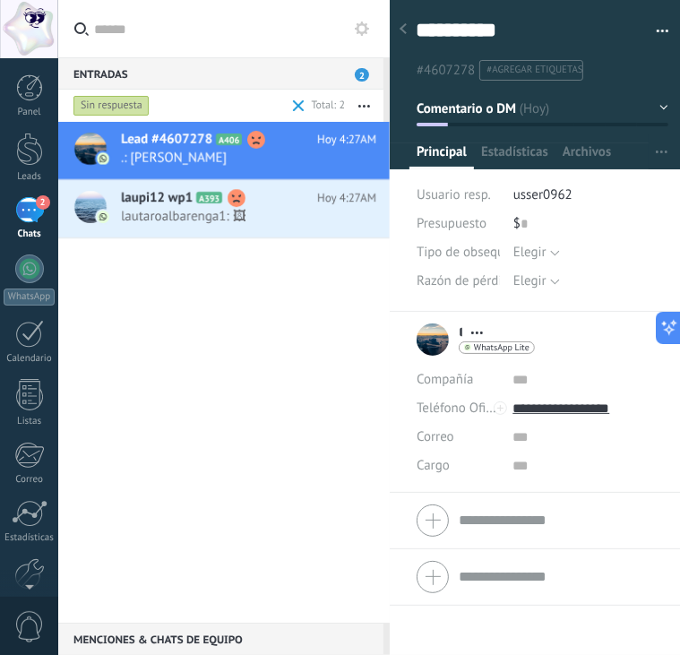
type textarea "**********"
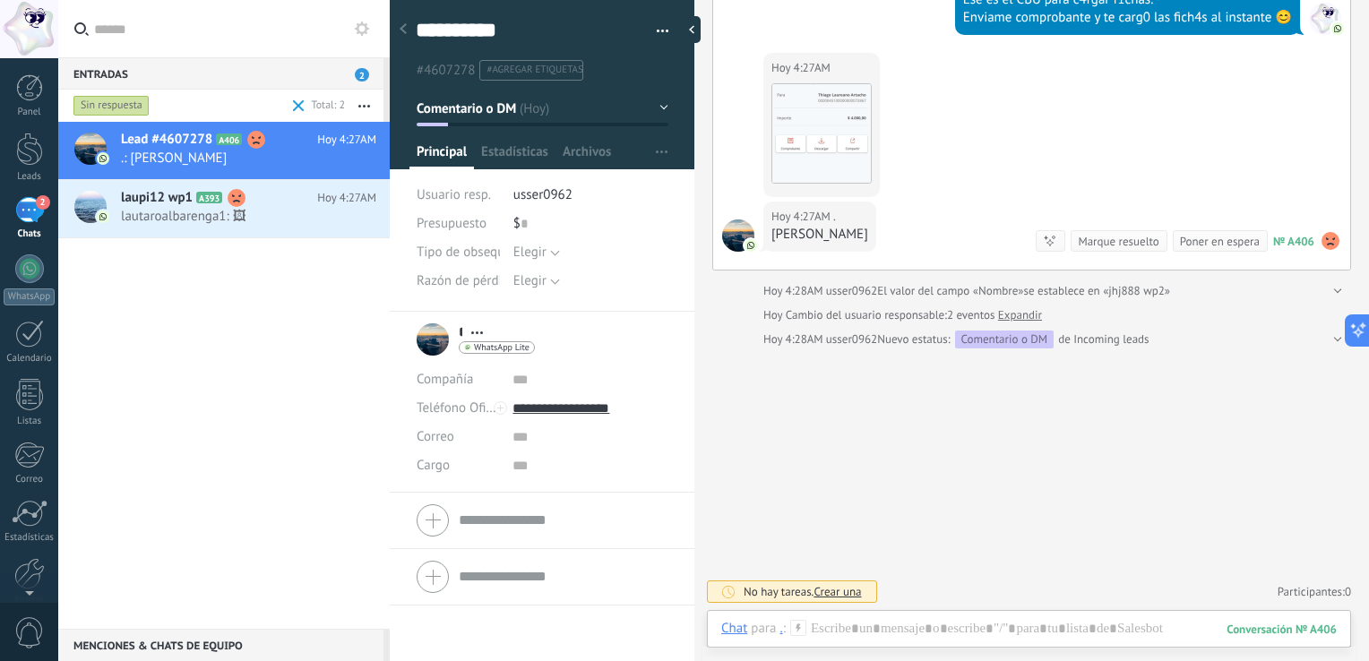
scroll to position [17, 0]
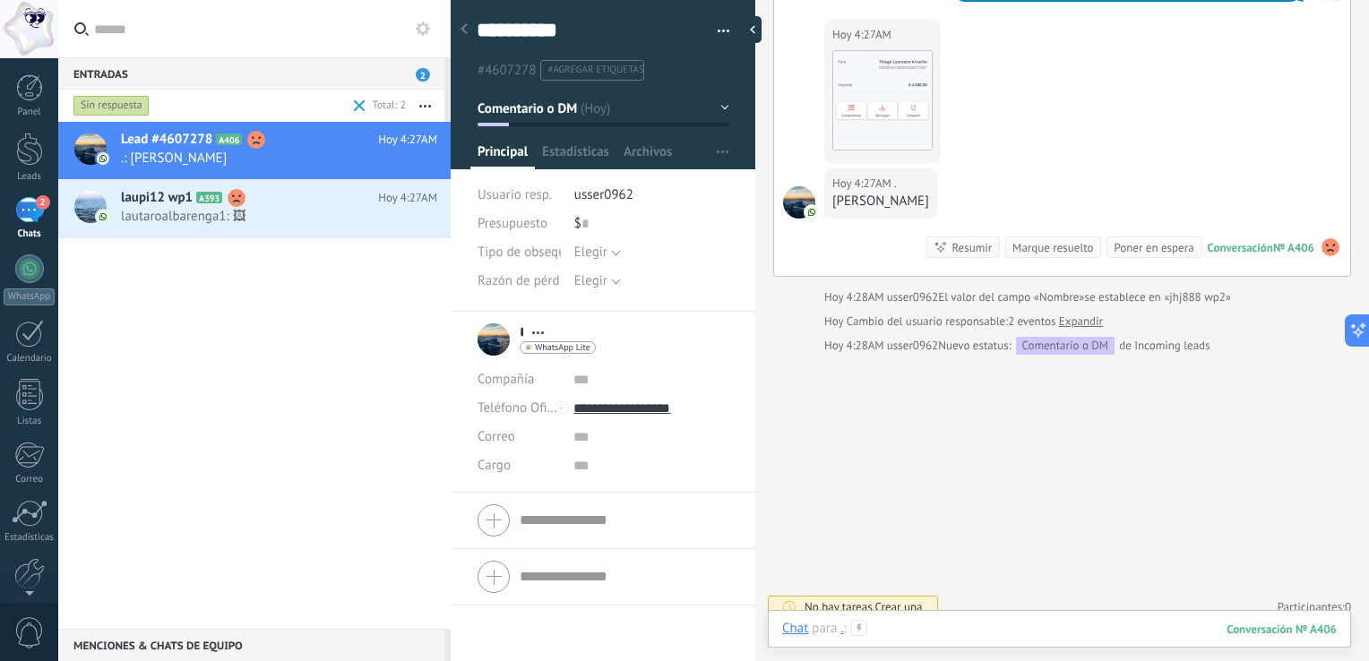
click at [682, 631] on div at bounding box center [1059, 647] width 555 height 54
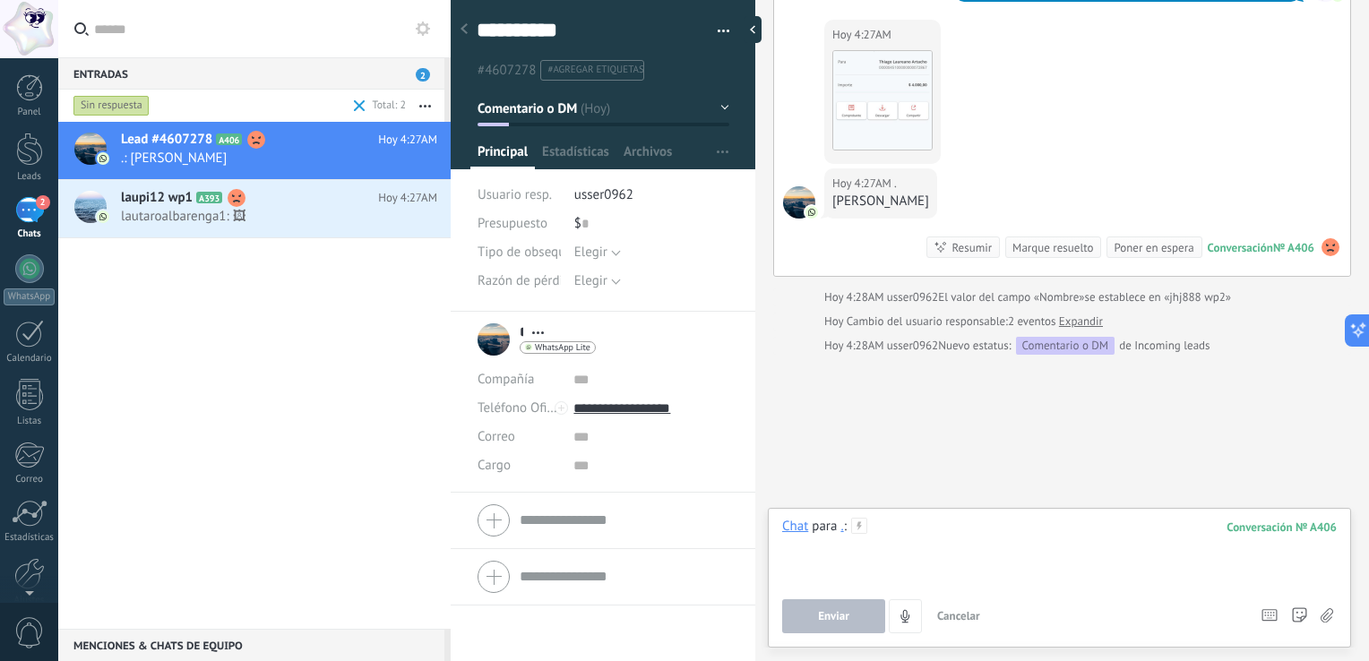
paste div
click at [682, 631] on button "Enviar" at bounding box center [833, 616] width 103 height 34
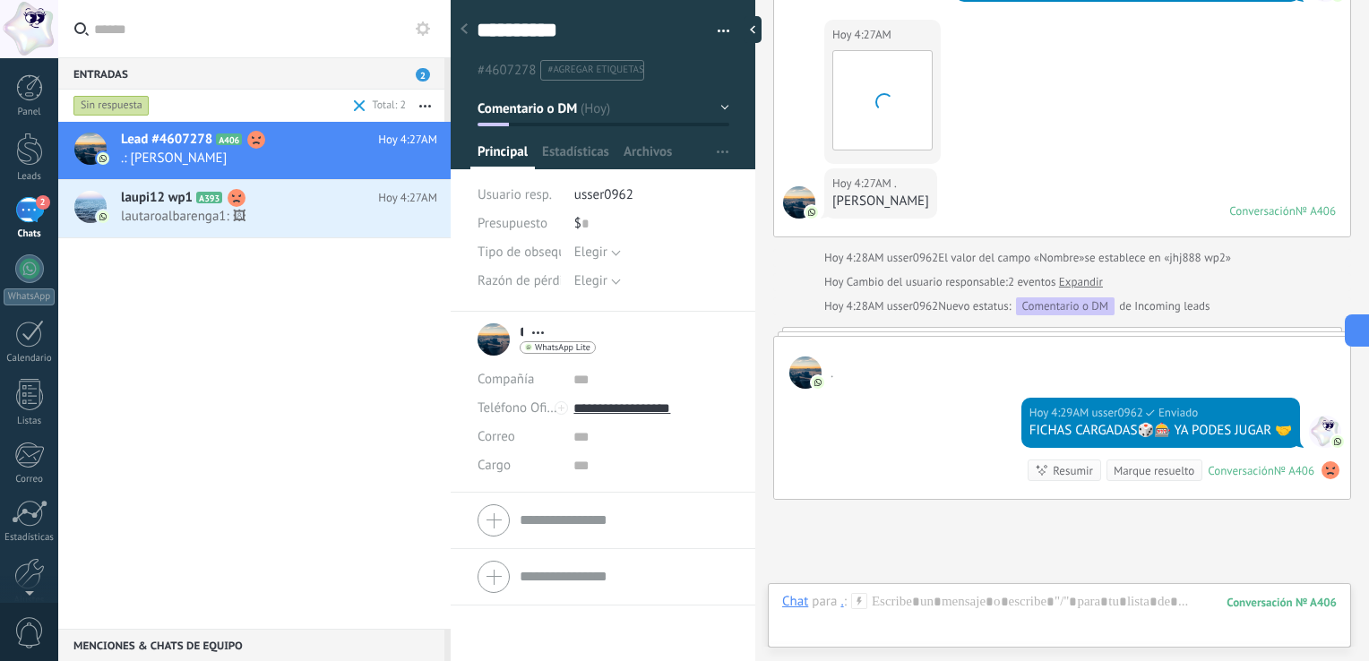
scroll to position [934, 0]
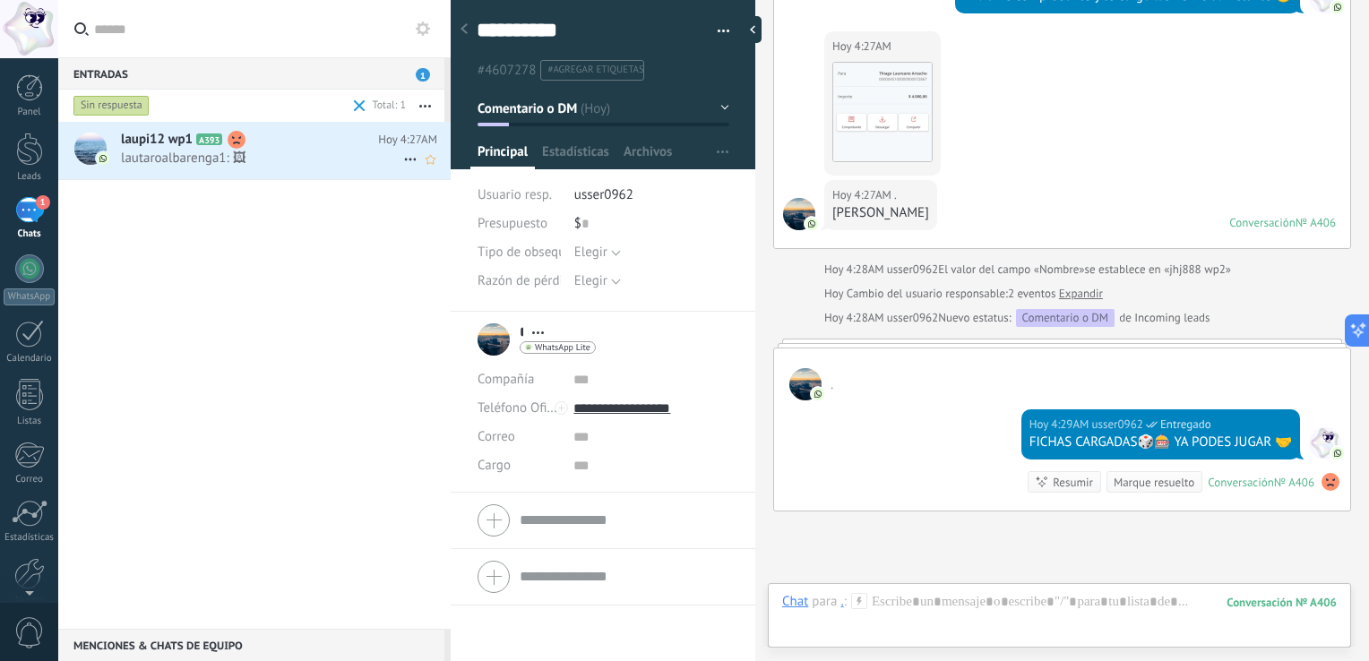
click at [162, 160] on span "lautaroalbarenga1: 🖼" at bounding box center [262, 158] width 282 height 17
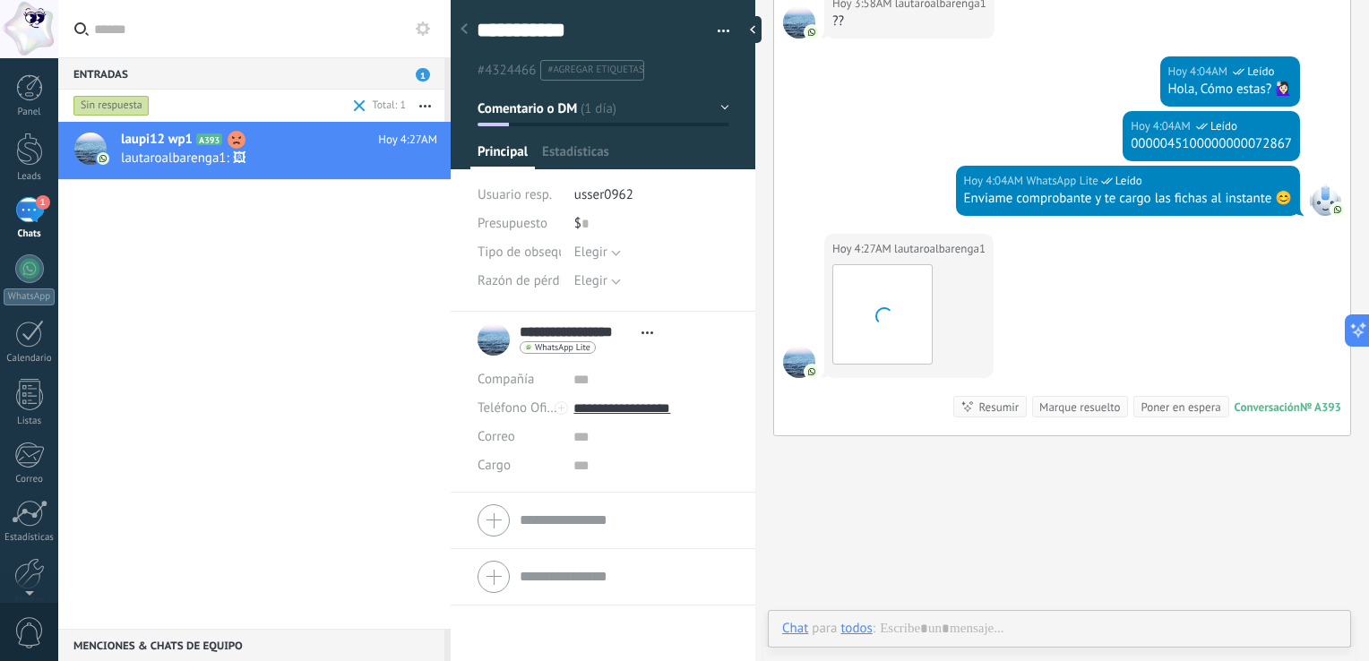
scroll to position [26, 0]
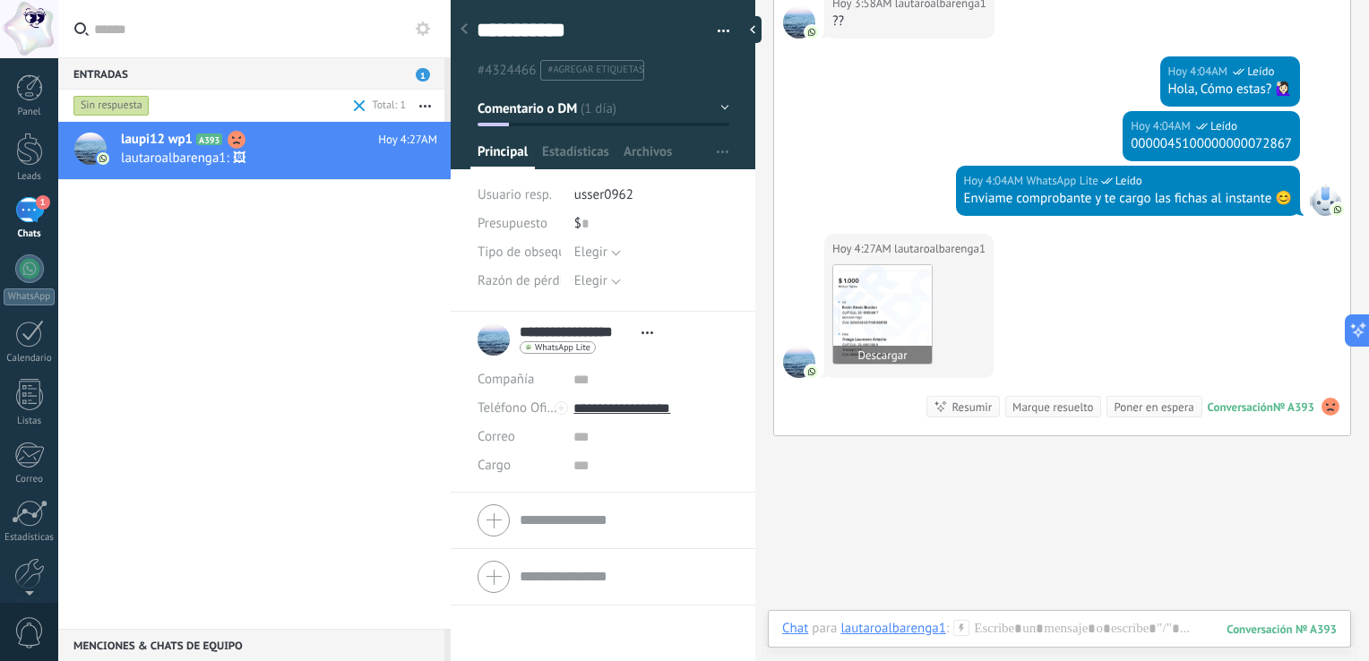
click at [682, 304] on img at bounding box center [882, 314] width 99 height 99
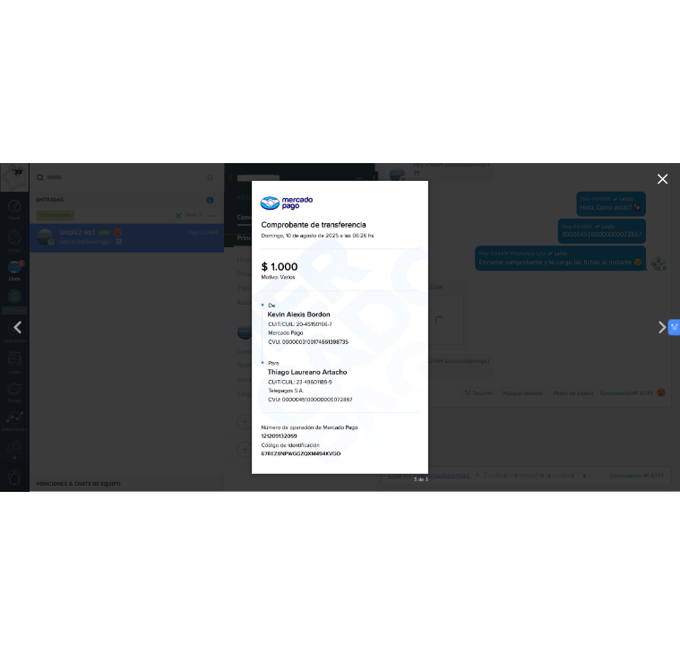
scroll to position [2021, 0]
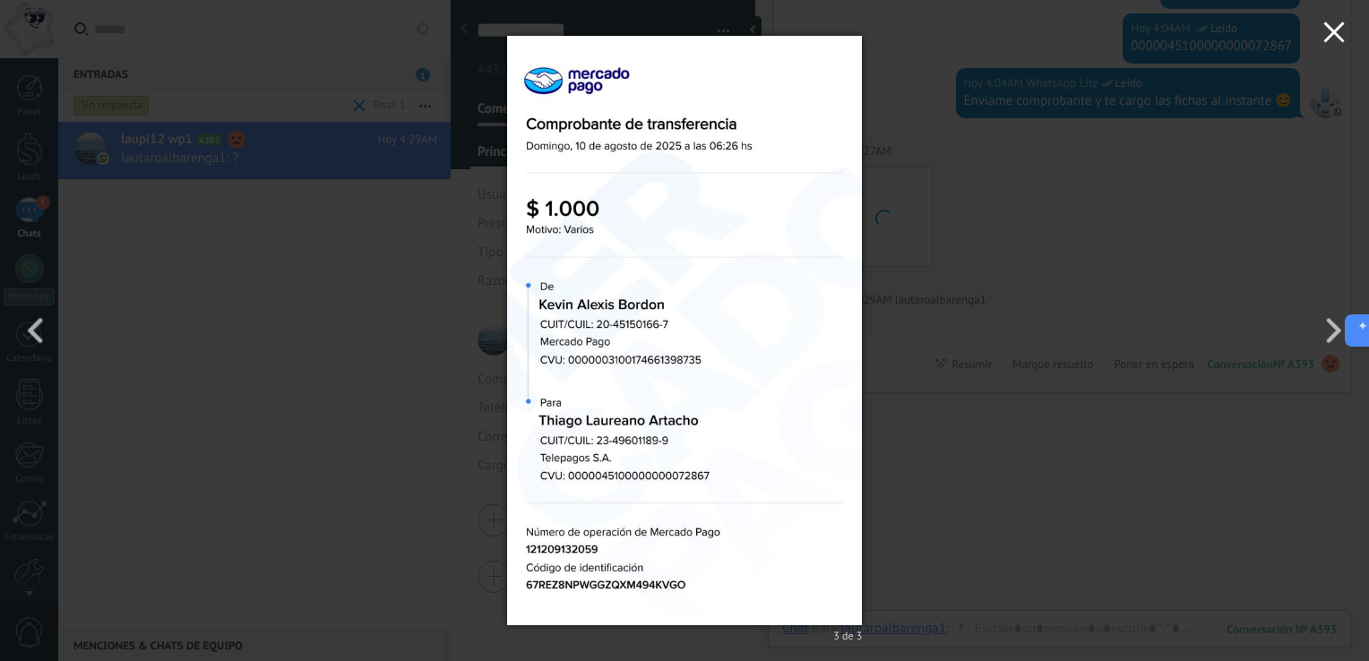
click at [682, 23] on icon "button" at bounding box center [1334, 33] width 22 height 22
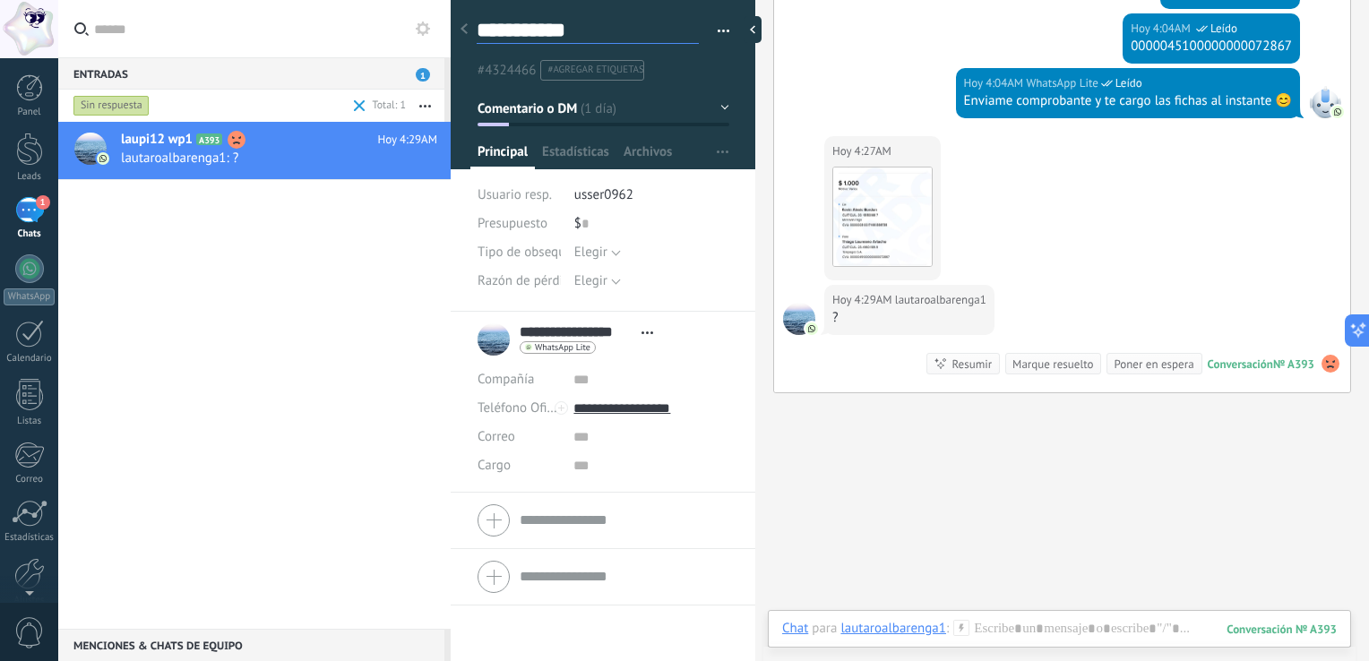
click at [521, 30] on textarea "**********" at bounding box center [588, 30] width 222 height 27
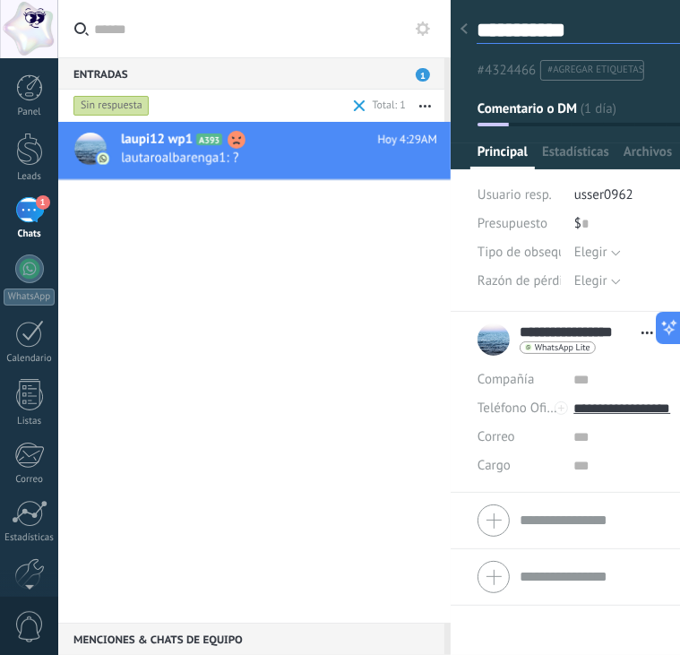
type textarea "**********"
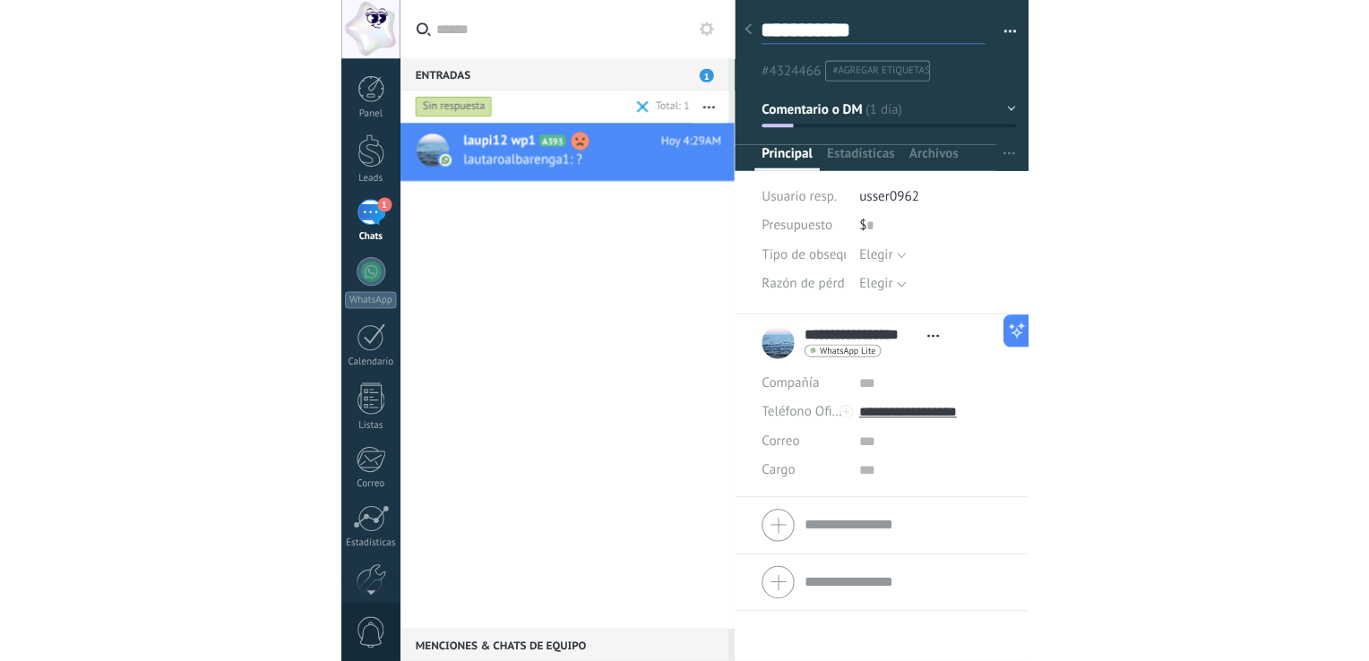
scroll to position [17, 0]
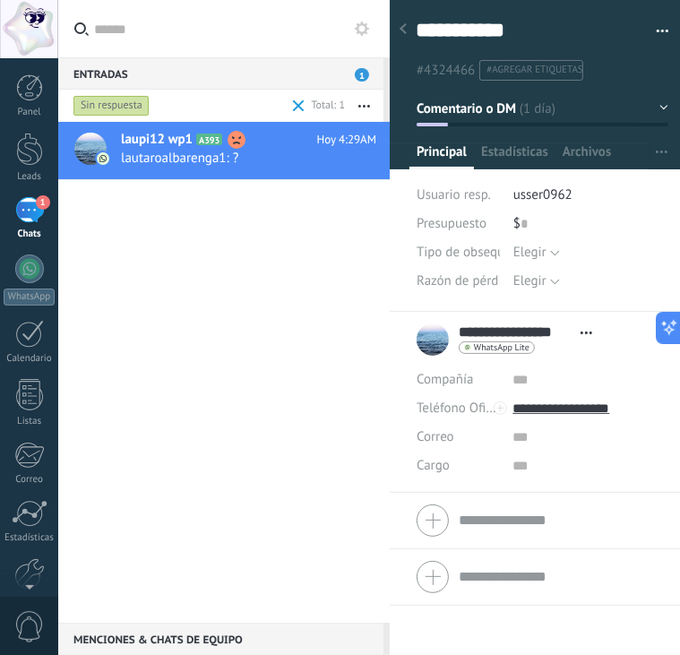
click at [148, 308] on div "laupi12 wp1 A393 Hoy 4:29AM lautaroalbarenga1: ?" at bounding box center [224, 372] width 332 height 501
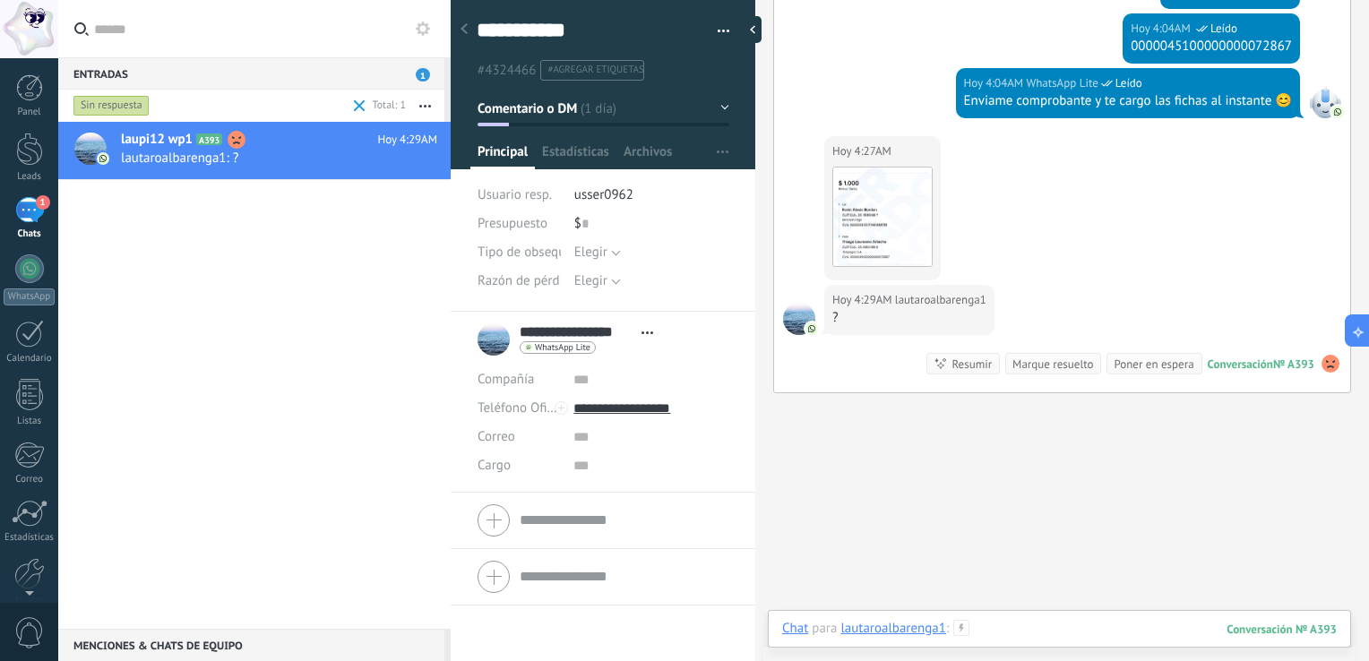
click at [682, 627] on div at bounding box center [1059, 647] width 555 height 54
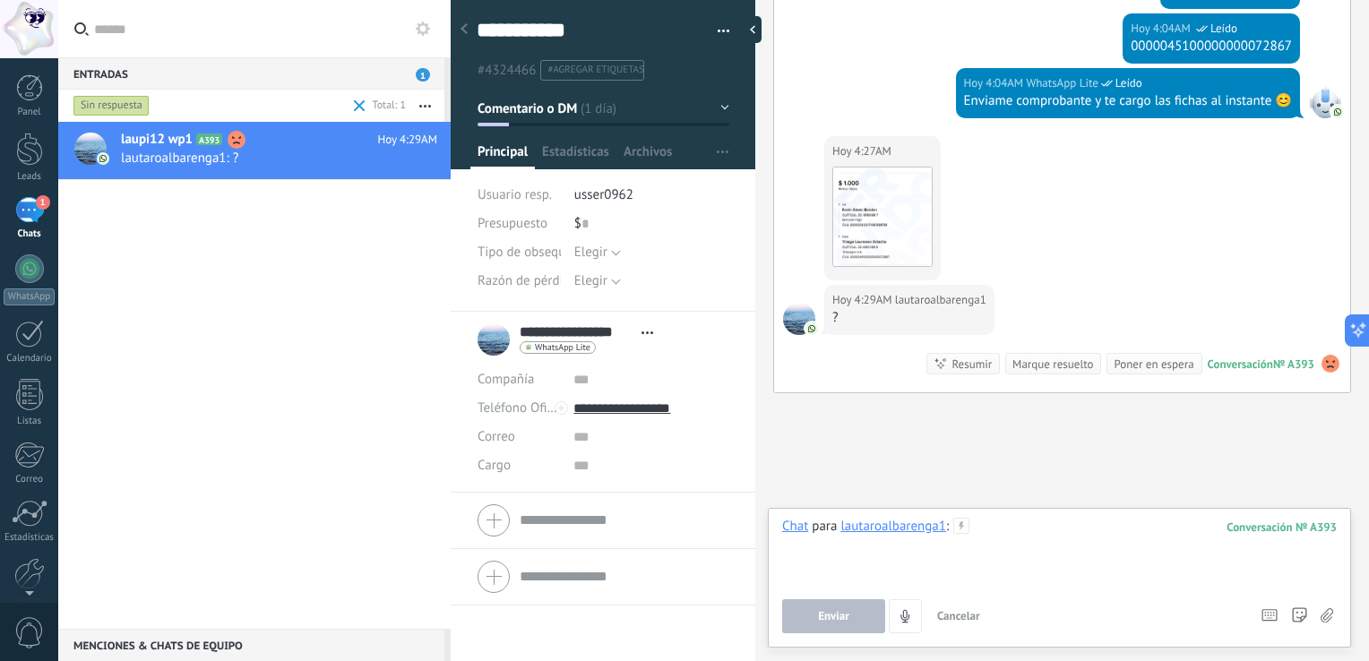
paste div
click at [682, 627] on button "Enviar" at bounding box center [833, 616] width 103 height 34
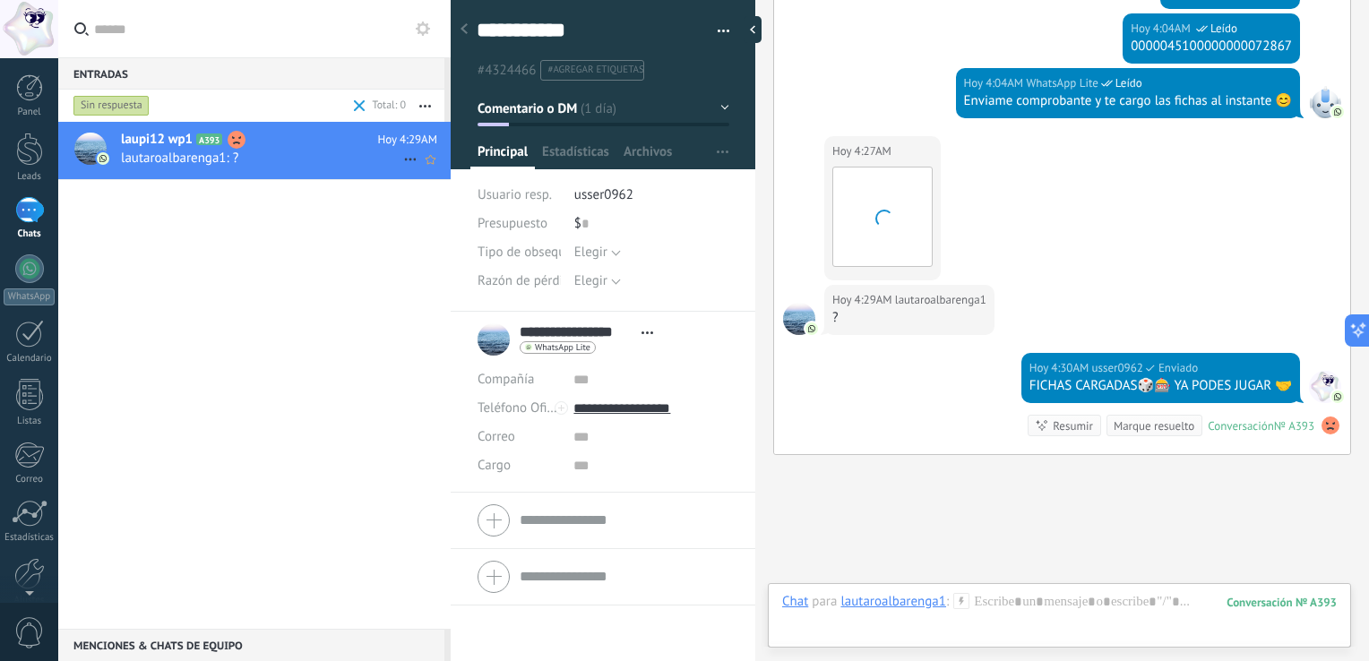
scroll to position [2123, 0]
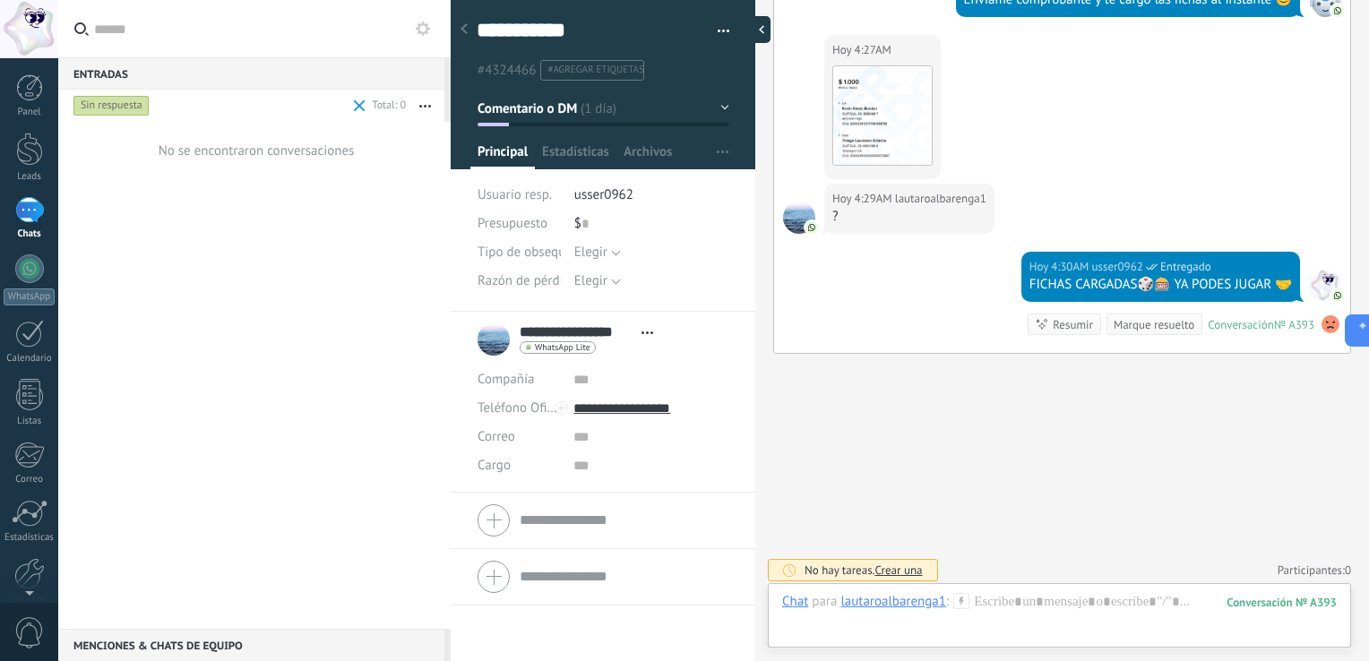
click at [682, 28] on div at bounding box center [757, 29] width 27 height 27
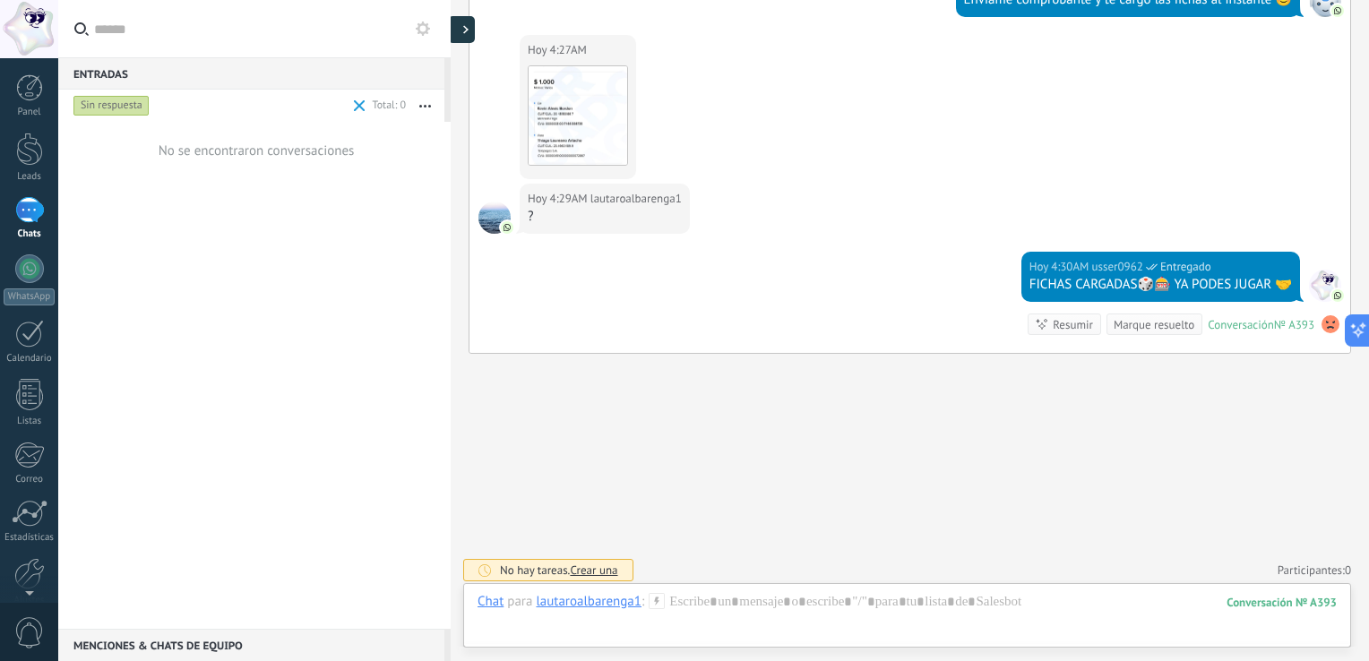
click at [464, 28] on icon at bounding box center [465, 29] width 5 height 9
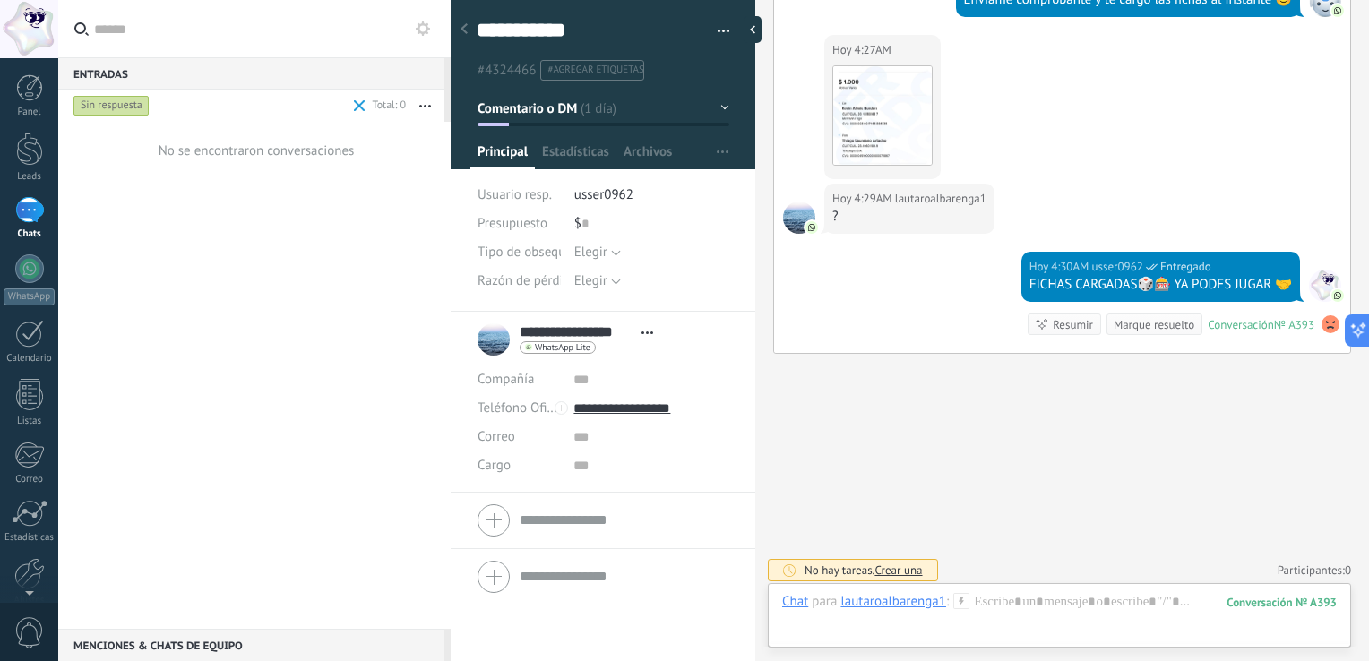
scroll to position [26, 0]
click at [464, 25] on icon at bounding box center [464, 28] width 7 height 11
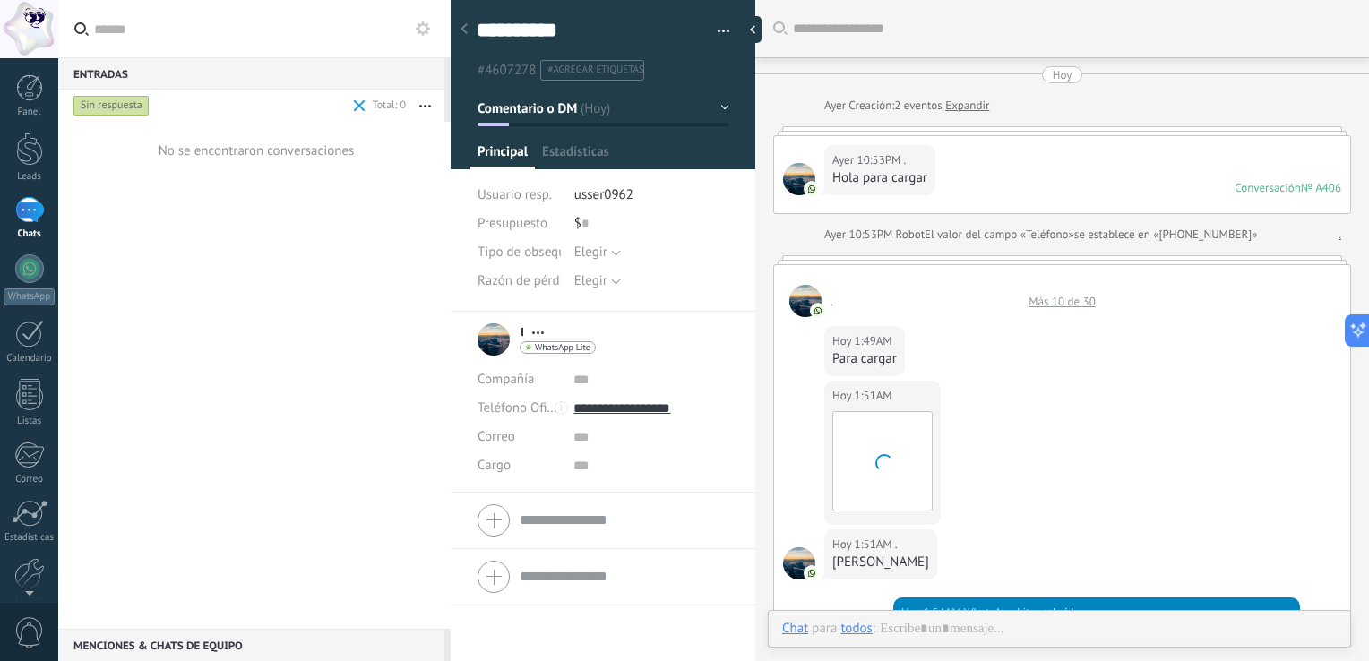
scroll to position [1074, 0]
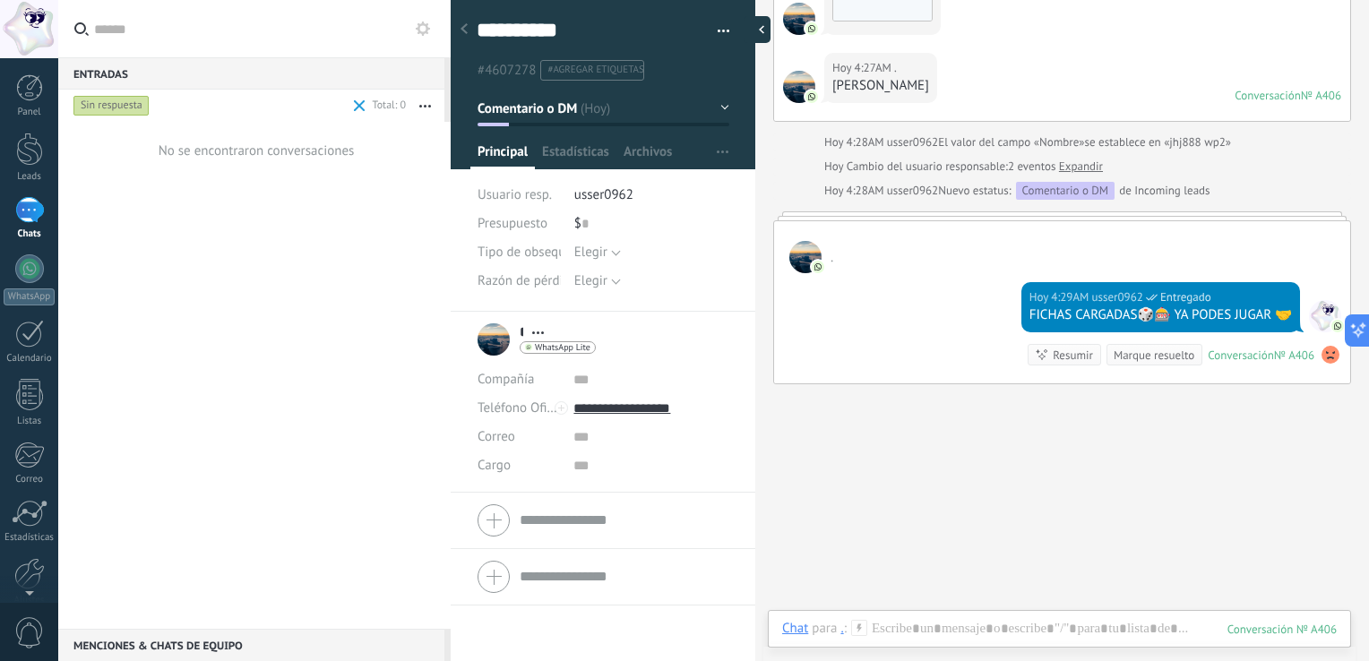
click at [682, 35] on div at bounding box center [757, 29] width 27 height 27
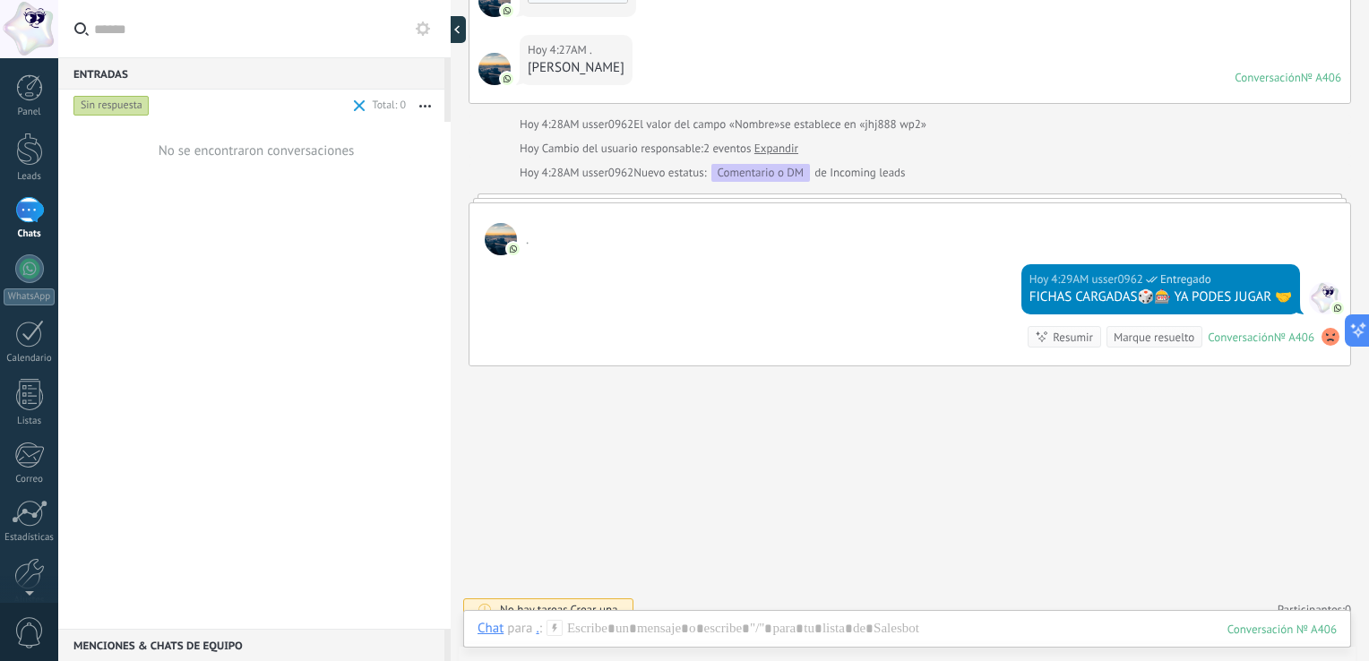
scroll to position [17, 0]
click at [462, 38] on div at bounding box center [461, 29] width 27 height 27
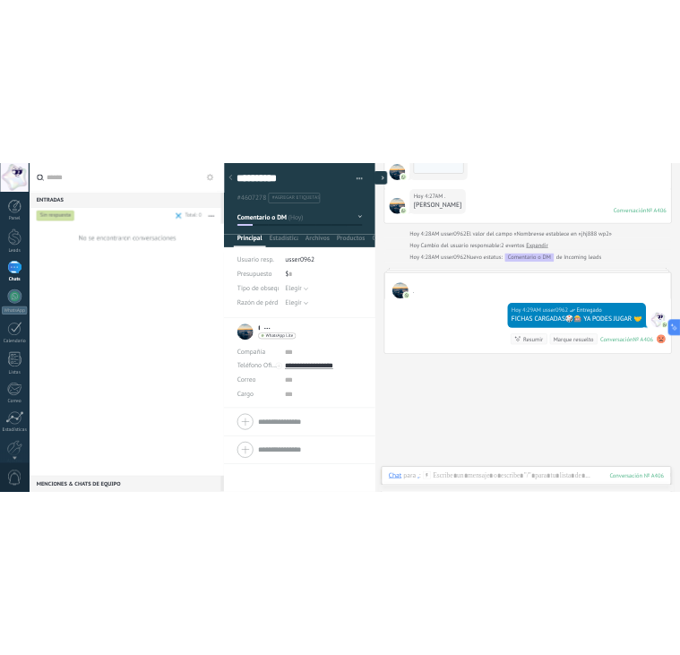
scroll to position [26, 0]
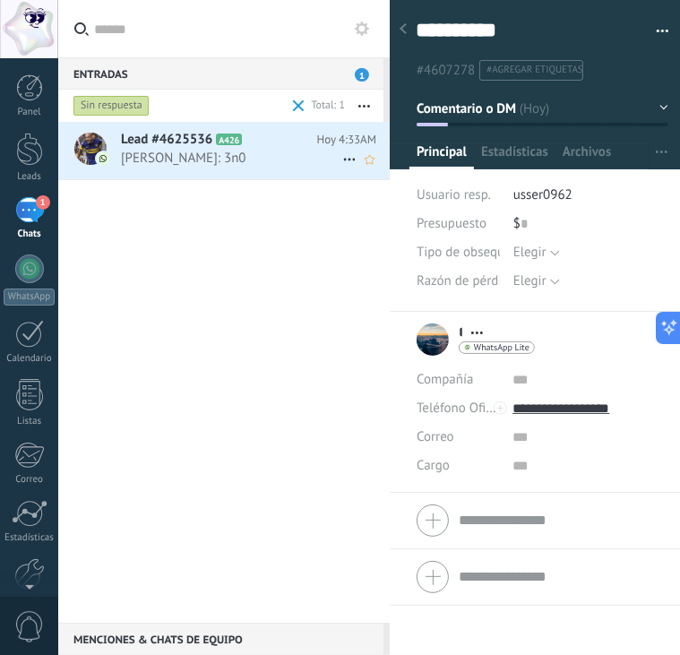
click at [174, 176] on div "Lead #4625536 A426 Hoy 4:33AM [PERSON_NAME]: 3n0" at bounding box center [255, 150] width 269 height 56
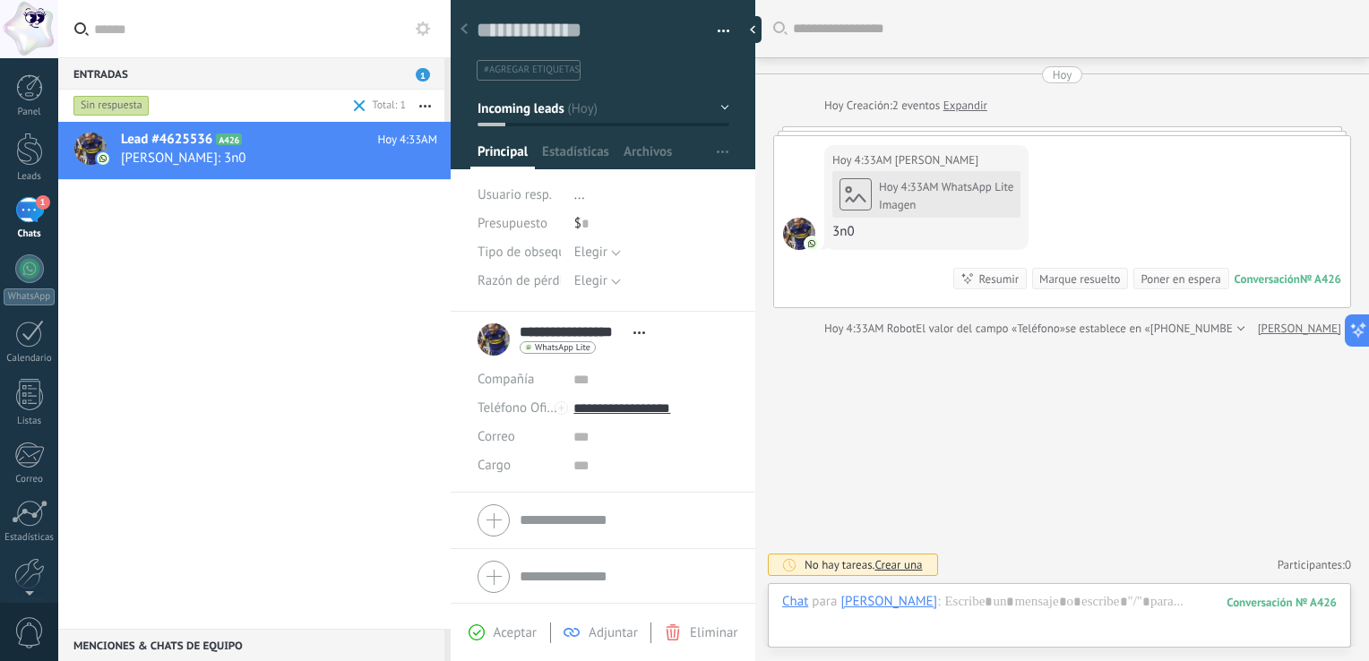
scroll to position [17, 0]
click at [682, 200] on div "Hoy 4:33AM WhatsApp Lite Imagen 3n0" at bounding box center [926, 205] width 188 height 73
click at [682, 202] on div "Hoy 4:33AM WhatsApp Lite Imagen 3n0" at bounding box center [926, 205] width 188 height 73
drag, startPoint x: 831, startPoint y: 225, endPoint x: 857, endPoint y: 237, distance: 28.0
click at [682, 237] on div "Hoy 4:33AM [PERSON_NAME] [PERSON_NAME] 4:33AM WhatsApp Lite Imagen 3n0" at bounding box center [926, 197] width 204 height 105
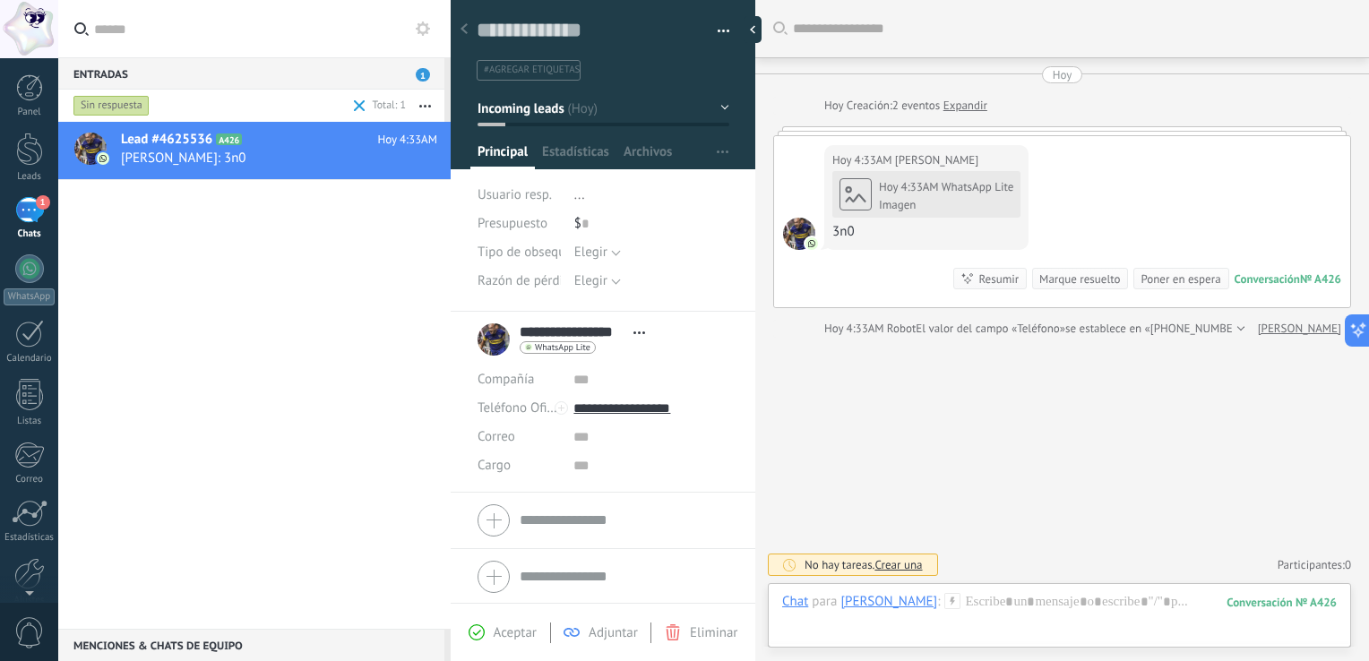
drag, startPoint x: 857, startPoint y: 237, endPoint x: 901, endPoint y: 329, distance: 101.8
click at [682, 329] on span "Robot" at bounding box center [901, 328] width 29 height 15
click at [682, 285] on div "Marque resuelto" at bounding box center [1079, 279] width 81 height 17
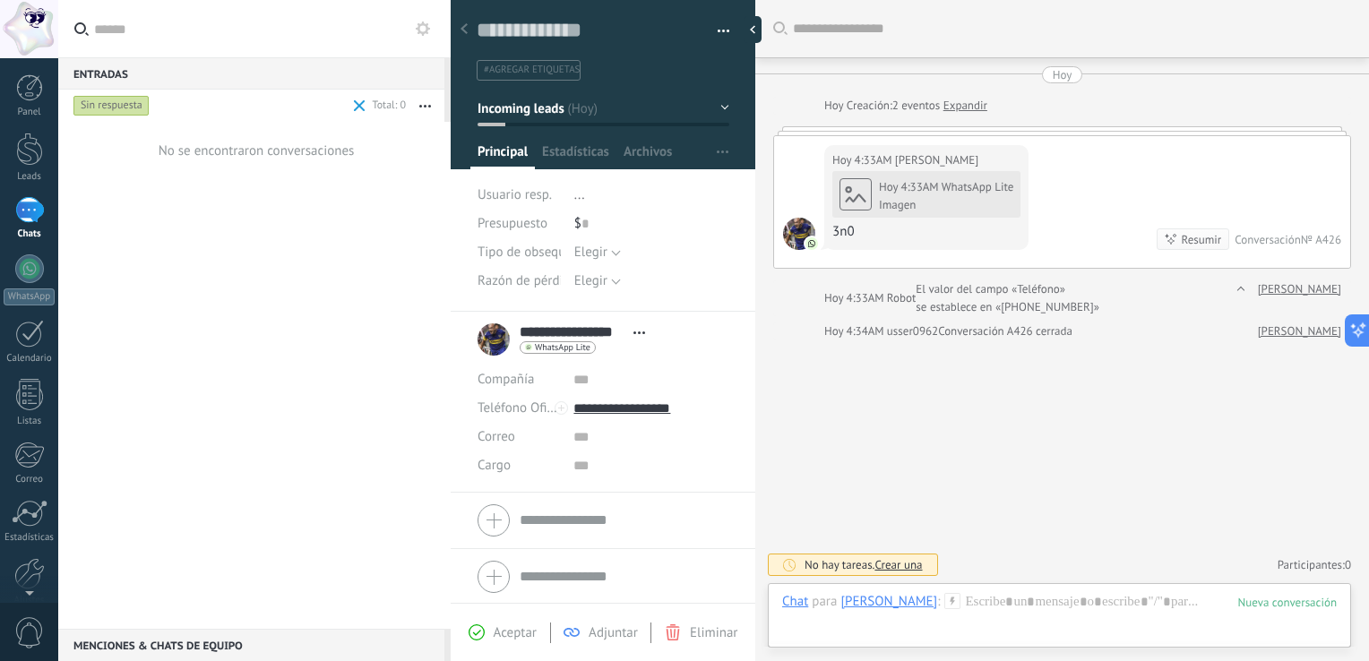
click at [362, 108] on span at bounding box center [360, 106] width 12 height 12
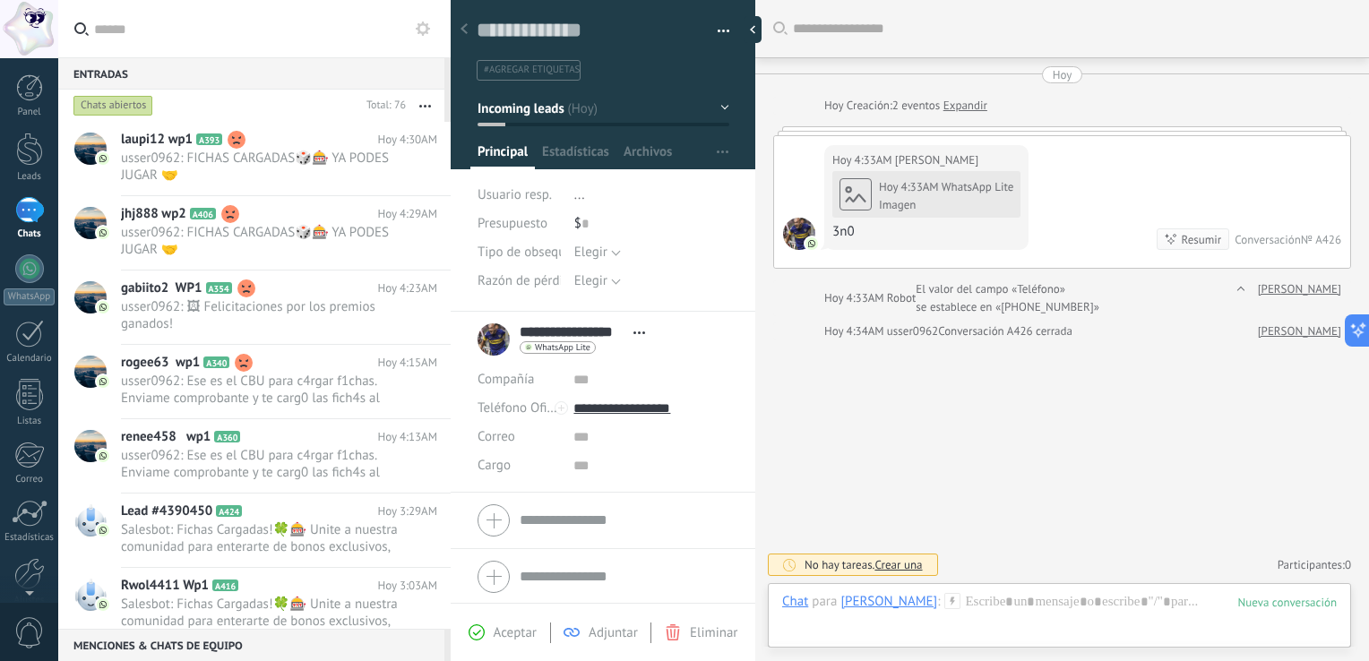
click at [459, 29] on div at bounding box center [464, 30] width 25 height 35
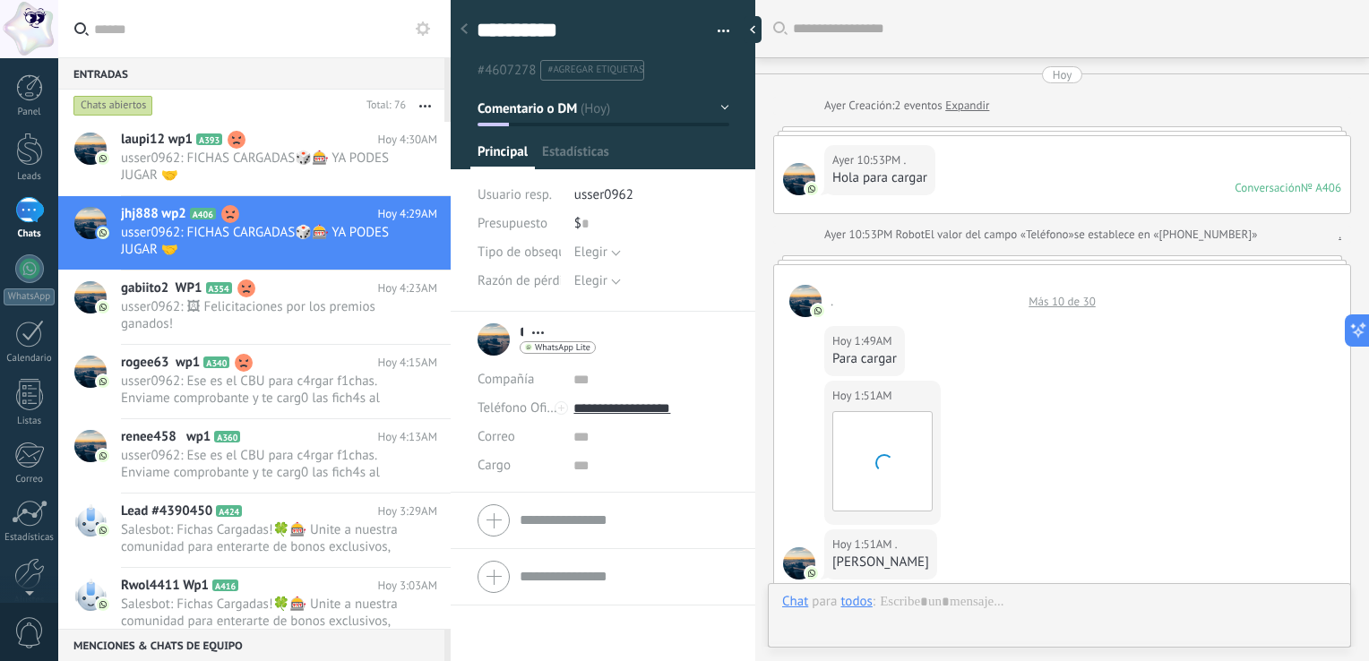
scroll to position [1142, 0]
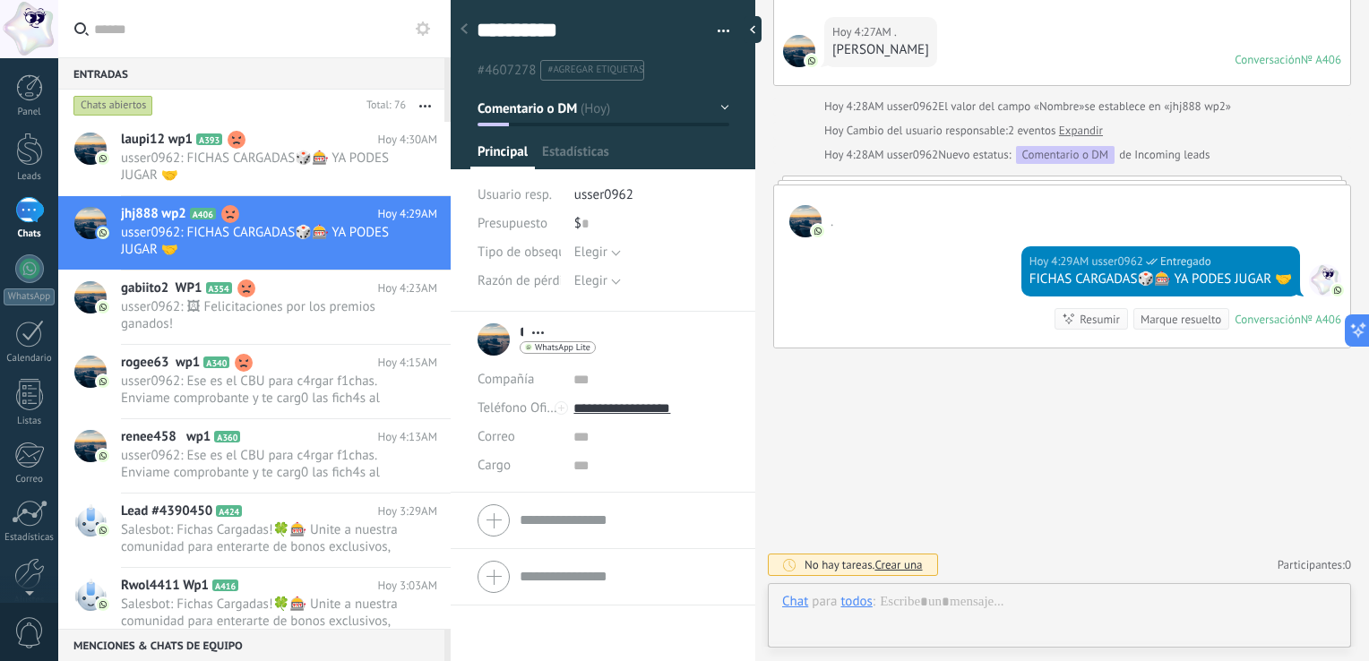
click at [459, 29] on div at bounding box center [464, 30] width 25 height 35
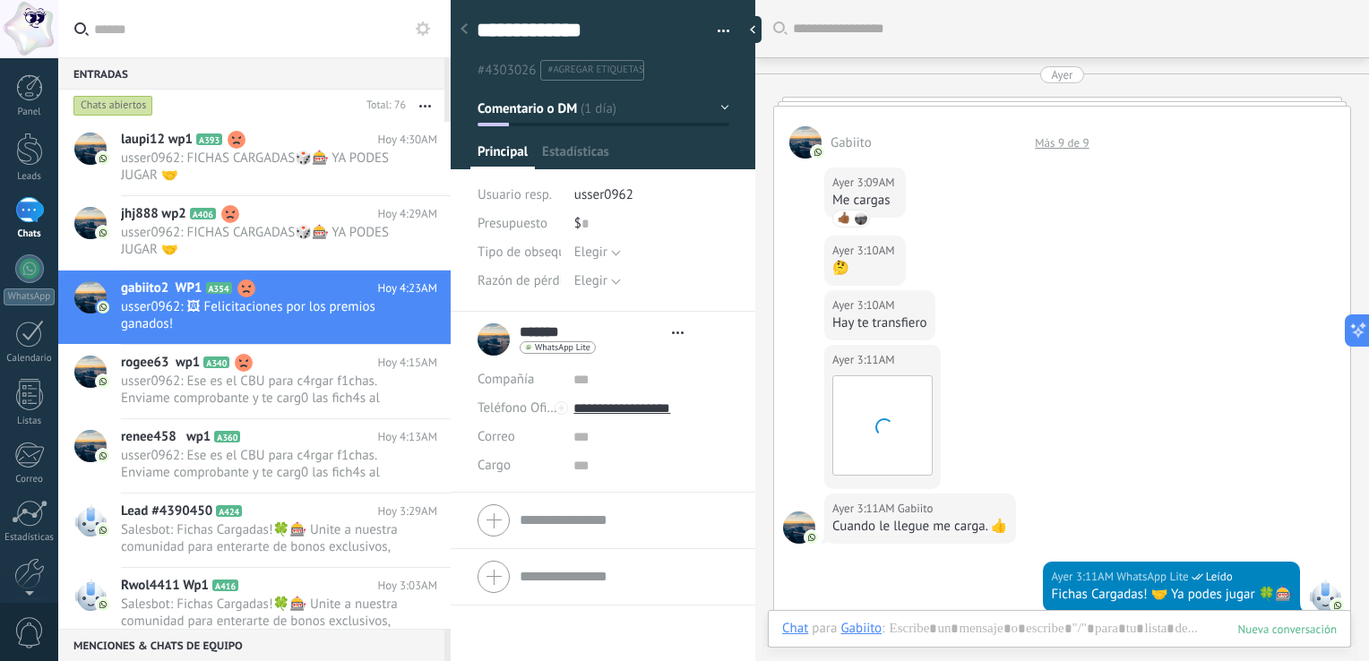
click at [459, 29] on div at bounding box center [464, 30] width 25 height 35
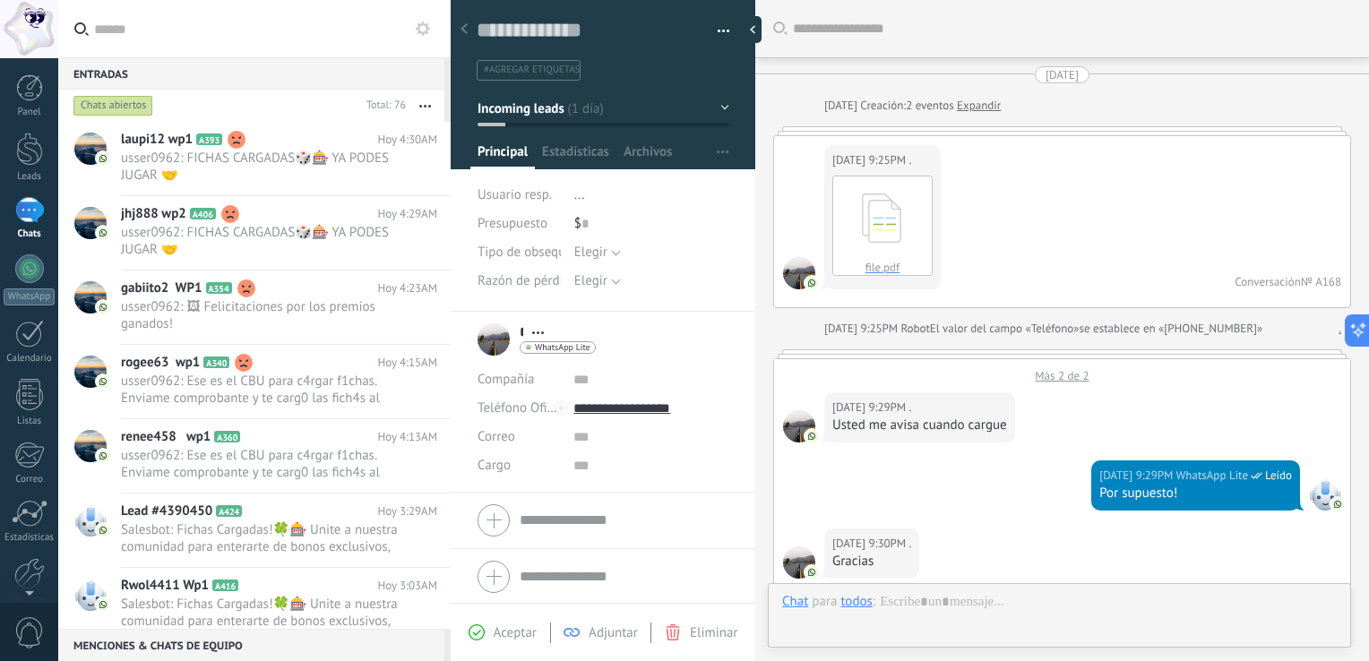
scroll to position [26, 0]
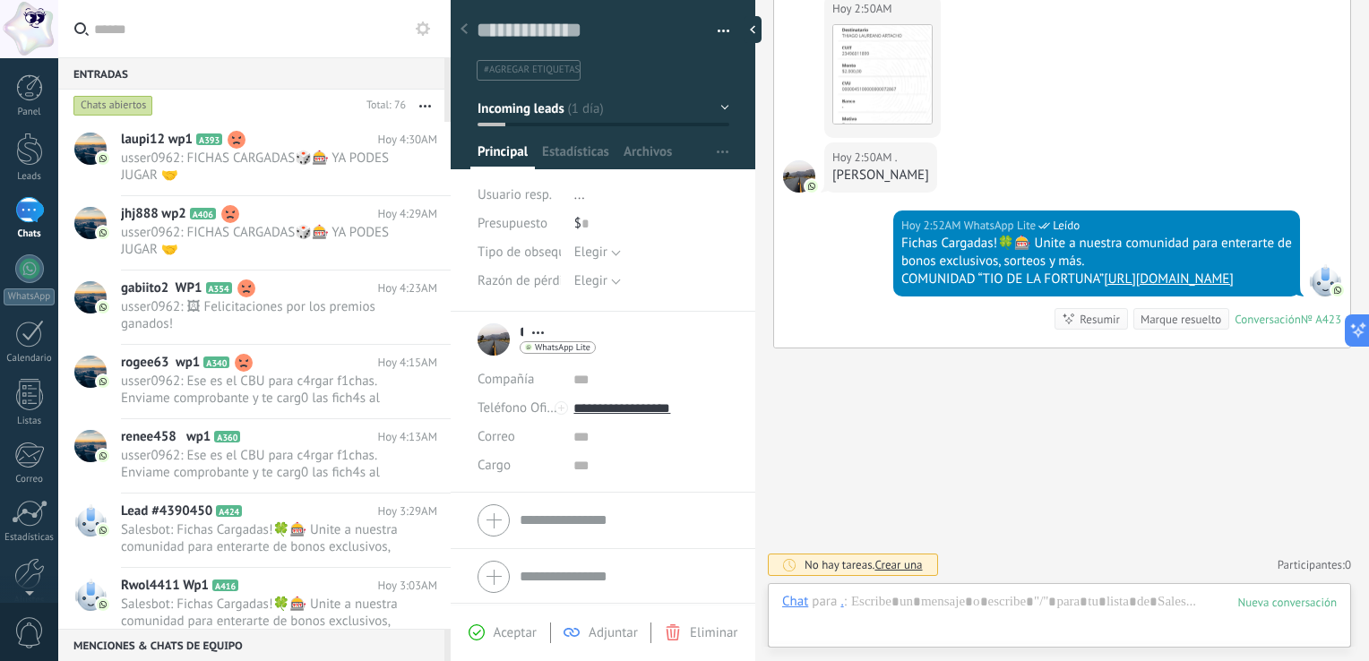
click at [459, 29] on div at bounding box center [464, 30] width 25 height 35
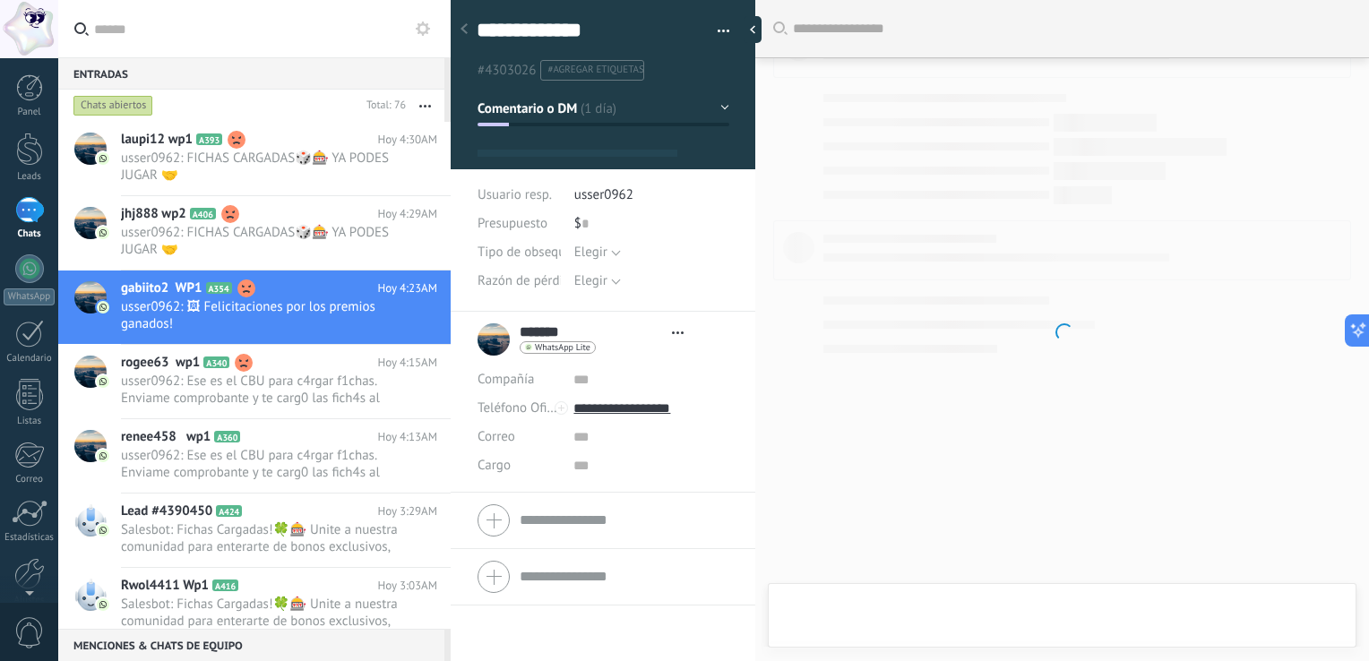
click at [459, 29] on div at bounding box center [464, 30] width 25 height 35
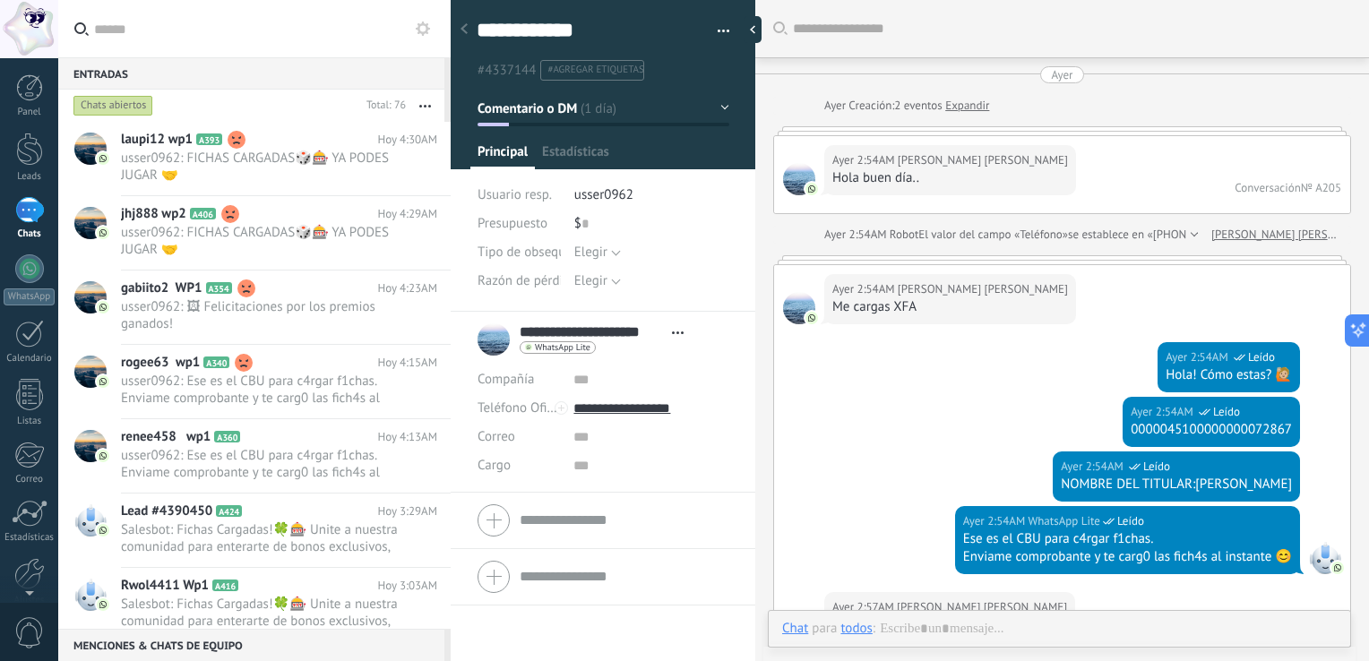
scroll to position [2191, 0]
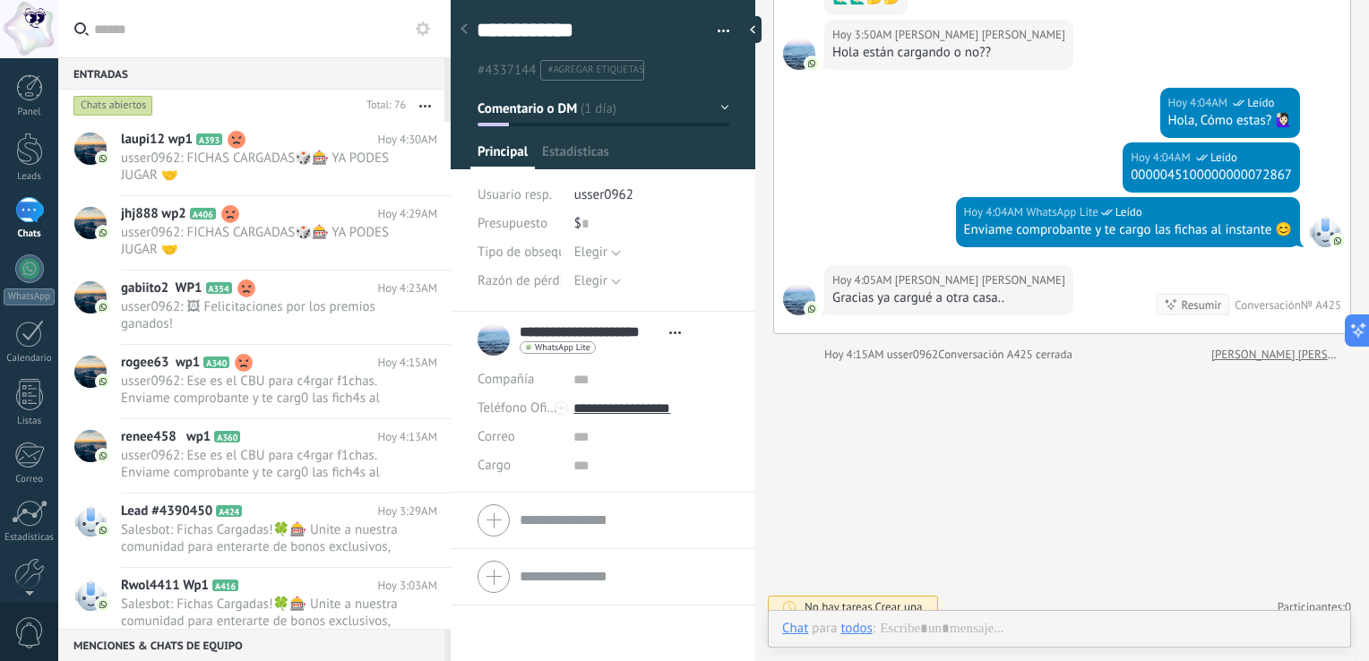
click at [459, 29] on div at bounding box center [464, 30] width 25 height 35
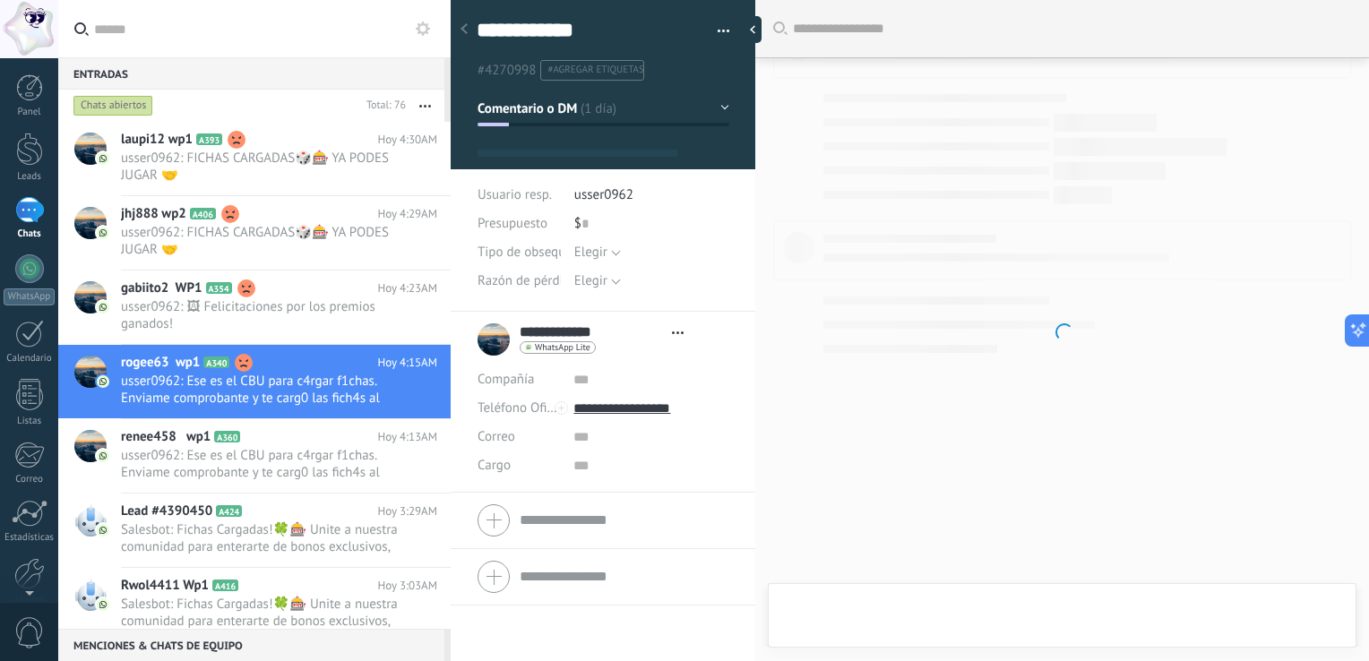
click at [459, 29] on div at bounding box center [464, 30] width 25 height 35
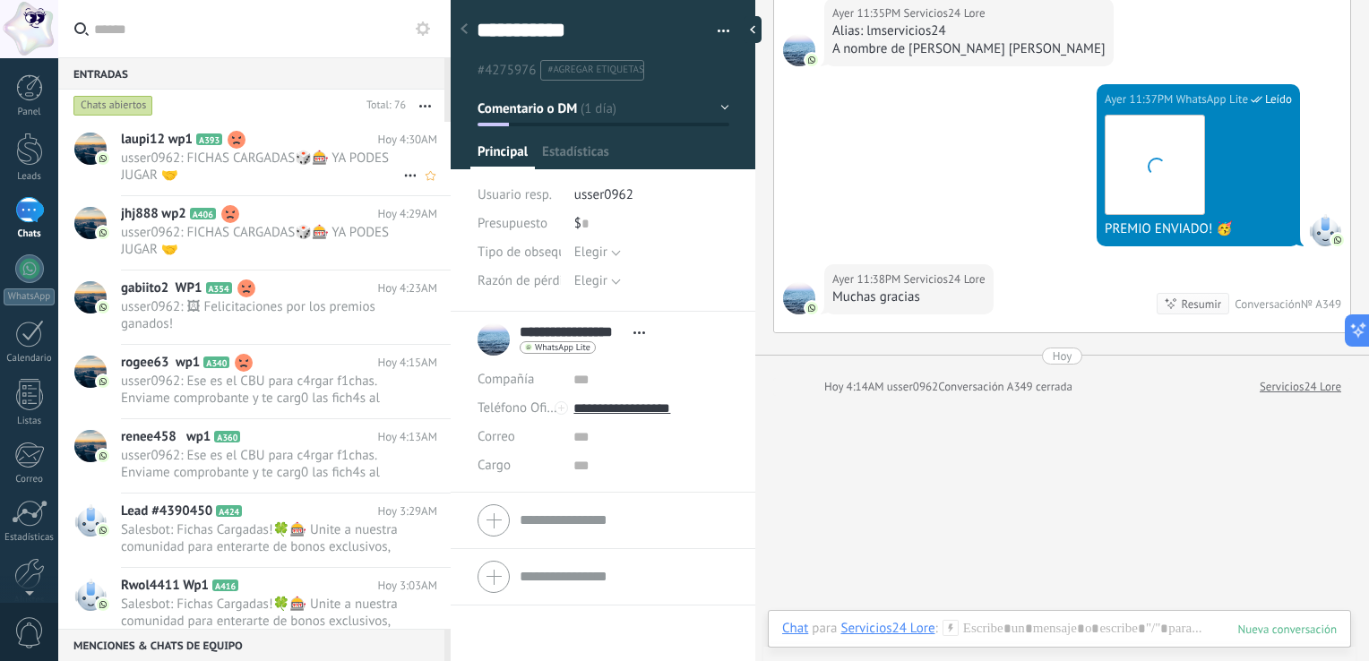
scroll to position [26, 0]
click at [298, 152] on span "usser0962: FICHAS CARGADAS🎲🎰 YA PODES JUGAR 🤝" at bounding box center [262, 167] width 282 height 34
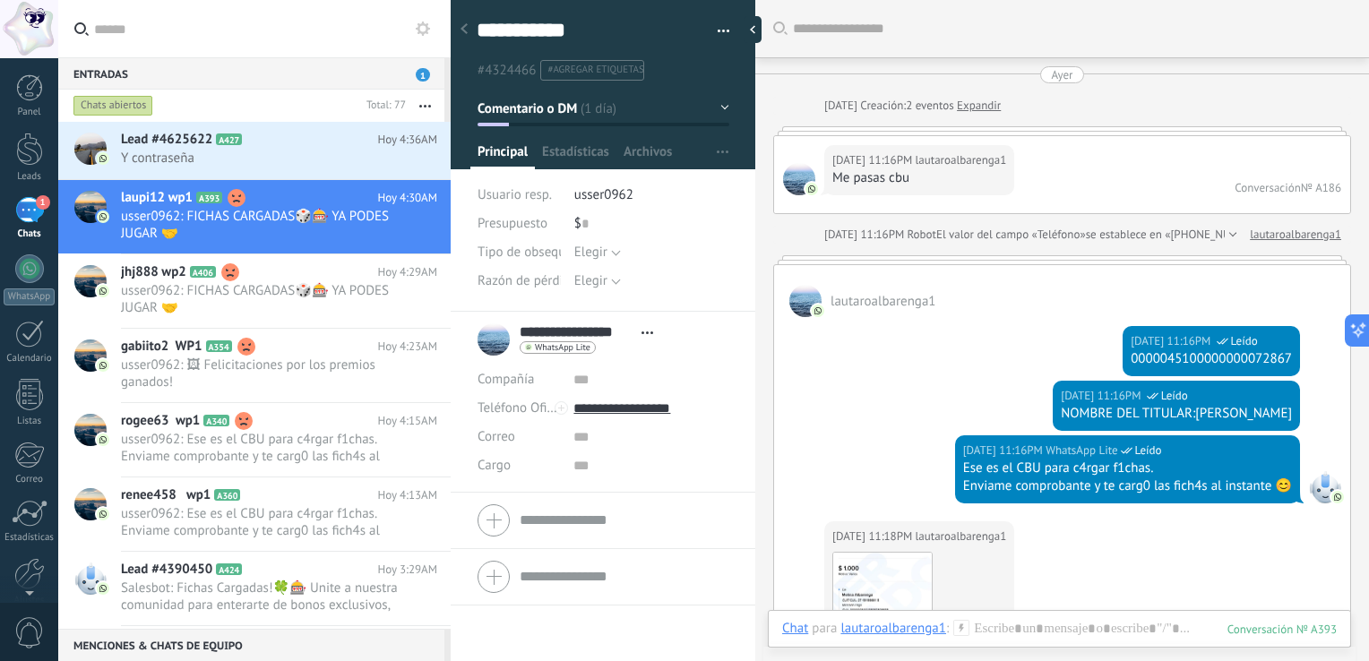
scroll to position [26, 0]
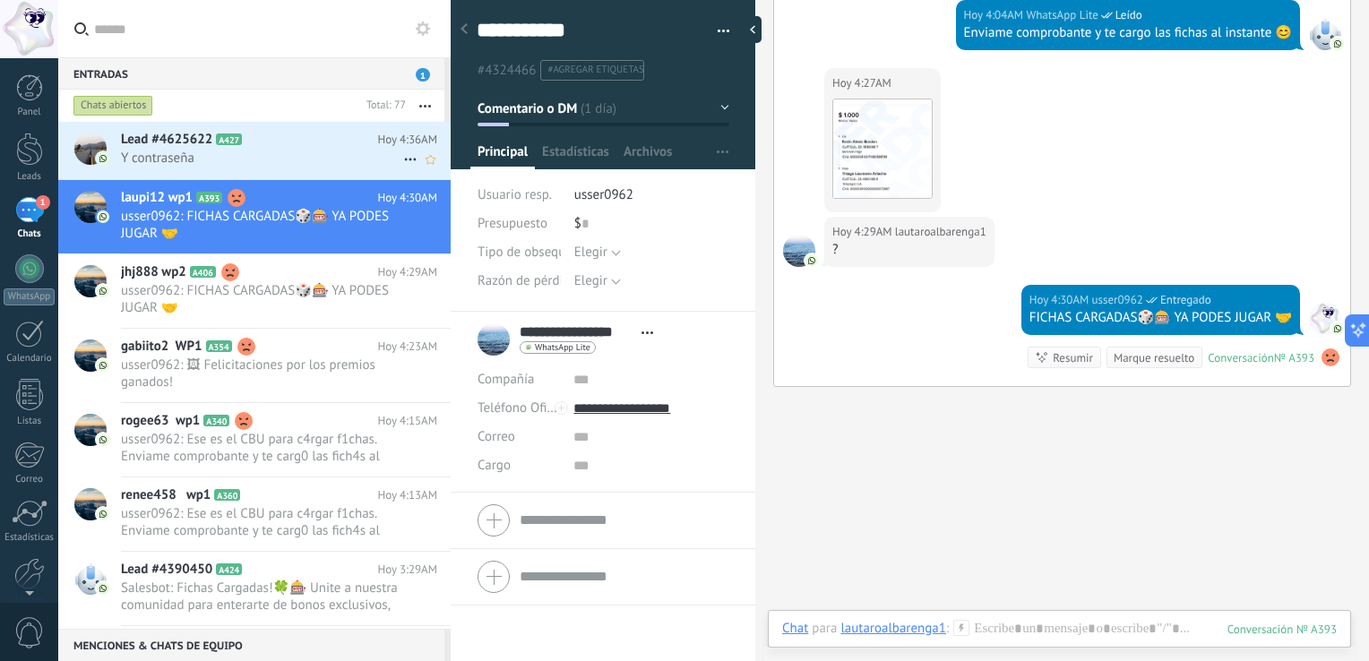
click at [253, 169] on div "Lead #4625622 A427 Hoy 4:36AM Y contraseña" at bounding box center [286, 150] width 330 height 56
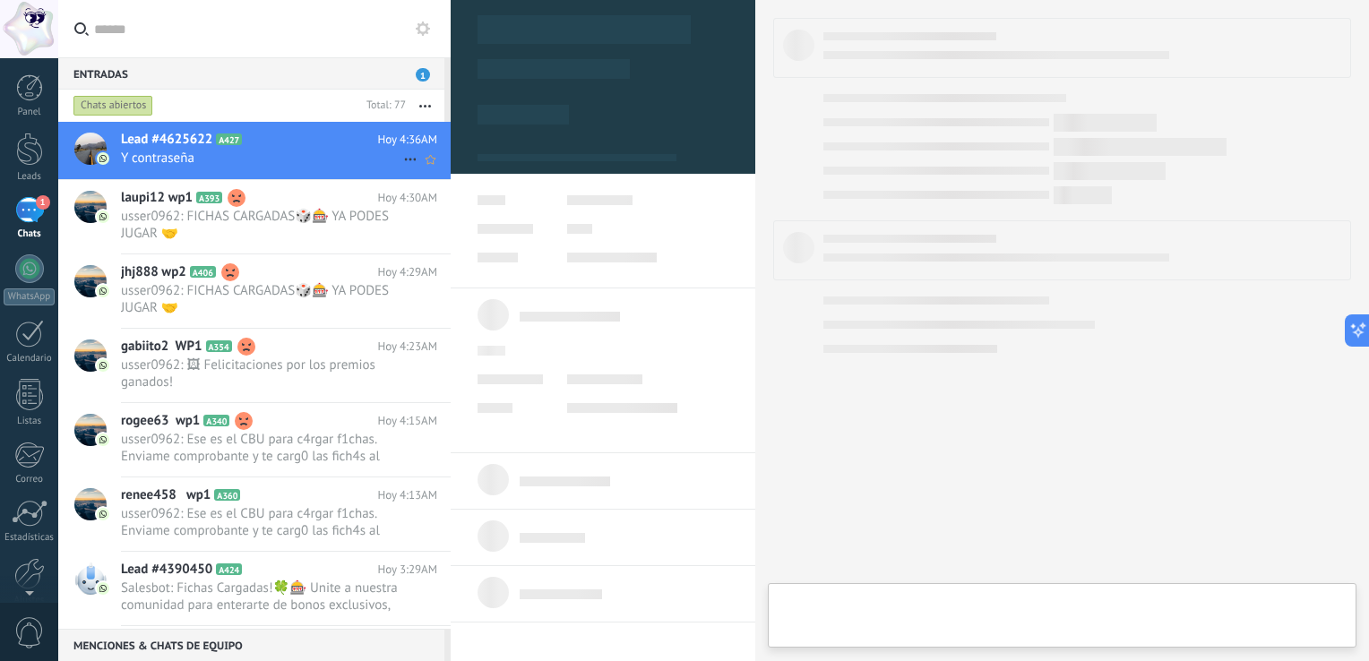
type textarea "**********"
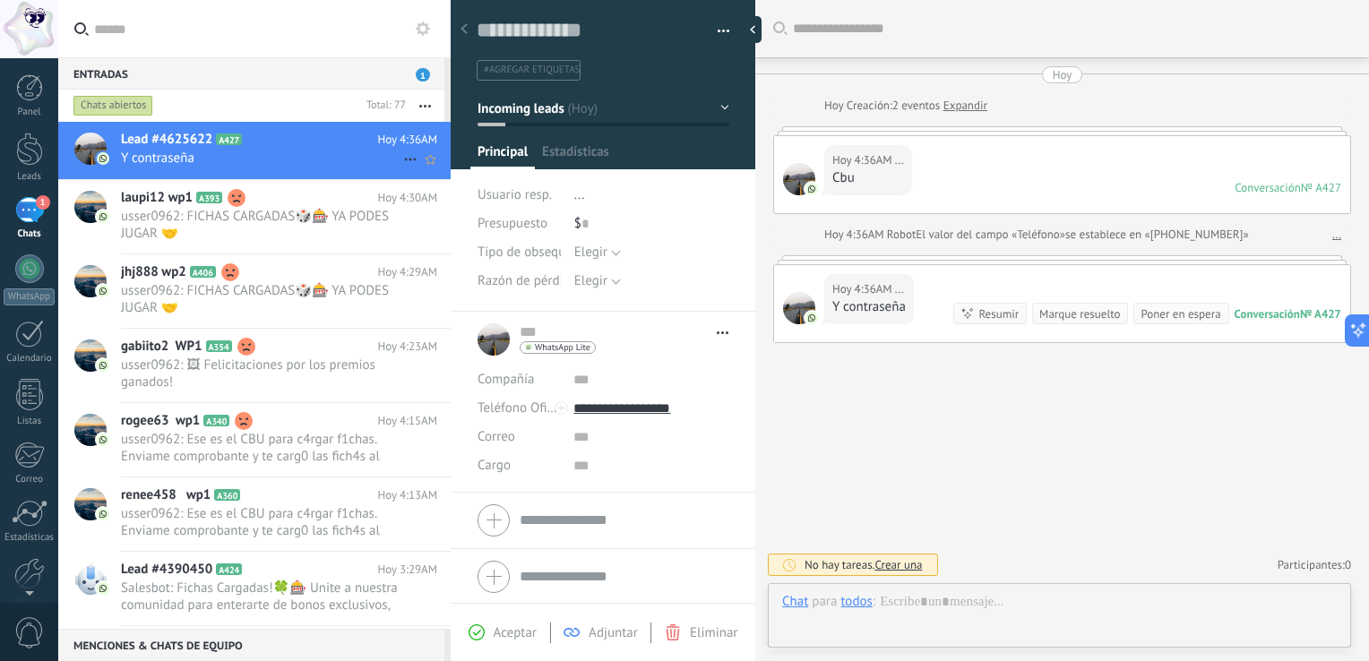
scroll to position [26, 0]
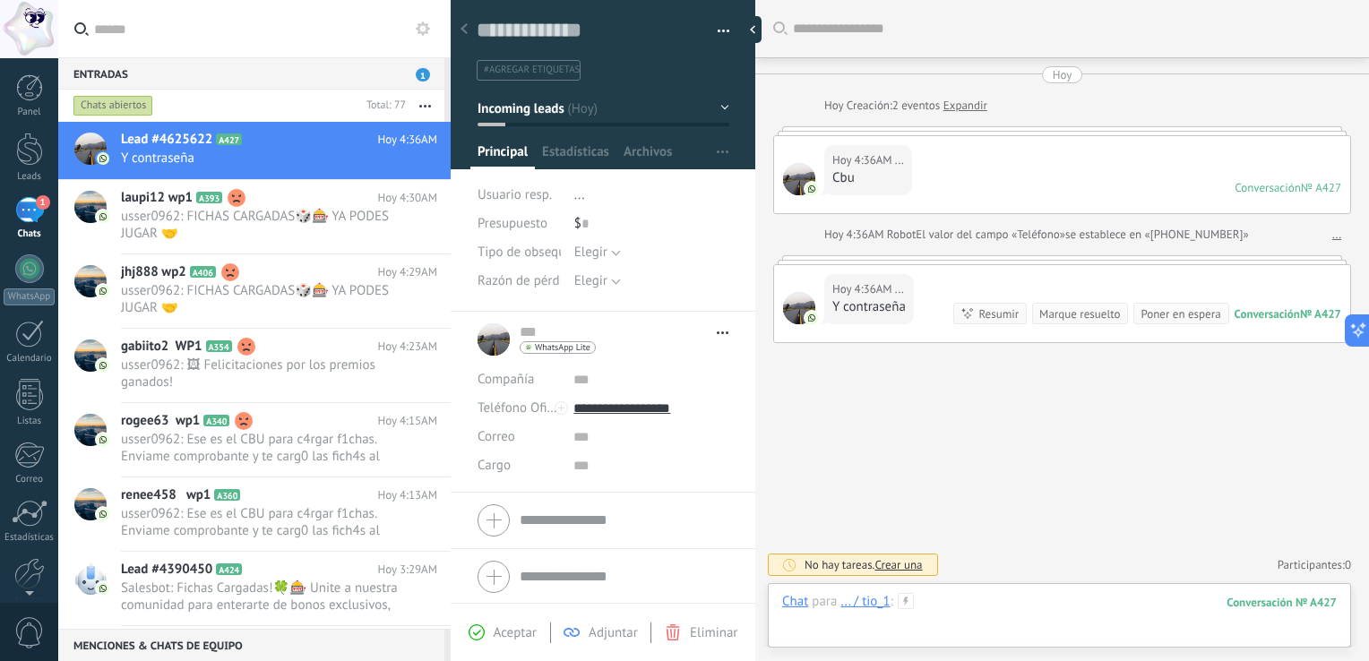
click at [1021, 594] on div at bounding box center [1059, 620] width 555 height 54
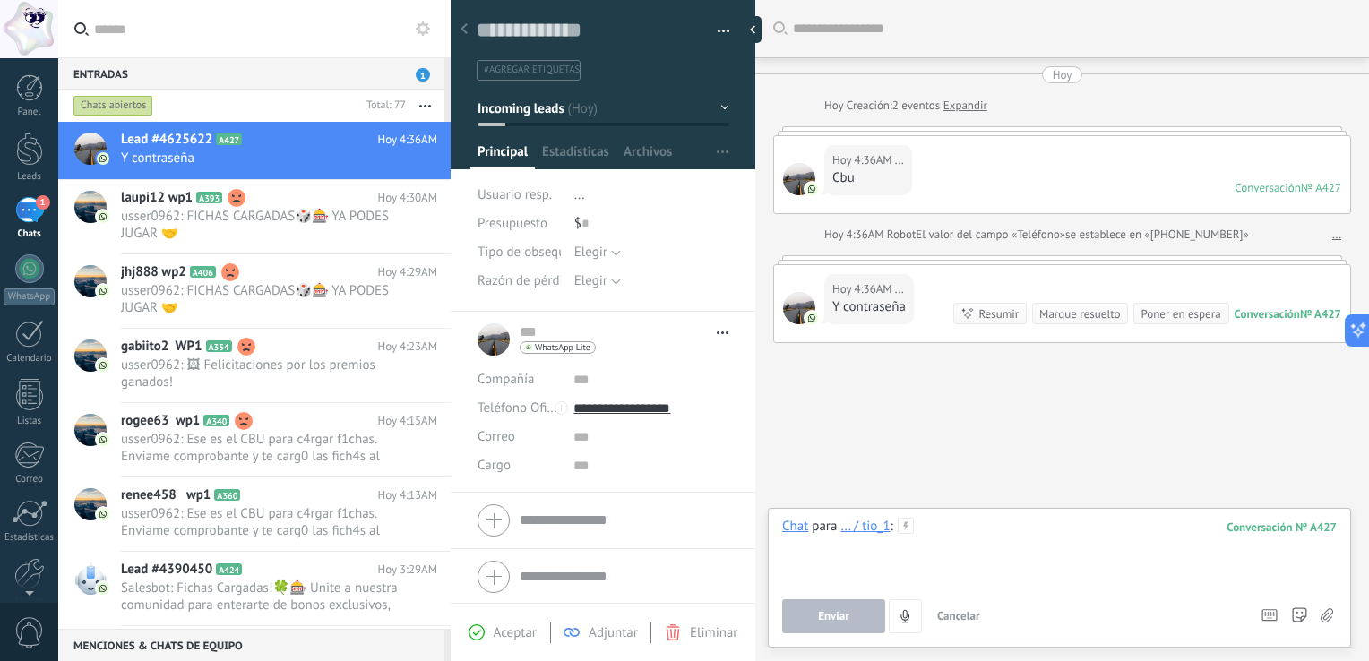
paste div
click at [833, 625] on button "Enviar" at bounding box center [833, 616] width 103 height 34
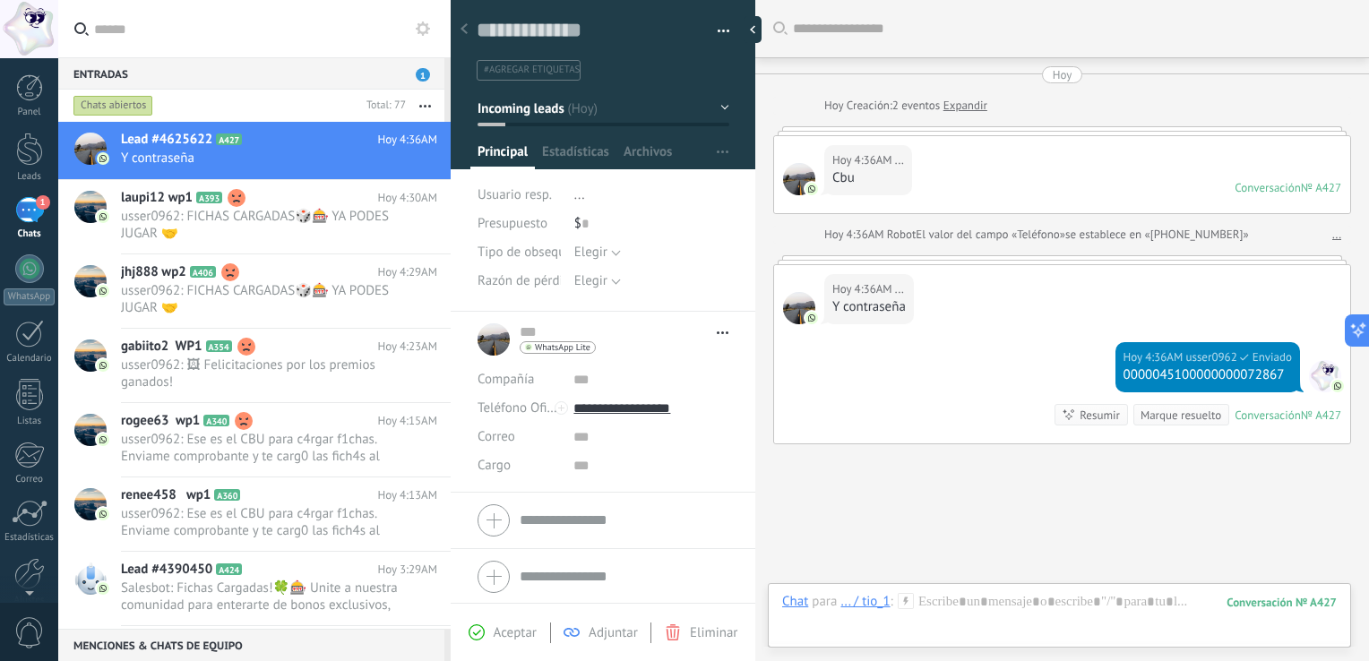
scroll to position [93, 0]
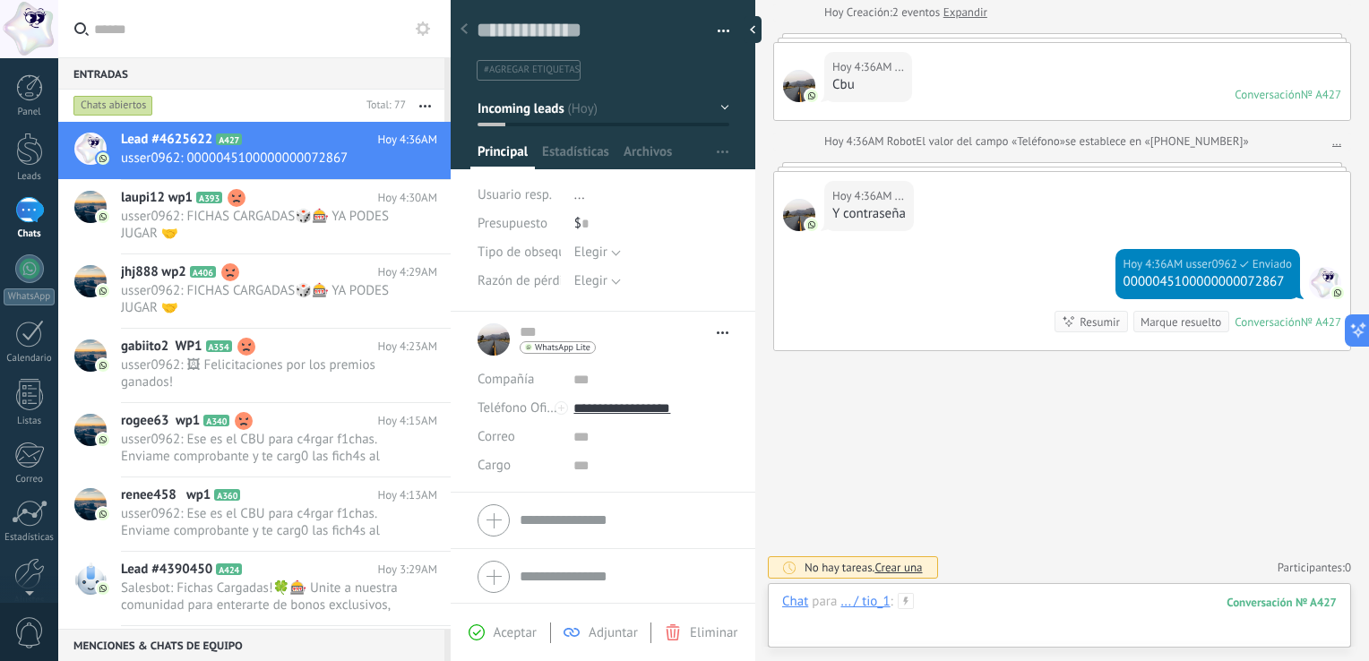
click at [989, 600] on div at bounding box center [1059, 620] width 555 height 54
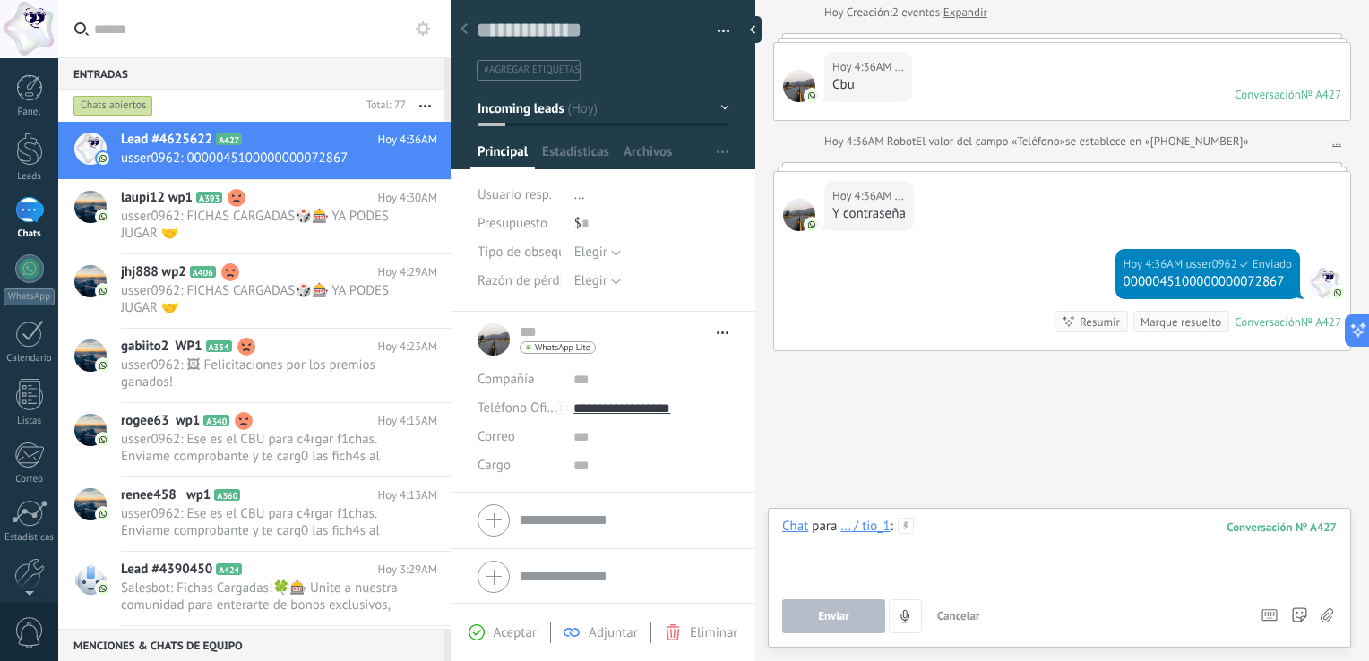
paste div
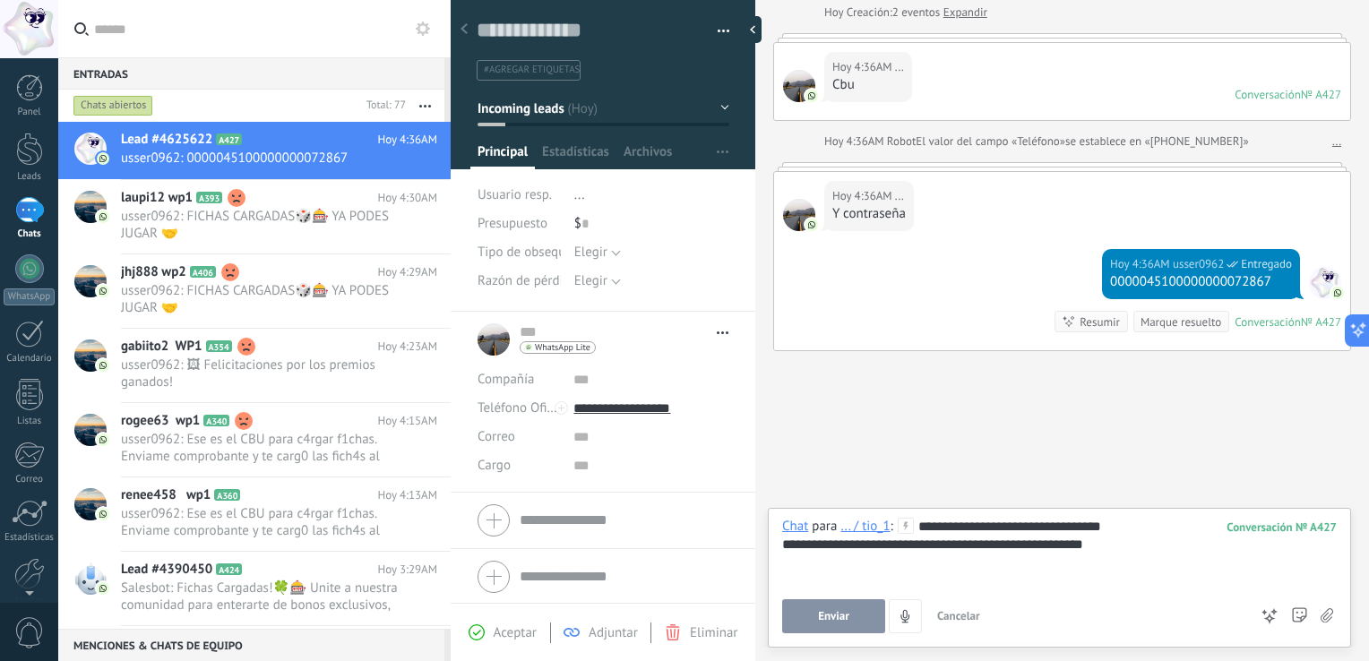
click at [860, 624] on button "Enviar" at bounding box center [833, 616] width 103 height 34
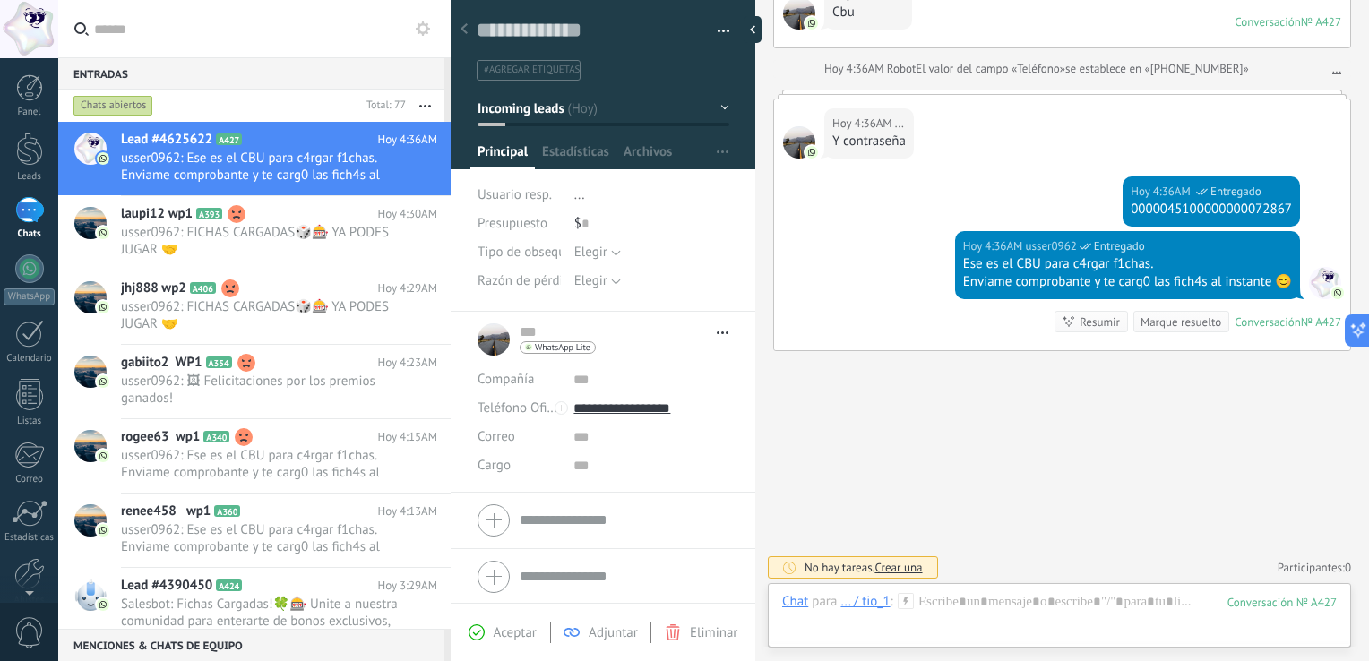
scroll to position [234, 0]
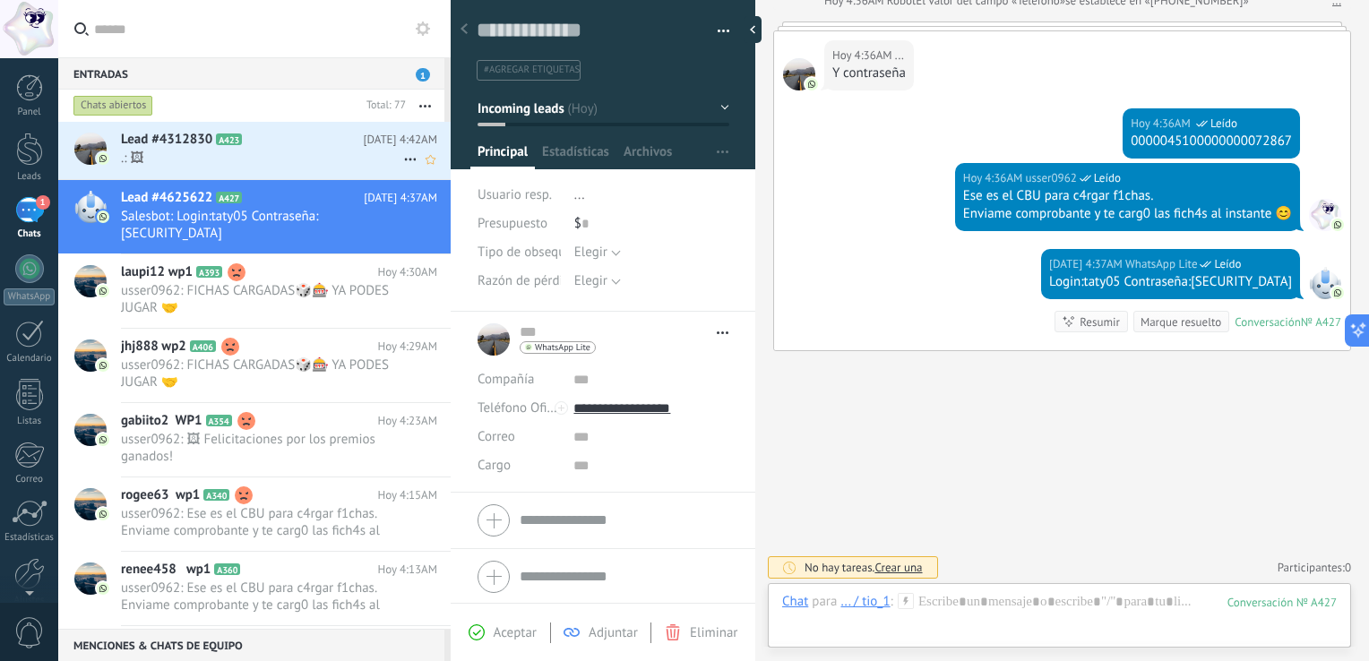
click at [298, 157] on span ".: 🖼" at bounding box center [262, 158] width 282 height 17
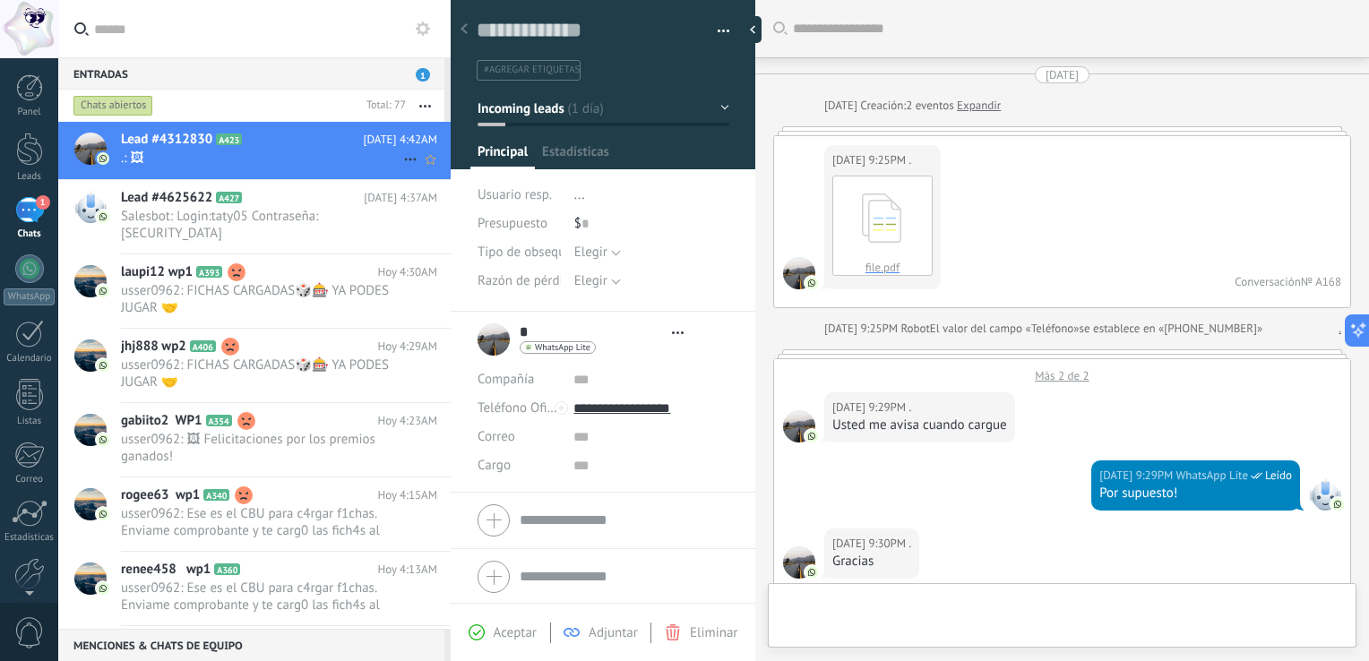
type textarea "**********"
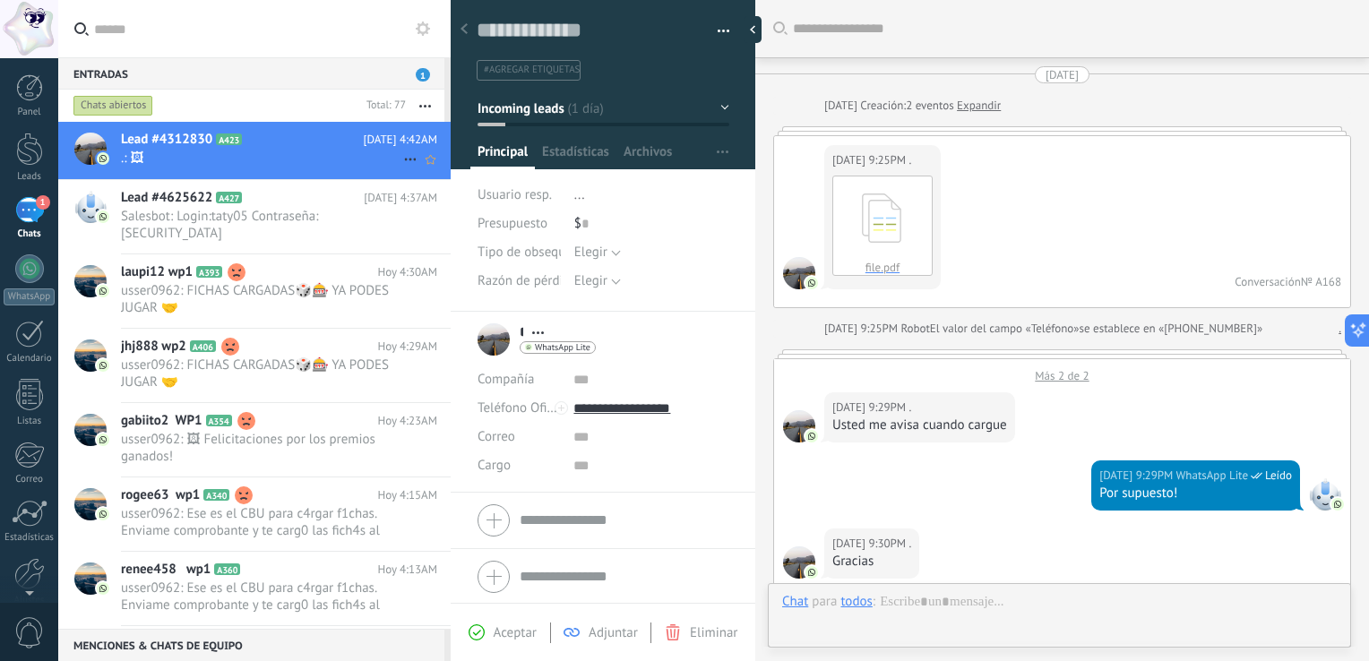
scroll to position [2010, 0]
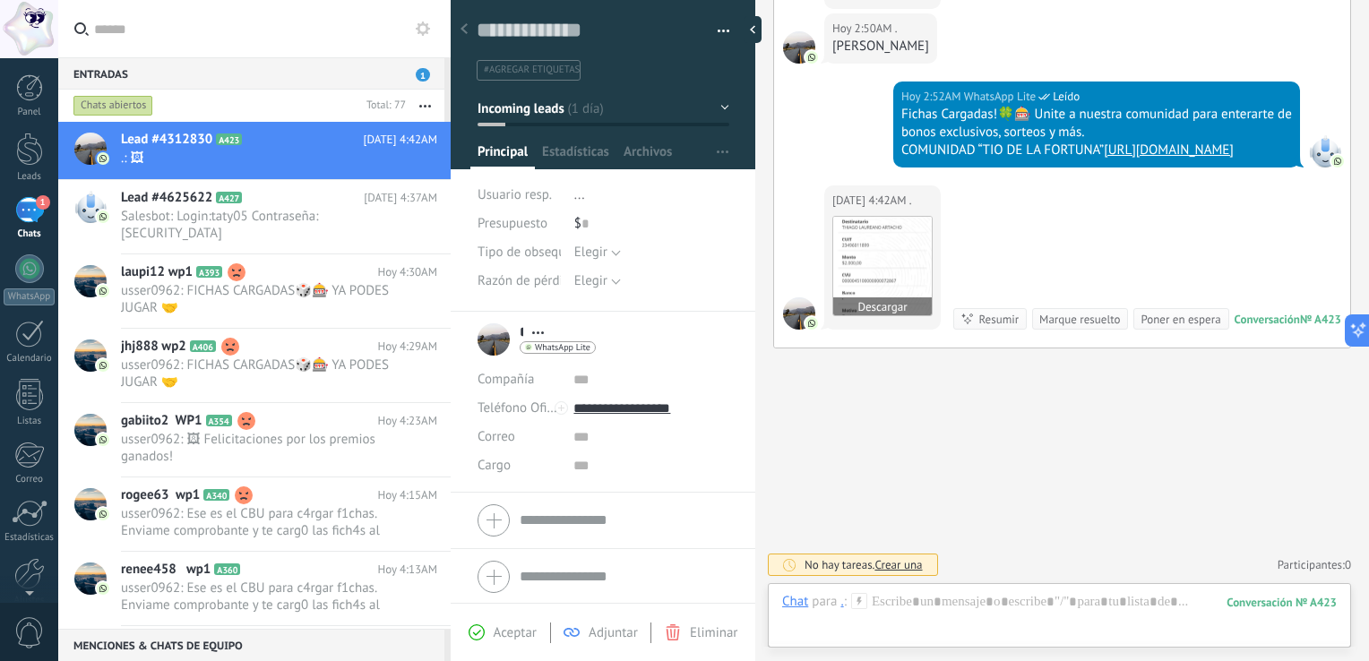
click at [890, 253] on img at bounding box center [882, 266] width 99 height 99
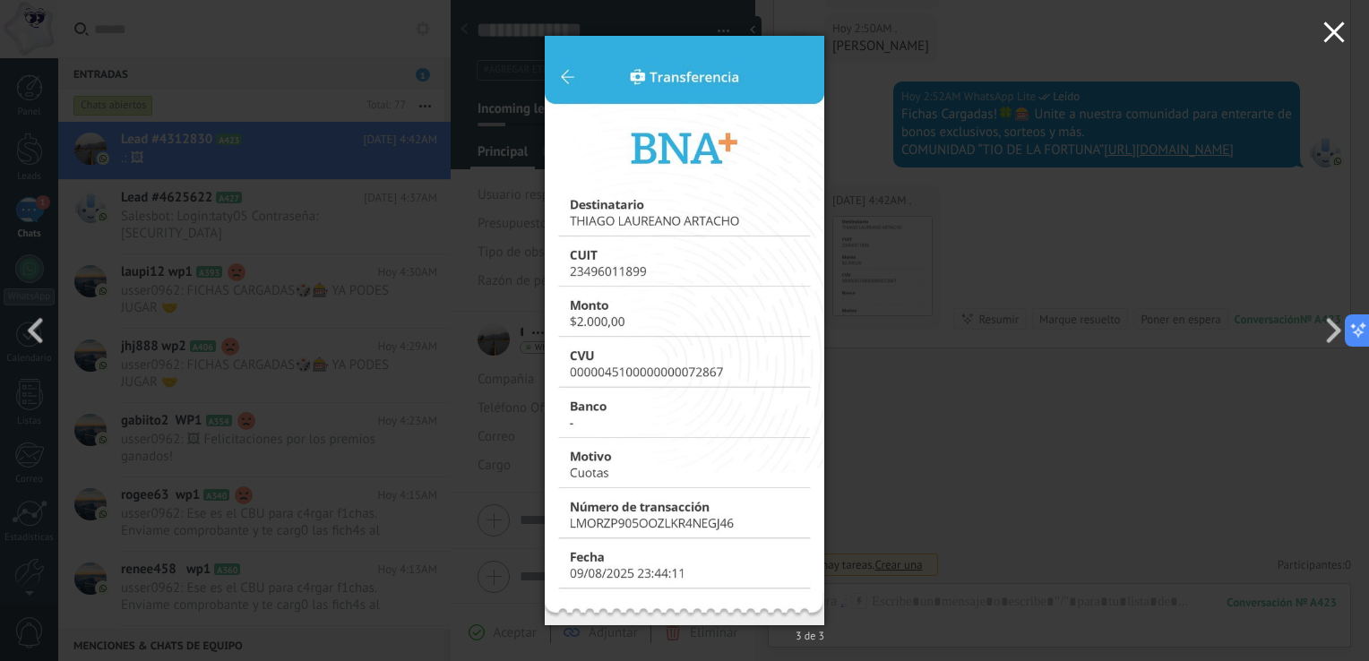
click at [1337, 24] on icon "button" at bounding box center [1334, 33] width 22 height 22
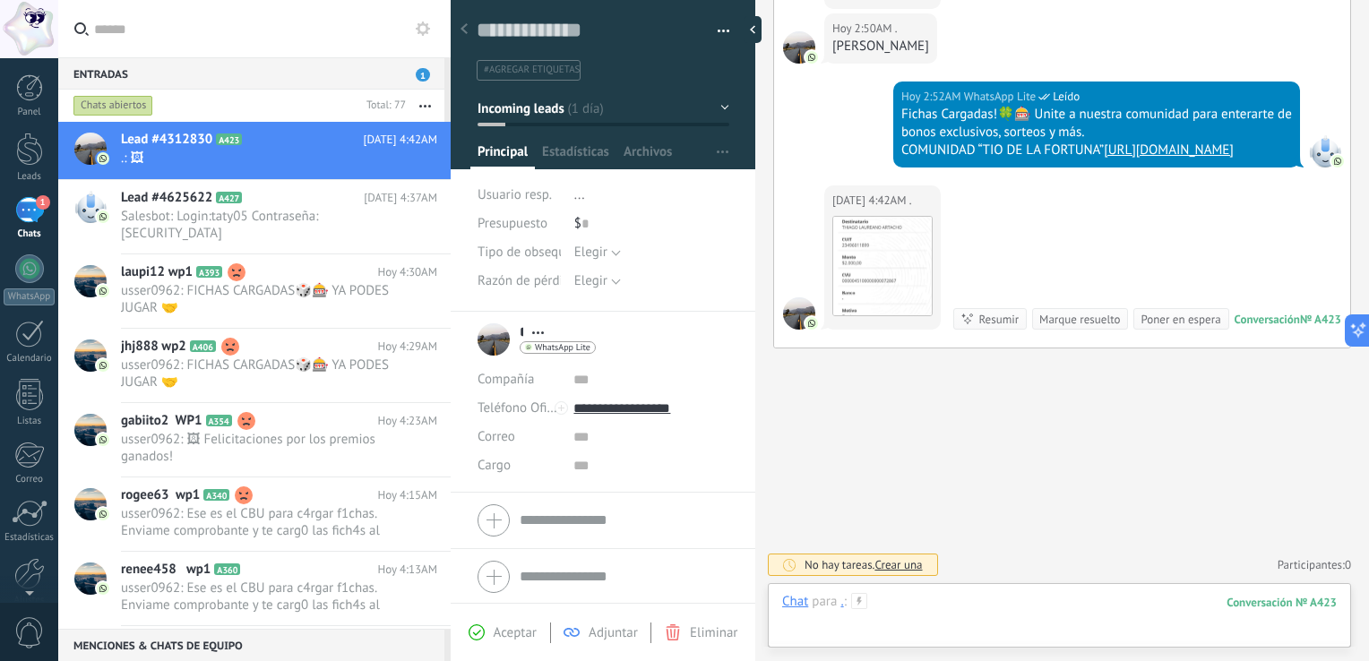
click at [926, 623] on div at bounding box center [1059, 620] width 555 height 54
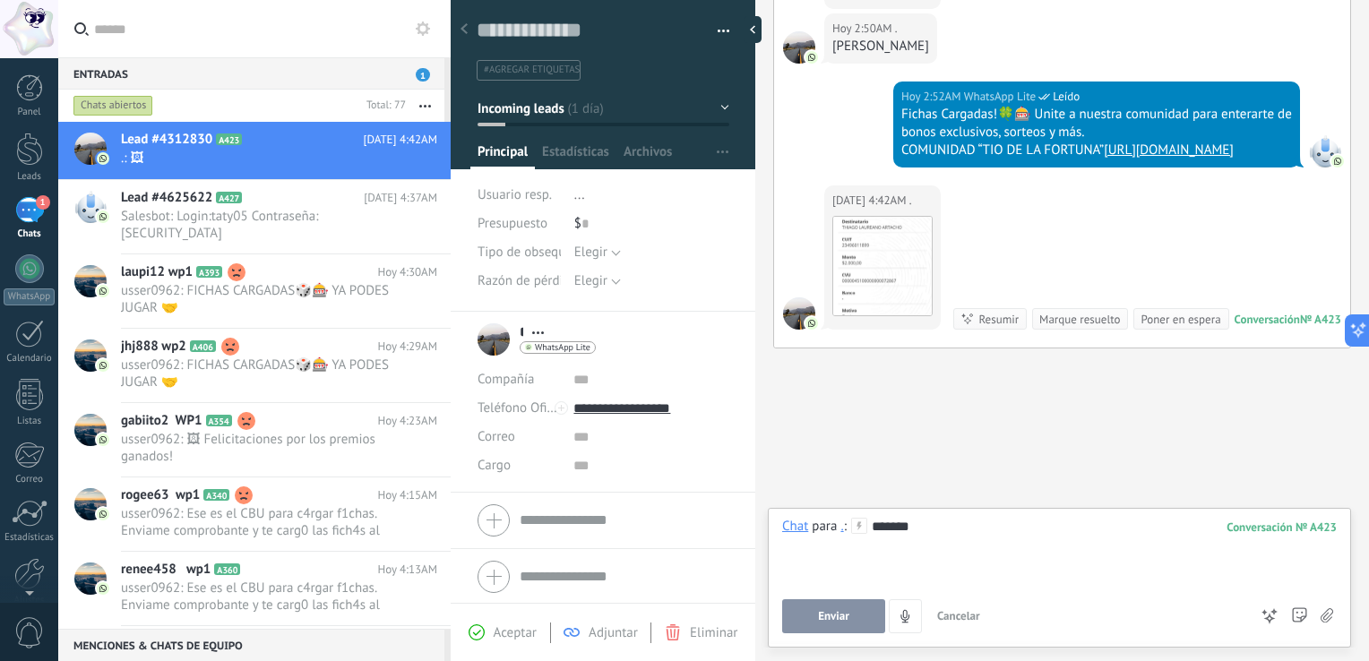
click at [842, 619] on span "Enviar" at bounding box center [833, 616] width 31 height 13
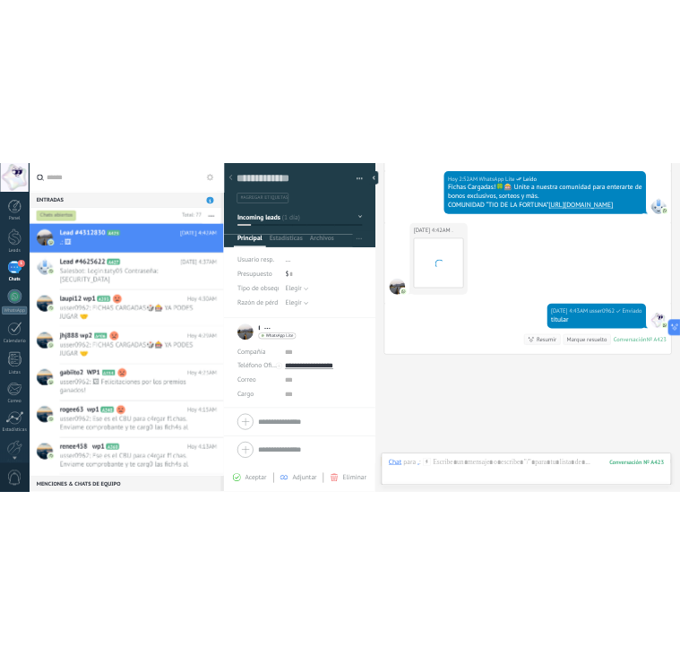
scroll to position [2111, 0]
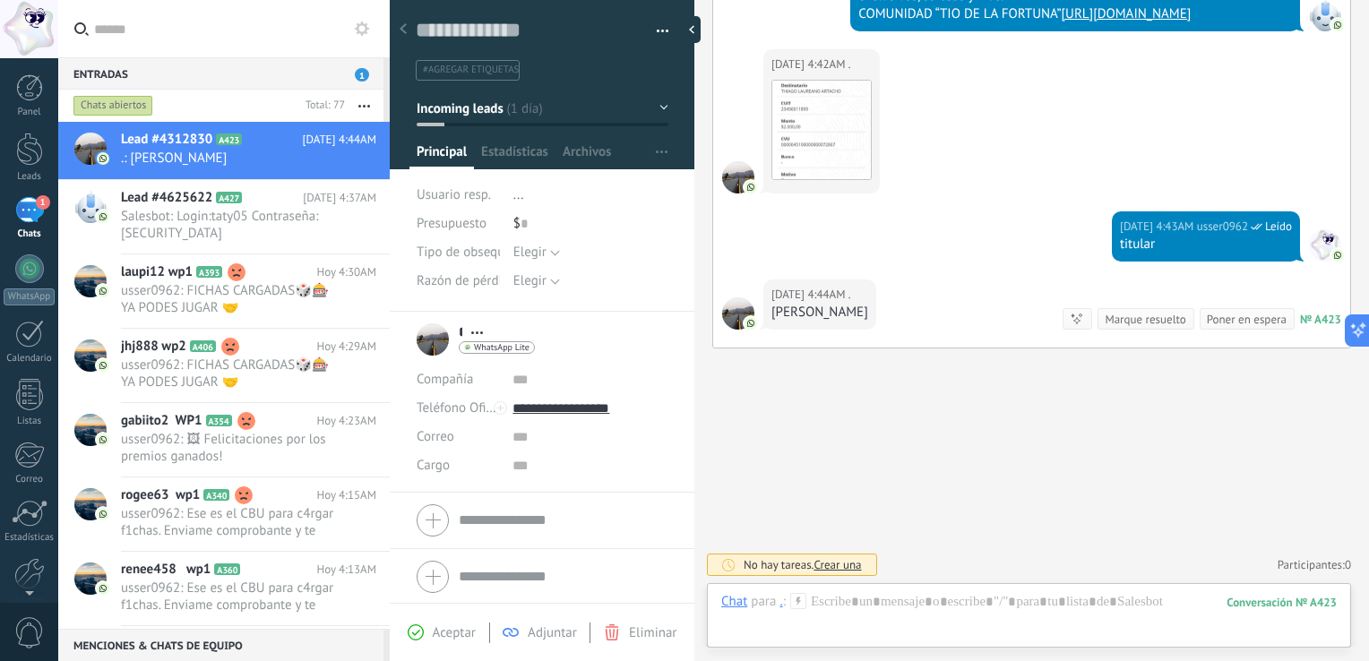
type textarea "**********"
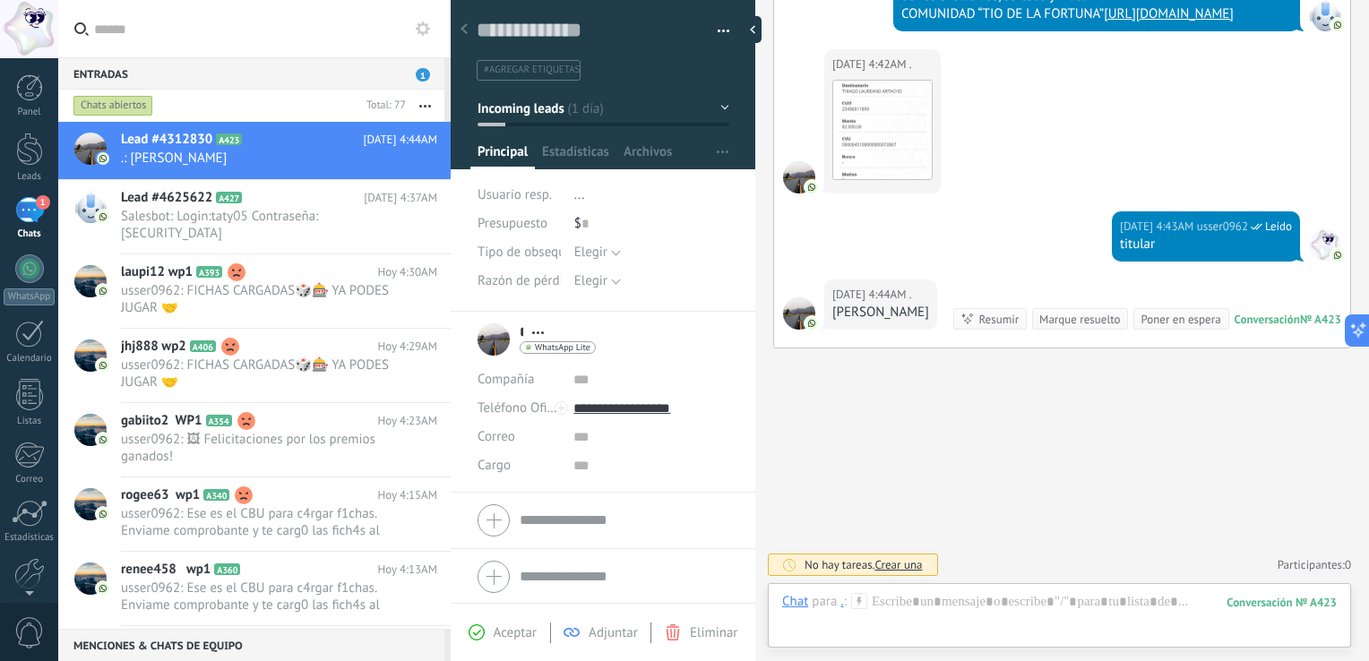
scroll to position [2146, 0]
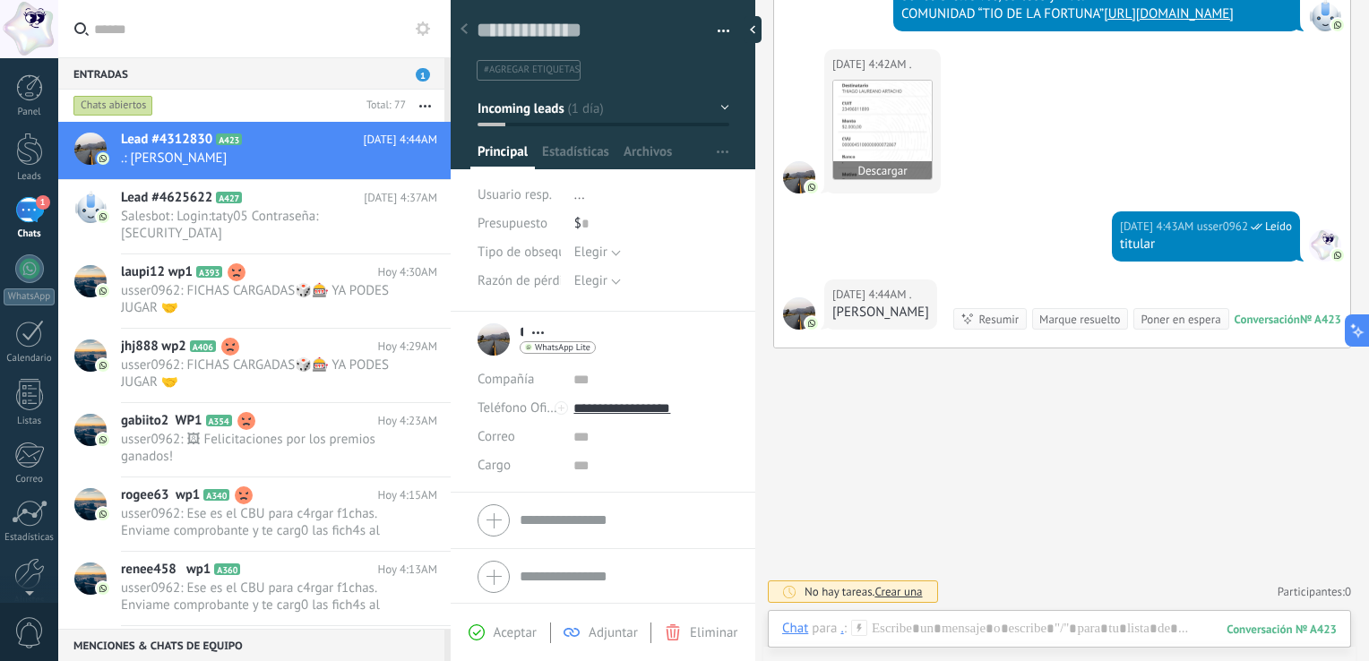
click at [850, 109] on img at bounding box center [882, 130] width 99 height 99
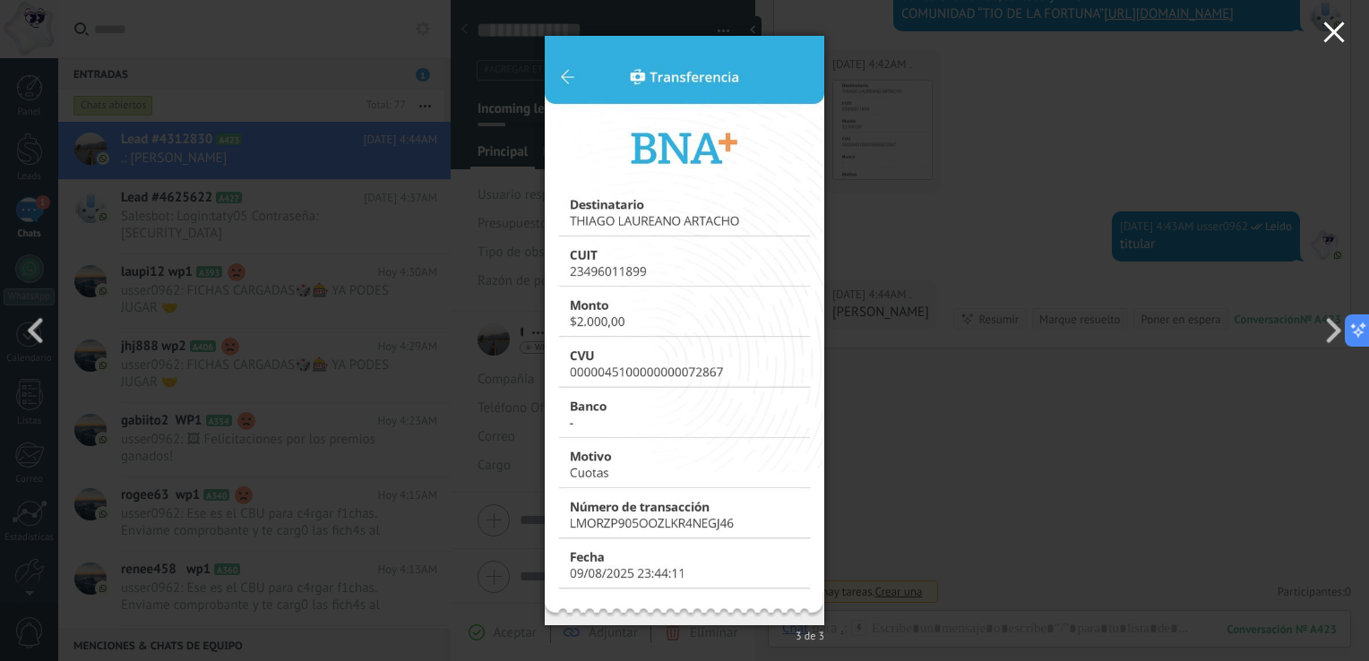
click at [1333, 39] on icon "button" at bounding box center [1334, 33] width 22 height 22
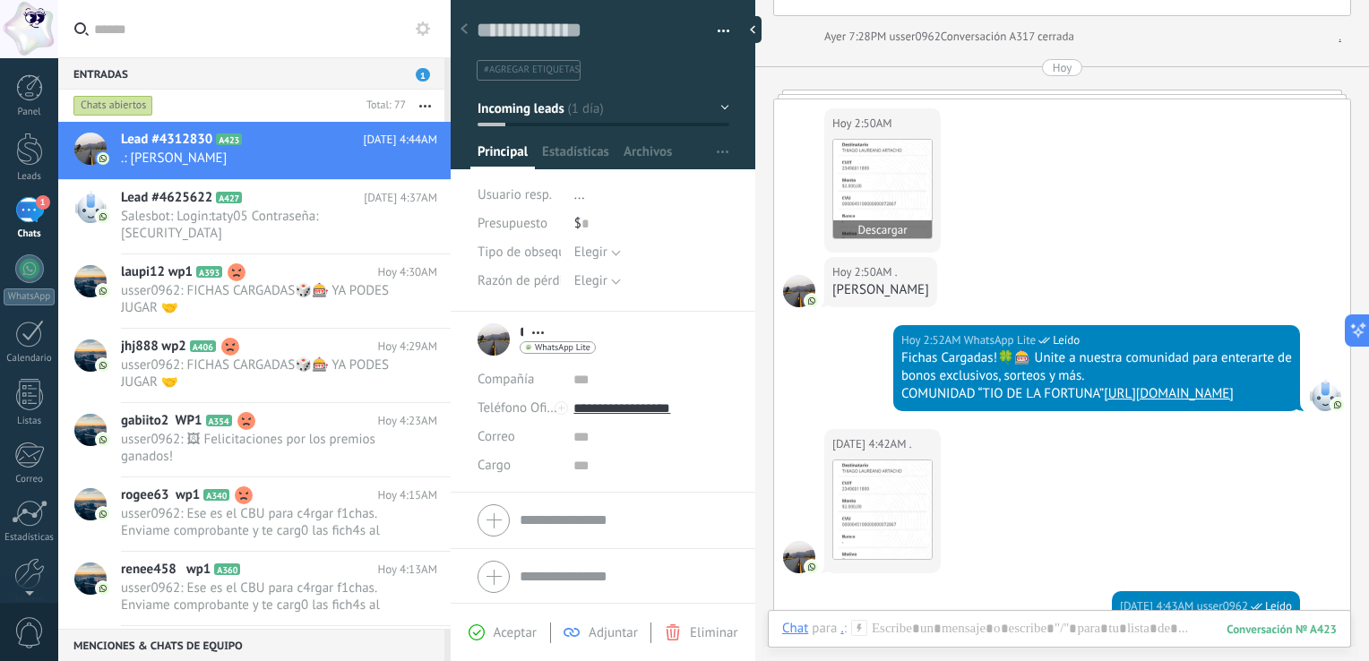
scroll to position [1698, 0]
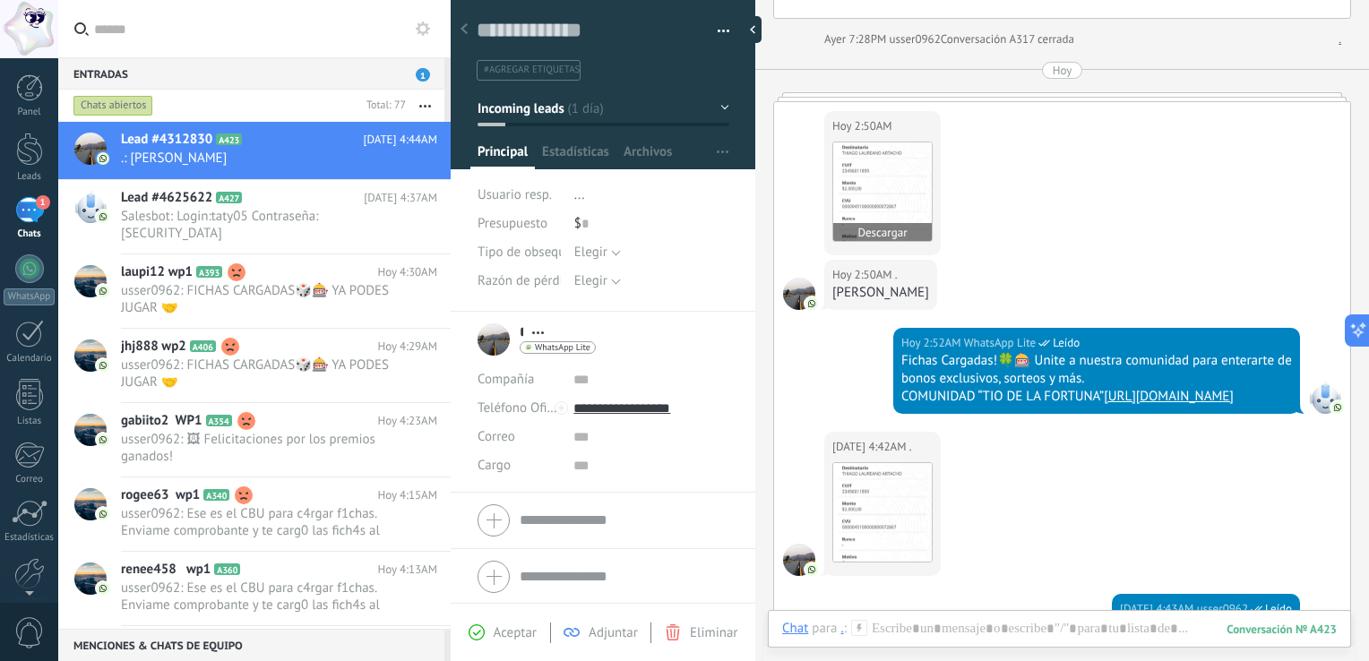
click at [880, 206] on img at bounding box center [882, 191] width 99 height 99
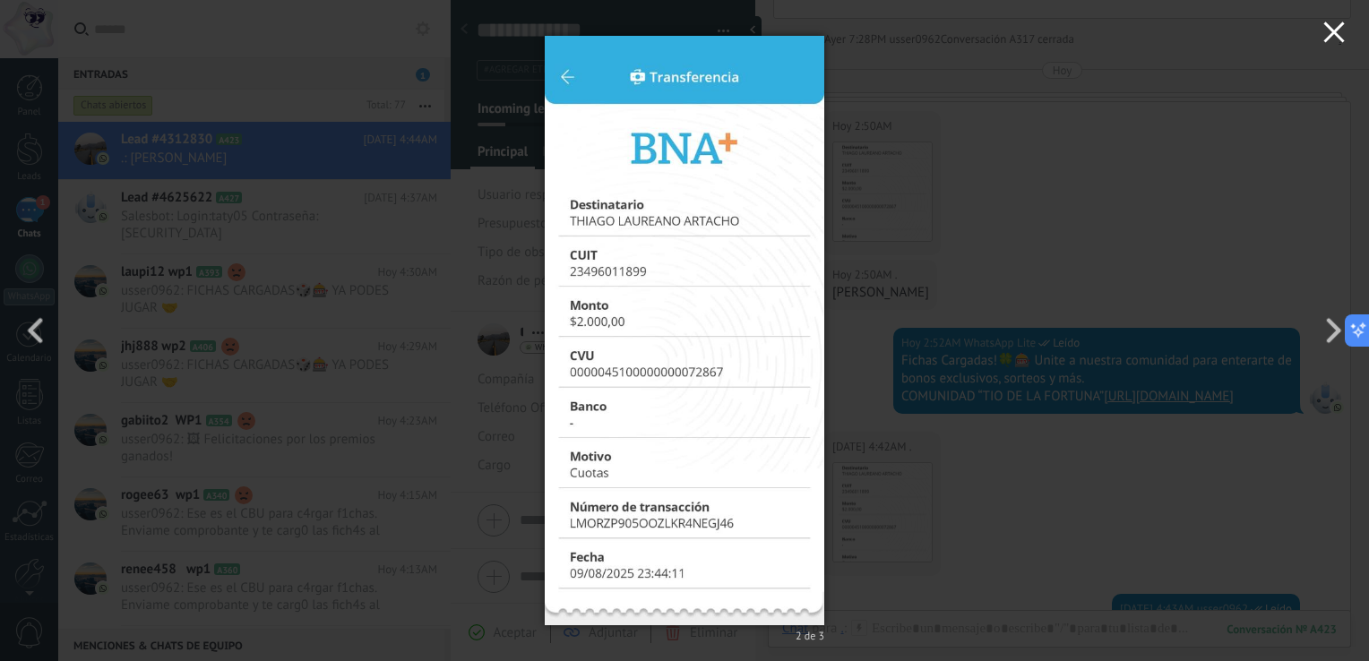
click at [1343, 35] on icon "button" at bounding box center [1334, 33] width 22 height 22
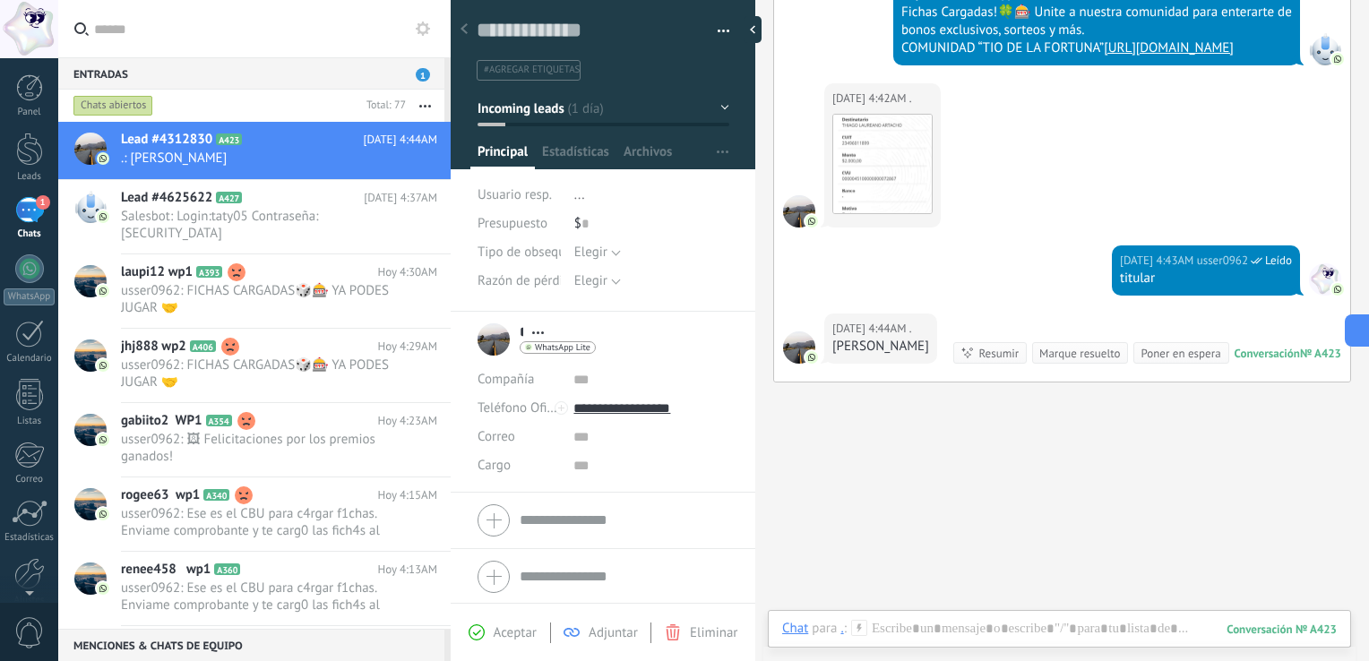
scroll to position [2056, 0]
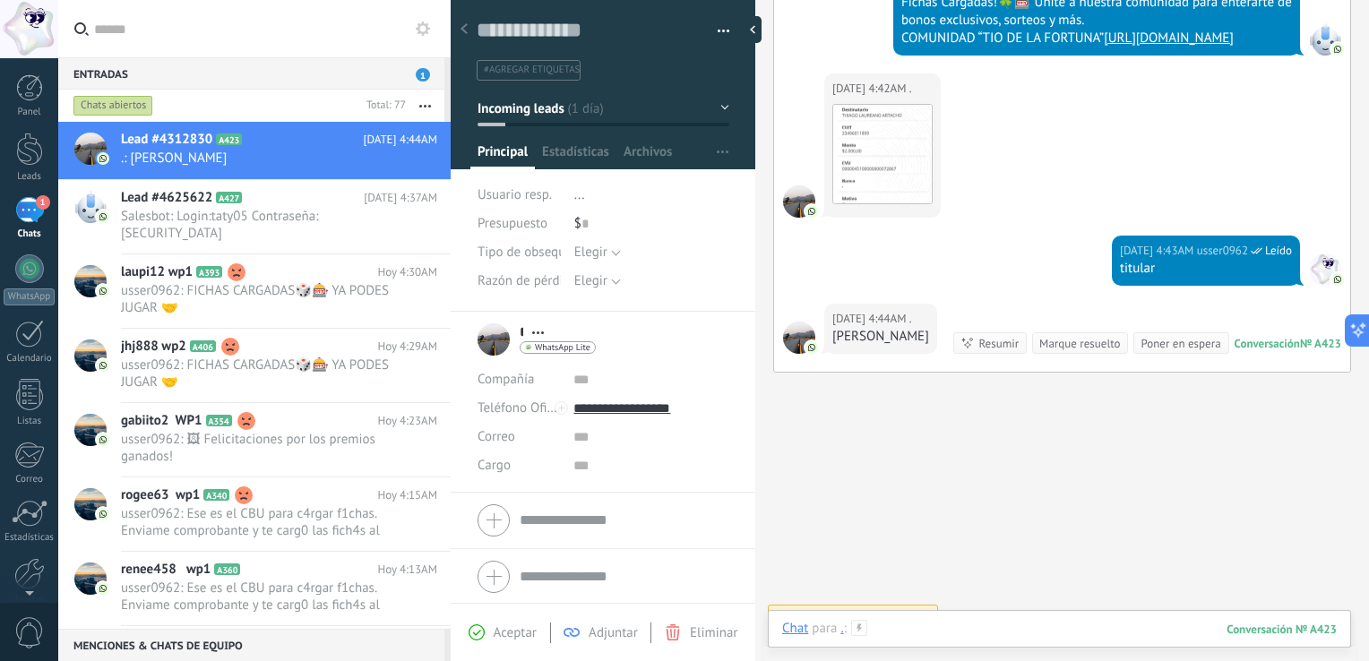
click at [935, 624] on div at bounding box center [1059, 647] width 555 height 54
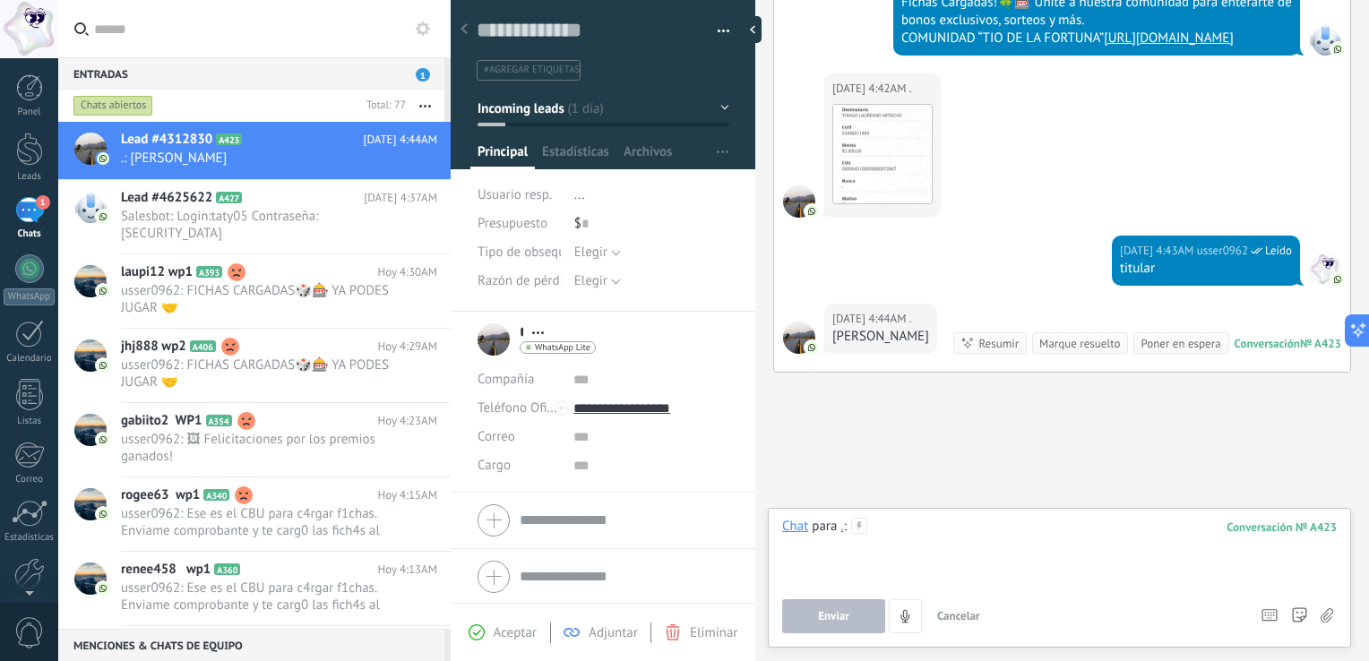
paste div
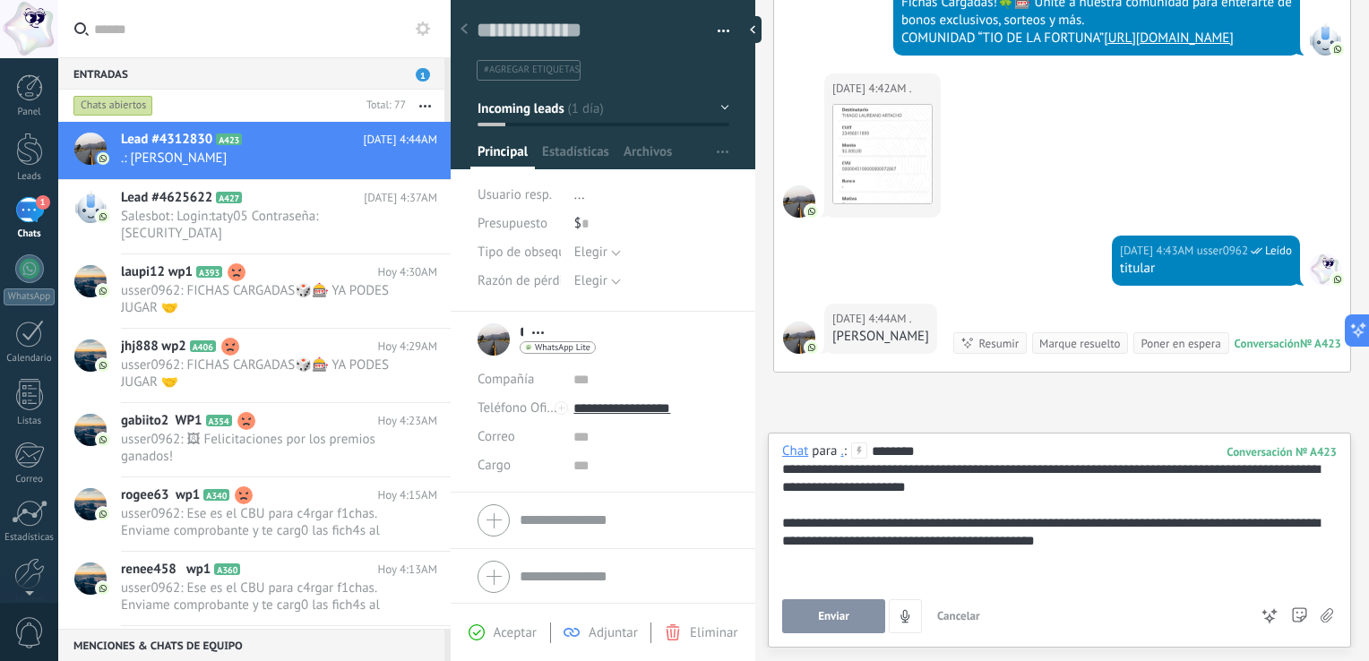
click at [846, 611] on span "Enviar" at bounding box center [833, 616] width 31 height 13
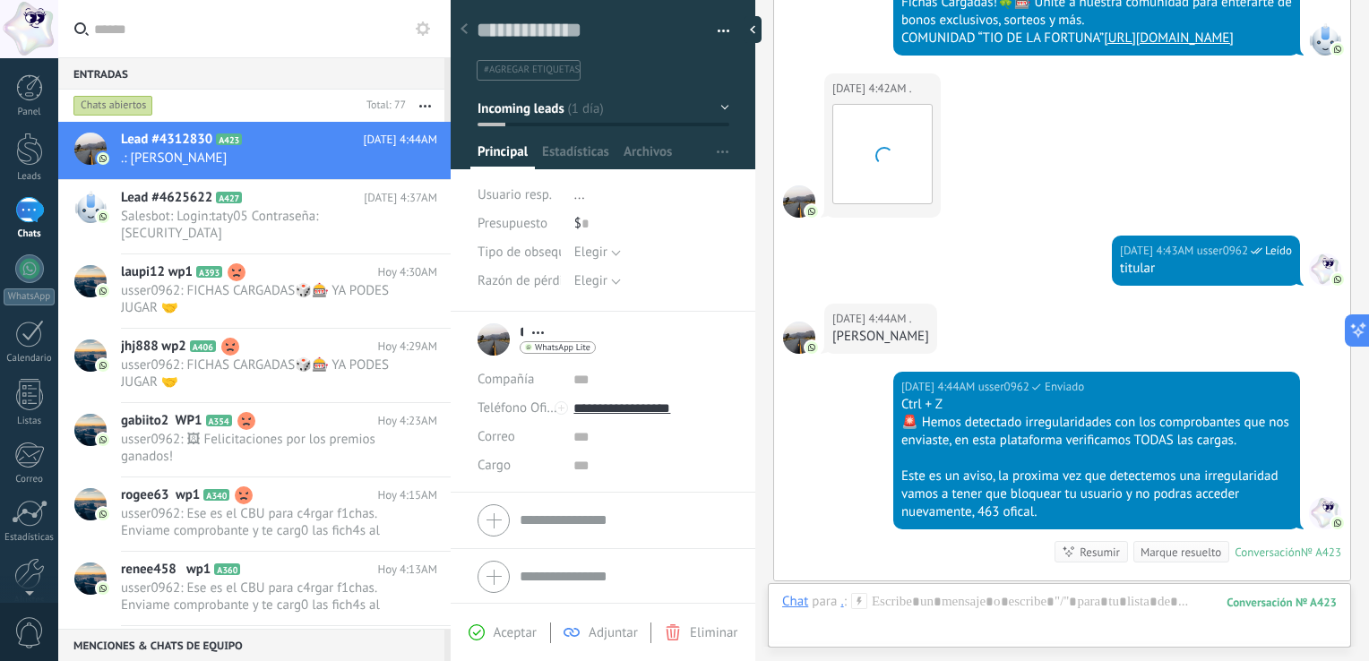
scroll to position [2355, 0]
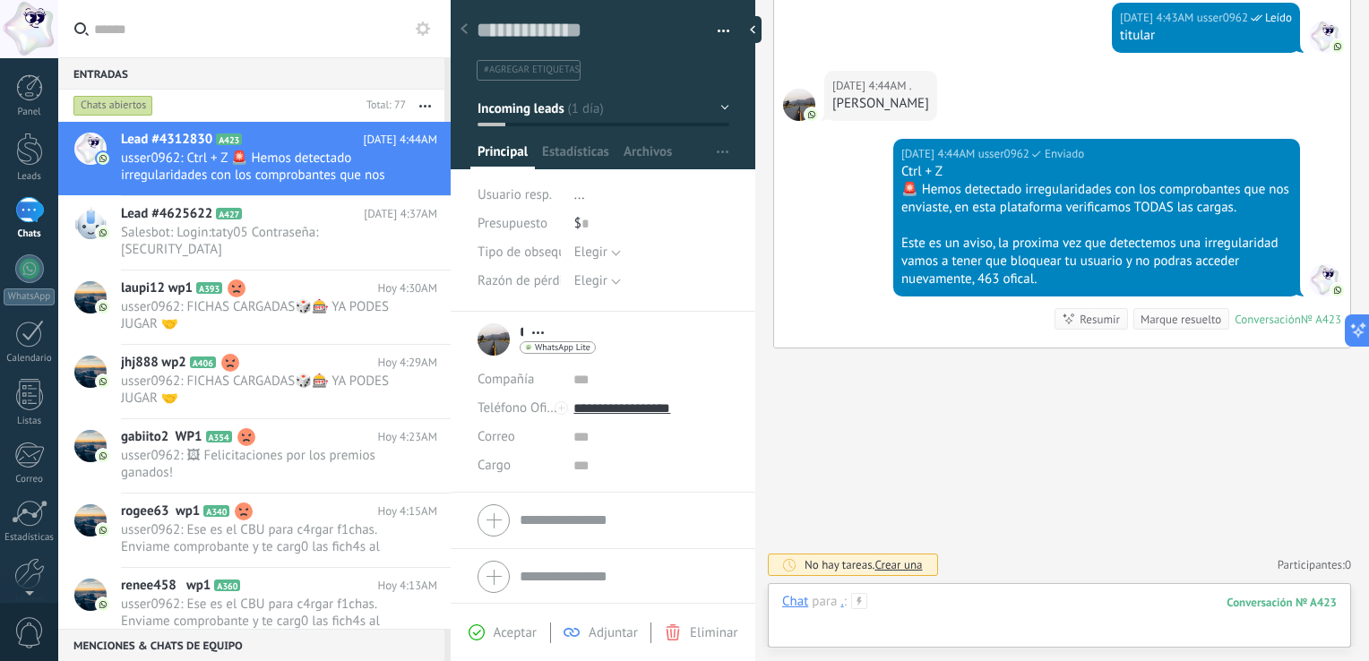
click at [971, 609] on div at bounding box center [1059, 620] width 555 height 54
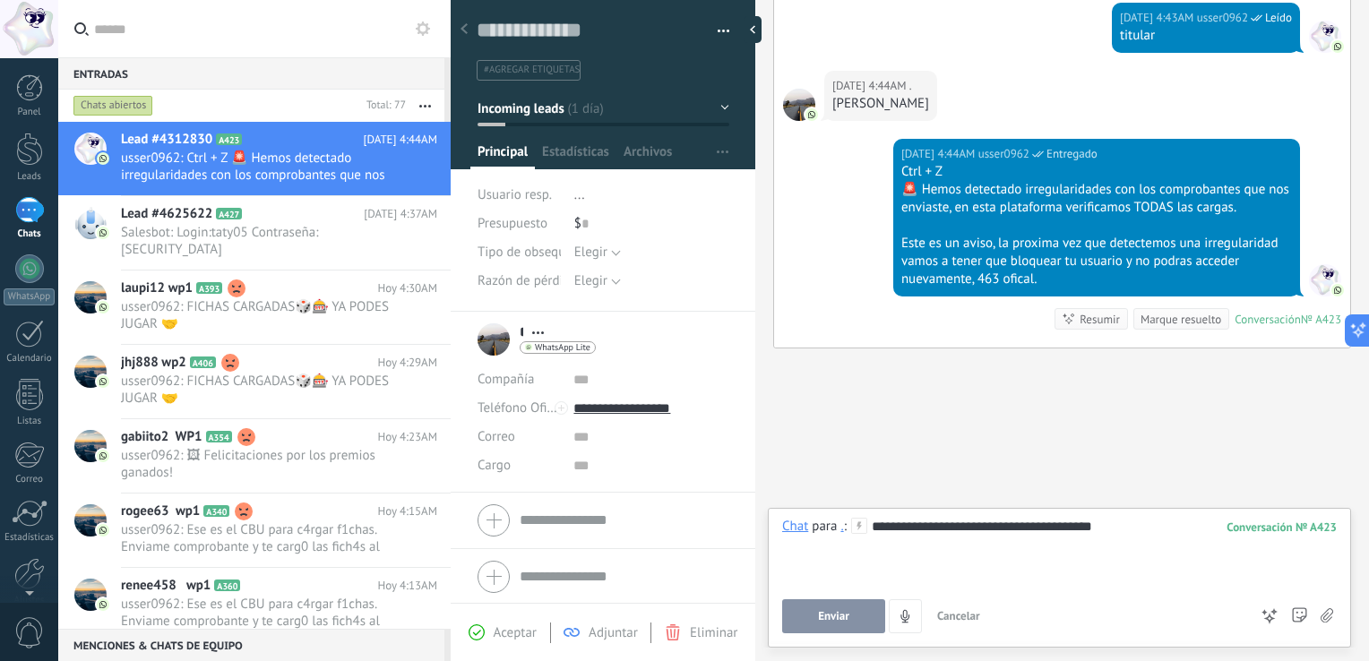
click at [828, 610] on span "Enviar" at bounding box center [833, 616] width 31 height 13
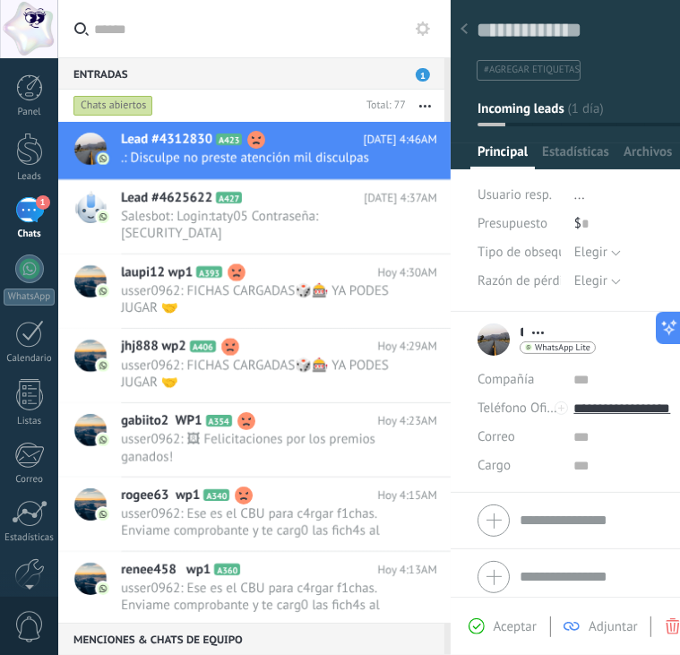
scroll to position [2484, 0]
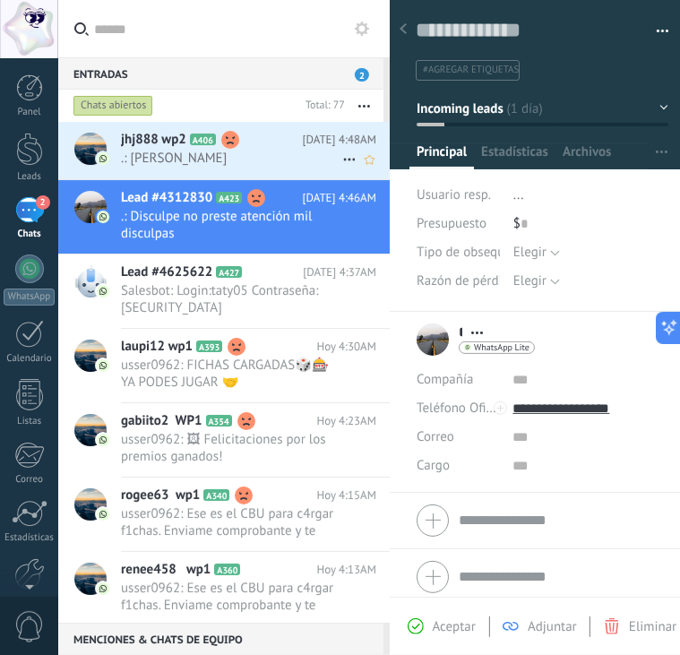
click at [255, 151] on span ".: [PERSON_NAME]" at bounding box center [231, 158] width 221 height 17
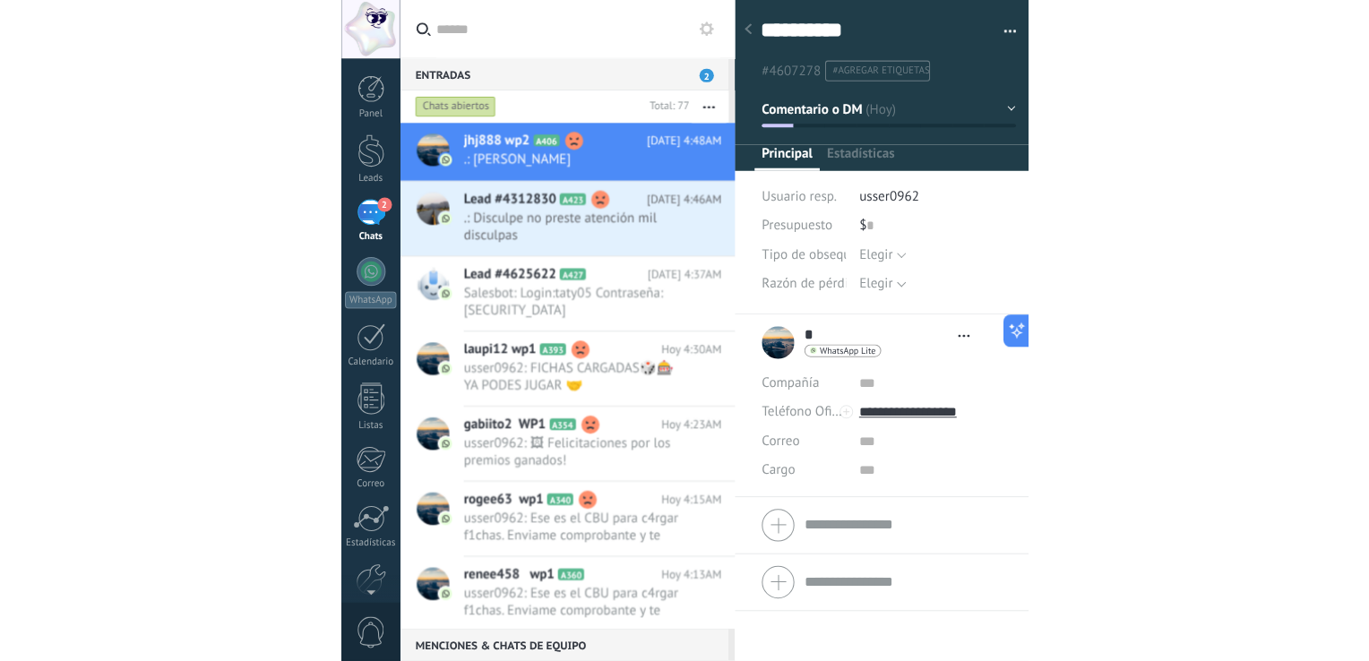
scroll to position [26, 0]
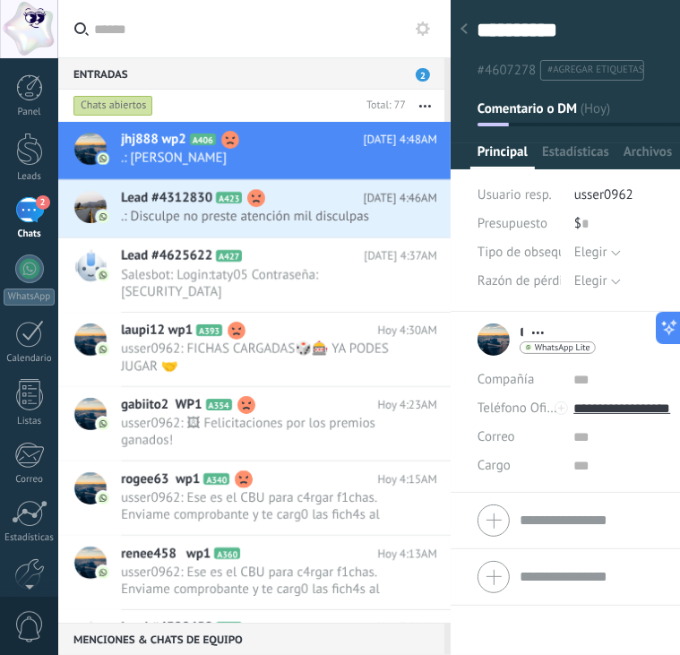
type textarea "**********"
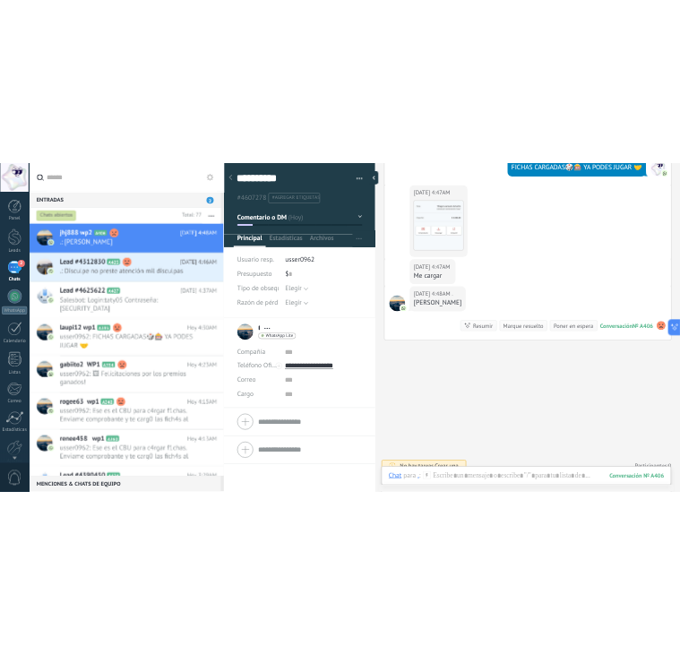
scroll to position [17, 0]
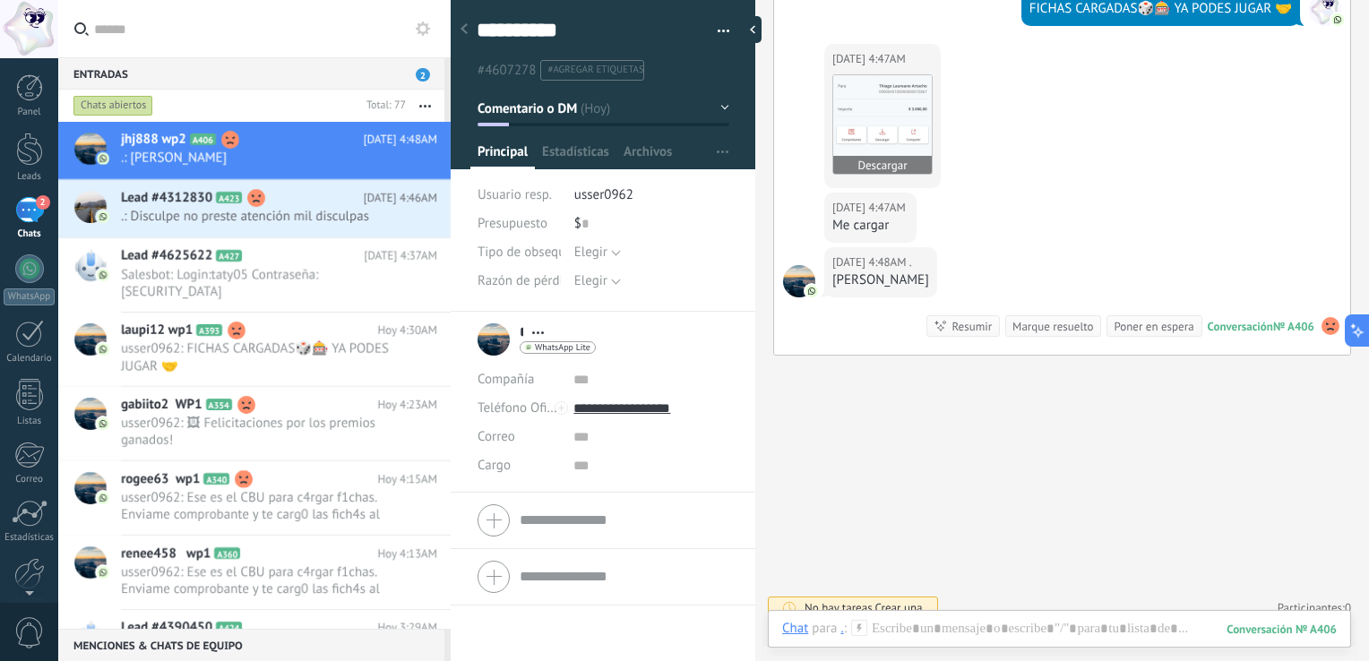
click at [922, 138] on img at bounding box center [882, 124] width 99 height 99
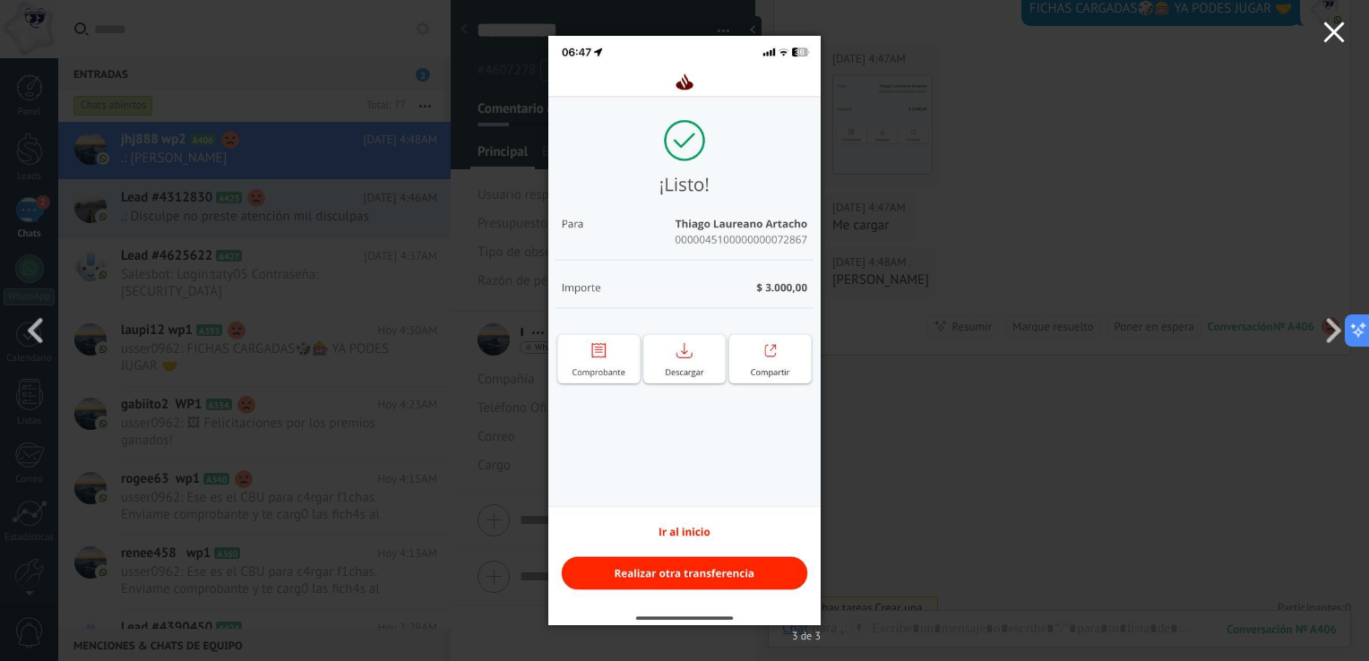
drag, startPoint x: 1340, startPoint y: 33, endPoint x: 1206, endPoint y: 54, distance: 135.1
click at [1333, 37] on icon "button" at bounding box center [1334, 33] width 22 height 22
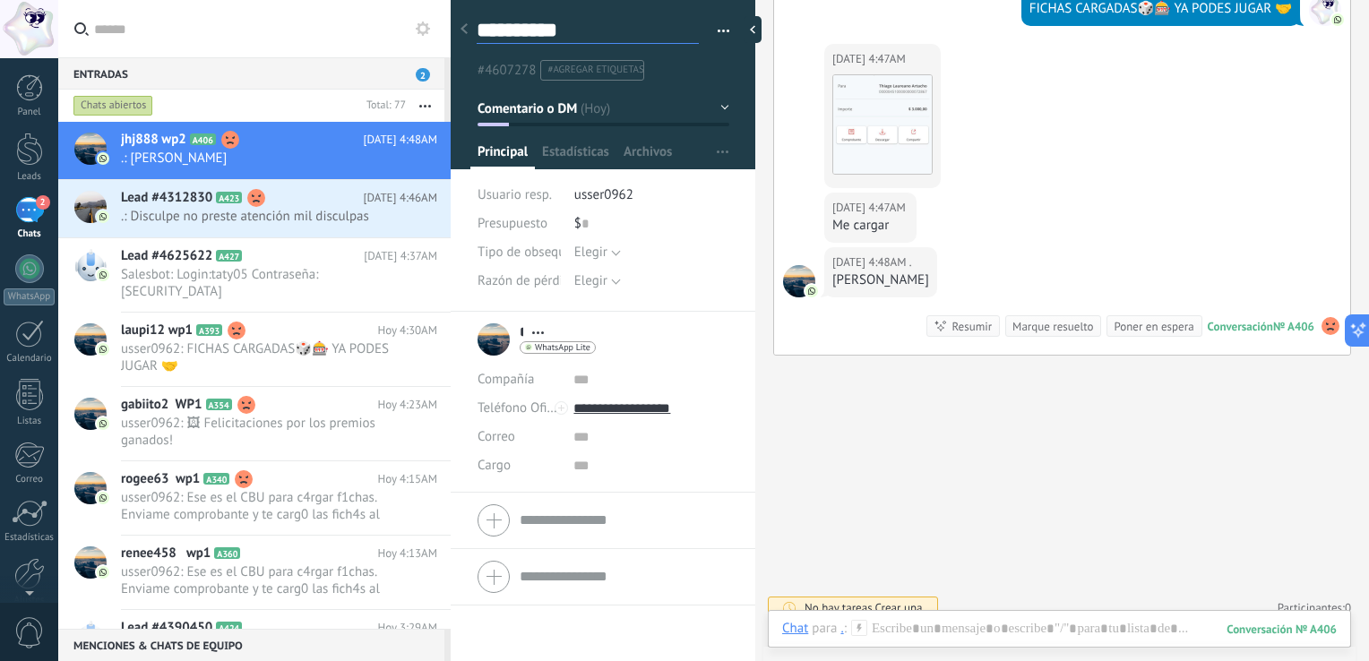
click at [505, 22] on textarea "**********" at bounding box center [588, 30] width 222 height 27
click at [874, 123] on img at bounding box center [882, 124] width 99 height 99
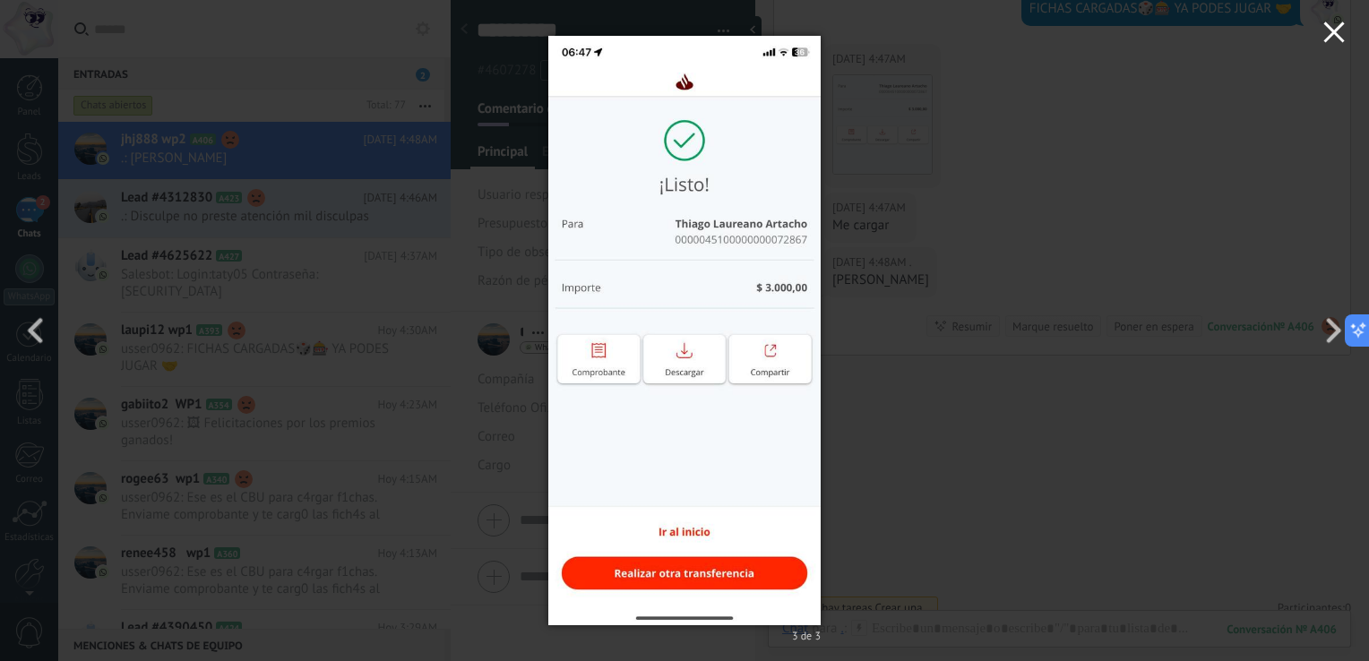
click at [1313, 32] on button "button" at bounding box center [1334, 35] width 70 height 70
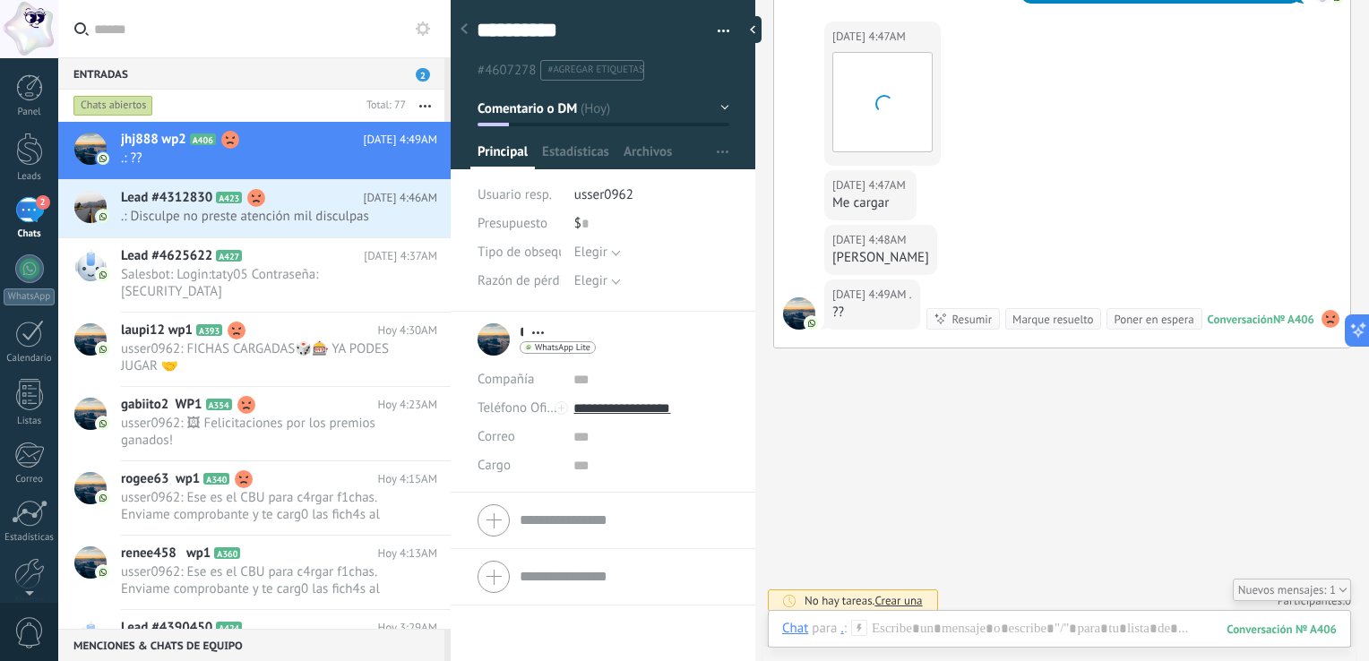
scroll to position [1430, 0]
click at [975, 615] on div "Chat Correo Nota Tarea Chat para . : 406 Enviar Cancelar Rastrear clics en link…" at bounding box center [1059, 642] width 583 height 65
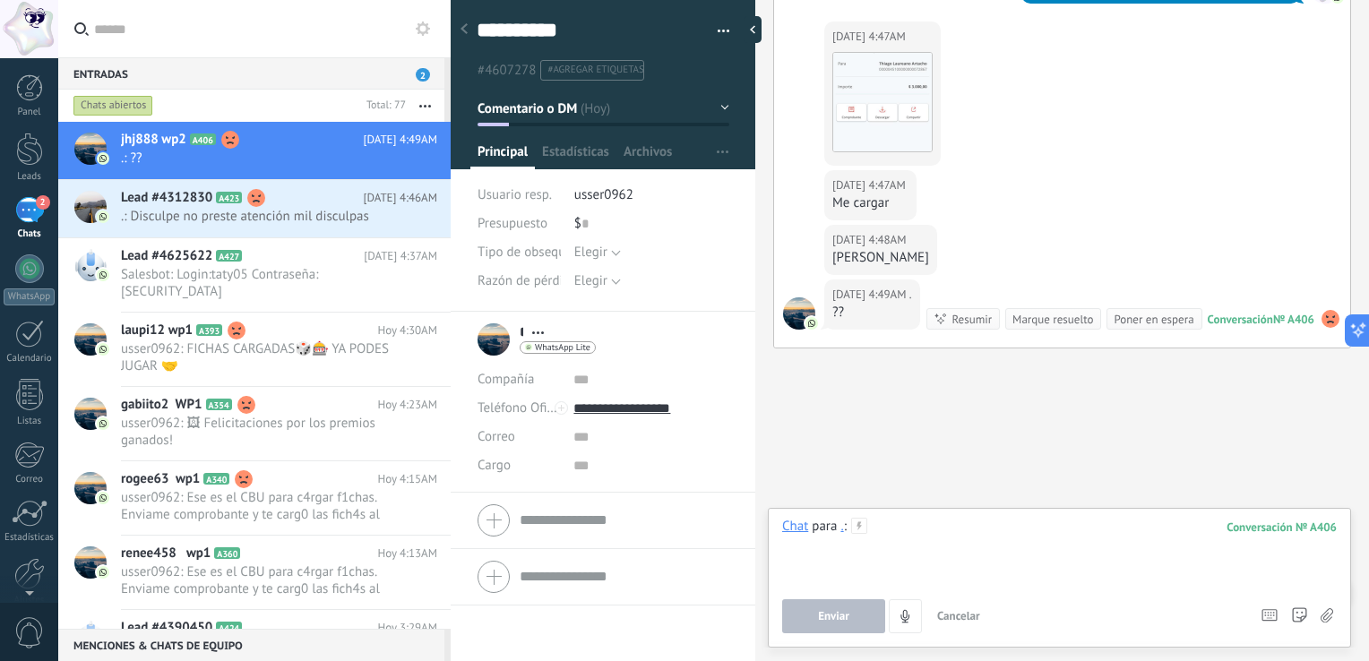
click at [961, 543] on div at bounding box center [1059, 552] width 555 height 68
paste div
click at [830, 618] on span "Enviar" at bounding box center [833, 616] width 31 height 13
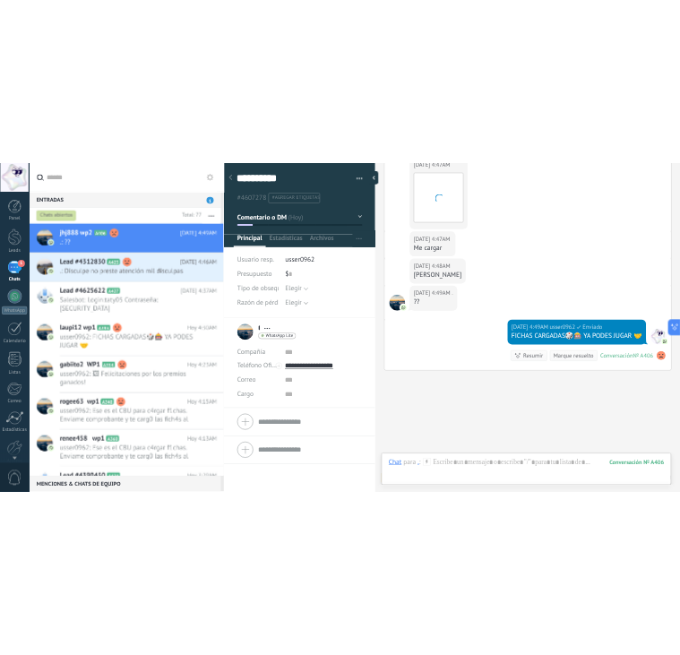
scroll to position [1530, 0]
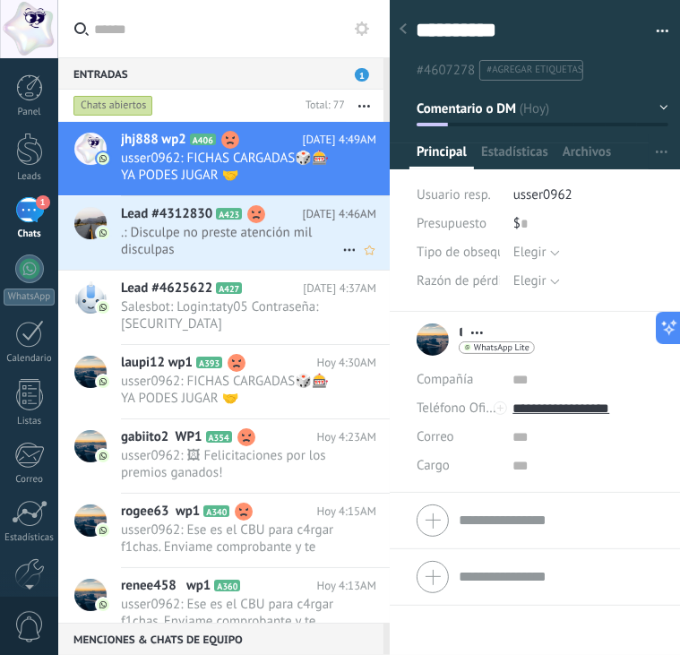
drag, startPoint x: 263, startPoint y: 236, endPoint x: 305, endPoint y: 205, distance: 52.0
click at [263, 236] on span ".: Disculpe no preste atención mil disculpas" at bounding box center [231, 241] width 221 height 34
